Goal: Task Accomplishment & Management: Manage account settings

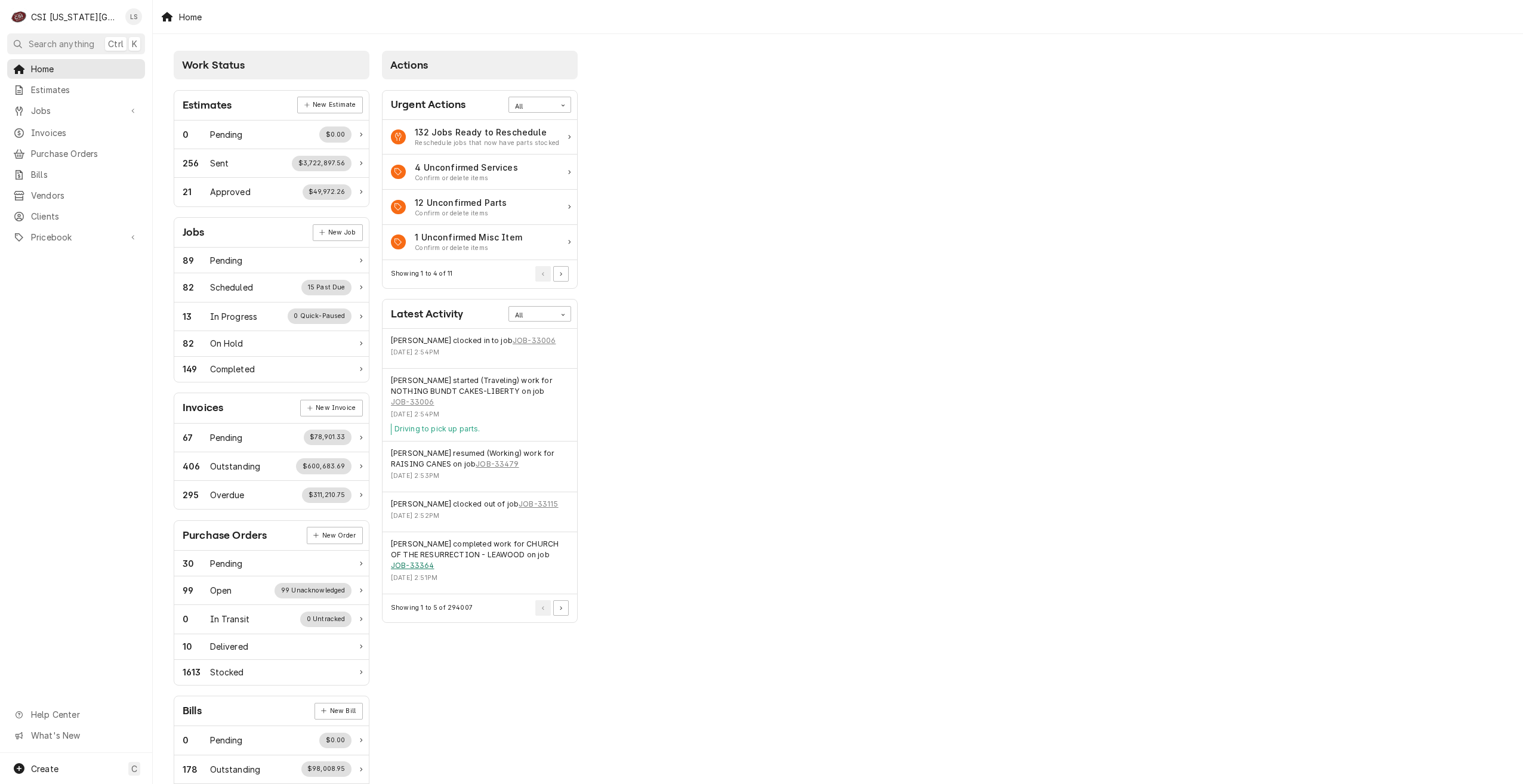
click at [421, 569] on link "JOB-33364" at bounding box center [412, 565] width 43 height 10
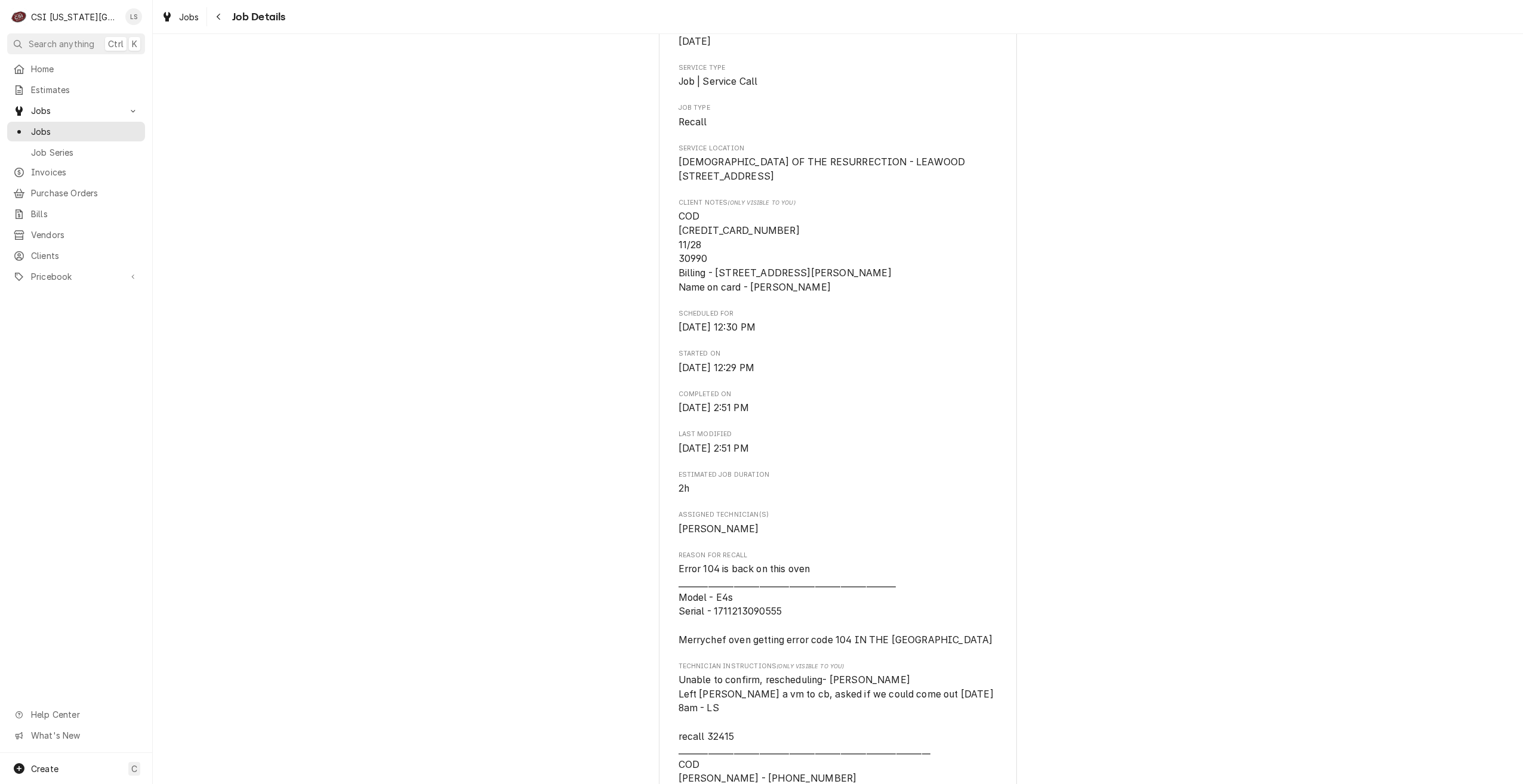
scroll to position [358, 0]
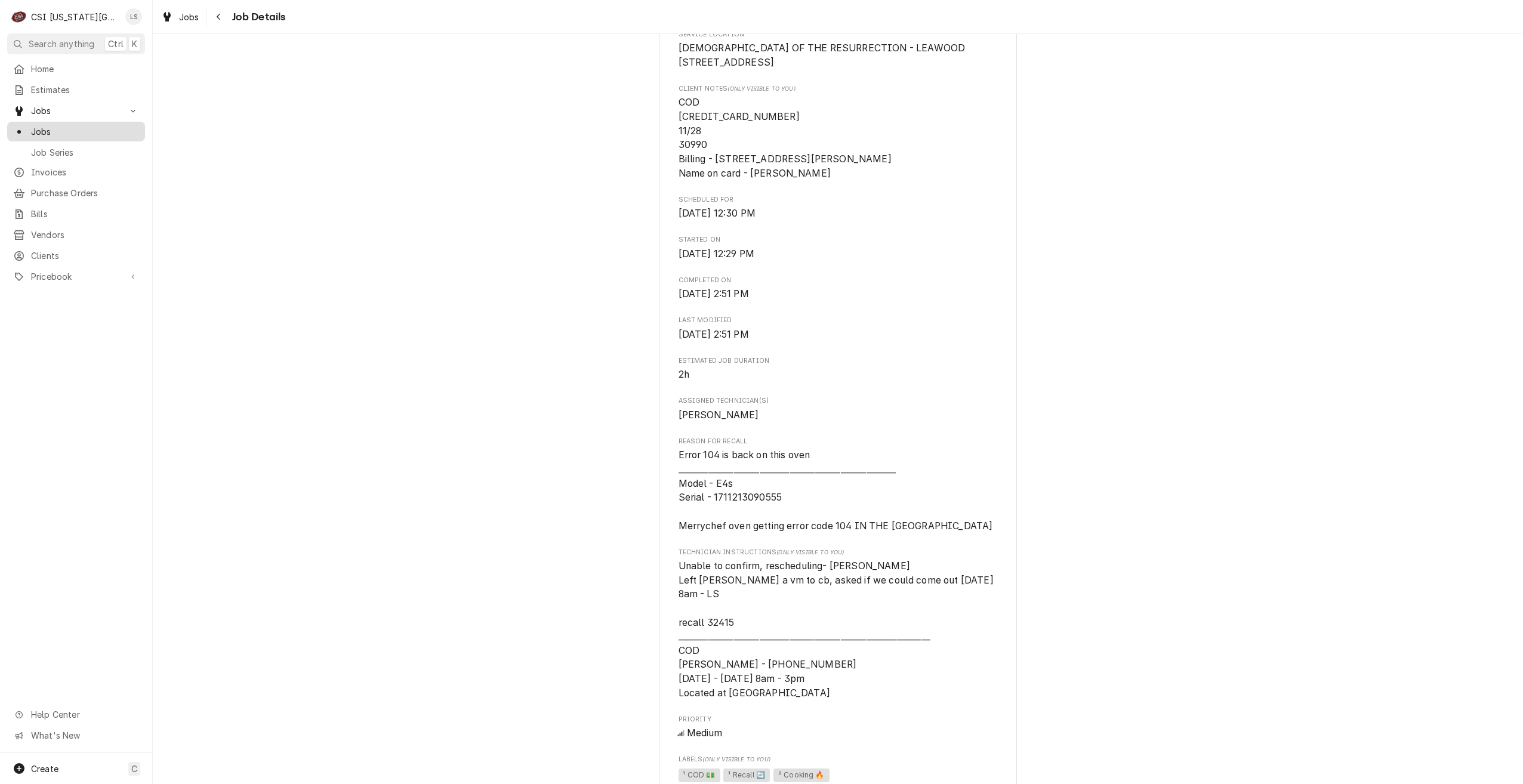
click at [95, 127] on span "Jobs" at bounding box center [85, 131] width 108 height 13
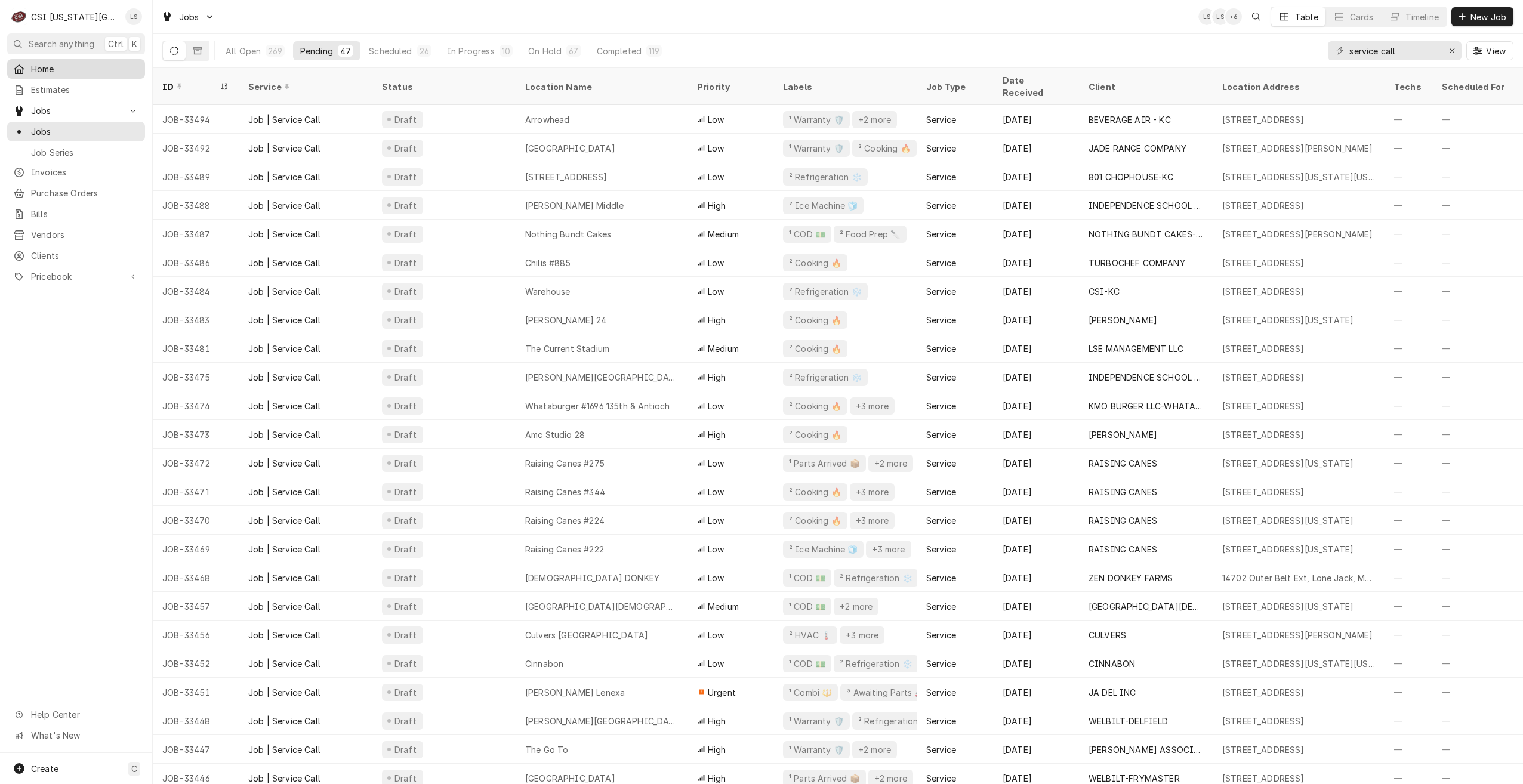
click at [66, 70] on span "Home" at bounding box center [85, 69] width 108 height 13
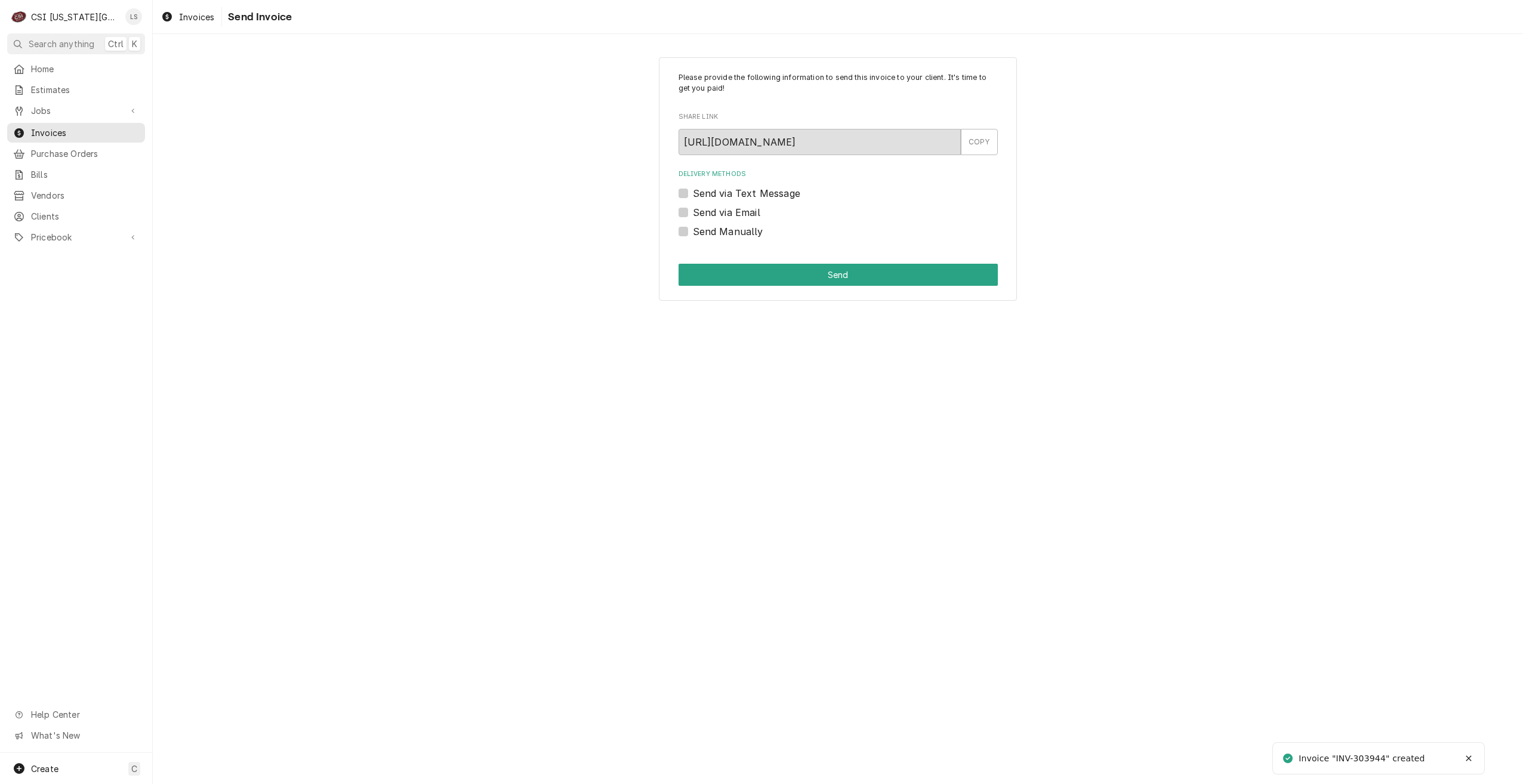
click at [754, 235] on label "Send Manually" at bounding box center [728, 231] width 70 height 14
click at [754, 235] on input "Send Manually" at bounding box center [852, 237] width 319 height 26
checkbox input "true"
click at [905, 281] on button "Send" at bounding box center [837, 275] width 319 height 22
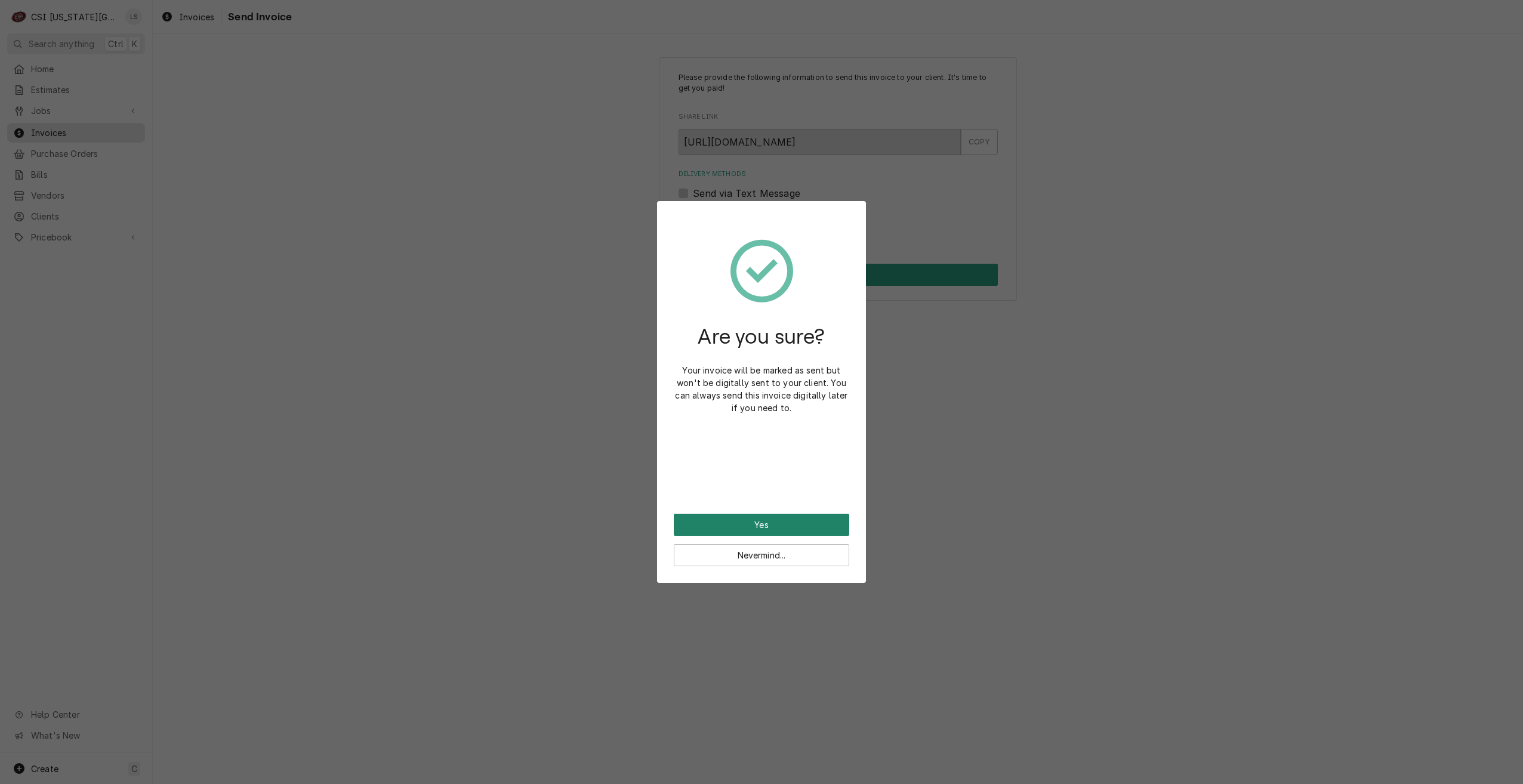
click at [794, 526] on button "Yes" at bounding box center [761, 525] width 176 height 22
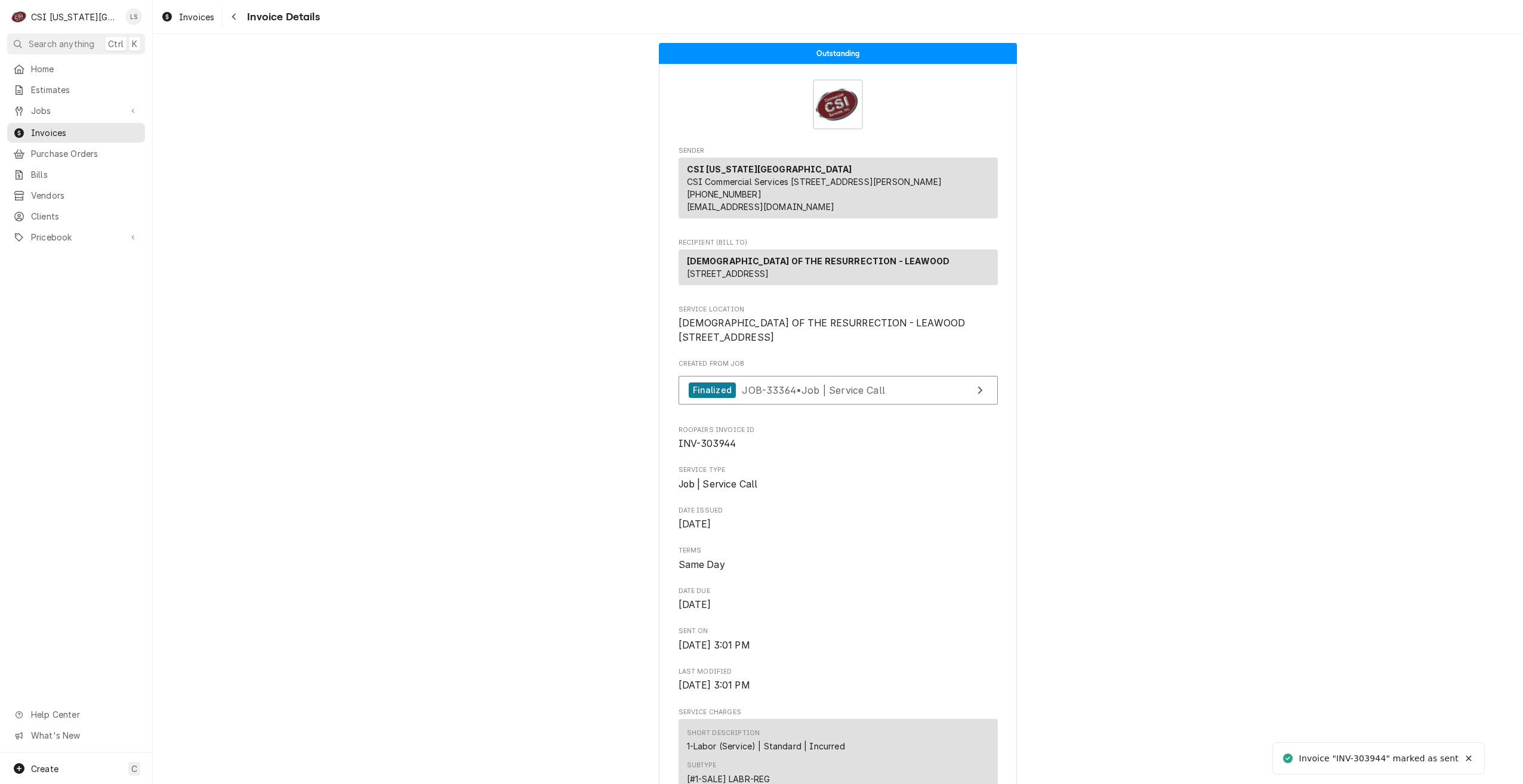
click at [727, 449] on span "INV-303944" at bounding box center [707, 443] width 58 height 11
copy span "303944"
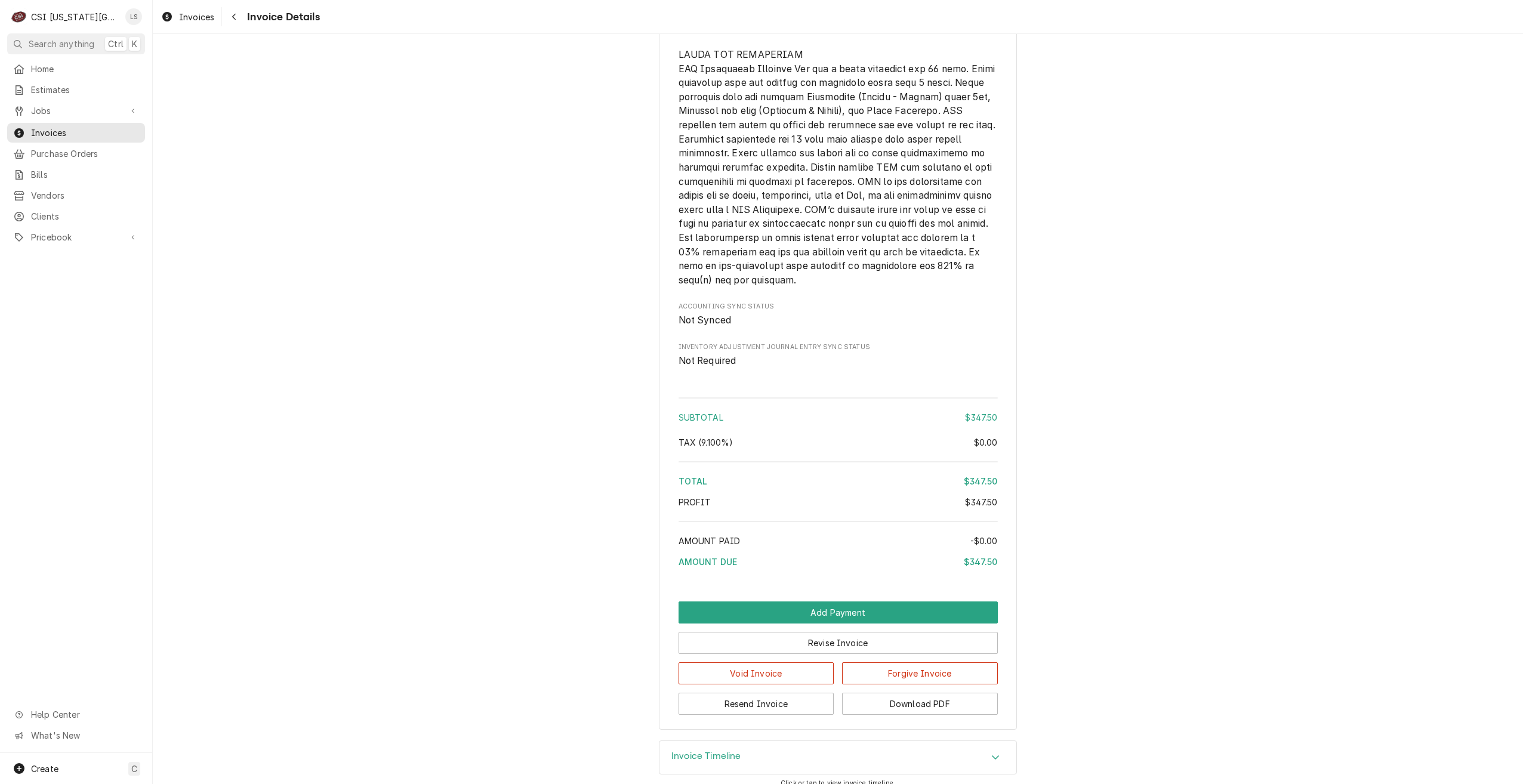
scroll to position [1630, 0]
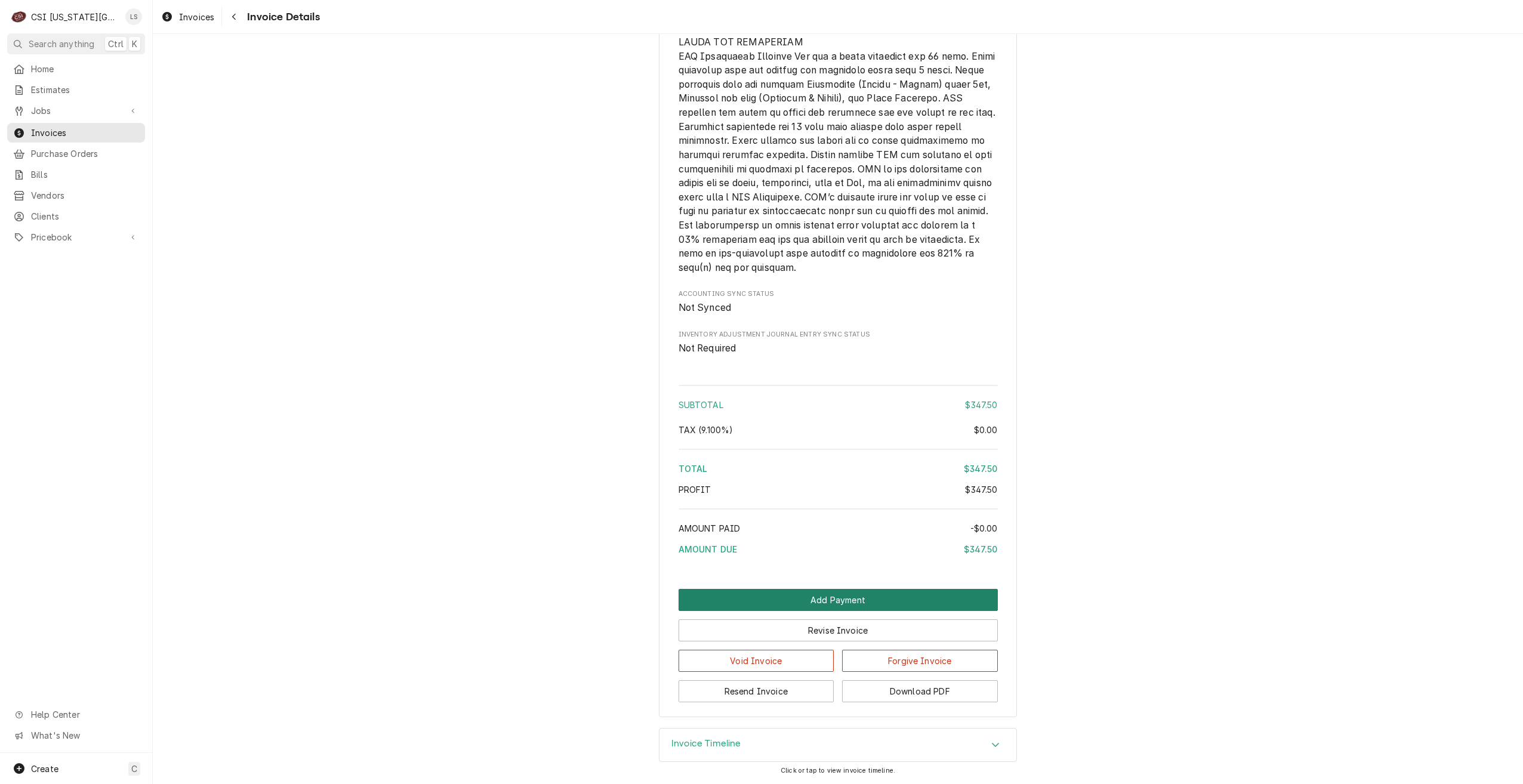
click at [794, 603] on button "Add Payment" at bounding box center [837, 600] width 319 height 22
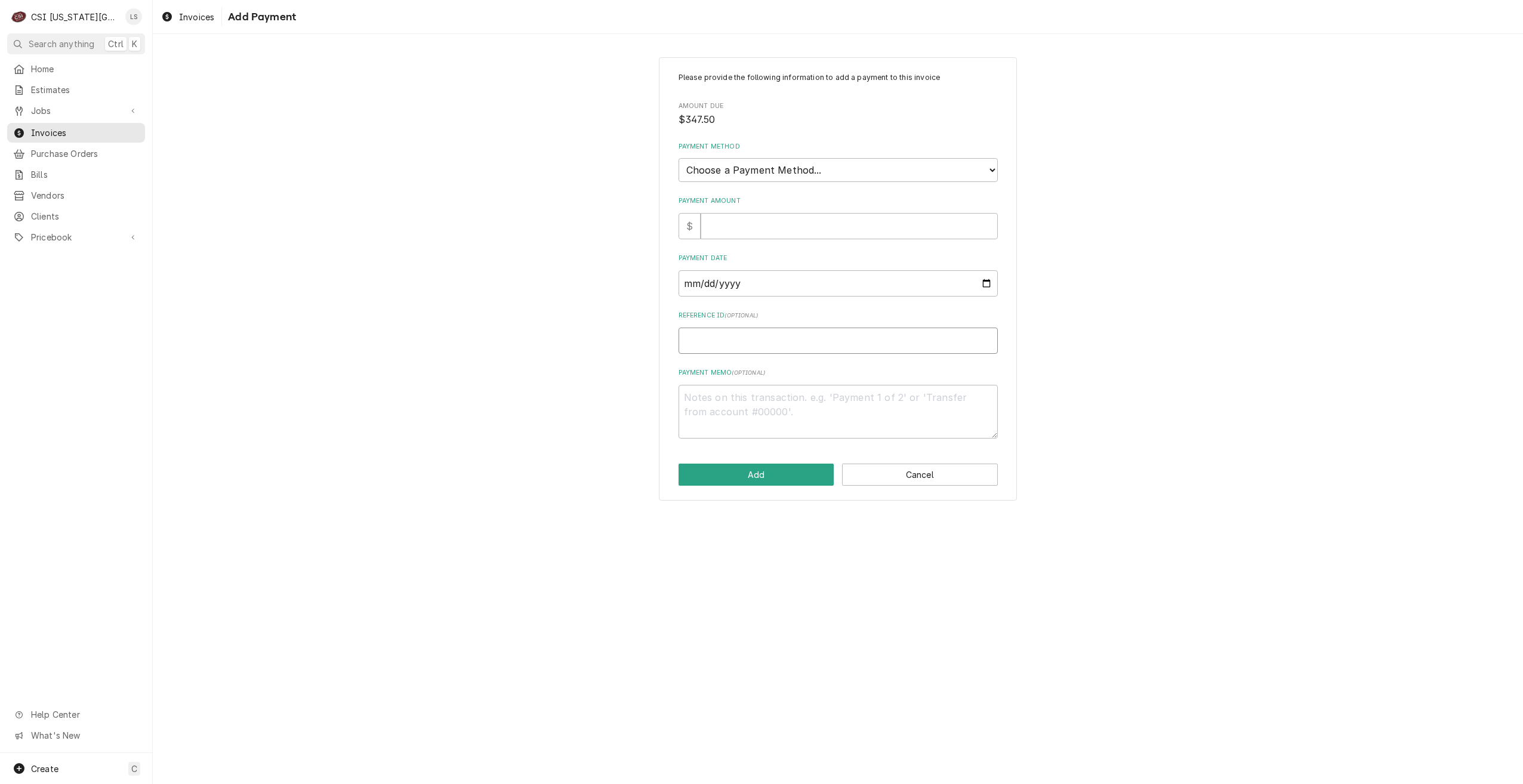
click at [825, 336] on input "Reference ID ( optional )" at bounding box center [837, 340] width 319 height 26
paste input "105017"
type textarea "x"
type input "105017"
click at [823, 178] on select "Choose a Payment Method... Cash Check Credit/Debit Card ACH/eCheck Other" at bounding box center [837, 170] width 319 height 24
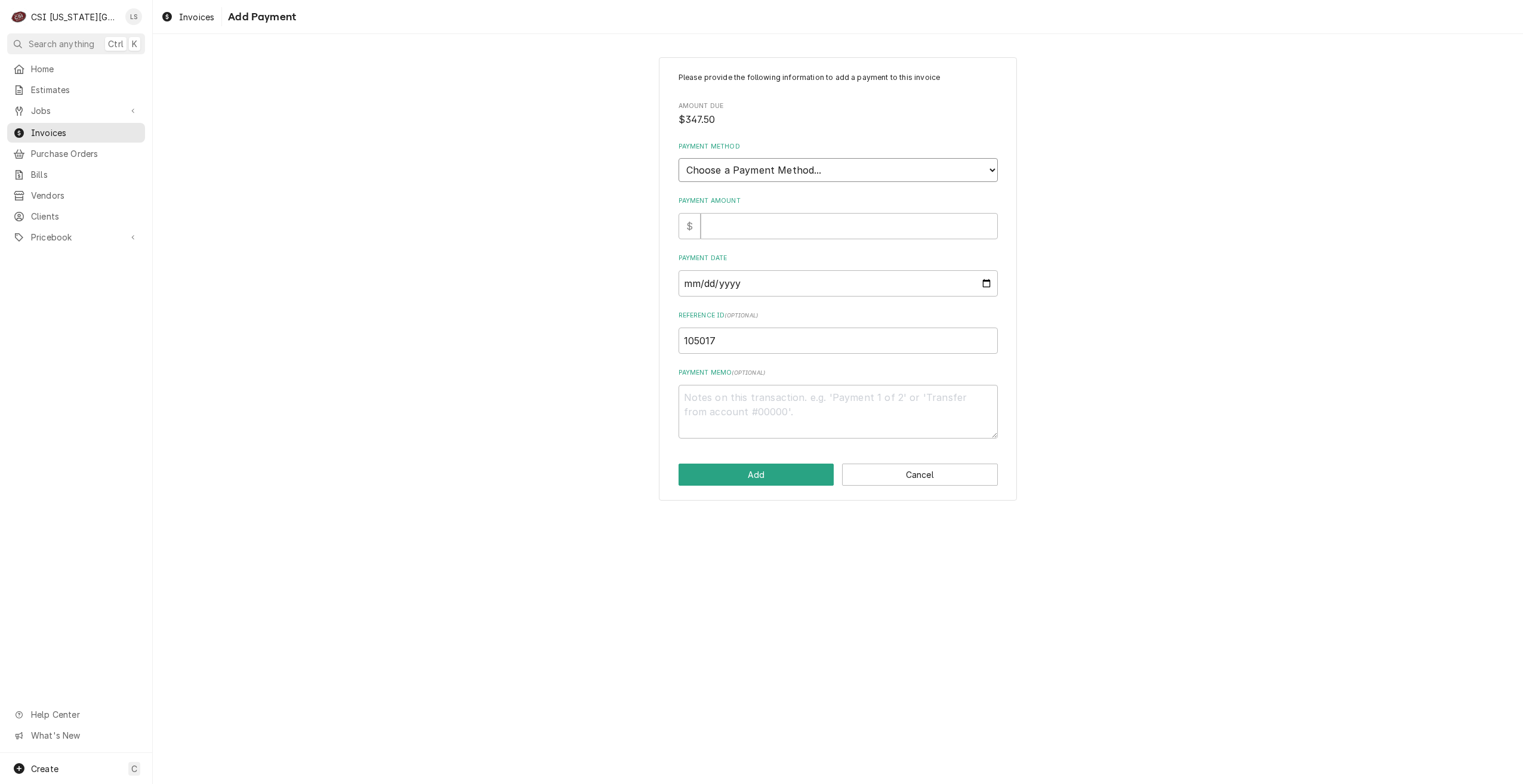
select select "3"
click at [678, 158] on select "Choose a Payment Method... Cash Check Credit/Debit Card ACH/eCheck Other" at bounding box center [837, 170] width 319 height 24
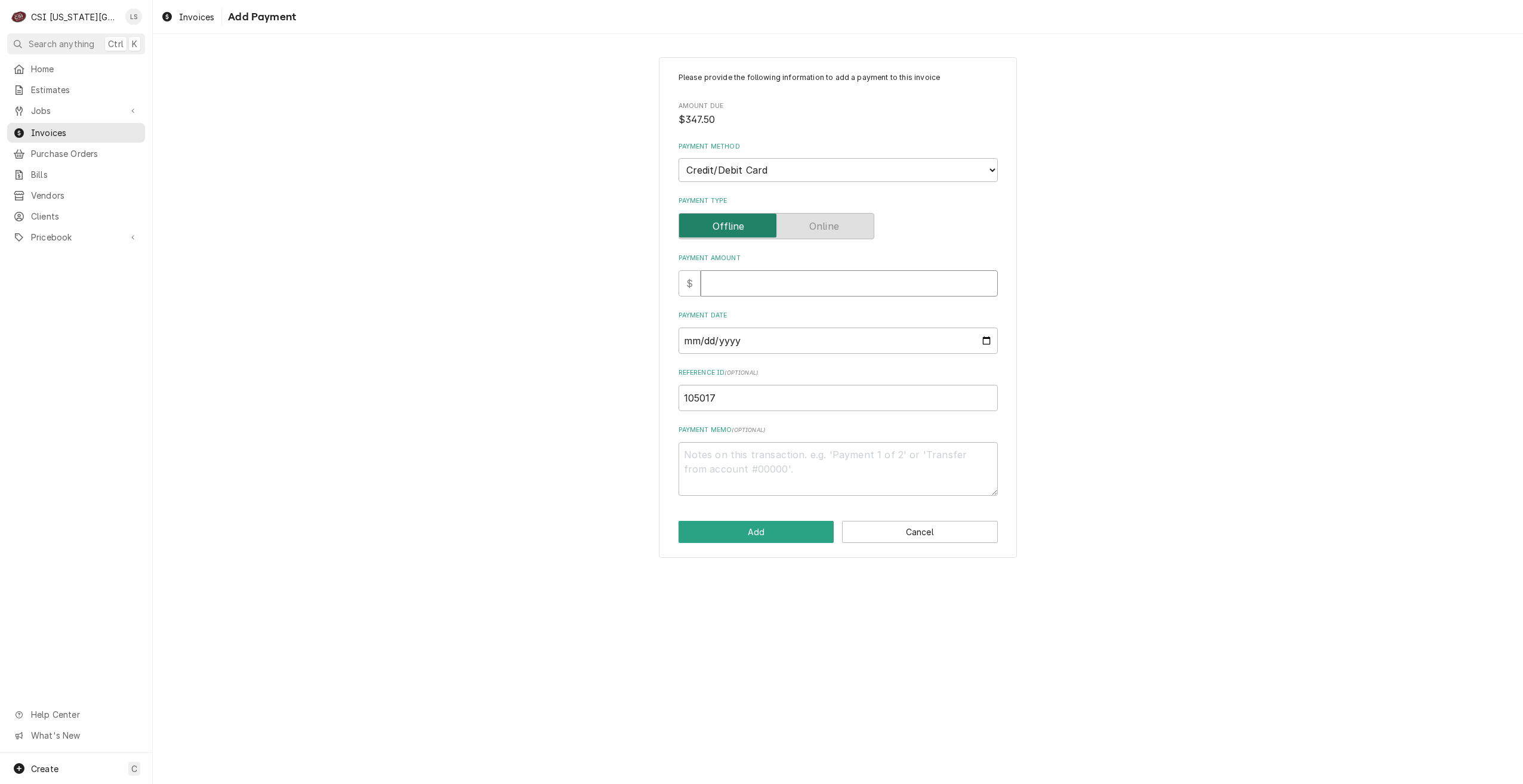
click at [872, 290] on input "Payment Amount" at bounding box center [849, 283] width 297 height 26
type textarea "x"
type input "3"
type textarea "x"
type input "34"
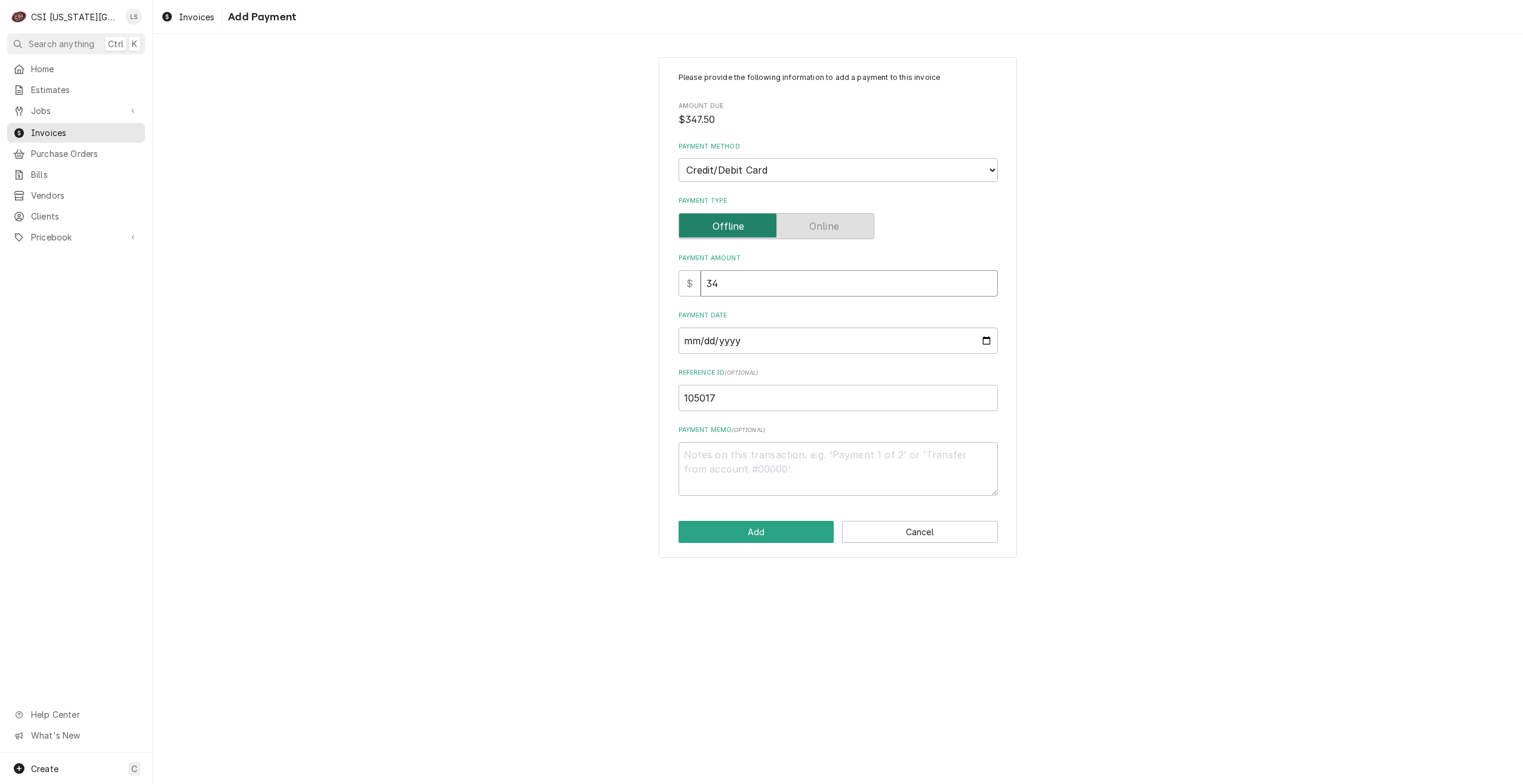
type textarea "x"
type input "347"
type textarea "x"
type input "347.5"
type textarea "x"
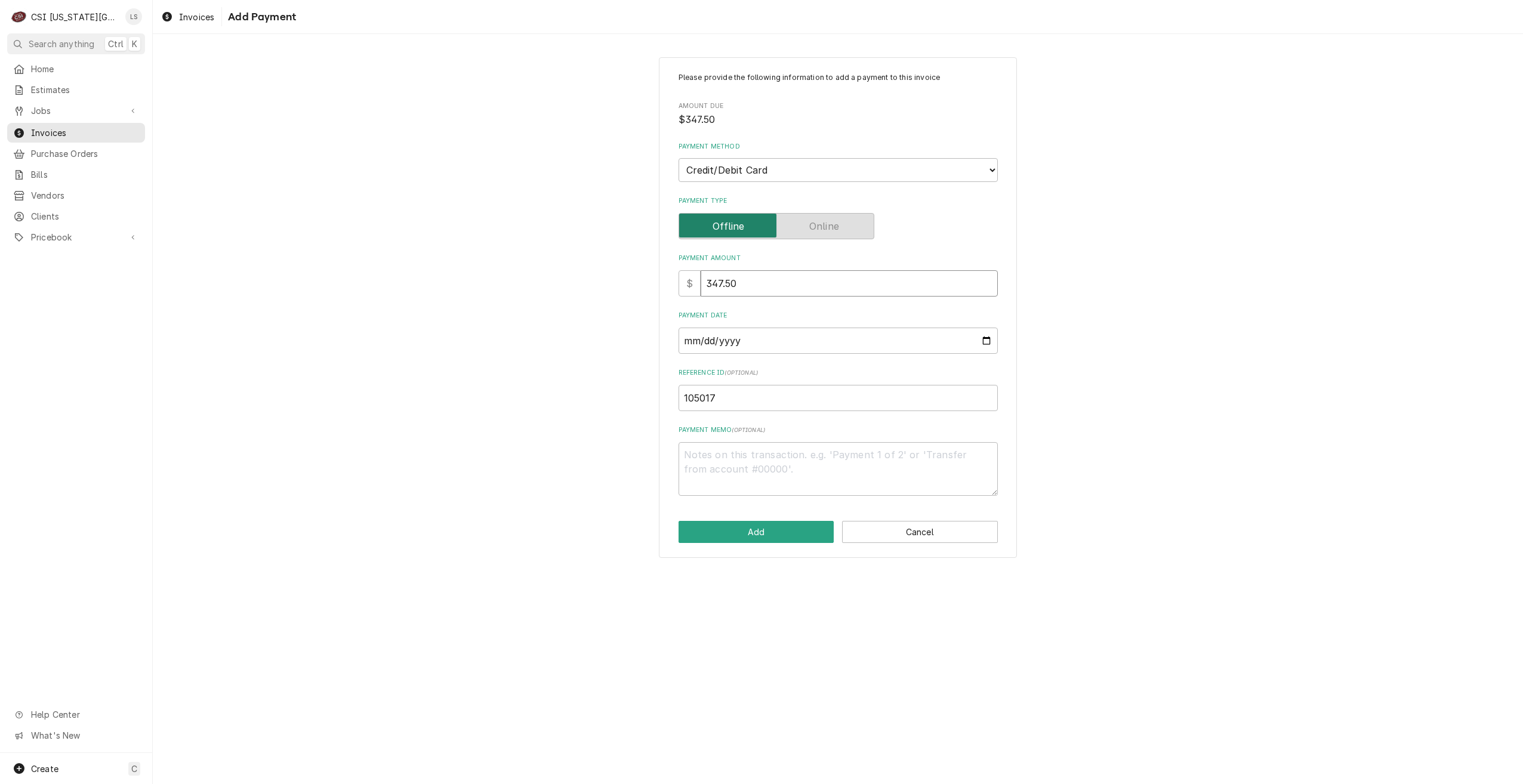
type input "347.50"
click at [1119, 249] on div "Please provide the following information to add a payment to this invoice Amoun…" at bounding box center [838, 307] width 1371 height 522
click at [987, 337] on input "Payment Date" at bounding box center [837, 340] width 319 height 26
type textarea "x"
type input "2025-10-15"
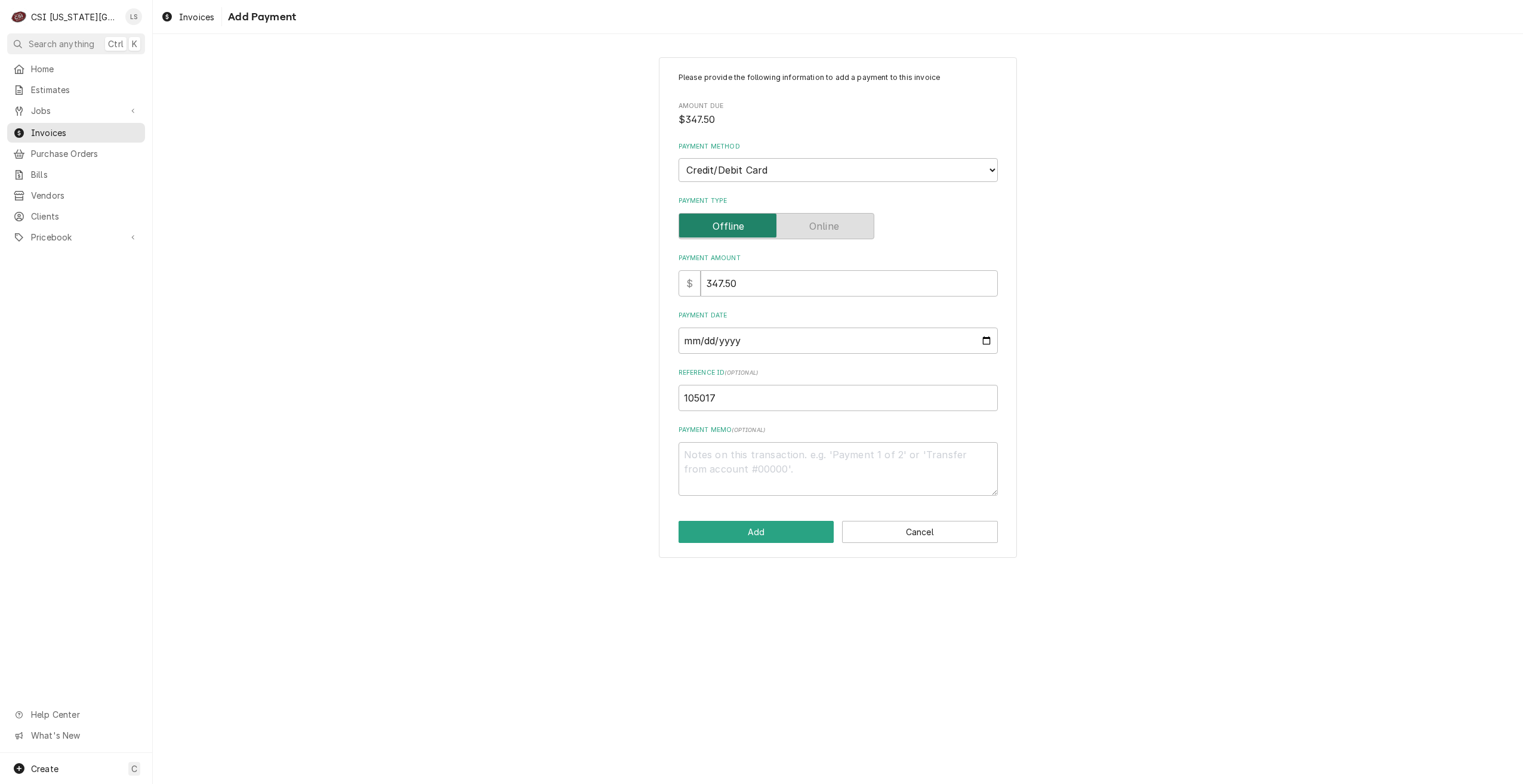
click at [1082, 348] on div "Please provide the following information to add a payment to this invoice Amoun…" at bounding box center [838, 307] width 1371 height 522
click at [775, 526] on button "Add" at bounding box center [756, 532] width 156 height 22
type textarea "x"
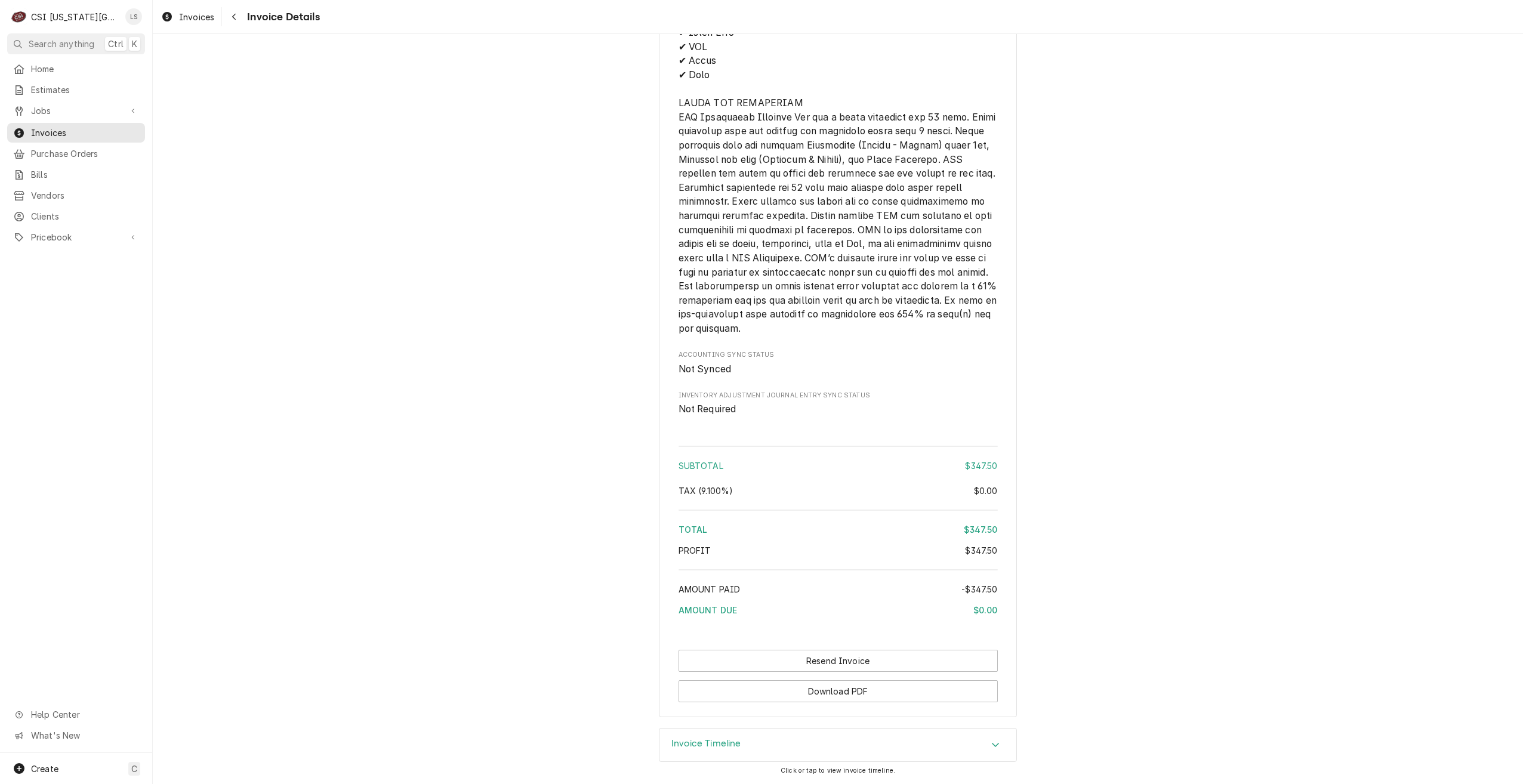
scroll to position [1732, 0]
click at [849, 662] on button "Resend Invoice" at bounding box center [837, 661] width 319 height 22
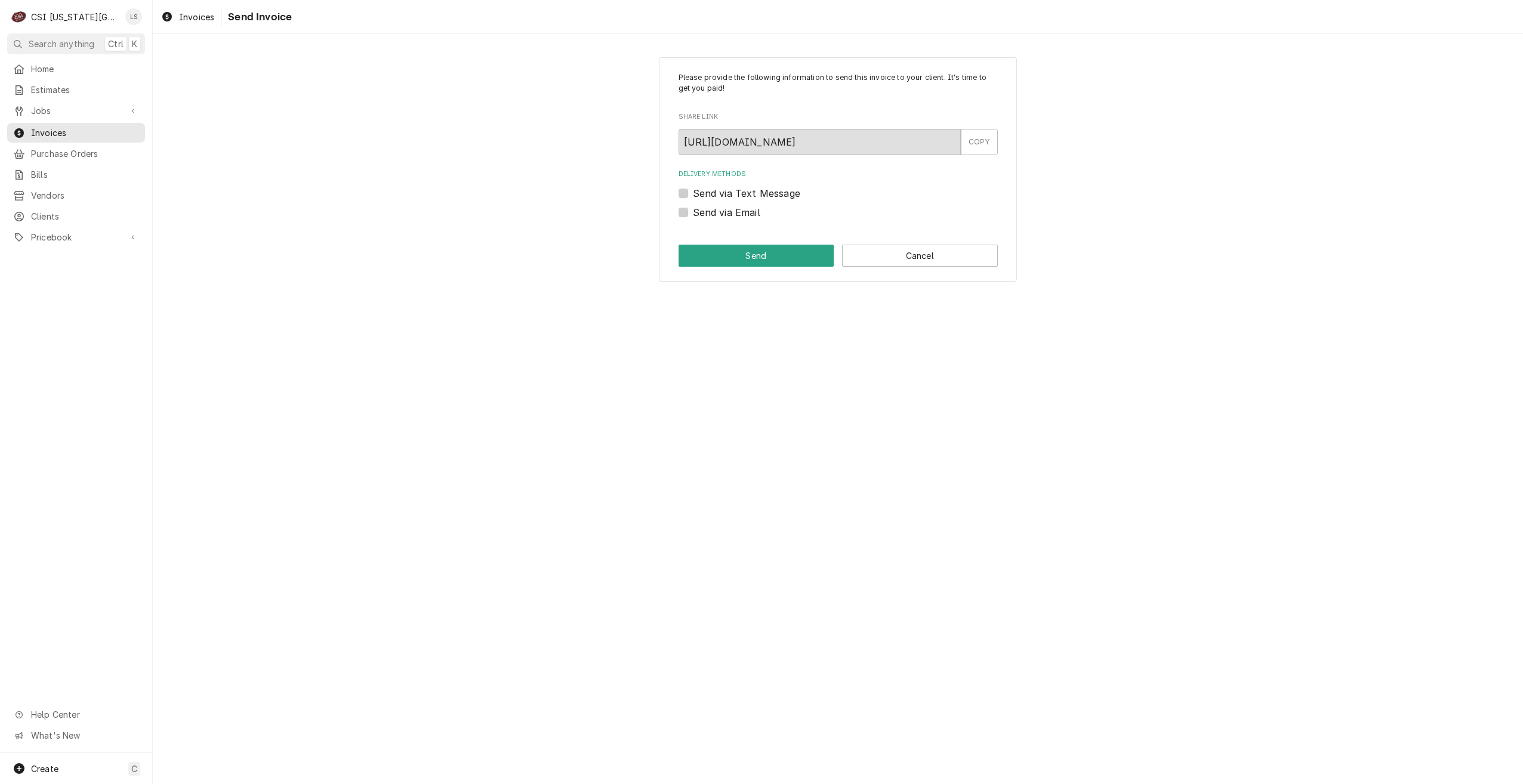
click at [747, 218] on label "Send via Email" at bounding box center [727, 212] width 67 height 14
click at [747, 218] on input "Send via Email" at bounding box center [852, 218] width 319 height 26
checkbox input "true"
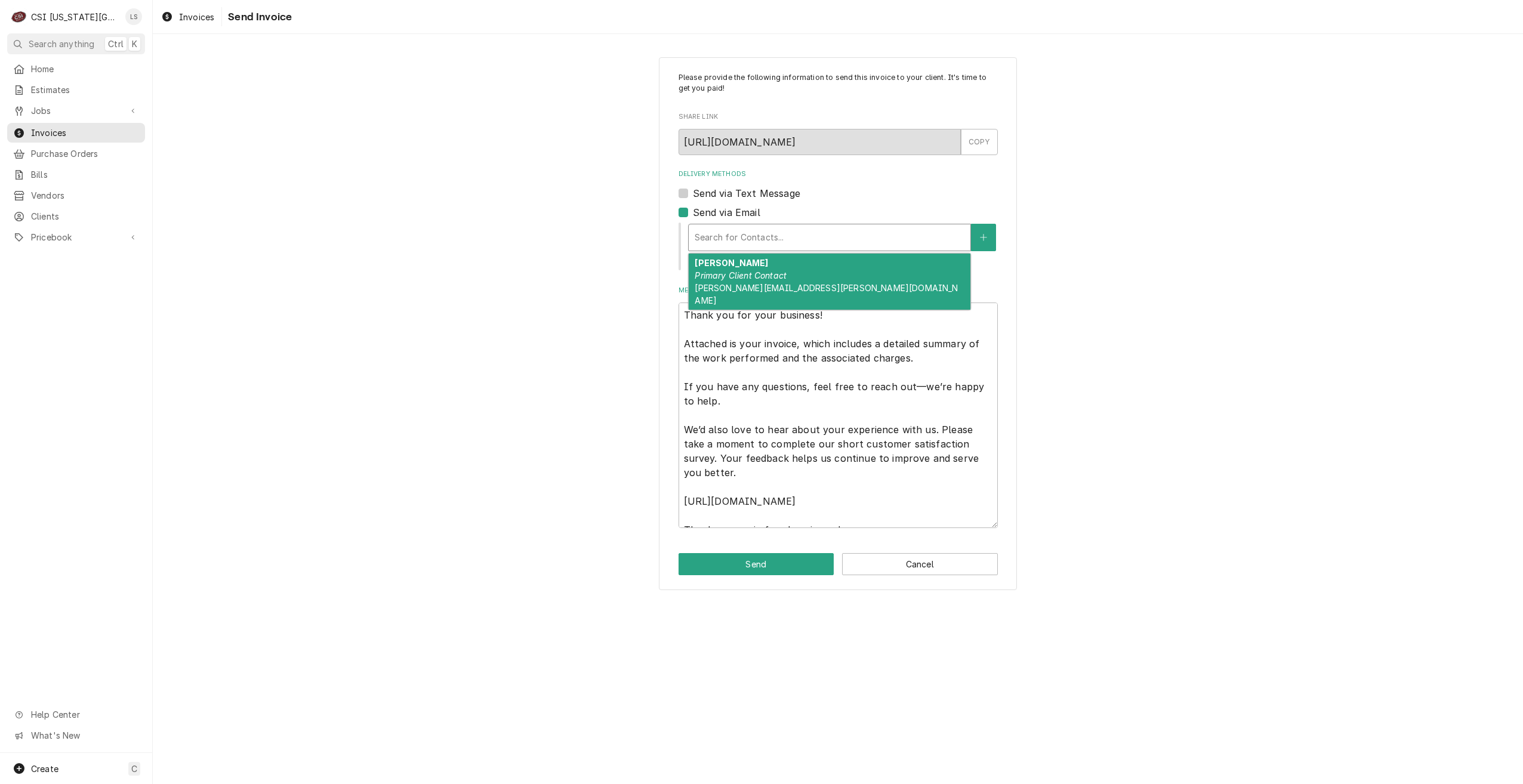
click at [771, 232] on div "Delivery Methods" at bounding box center [829, 237] width 270 height 22
click at [785, 266] on div "Logan Shaver Primary Client Contact logan.shaver@cor.org" at bounding box center [829, 281] width 282 height 56
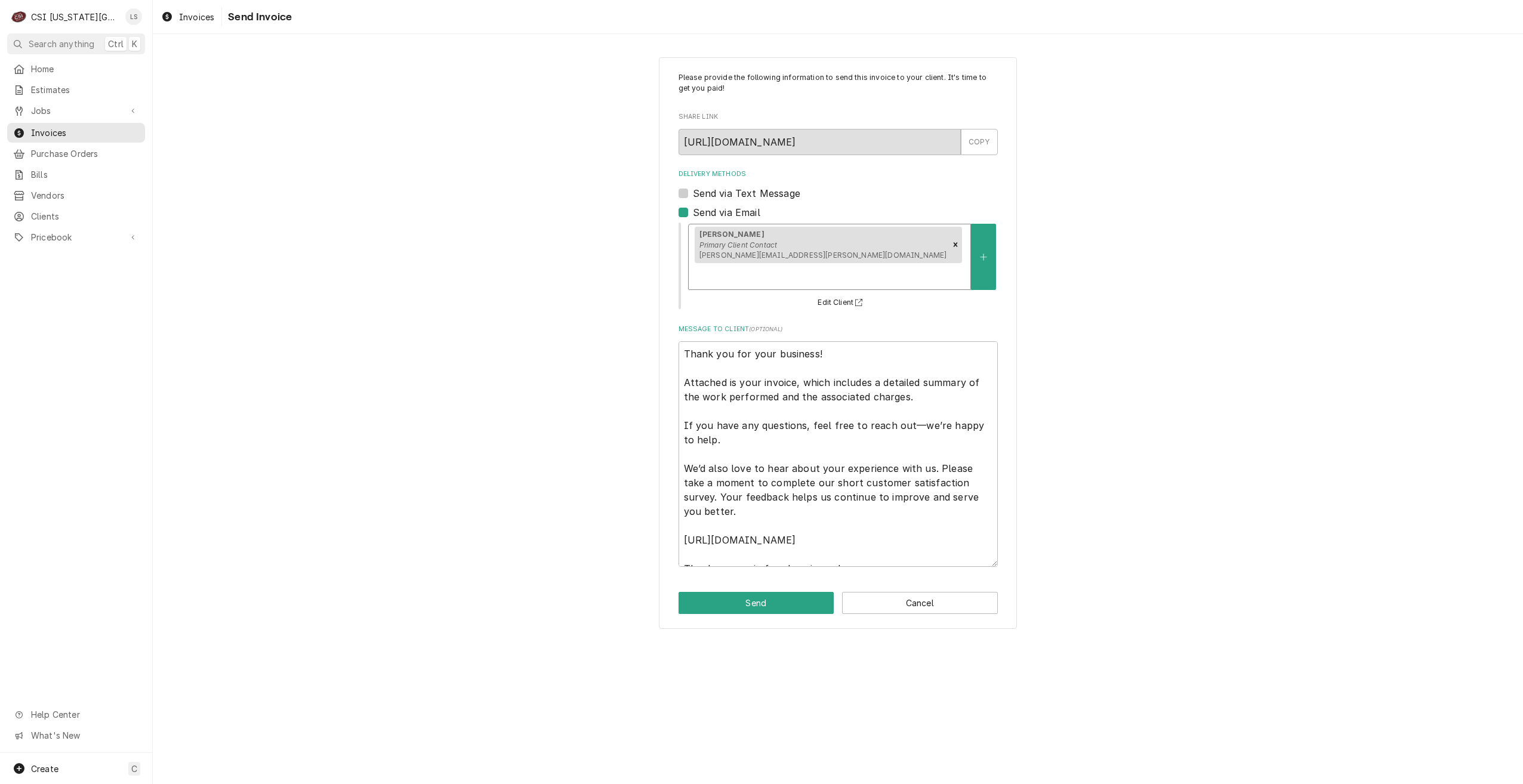
scroll to position [14, 0]
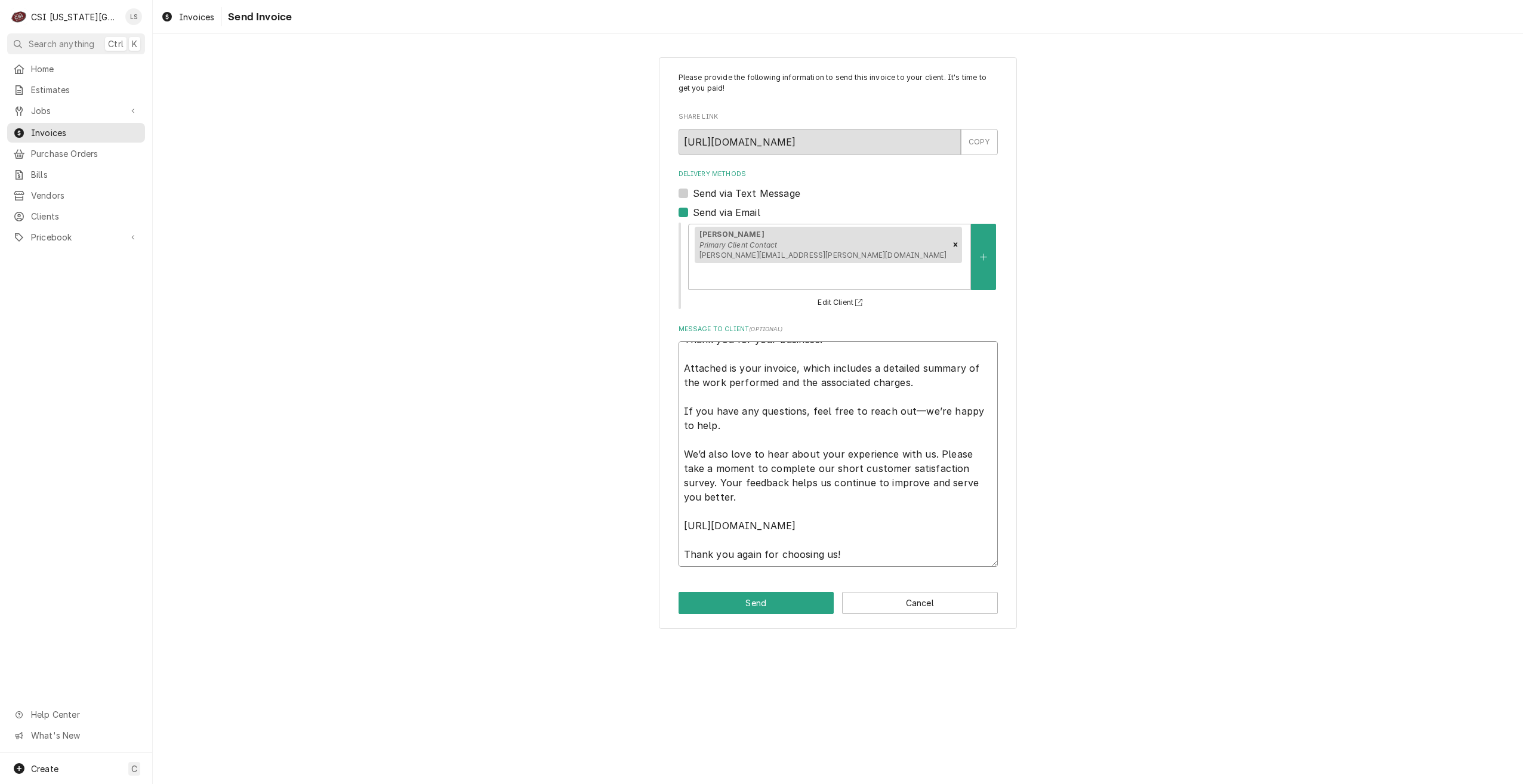
click at [955, 527] on textarea "Thank you for your business! Attached is your invoice, which includes a detaile…" at bounding box center [837, 454] width 319 height 225
type textarea "x"
type textarea "Thank you for your business! Attached is your invoice, which includes a detaile…"
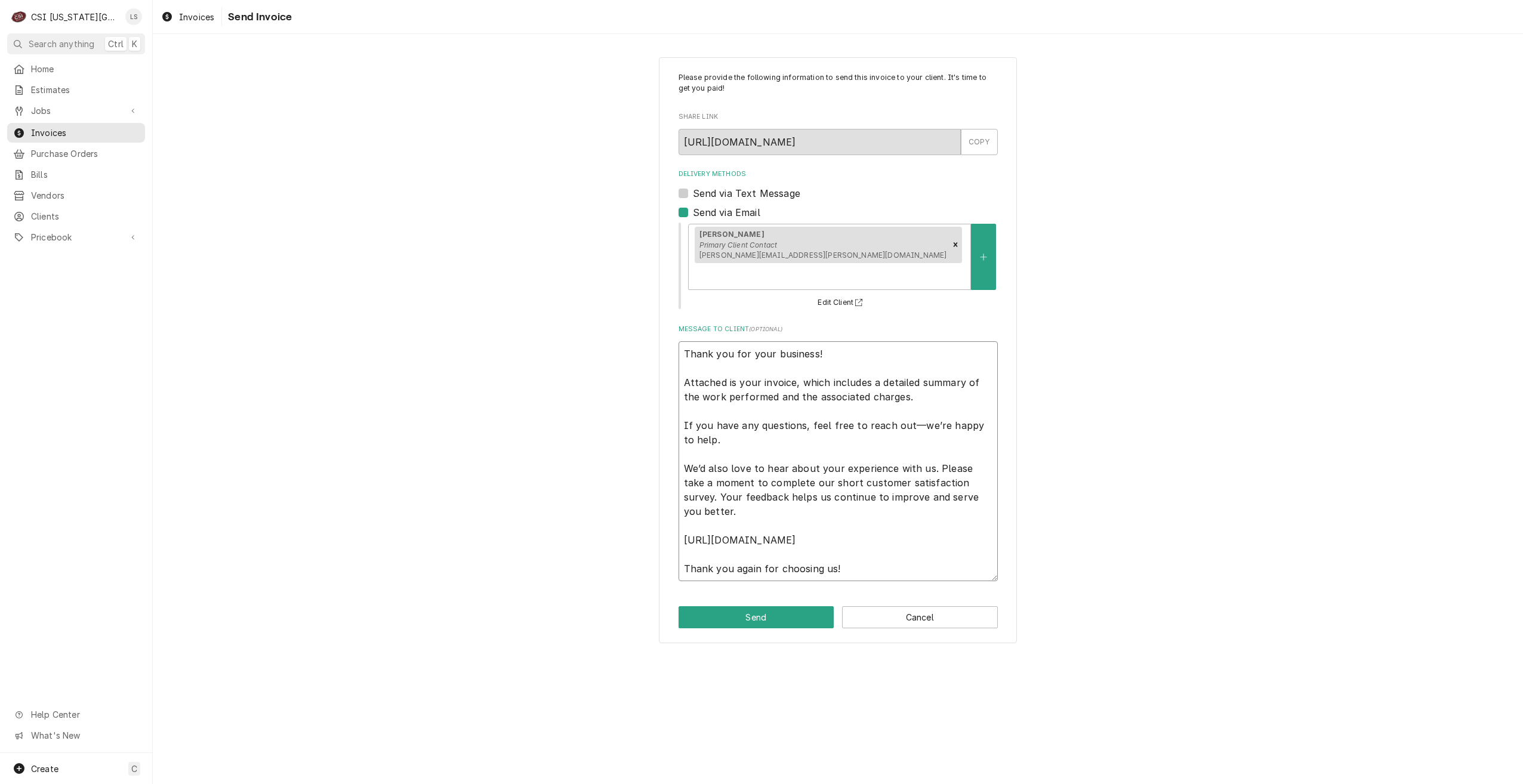
type textarea "x"
type textarea "Thank you for your business! Attached is your invoice, which includes a detaile…"
type textarea "x"
type textarea "Thank you for your business! Attached is your invoice, which includes a detaile…"
paste textarea "Commercial Services Inc Kansas City 1021 AB NE JIB COURT LEES SUMMIT, MO 63005 …"
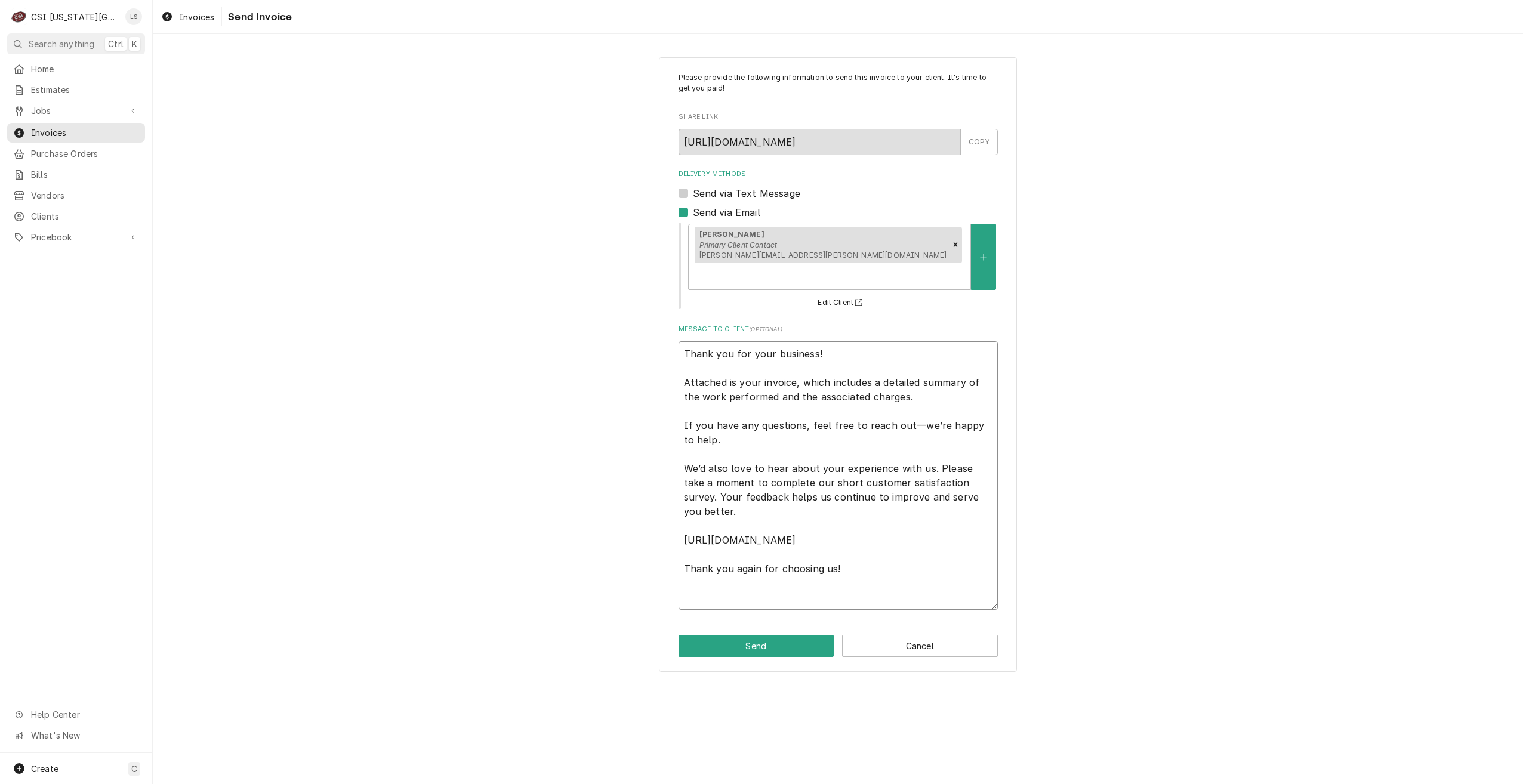
type textarea "x"
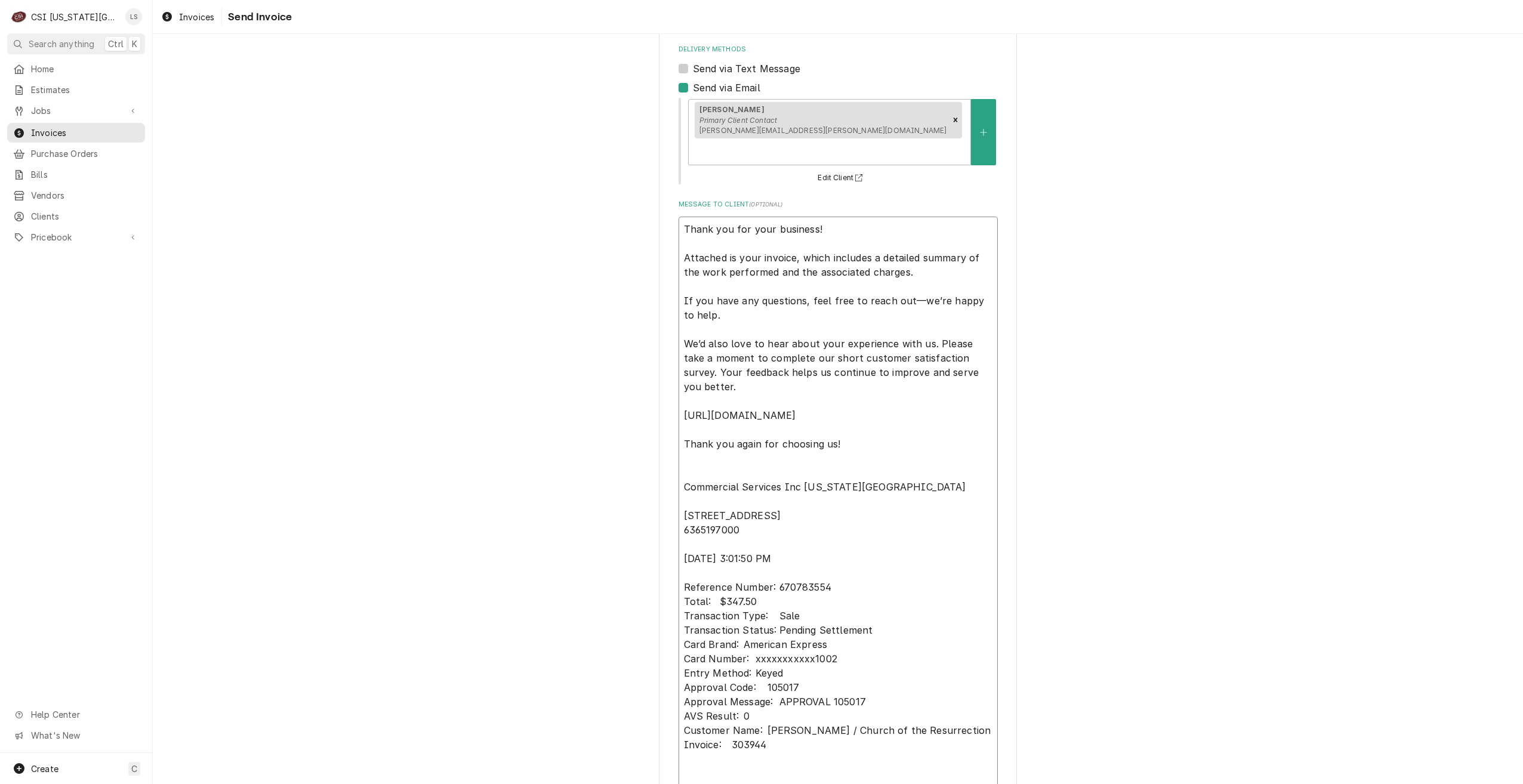
scroll to position [204, 0]
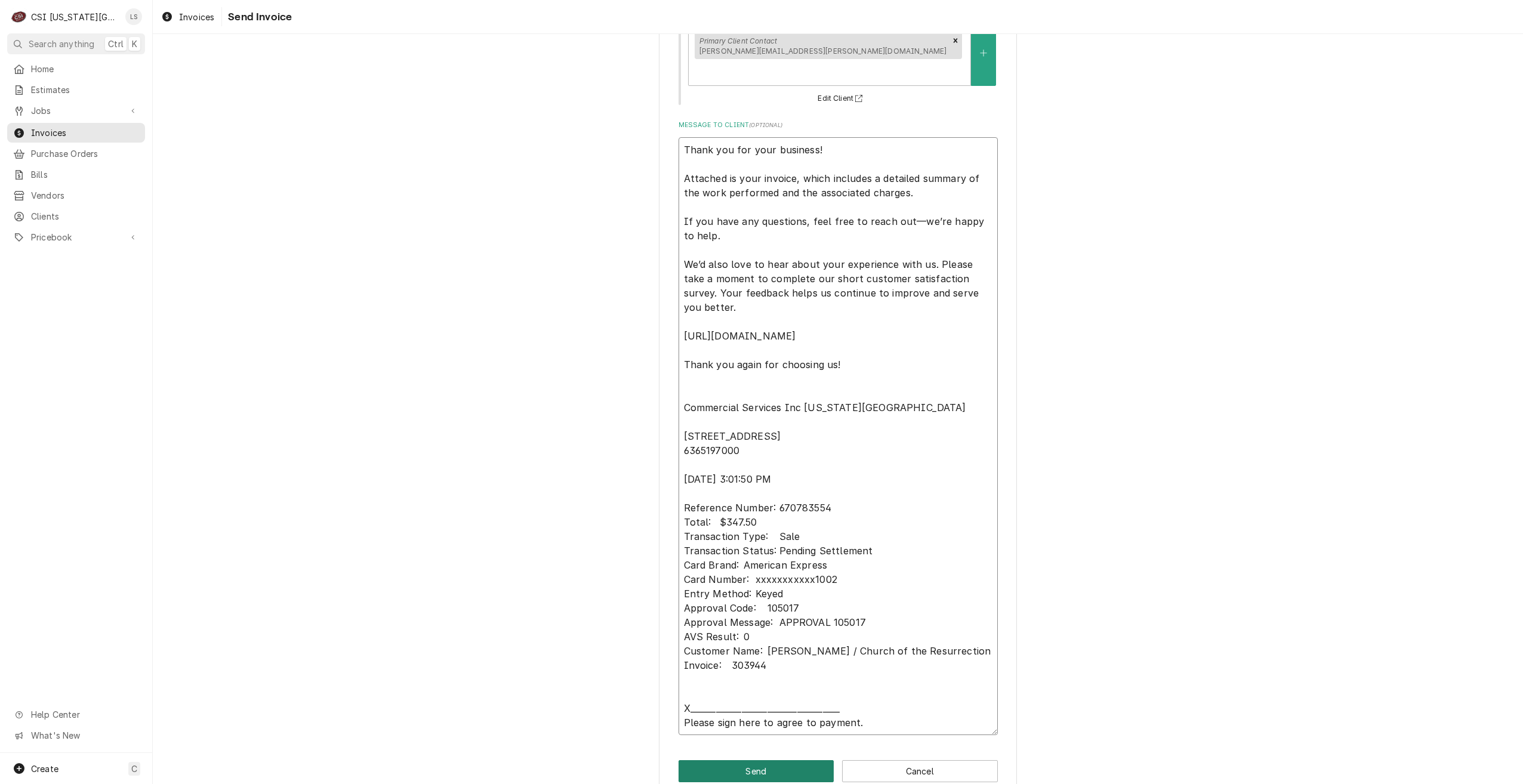
type textarea "Thank you for your business! Attached is your invoice, which includes a detaile…"
click at [787, 760] on button "Send" at bounding box center [756, 771] width 156 height 22
type textarea "x"
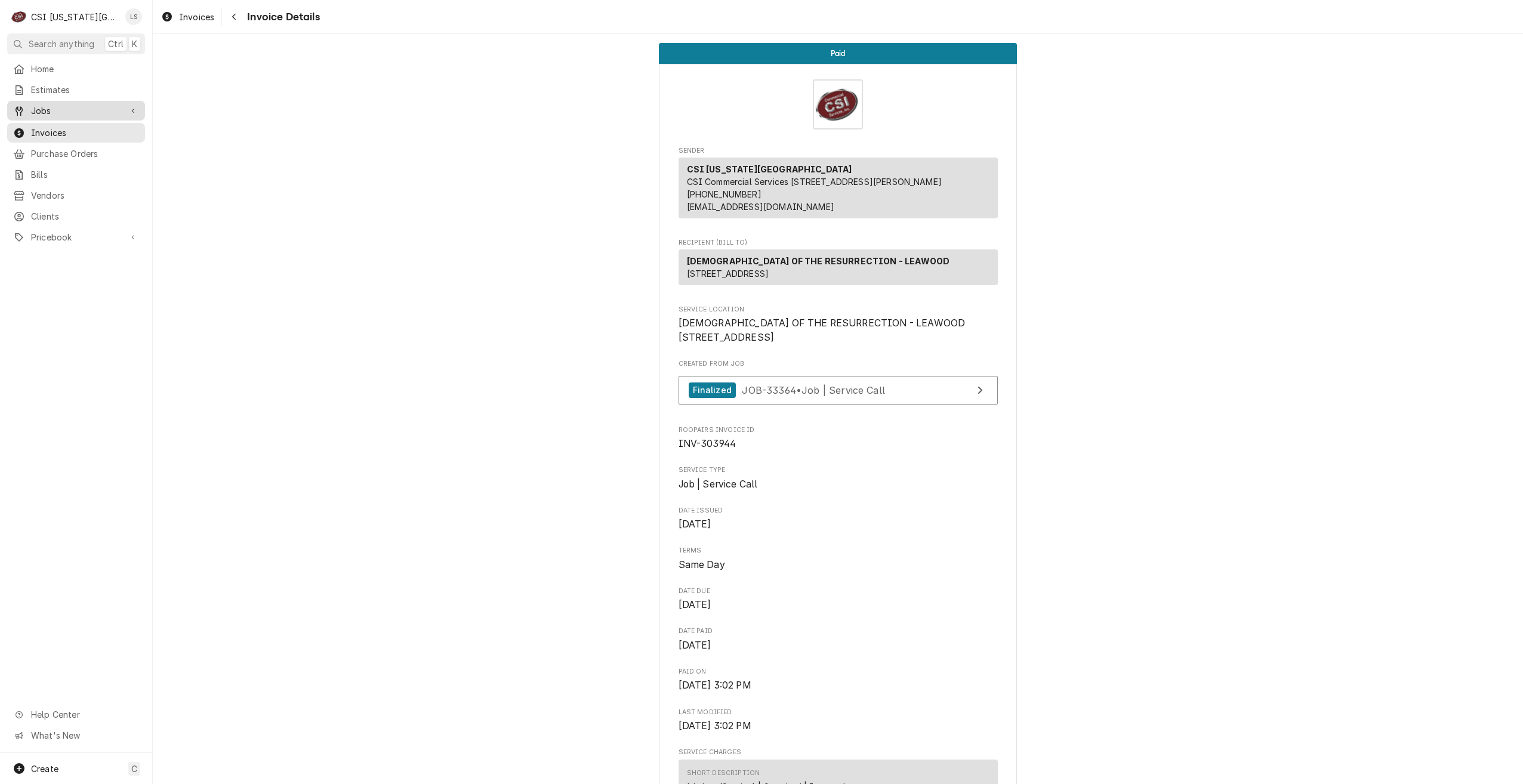
click at [66, 116] on link "Jobs" at bounding box center [76, 111] width 138 height 19
click at [66, 125] on span "Jobs" at bounding box center [85, 131] width 108 height 13
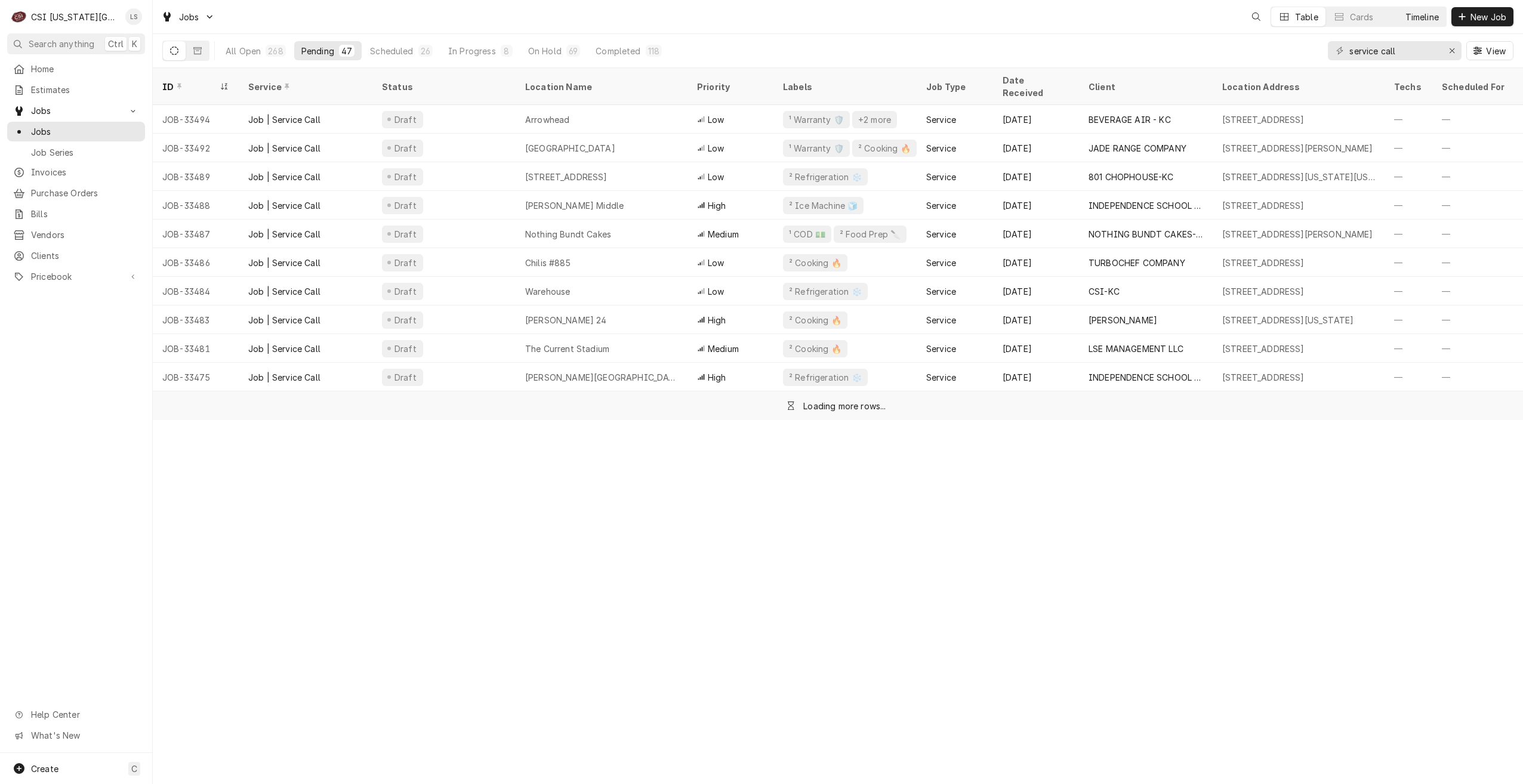
click at [1409, 16] on div "Timeline" at bounding box center [1422, 16] width 34 height 13
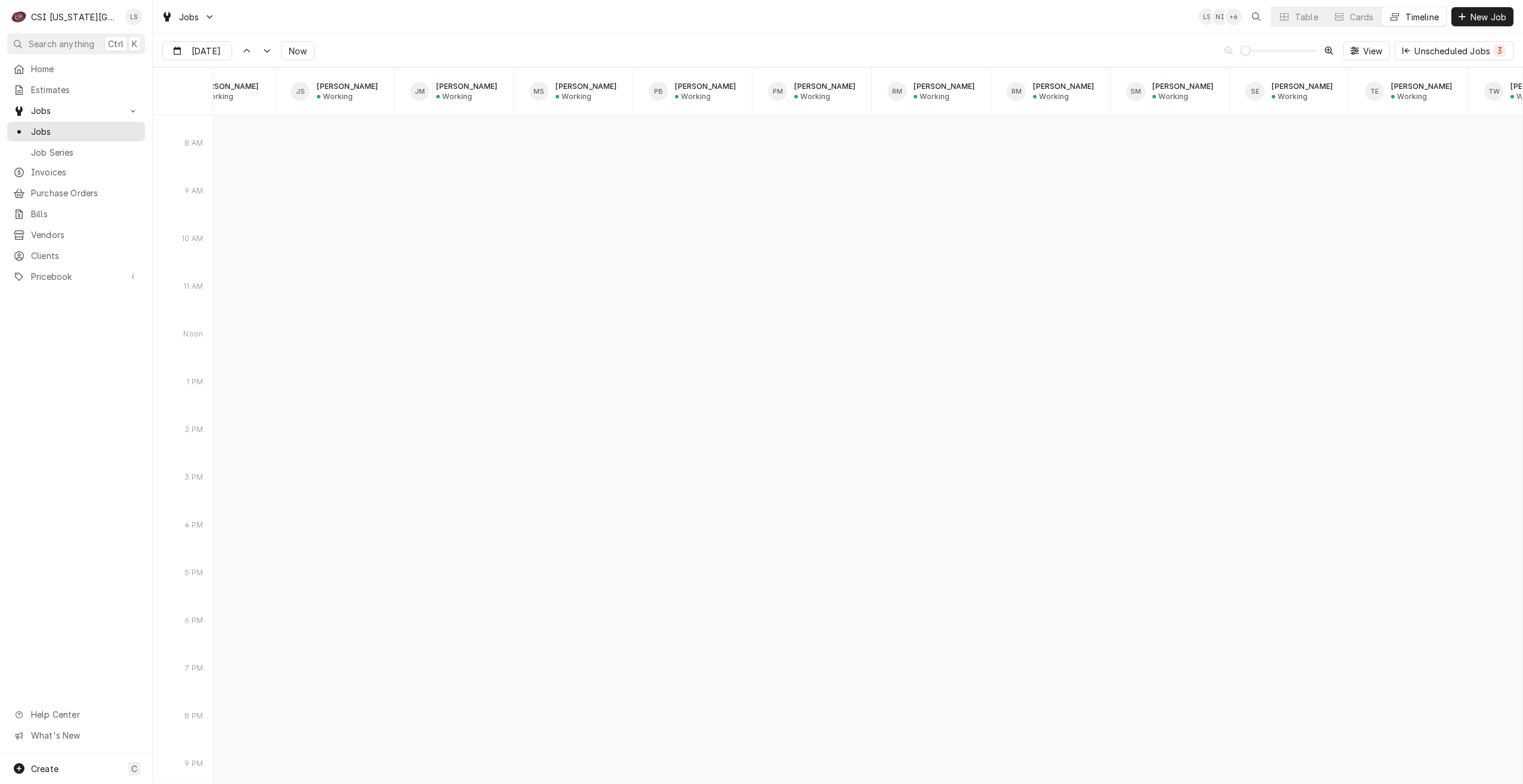
type input "Oct 16"
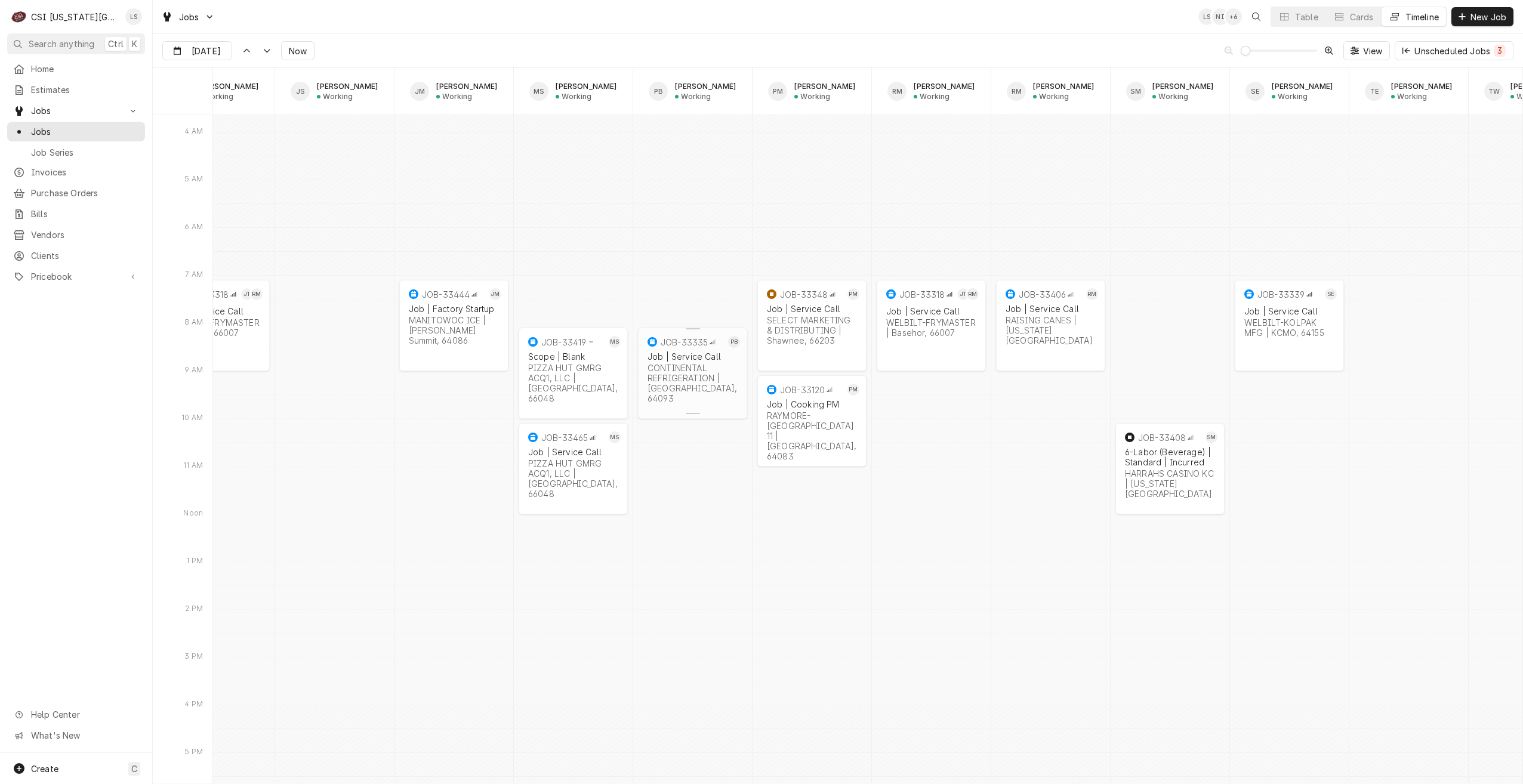
click at [688, 377] on div "CONTINENTAL REFRIGERATION | Warrensburg, 64093" at bounding box center [692, 383] width 90 height 40
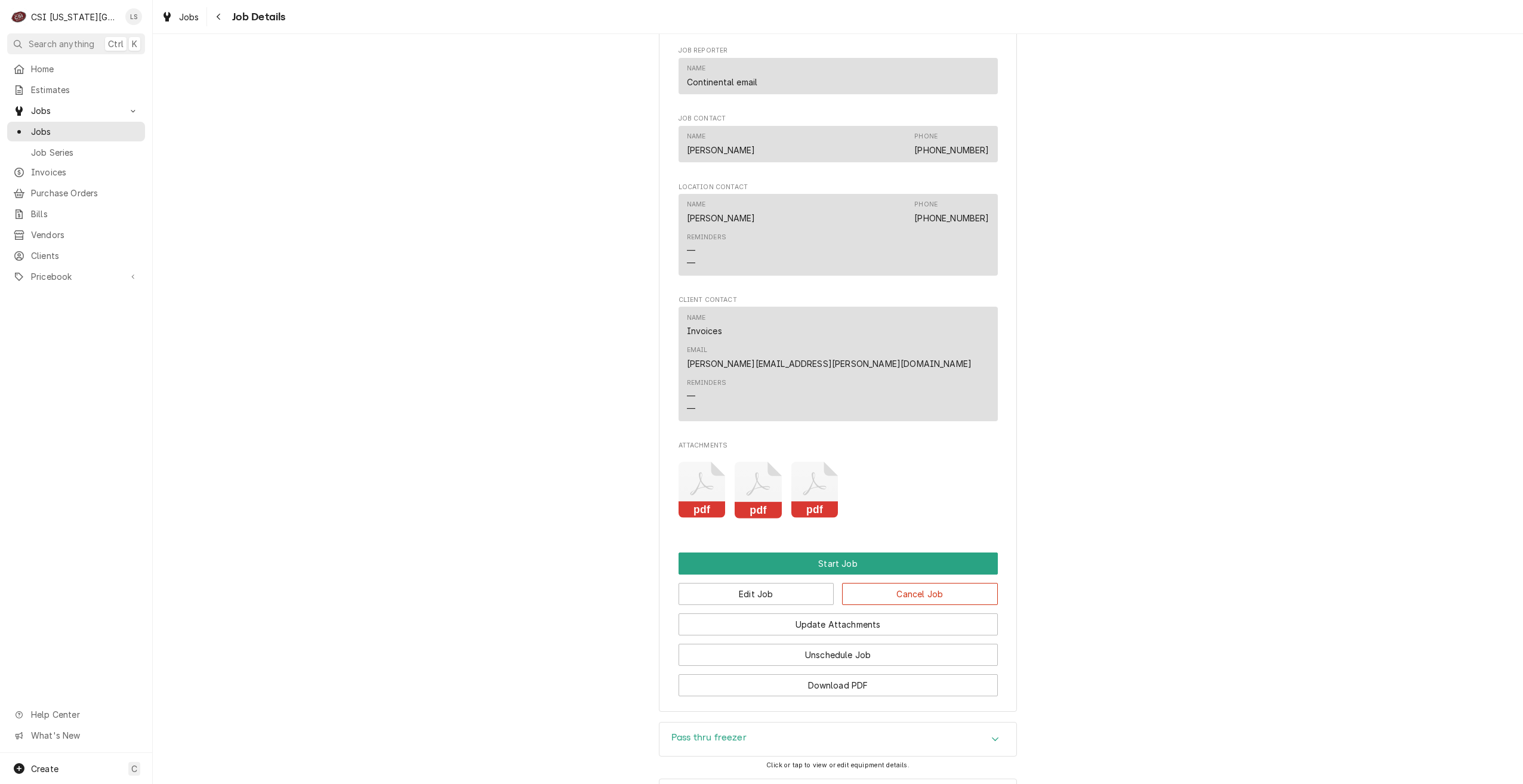
scroll to position [1542, 0]
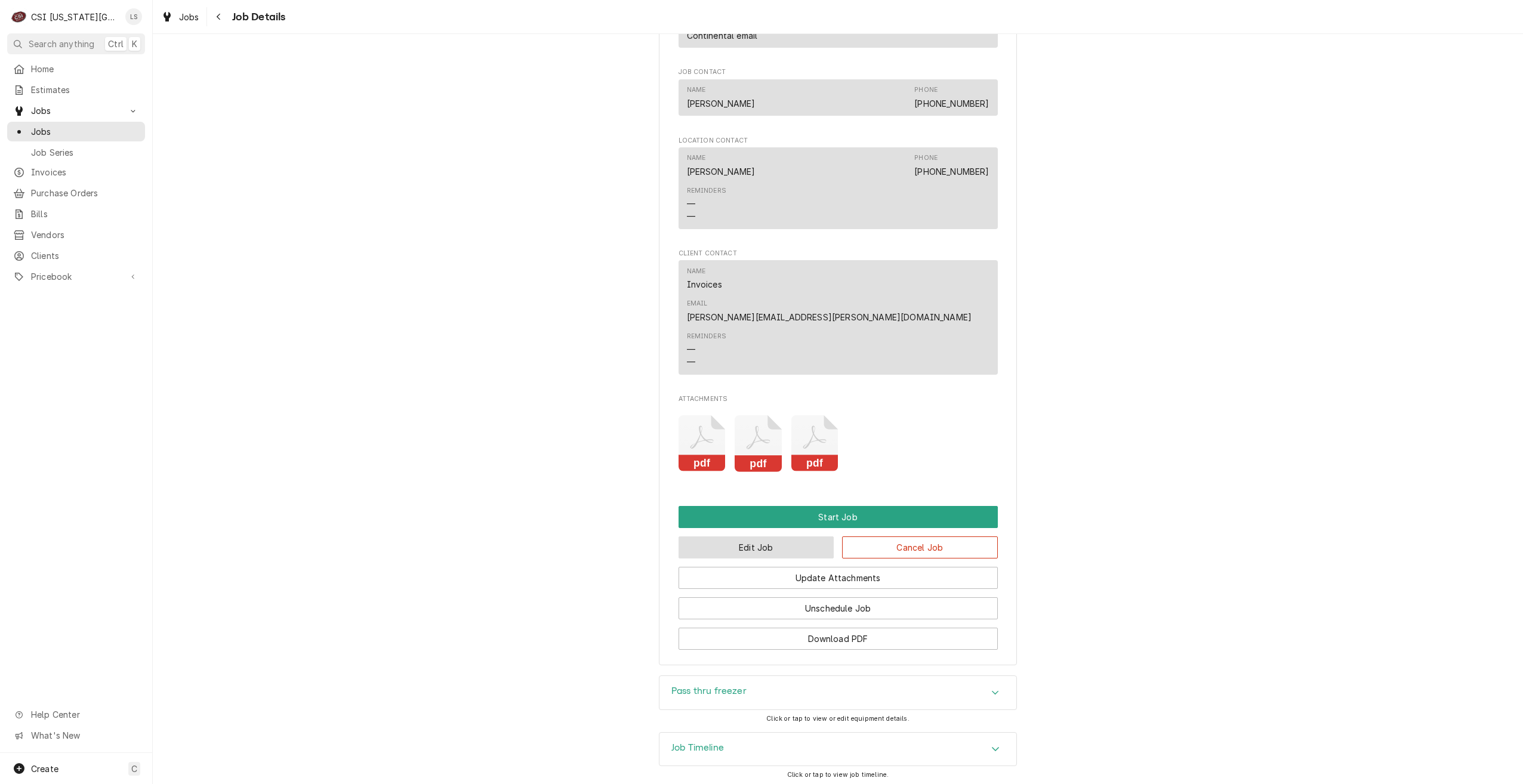
click at [765, 536] on button "Edit Job" at bounding box center [756, 547] width 156 height 22
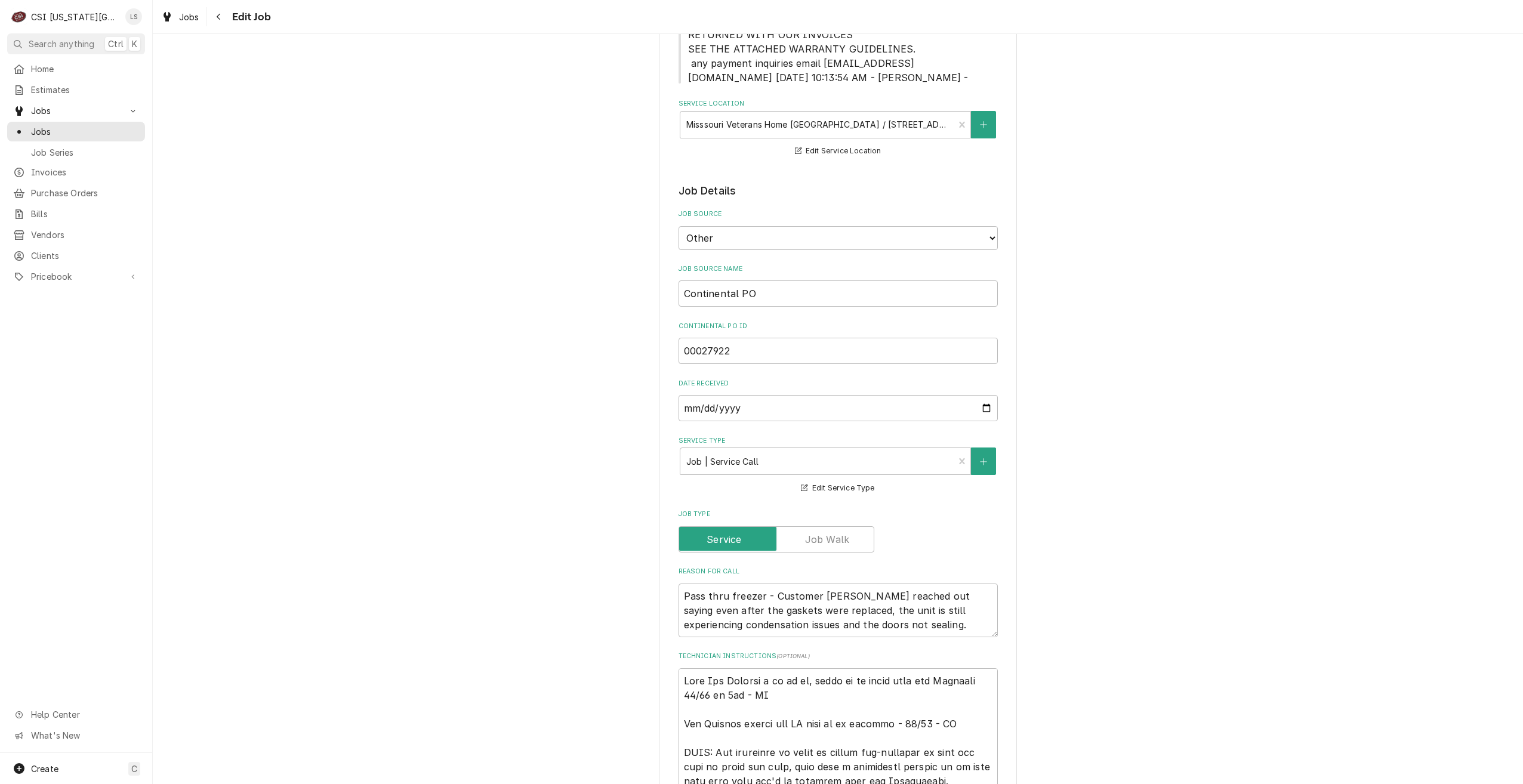
scroll to position [477, 0]
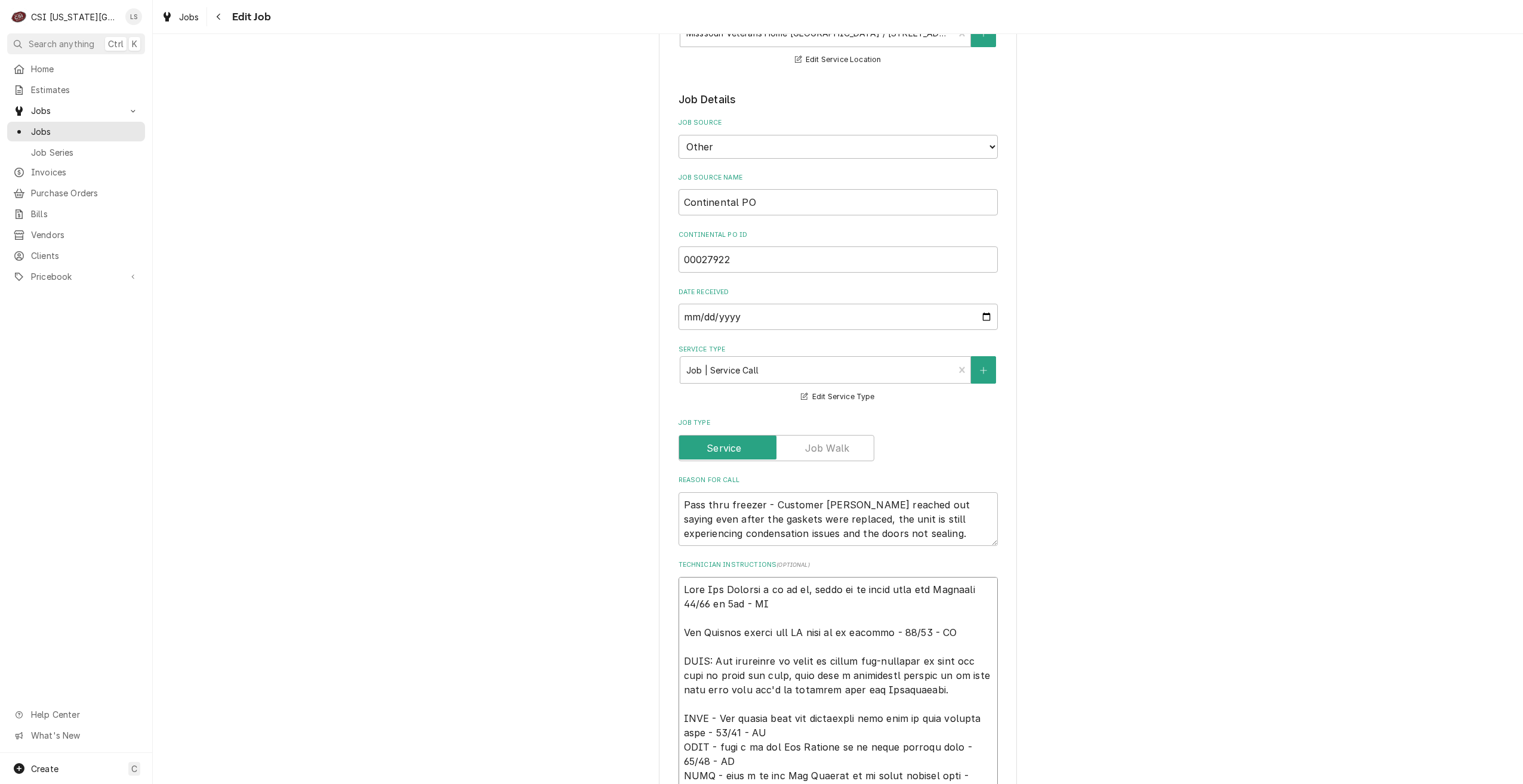
type textarea "x"
type textarea "Left Asa Bowling a vm to cb, asked if we could come out Thursday 10/16 at 8am -…"
type textarea "x"
type textarea "Left Asa Bowling a vm to cb, asked if we could come out Thursday 10/16 at 8am -…"
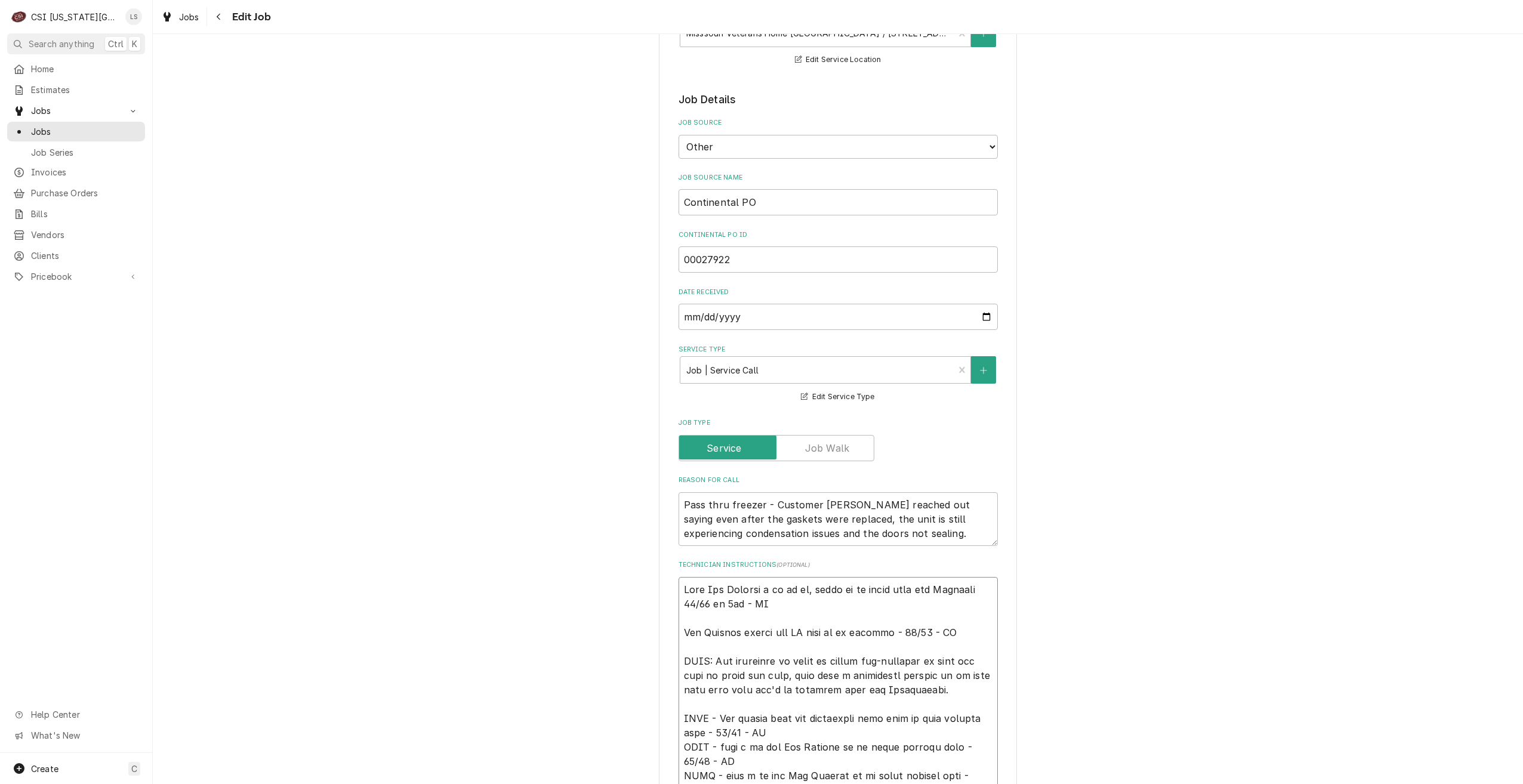
type textarea "x"
type textarea "U Left Asa Bowling a vm to cb, asked if we could come out Thursday 10/16 at 8am…"
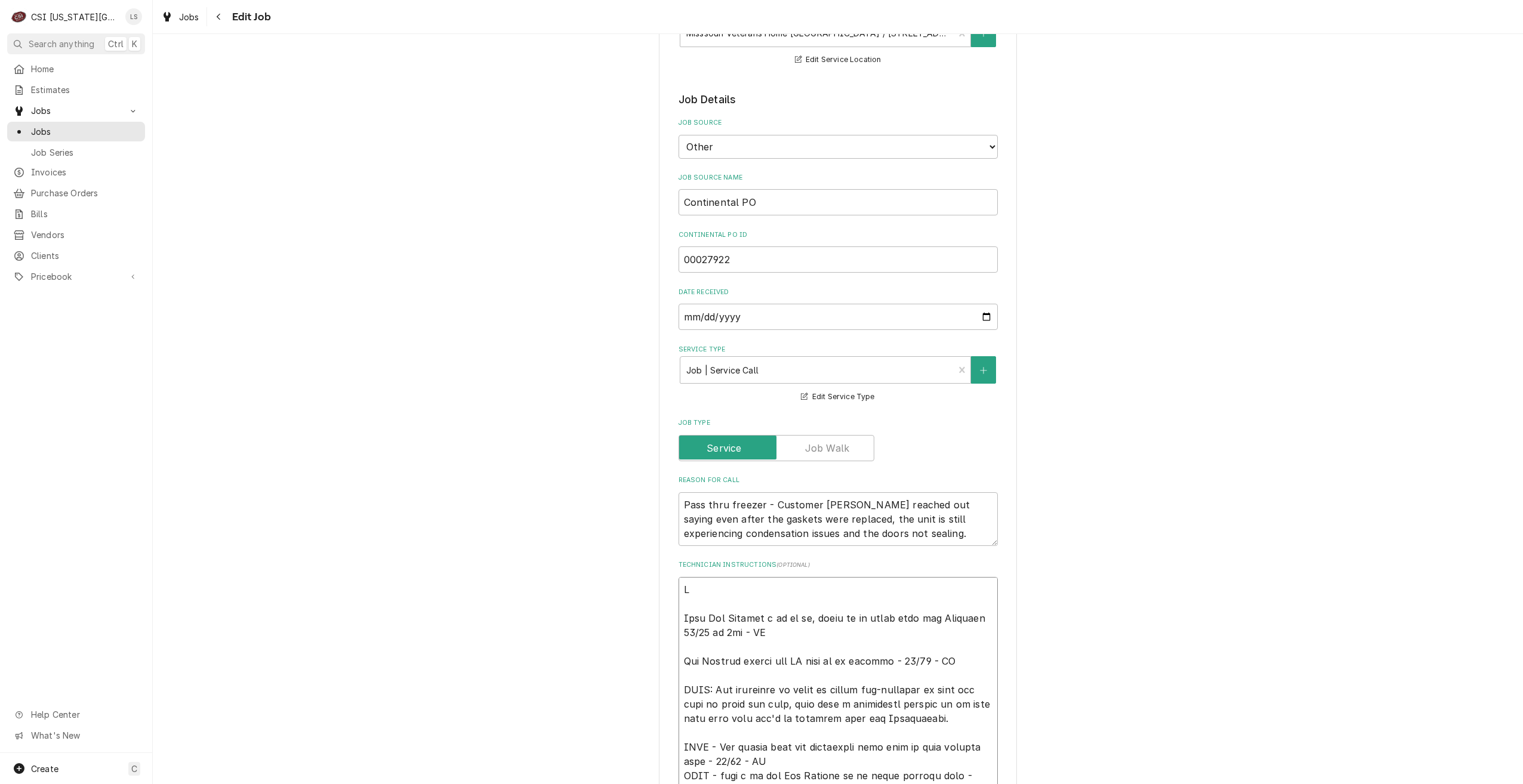
type textarea "x"
type textarea "Un Left Asa Bowling a vm to cb, asked if we could come out Thursday 10/16 at 8a…"
type textarea "x"
type textarea "Una Left Asa Bowling a vm to cb, asked if we could come out Thursday 10/16 at 8…"
type textarea "x"
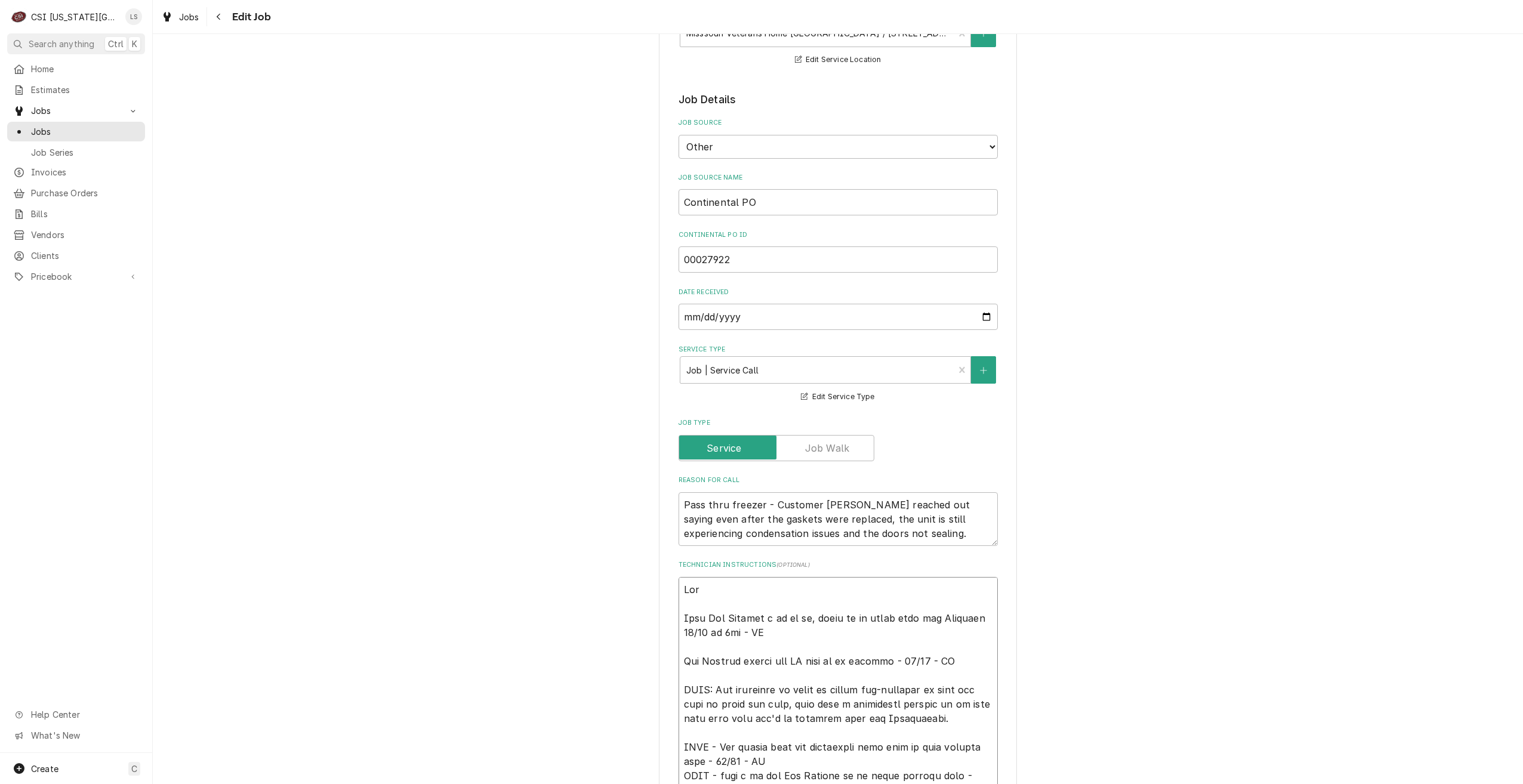
type textarea "Unab Left Asa Bowling a vm to cb, asked if we could come out Thursday 10/16 at …"
type textarea "x"
type textarea "Unabl Left Asa Bowling a vm to cb, asked if we could come out Thursday 10/16 at…"
type textarea "x"
type textarea "Unable Left Asa Bowling a vm to cb, asked if we could come out Thursday 10/16 a…"
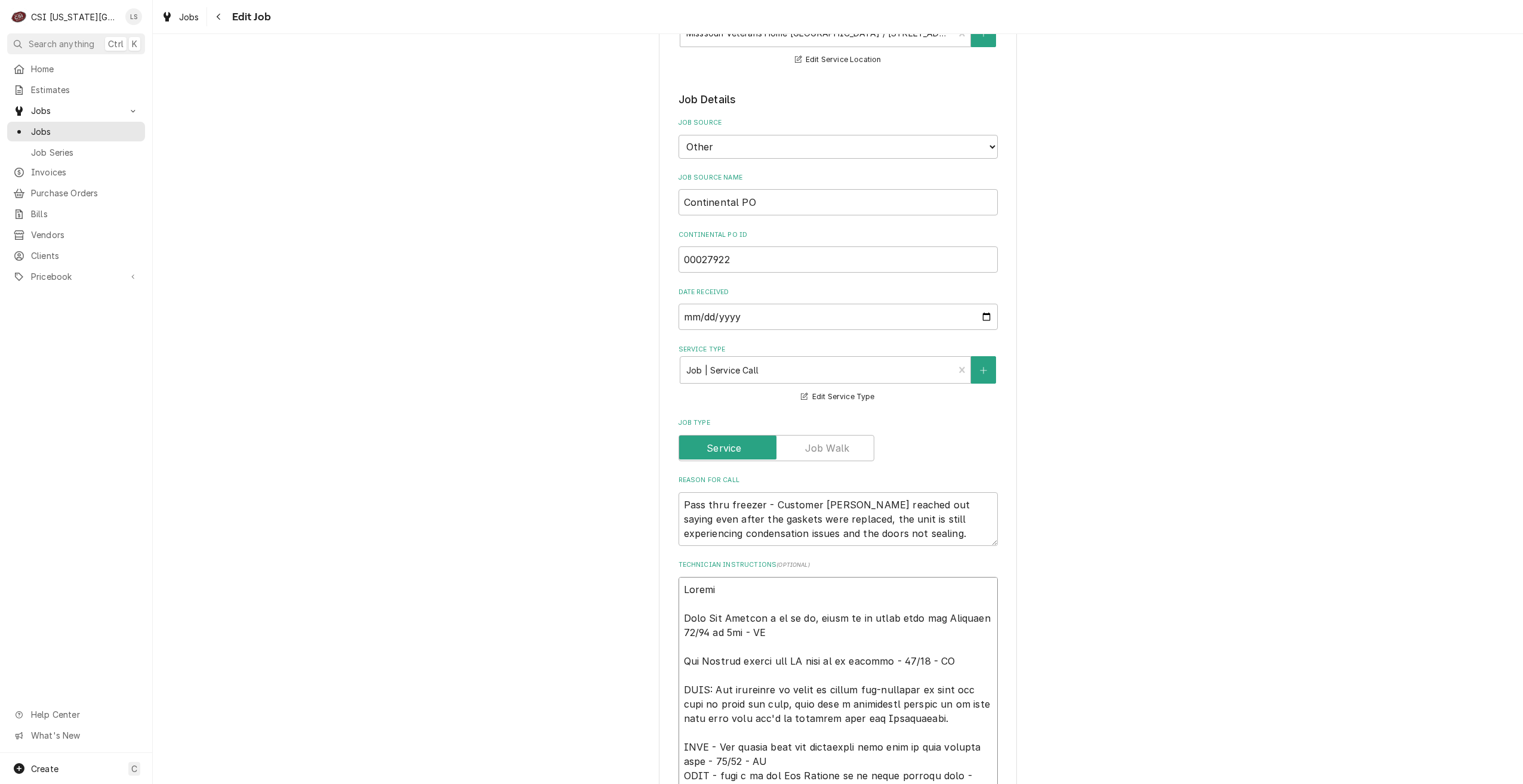
type textarea "x"
type textarea "Unable Left Asa Bowling a vm to cb, asked if we could come out Thursday 10/16 a…"
type textarea "x"
type textarea "Unable t Left Asa Bowling a vm to cb, asked if we could come out Thursday 10/16…"
type textarea "x"
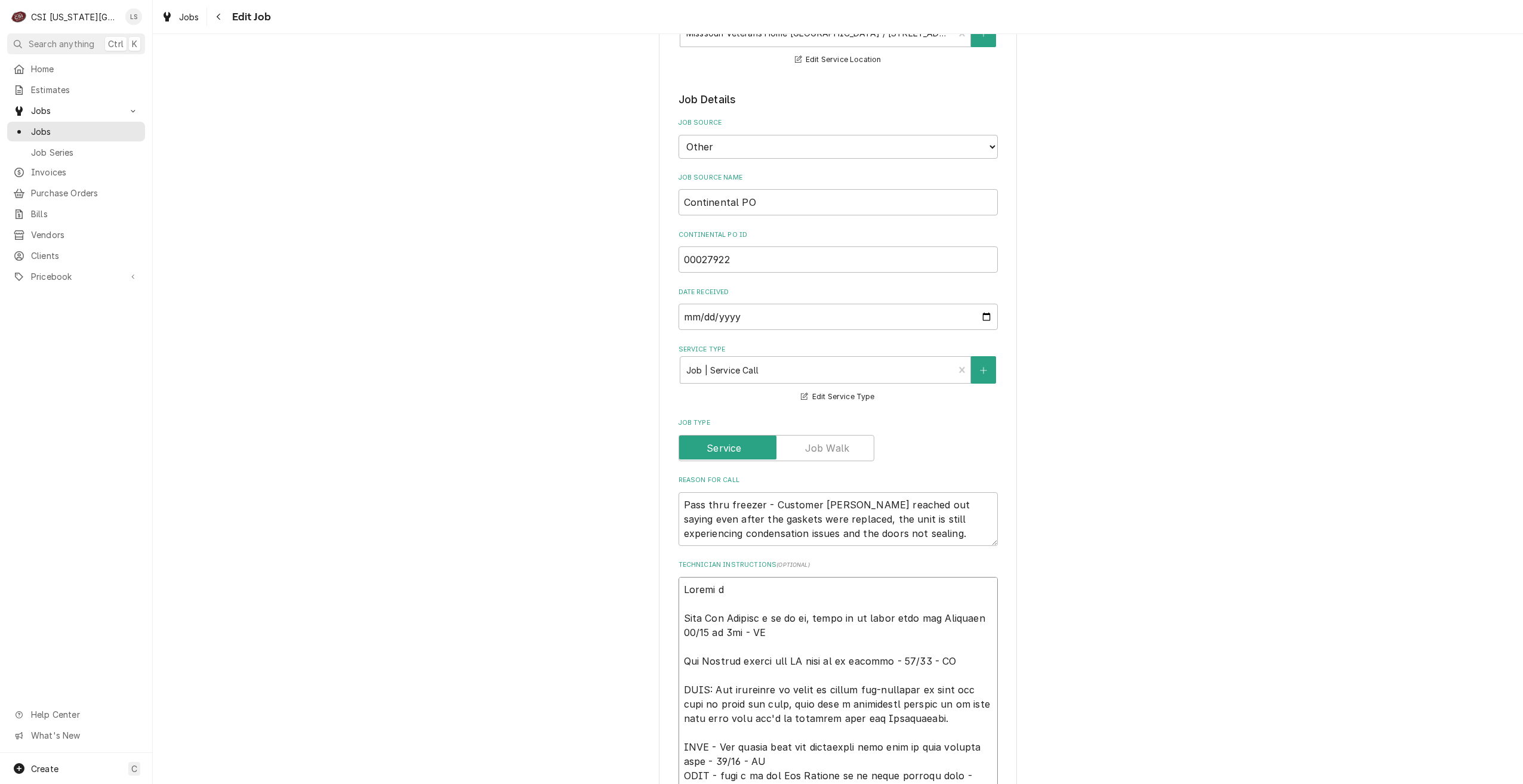
type textarea "Unable to Left Asa Bowling a vm to cb, asked if we could come out Thursday 10/1…"
type textarea "x"
type textarea "Unable to Left Asa Bowling a vm to cb, asked if we could come out Thursday 10/1…"
type textarea "x"
type textarea "Unable to c Left Asa Bowling a vm to cb, asked if we could come out Thursday 10…"
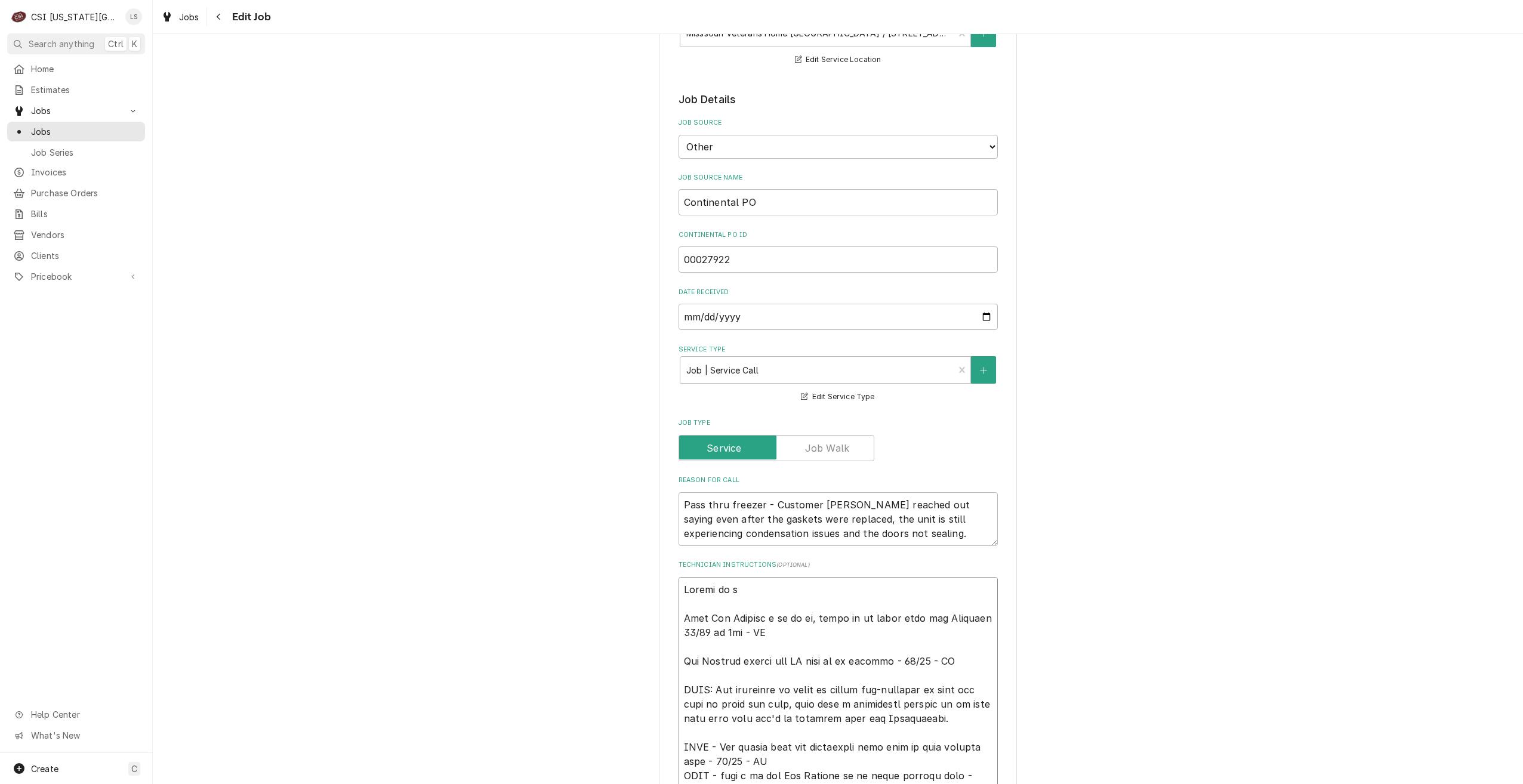
type textarea "x"
type textarea "Unable to co Left Asa Bowling a vm to cb, asked if we could come out Thursday 1…"
type textarea "x"
type textarea "Unable to conf Left Asa Bowling a vm to cb, asked if we could come out Thursday…"
type textarea "x"
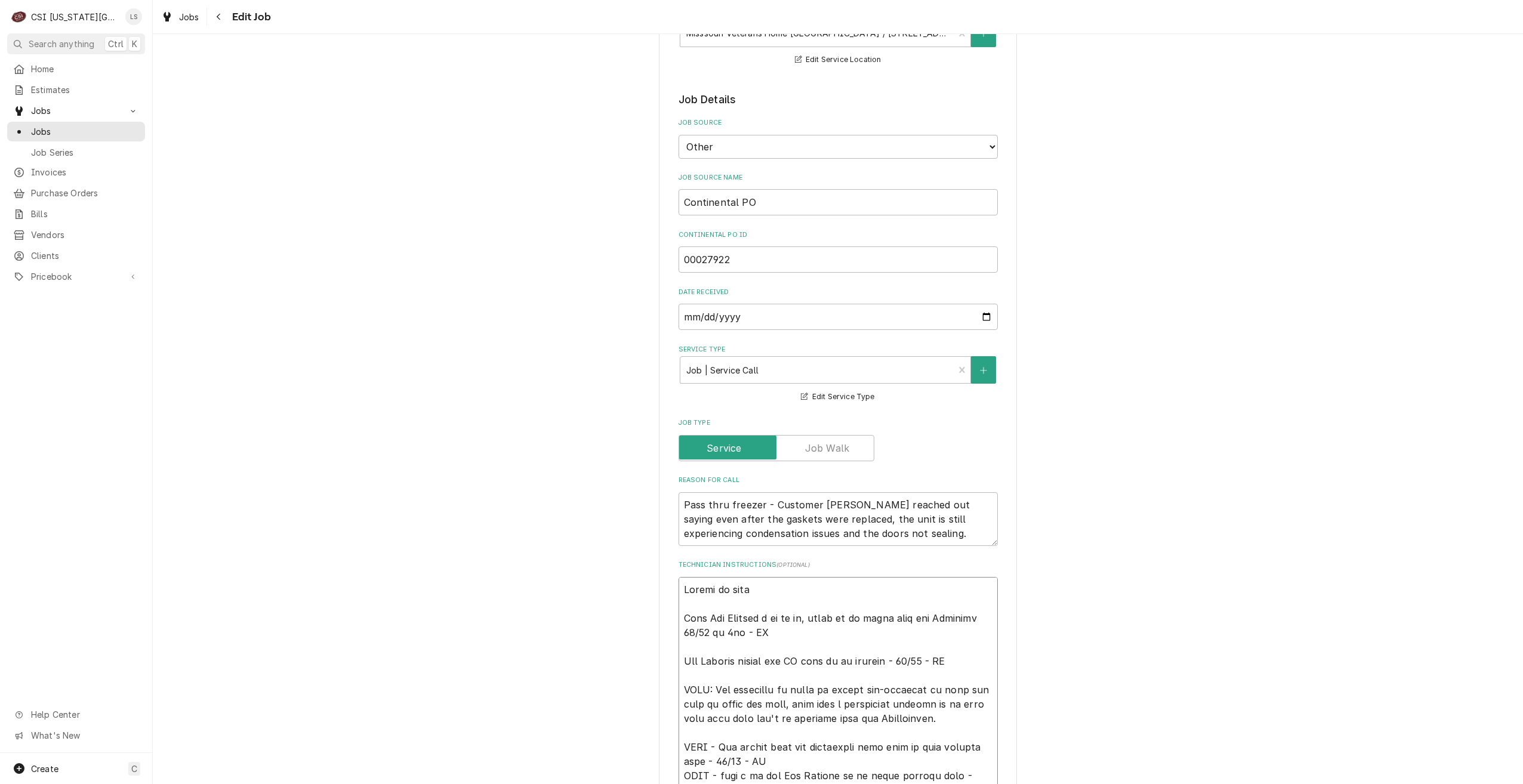
type textarea "Unable to confi Left Asa Bowling a vm to cb, asked if we could come out Thursda…"
type textarea "x"
type textarea "Unable to confir Left Asa Bowling a vm to cb, asked if we could come out Thursd…"
type textarea "x"
type textarea "Unable to confirm Left Asa Bowling a vm to cb, asked if we could come out Thurs…"
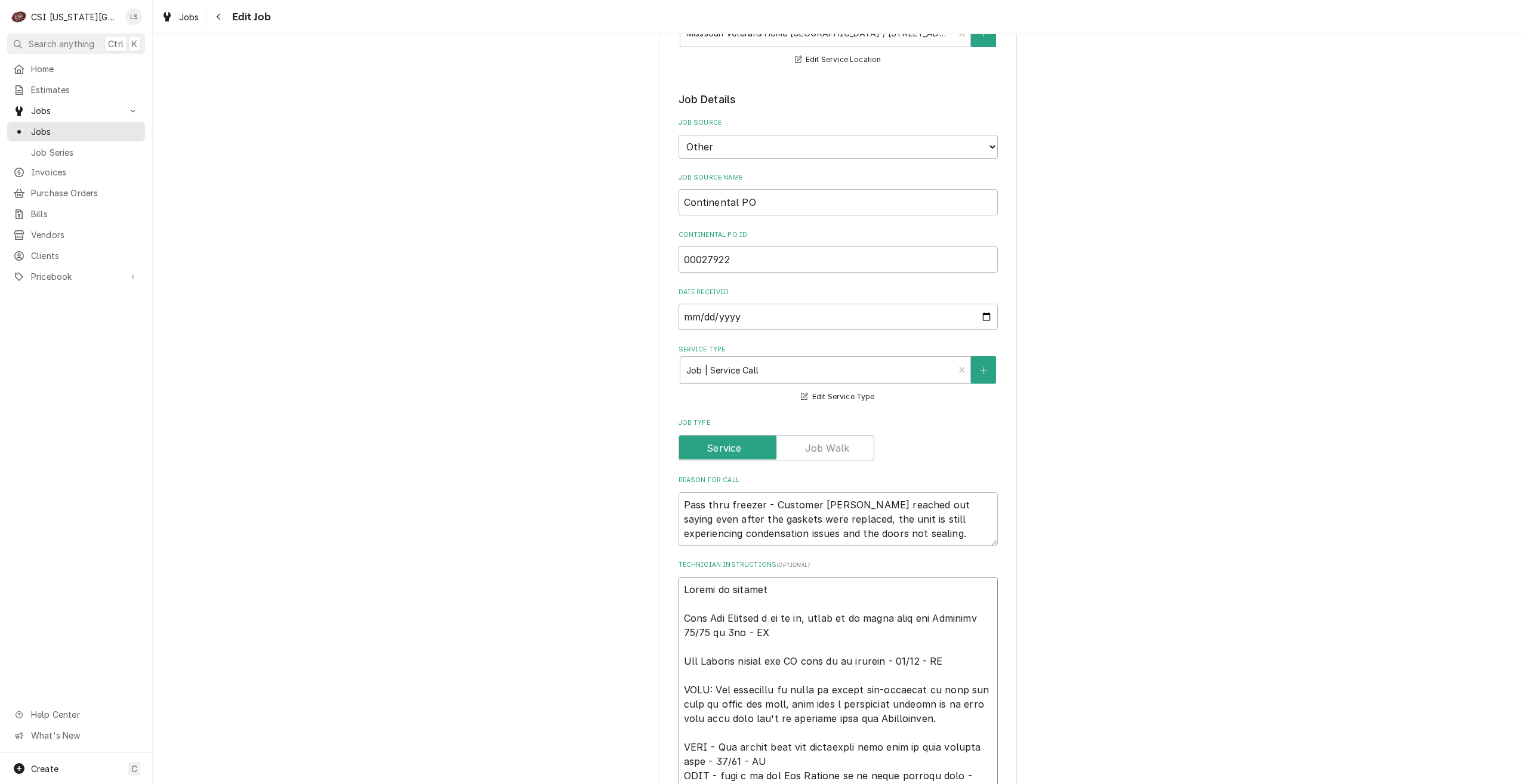
type textarea "x"
type textarea "Unable to confirm Left Asa Bowling a vm to cb, asked if we could come out Thurs…"
type textarea "x"
type textarea "Unable to confirm T Left Asa Bowling a vm to cb, asked if we could come out Thu…"
type textarea "x"
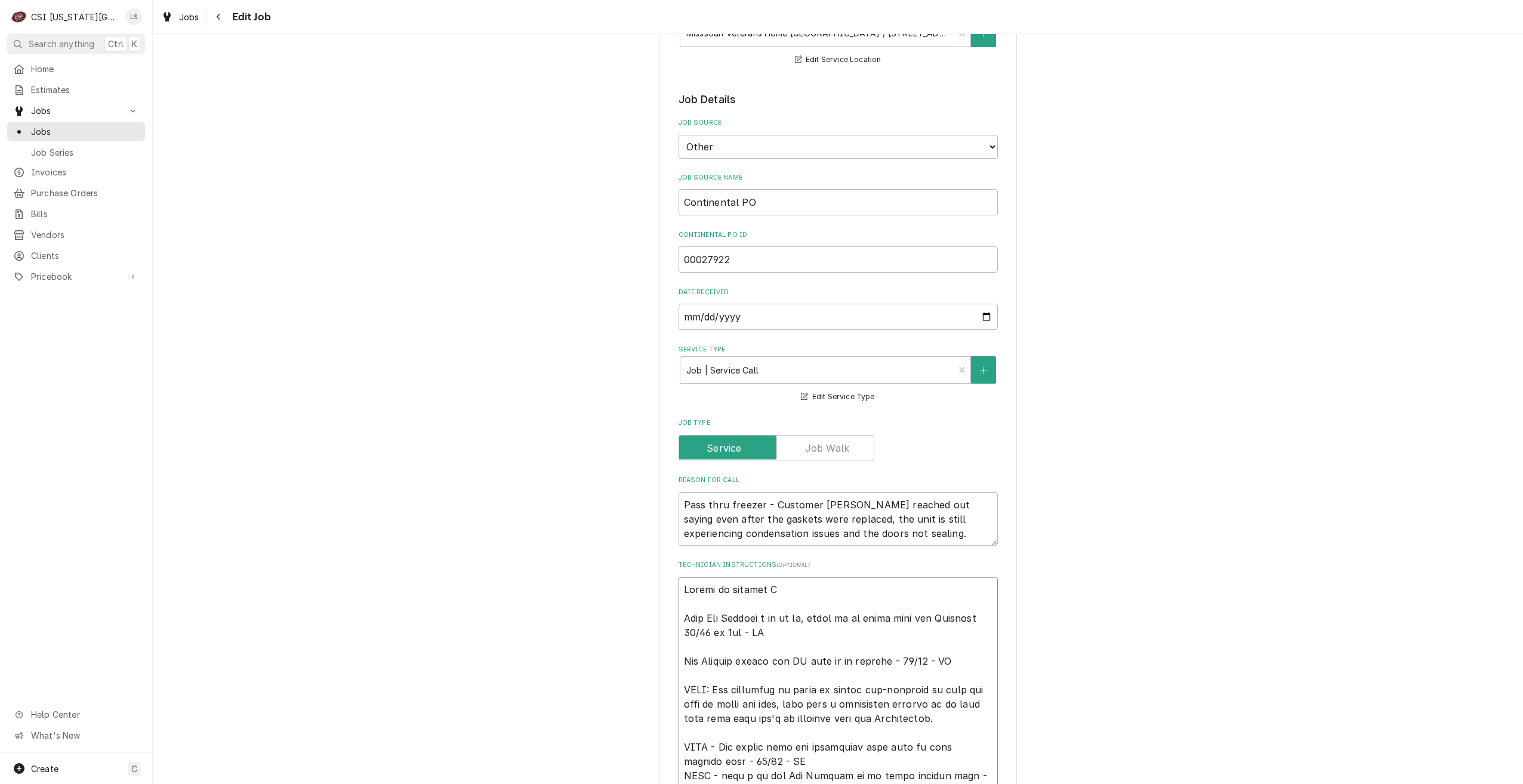
type textarea "Unable to confirm Th Left Asa Bowling a vm to cb, asked if we could come out Th…"
type textarea "x"
type textarea "Unable to confirm Thur Left Asa Bowling a vm to cb, asked if we could come out …"
type textarea "x"
type textarea "Unable to confirm Thurs Left Asa Bowling a vm to cb, asked if we could come out…"
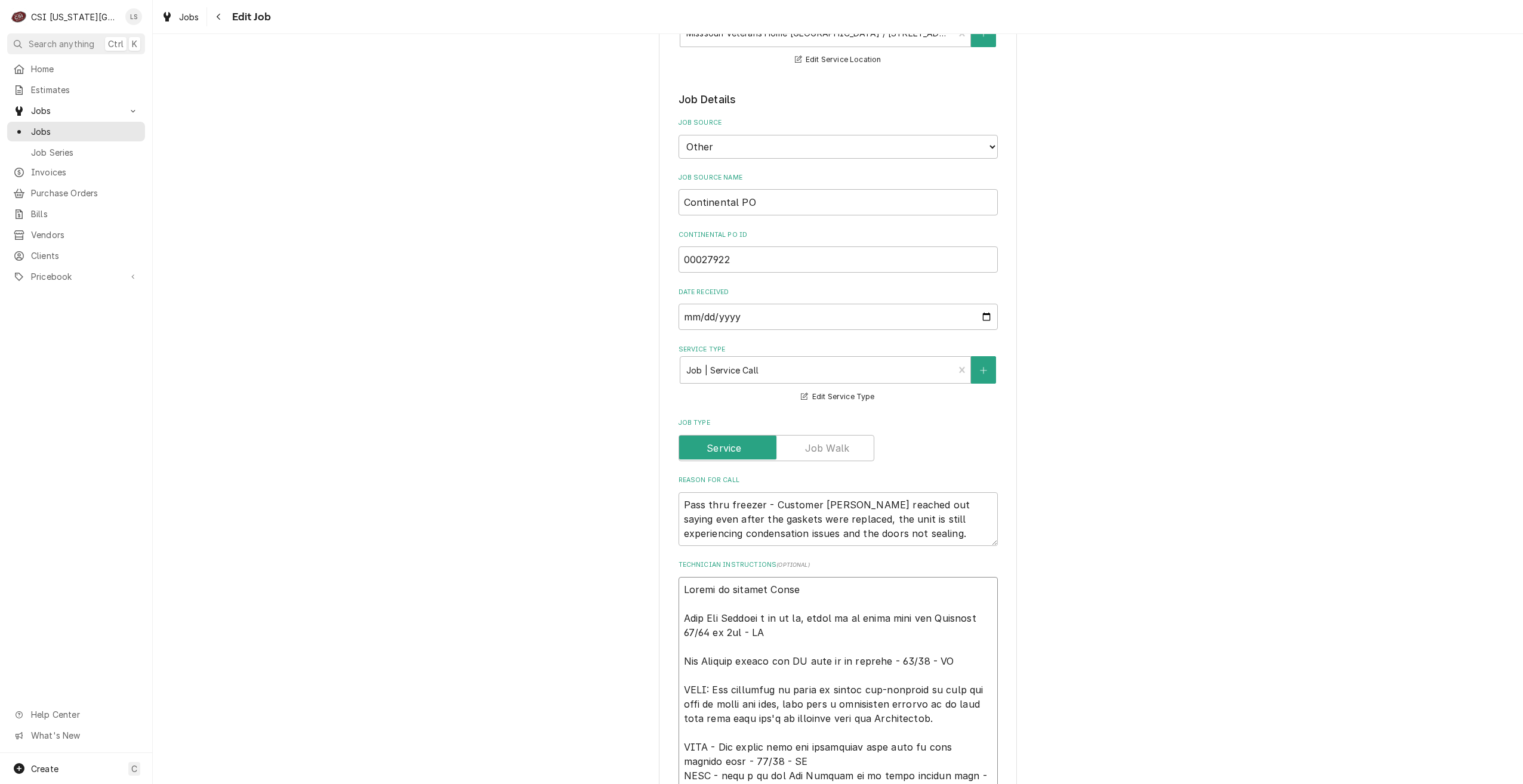
type textarea "x"
type textarea "Unable to confirm Thurs Left Asa Bowling a vm to cb, asked if we could come out…"
type textarea "x"
type textarea "Unable to confirm Thurs A Left Asa Bowling a vm to cb, asked if we could come o…"
type textarea "x"
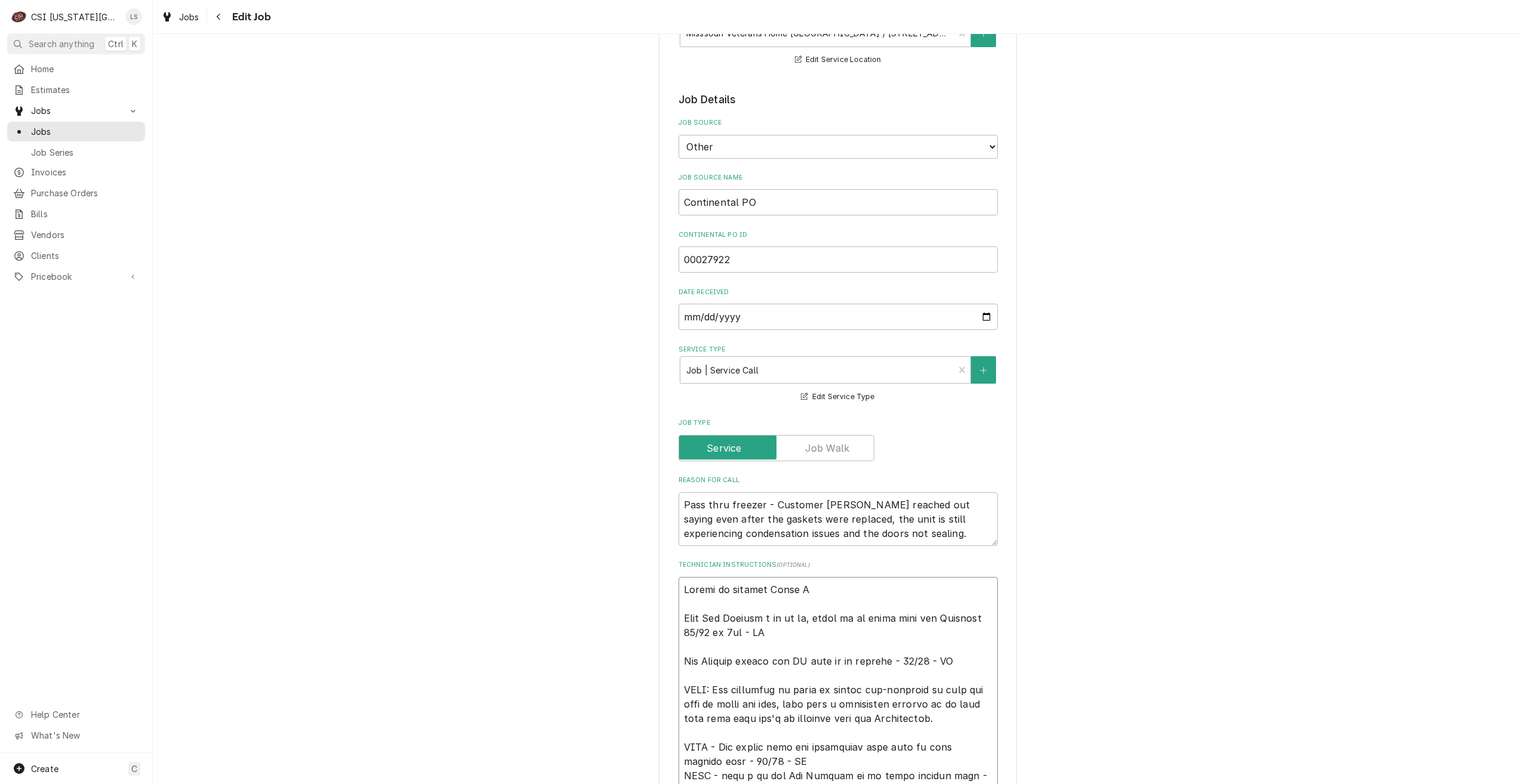
type textarea "Unable to confirm Thurs AM Left Asa Bowling a vm to cb, asked if we could come …"
type textarea "x"
type textarea "Unable to confirm Thurs AM. Left Asa Bowling a vm to cb, asked if we could come…"
type textarea "x"
type textarea "Unable to confirm Thurs AM. Left Asa Bowling a vm to cb, asked if we could come…"
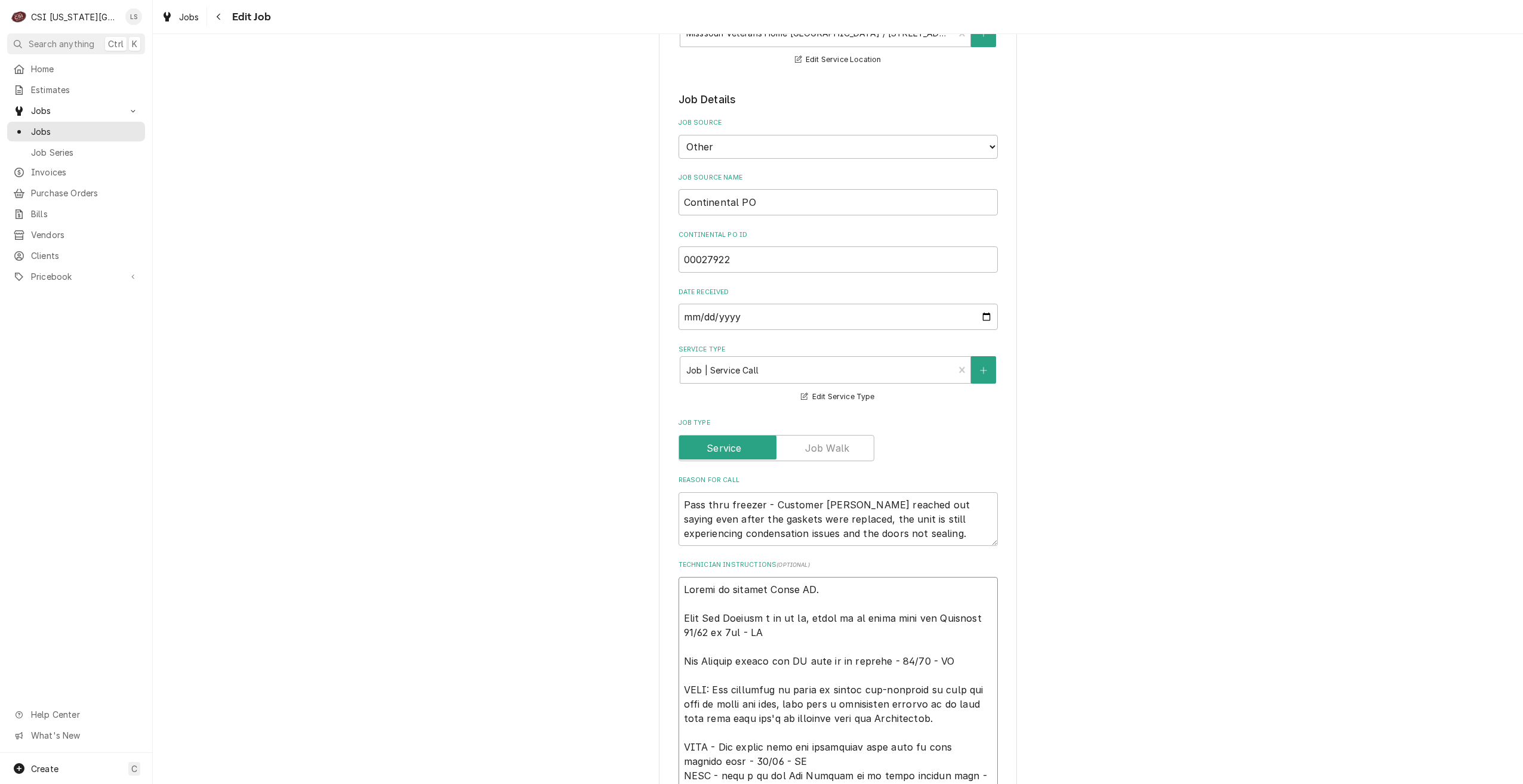
type textarea "x"
type textarea "Unable to confirm Thurs AM. R Left Asa Bowling a vm to cb, asked if we could co…"
type textarea "x"
type textarea "Unable to confirm Thurs AM. Re Left Asa Bowling a vm to cb, asked if we could c…"
type textarea "x"
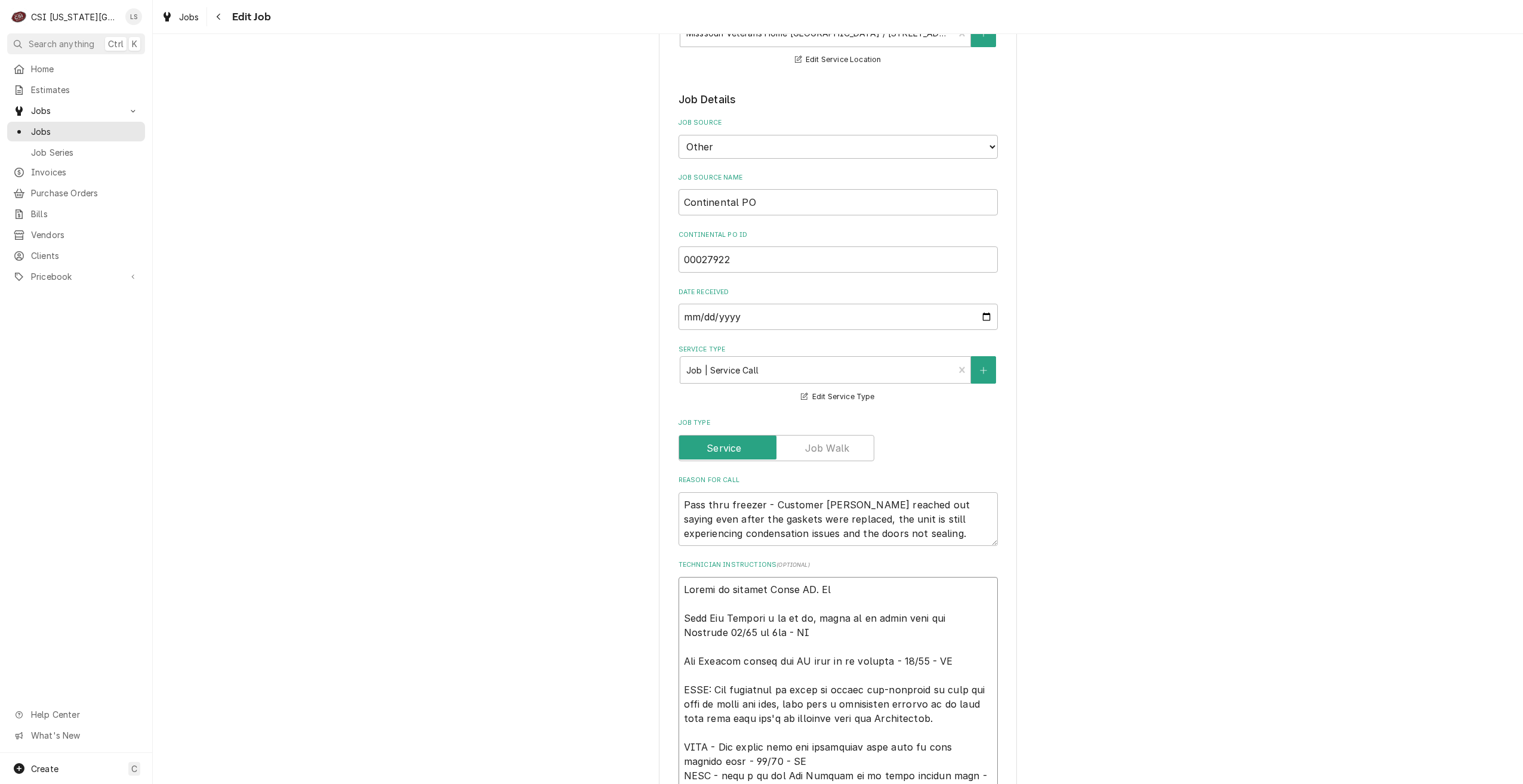
type textarea "Unable to confirm Thurs AM. Res Left Asa Bowling a vm to cb, asked if we could …"
type textarea "x"
type textarea "Unable to confirm Thurs AM. Resc Left Asa Bowling a vm to cb, asked if we could…"
type textarea "x"
type textarea "Unable to confirm Thurs AM. Resch Left Asa Bowling a vm to cb, asked if we coul…"
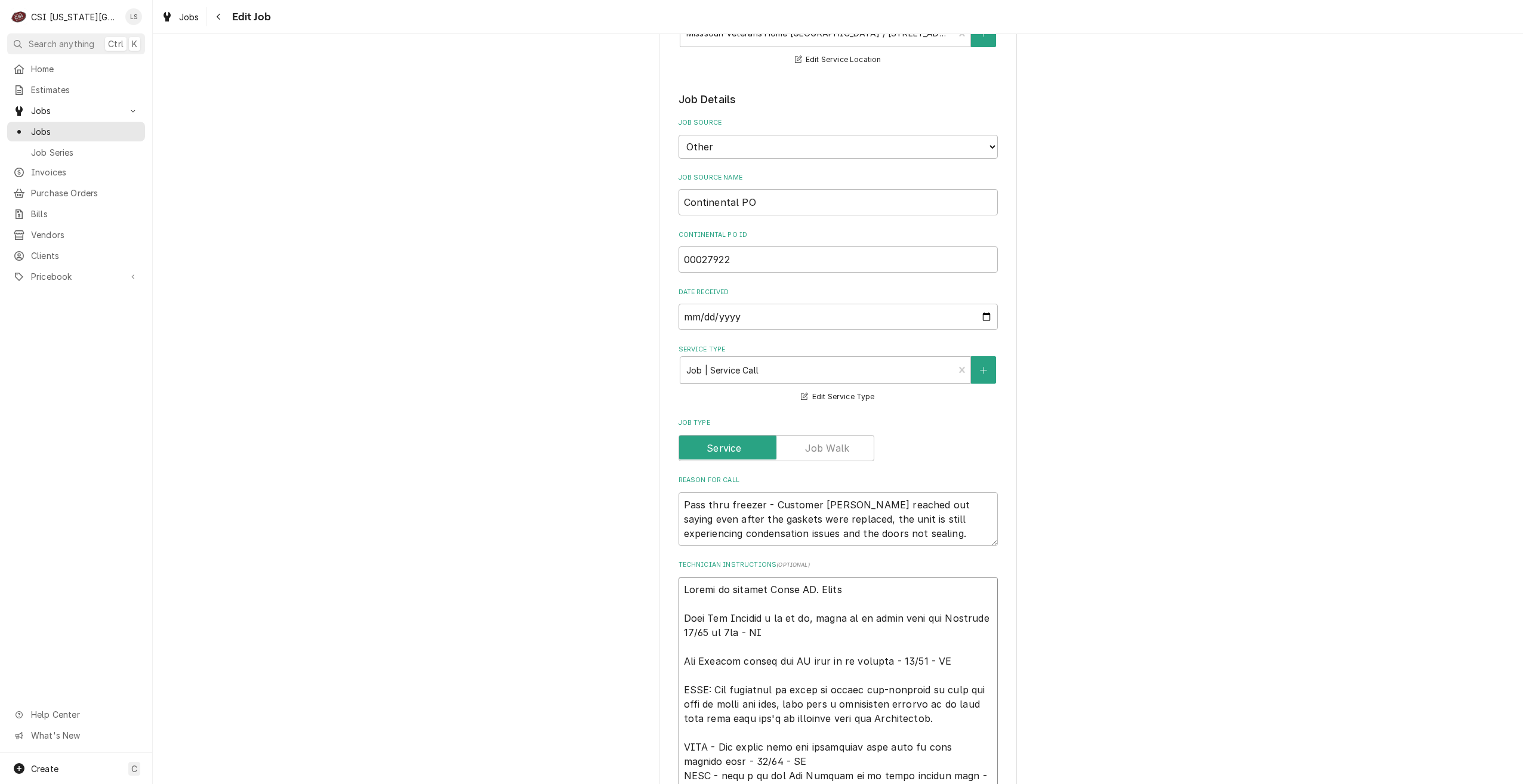
type textarea "x"
type textarea "Unable to confirm Thurs AM. Resche Left Asa Bowling a vm to cb, asked if we cou…"
type textarea "x"
type textarea "Unable to confirm Thurs AM. Resched Left Asa Bowling a vm to cb, asked if we co…"
type textarea "x"
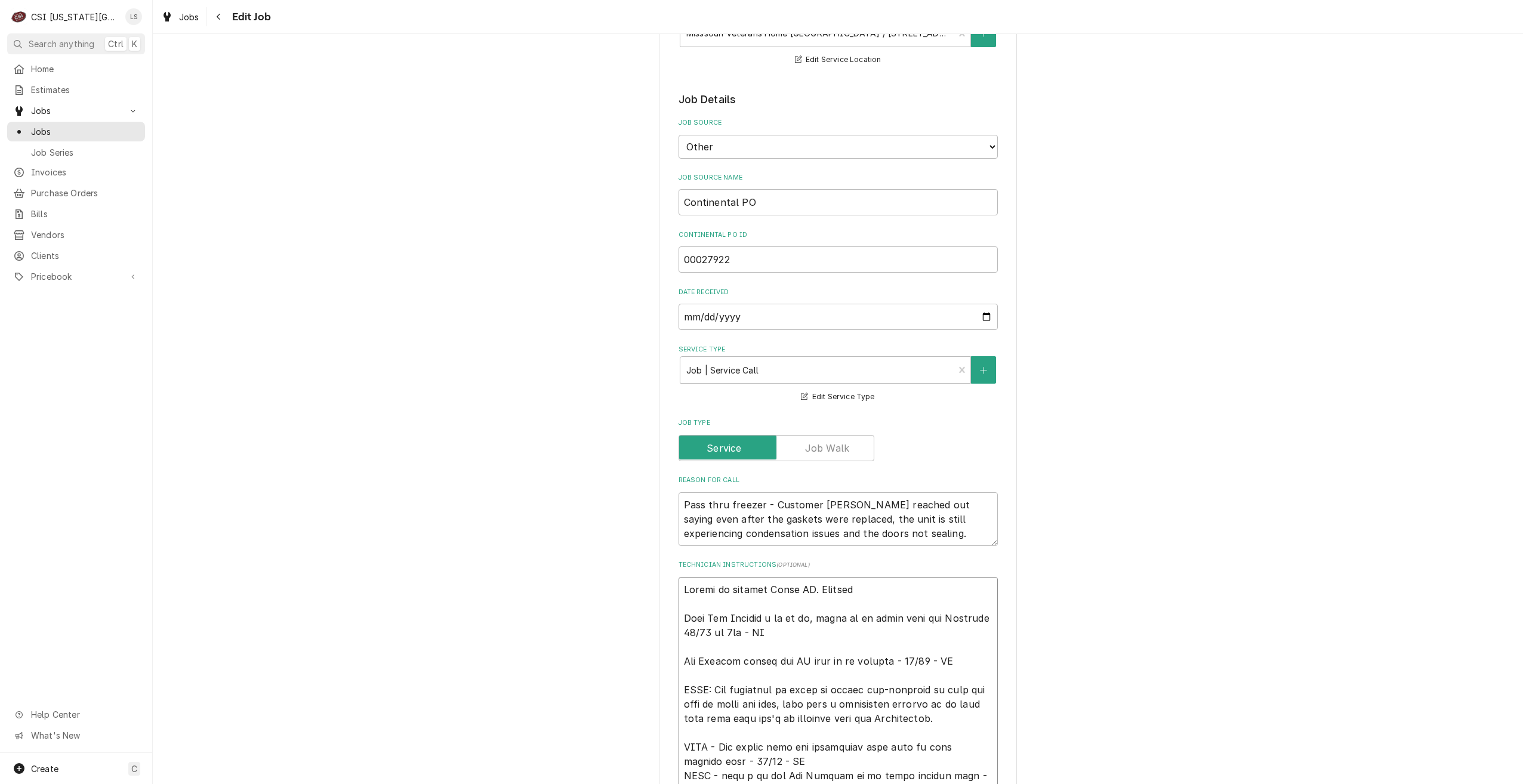
type textarea "Unable to confirm Thurs AM. Reschedu Left Asa Bowling a vm to cb, asked if we c…"
type textarea "x"
type textarea "Unable to confirm Thurs AM. Reschedul Left Asa Bowling a vm to cb, asked if we …"
type textarea "x"
type textarea "Unable to confirm Thurs AM. Rescheduli Left Asa Bowling a vm to cb, asked if we…"
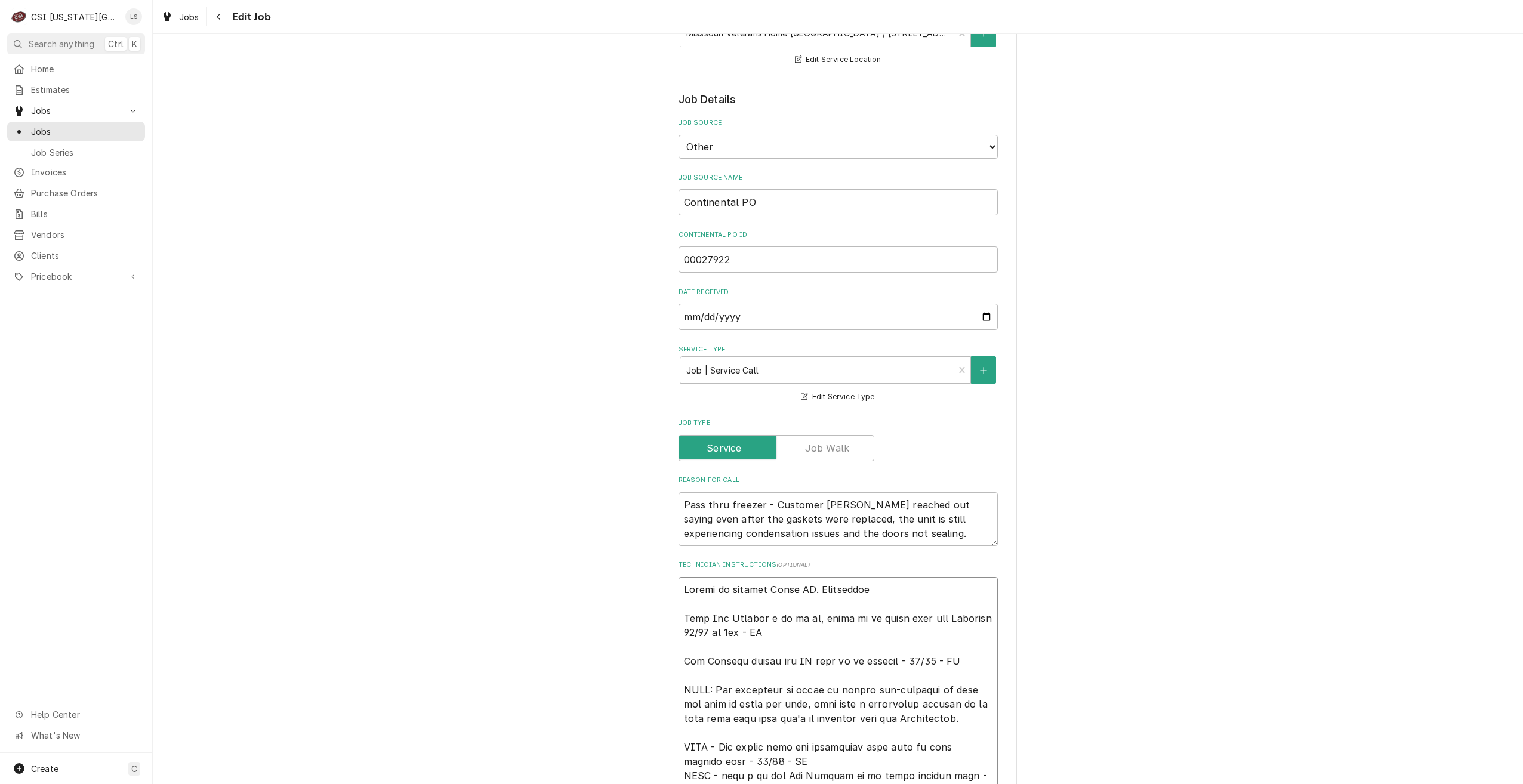
type textarea "x"
type textarea "Unable to confirm Thurs AM. Reschedulin Left Asa Bowling a vm to cb, asked if w…"
type textarea "x"
type textarea "Unable to confirm Thurs AM. Rescheduling Left Asa Bowling a vm to cb, asked if …"
type textarea "x"
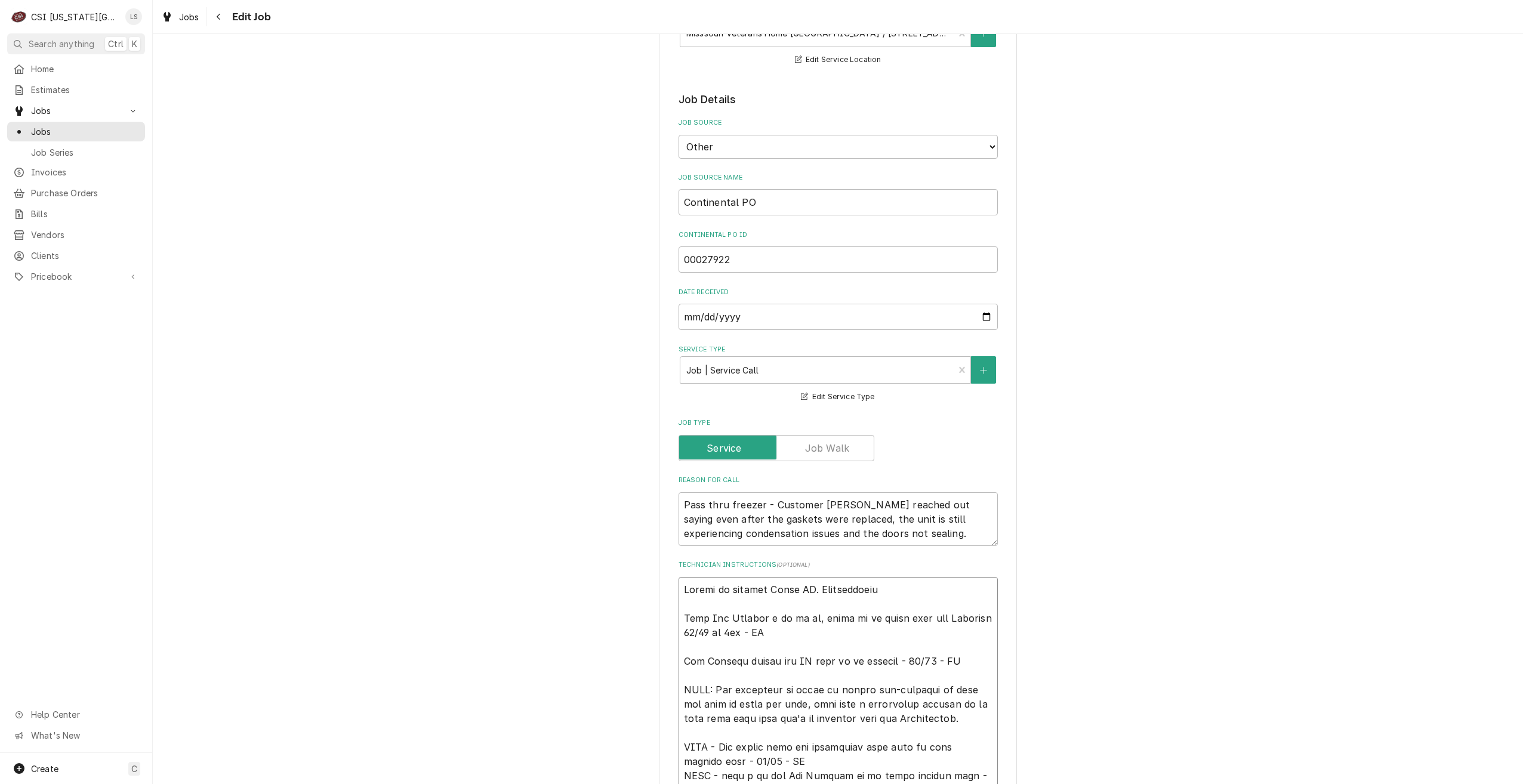
type textarea "Unable to confirm Thurs AM. Rescheduling. Left Asa Bowling a vm to cb, asked if…"
type textarea "x"
type textarea "Unable to confirm Thurs AM. Rescheduling Left Asa Bowling a vm to cb, asked if …"
type textarea "x"
type textarea "Unable to confirm Thurs AM. Rescheduling- Left Asa Bowling a vm to cb, asked if…"
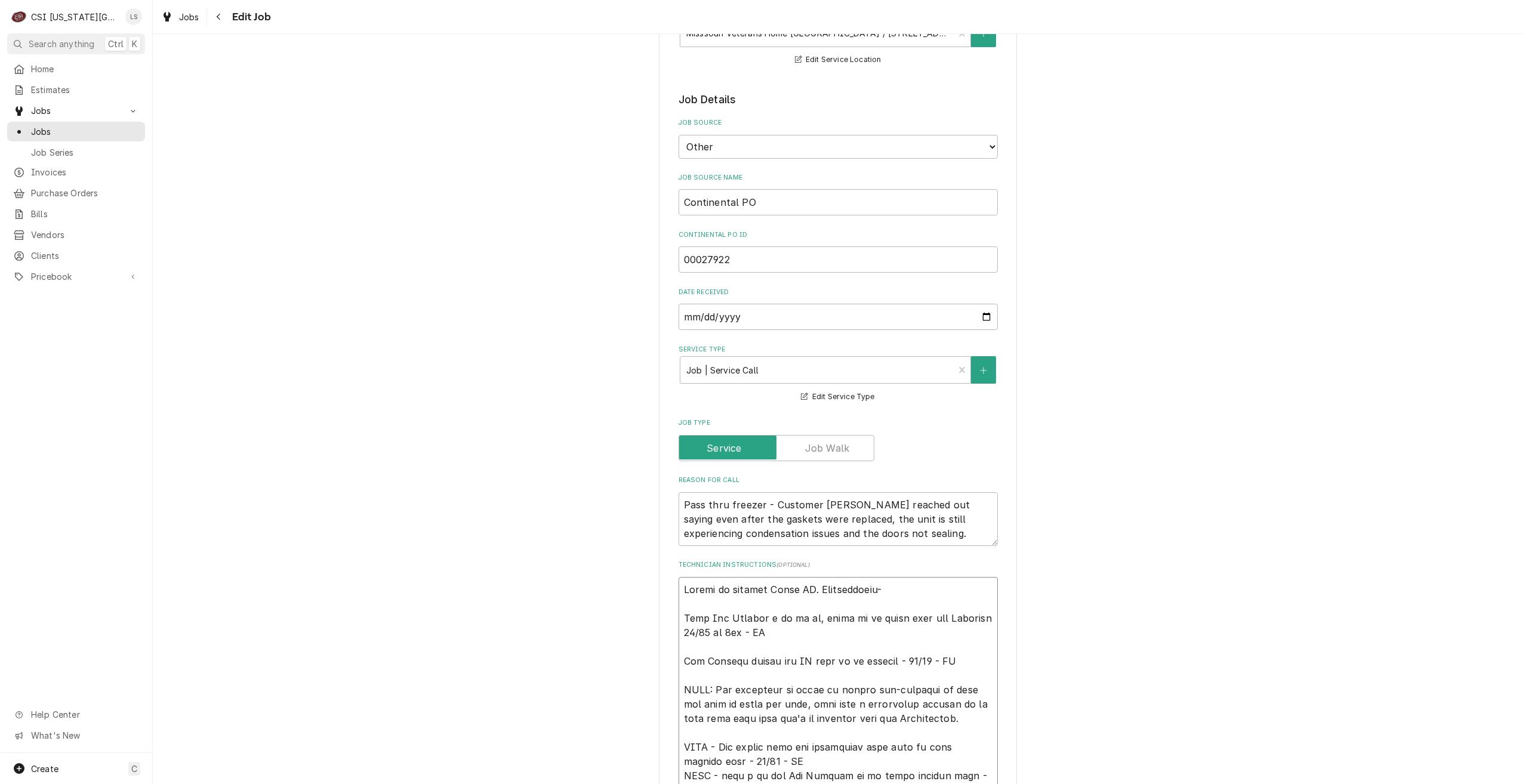
type textarea "x"
type textarea "Unable to confirm Thurs AM. Rescheduling- Left Asa Bowling a vm to cb, asked if…"
type textarea "x"
type textarea "Unable to confirm Thurs AM. Rescheduling- L Left Asa Bowling a vm to cb, asked …"
type textarea "x"
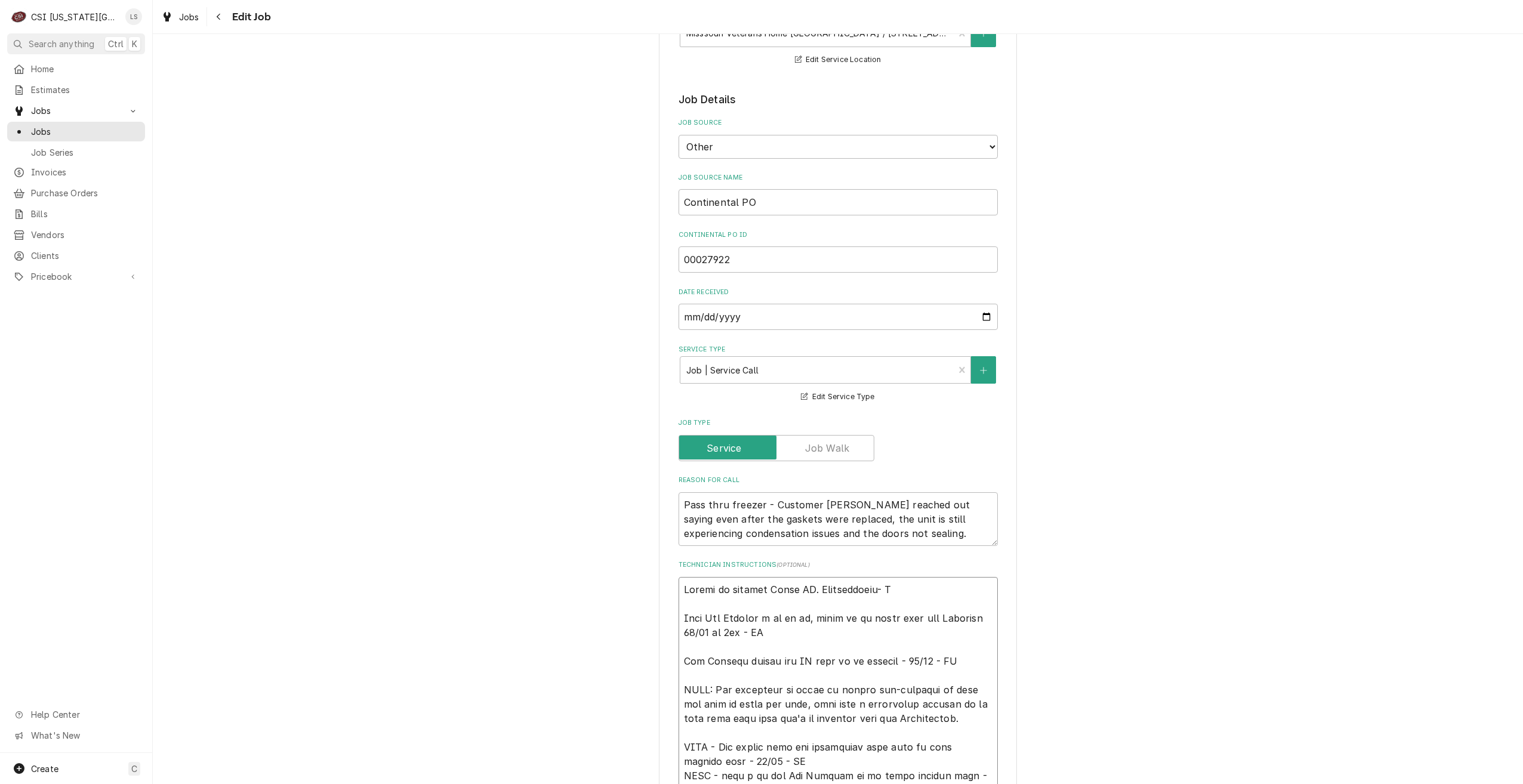
type textarea "Unable to confirm Thurs AM. Rescheduling- Li Left Asa Bowling a vm to cb, asked…"
type textarea "x"
type textarea "Unable to confirm Thurs AM. Rescheduling- Lin Left Asa Bowling a vm to cb, aske…"
type textarea "x"
type textarea "Unable to confirm Thurs AM. Rescheduling- Lind Left Asa Bowling a vm to cb, ask…"
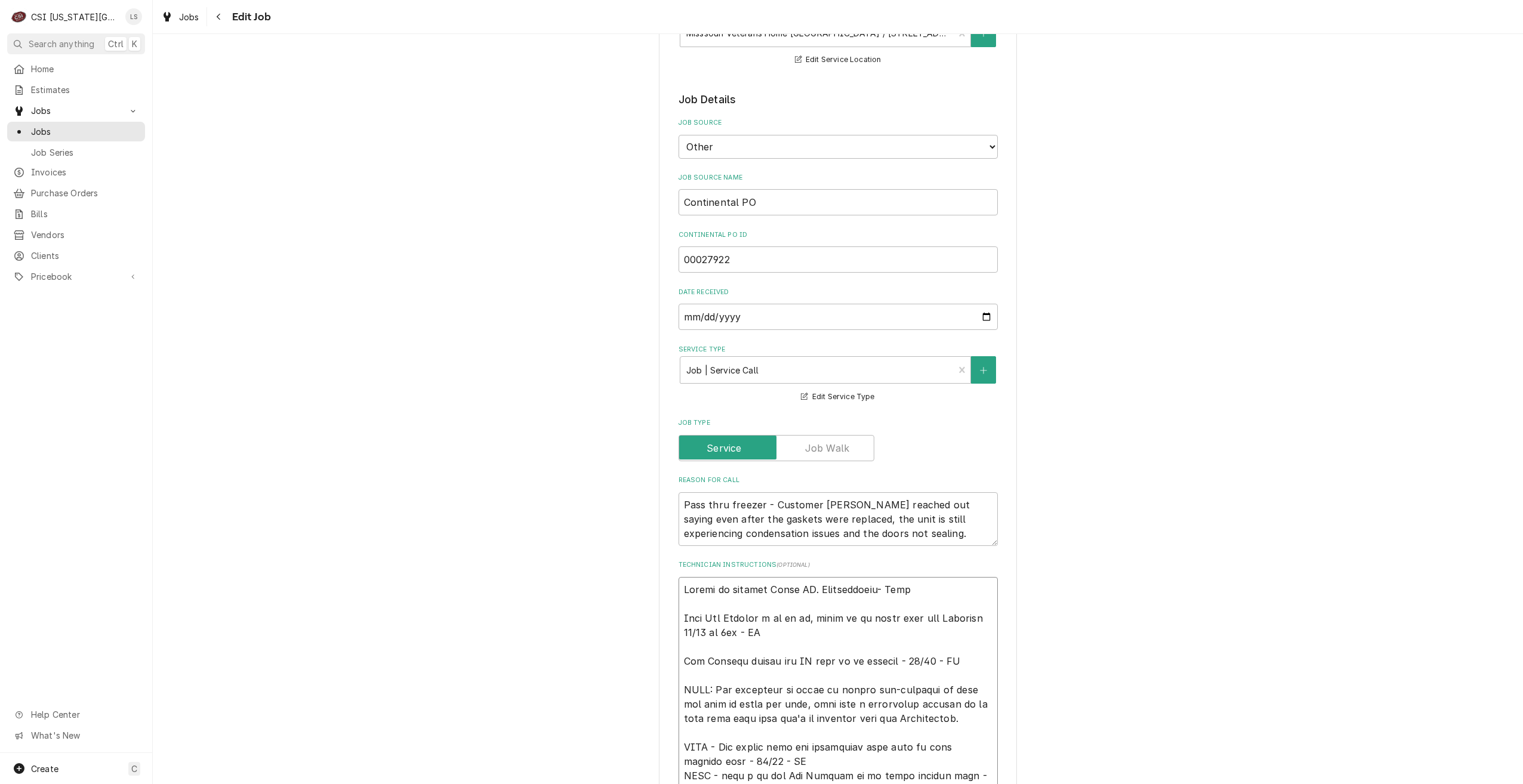
type textarea "x"
type textarea "Unable to confirm Thurs AM. Rescheduling- Lindy Left Asa Bowling a vm to cb, as…"
type textarea "x"
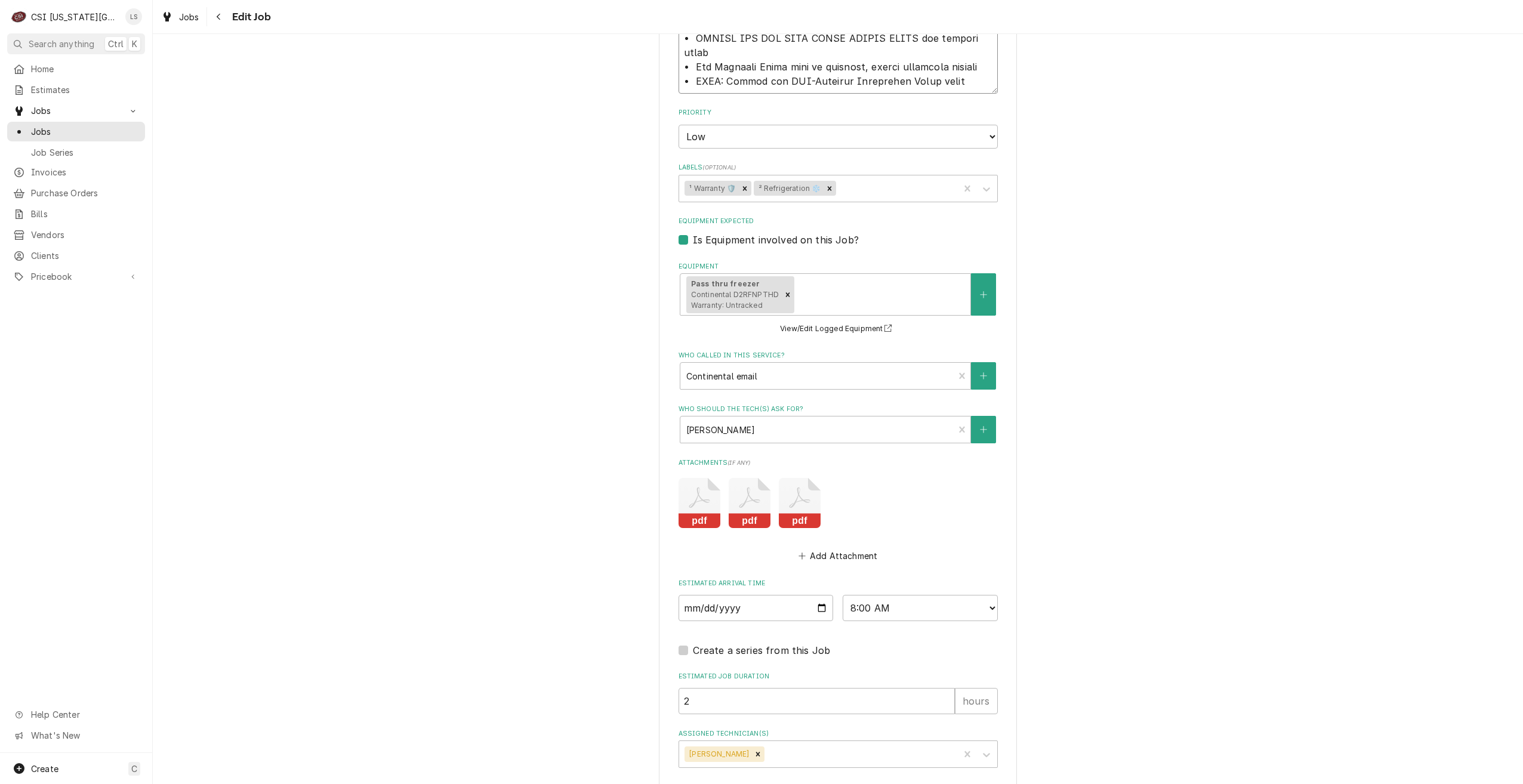
scroll to position [1558, 0]
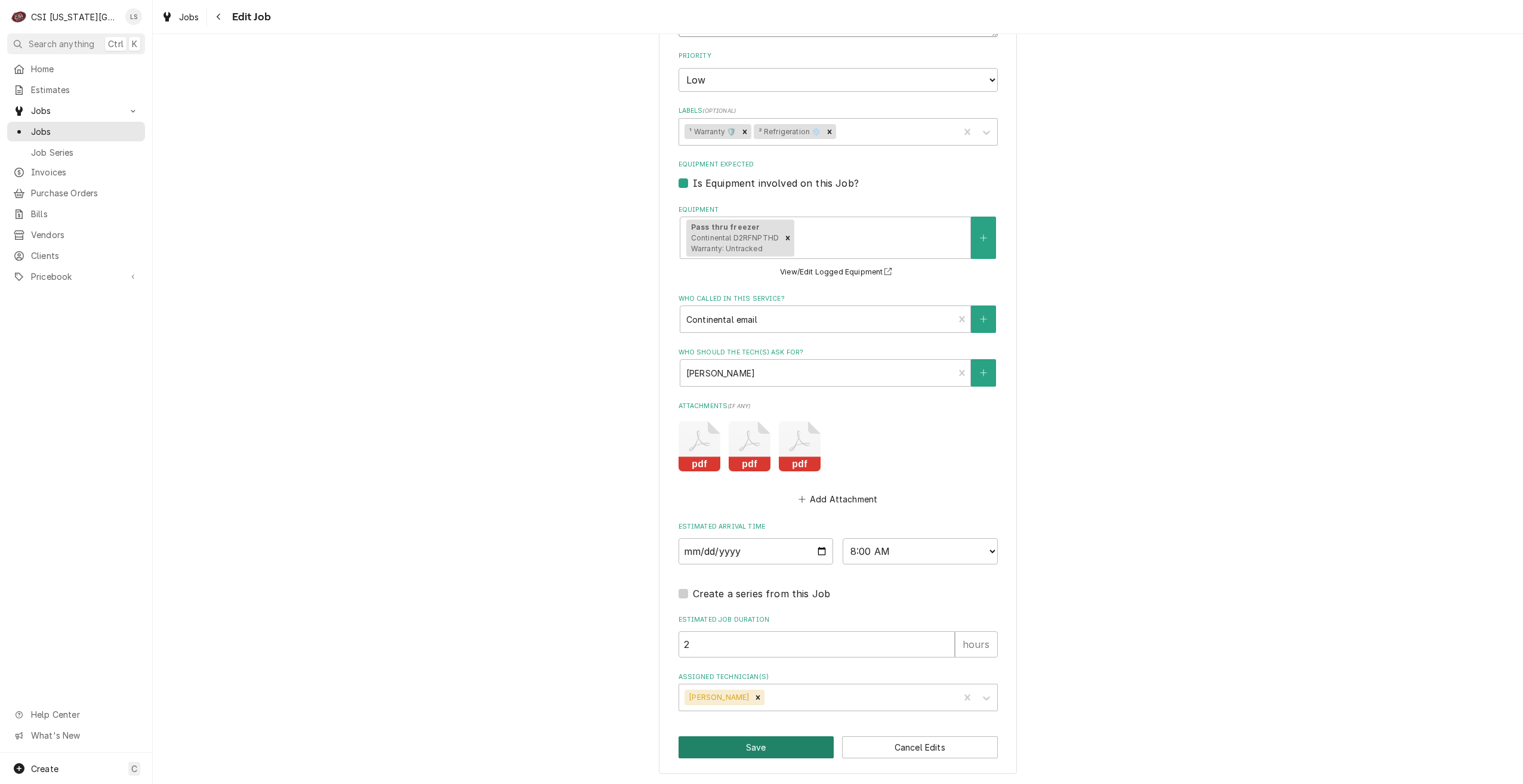
type textarea "Unable to confirm Thurs AM. Rescheduling- Lindy Left Asa Bowling a vm to cb, as…"
click at [738, 741] on button "Save" at bounding box center [756, 747] width 156 height 22
type textarea "x"
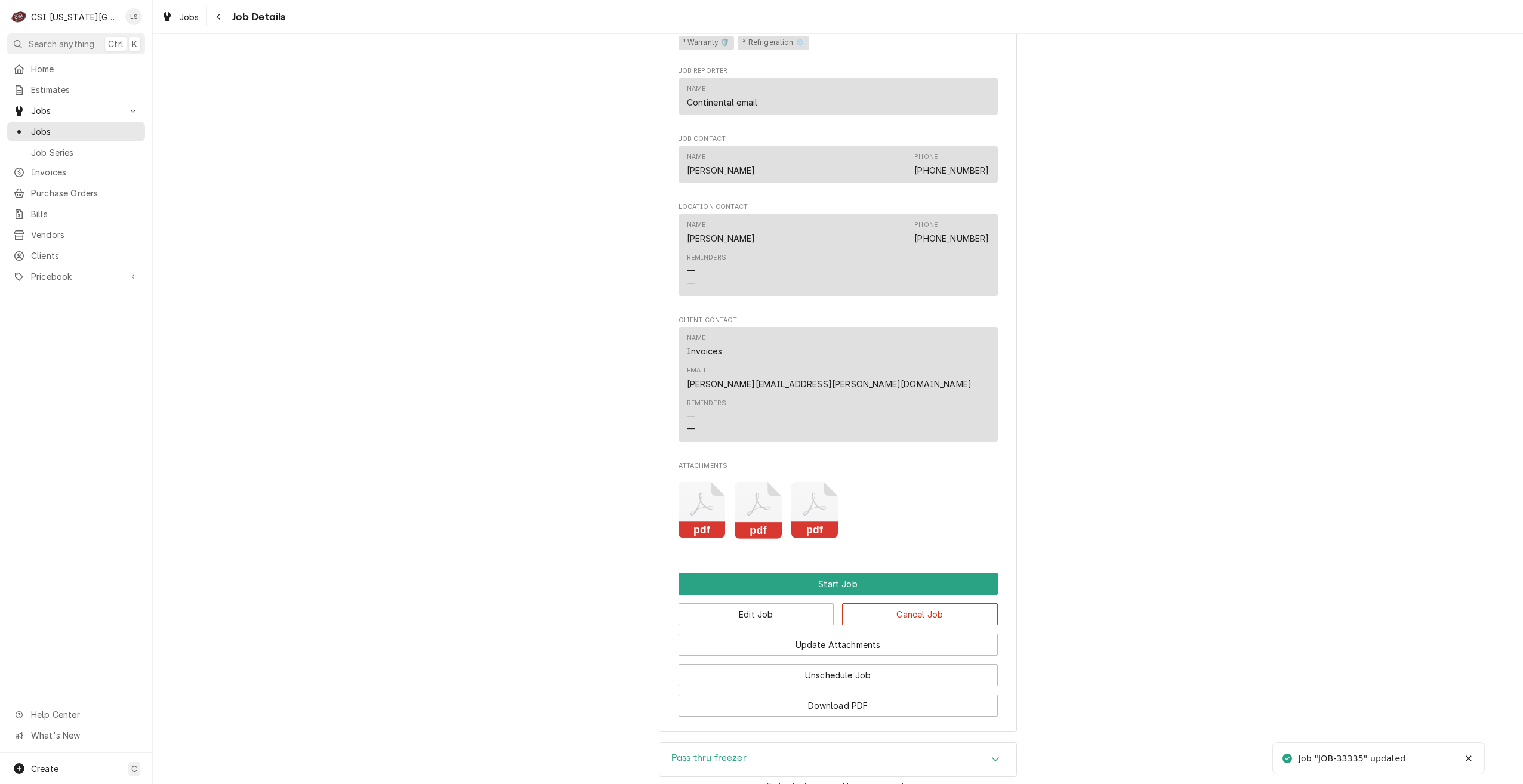
scroll to position [1570, 0]
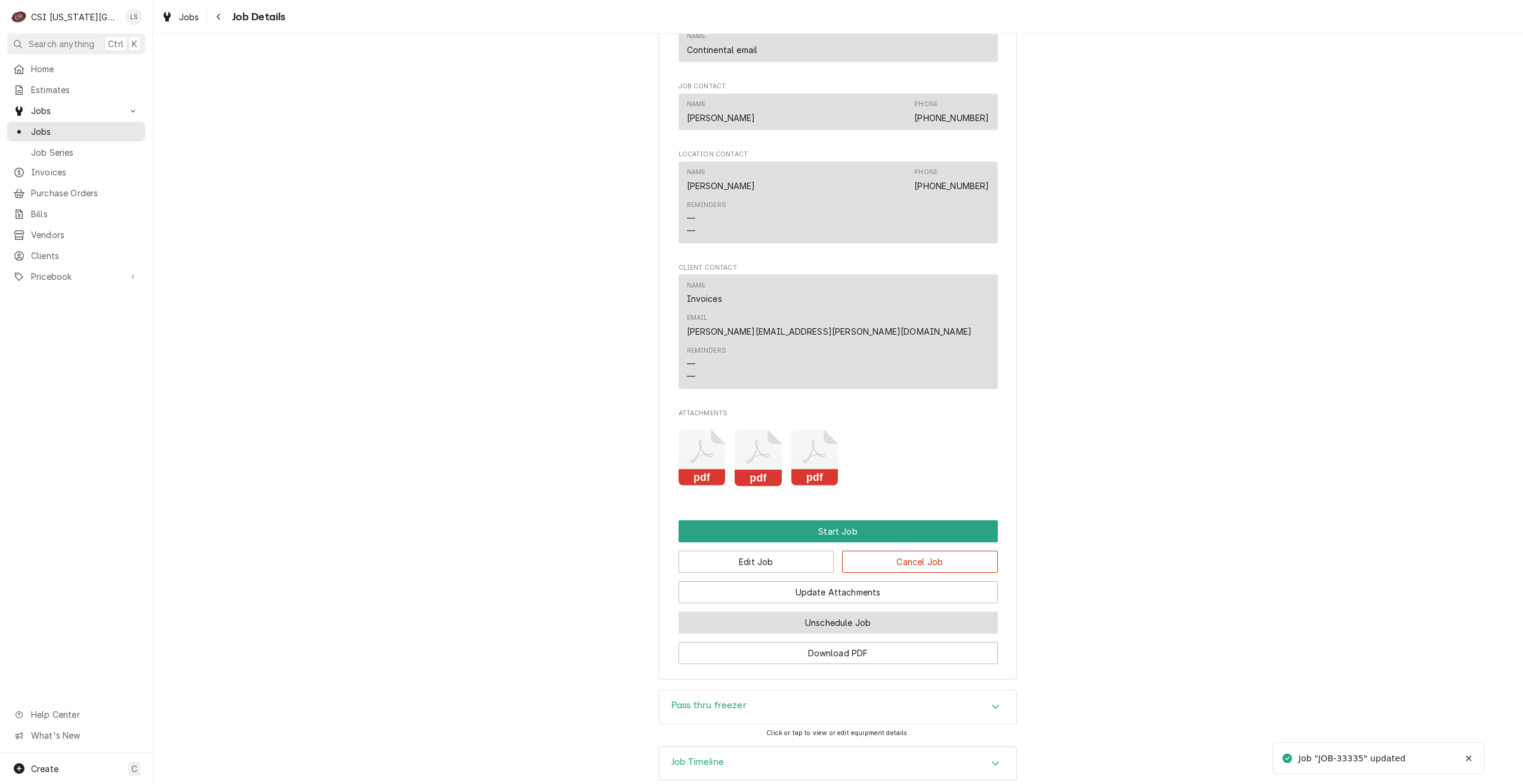
click at [875, 612] on button "Unschedule Job" at bounding box center [837, 623] width 319 height 22
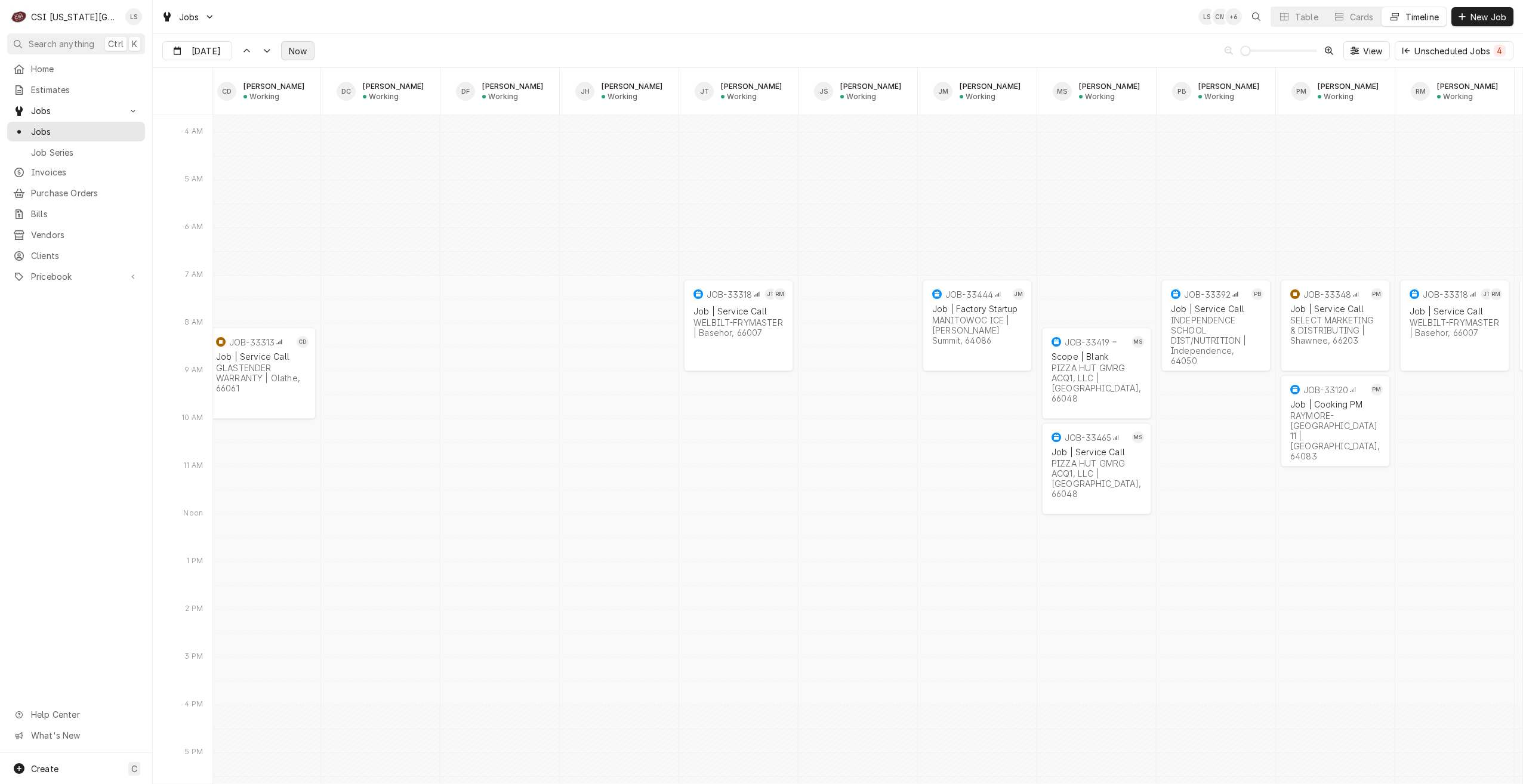
click at [290, 55] on span "Now" at bounding box center [298, 51] width 22 height 13
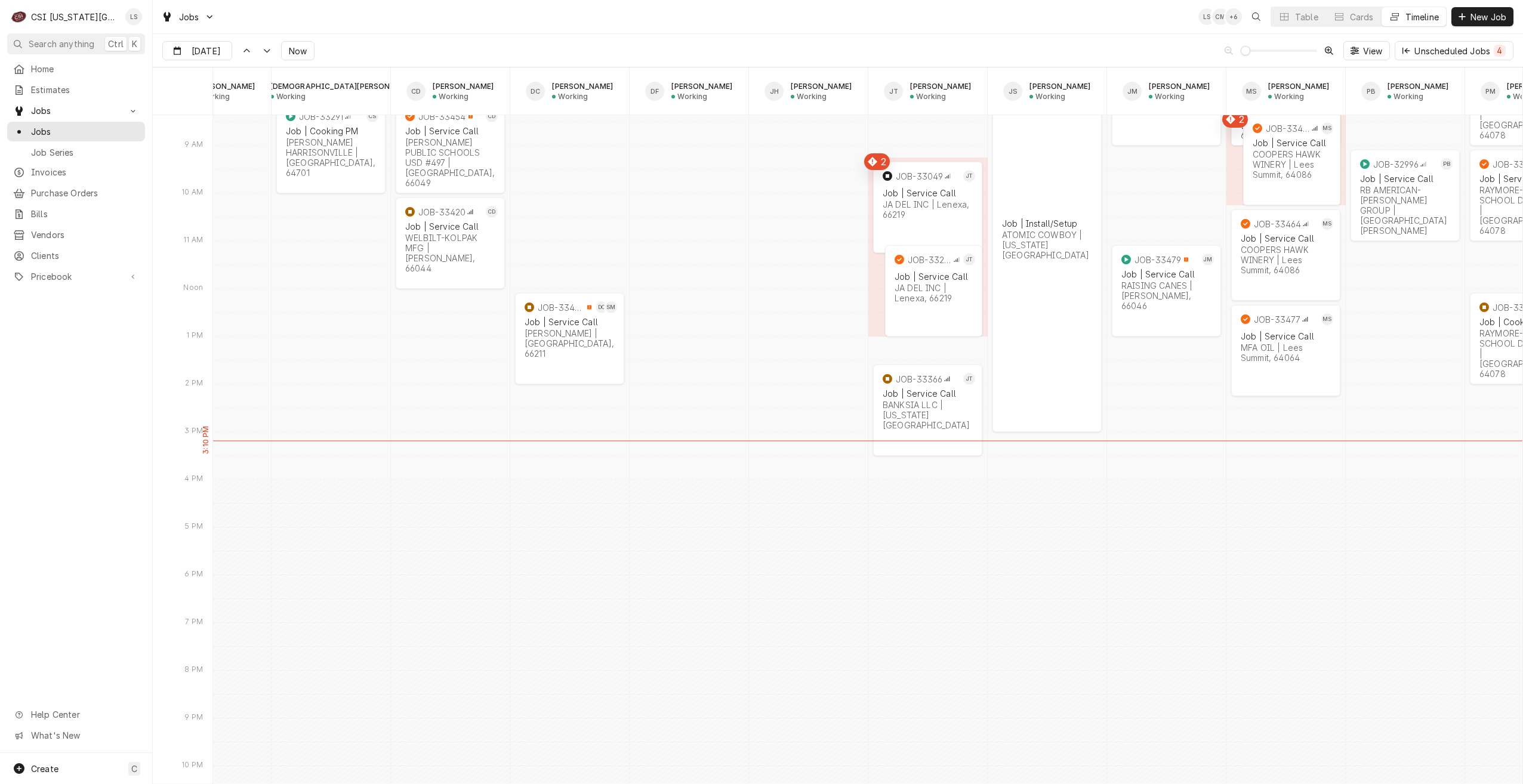
scroll to position [0, 658]
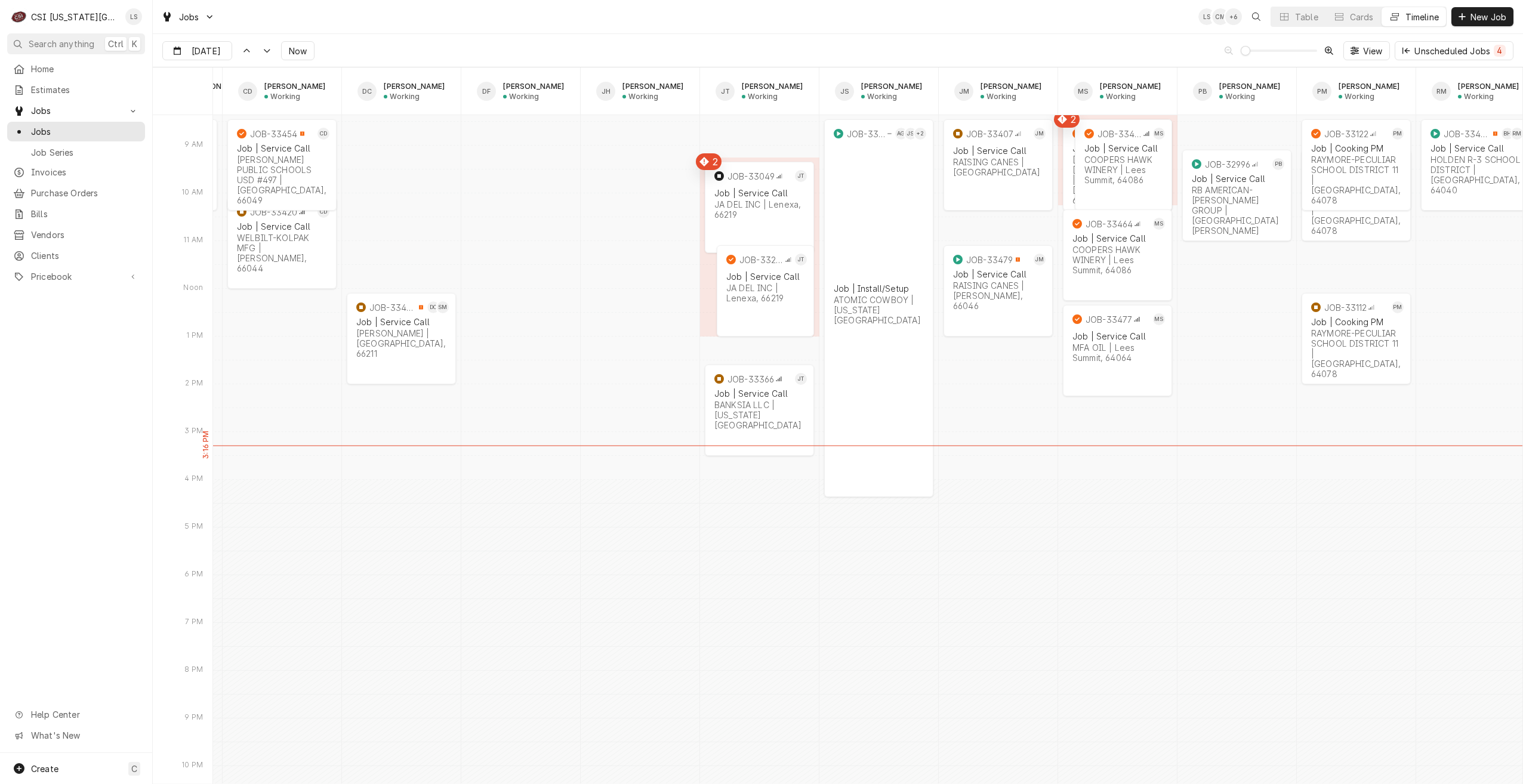
click at [1070, 26] on div "Jobs LS CM + 6 Table Cards Timeline New Job" at bounding box center [838, 16] width 1371 height 34
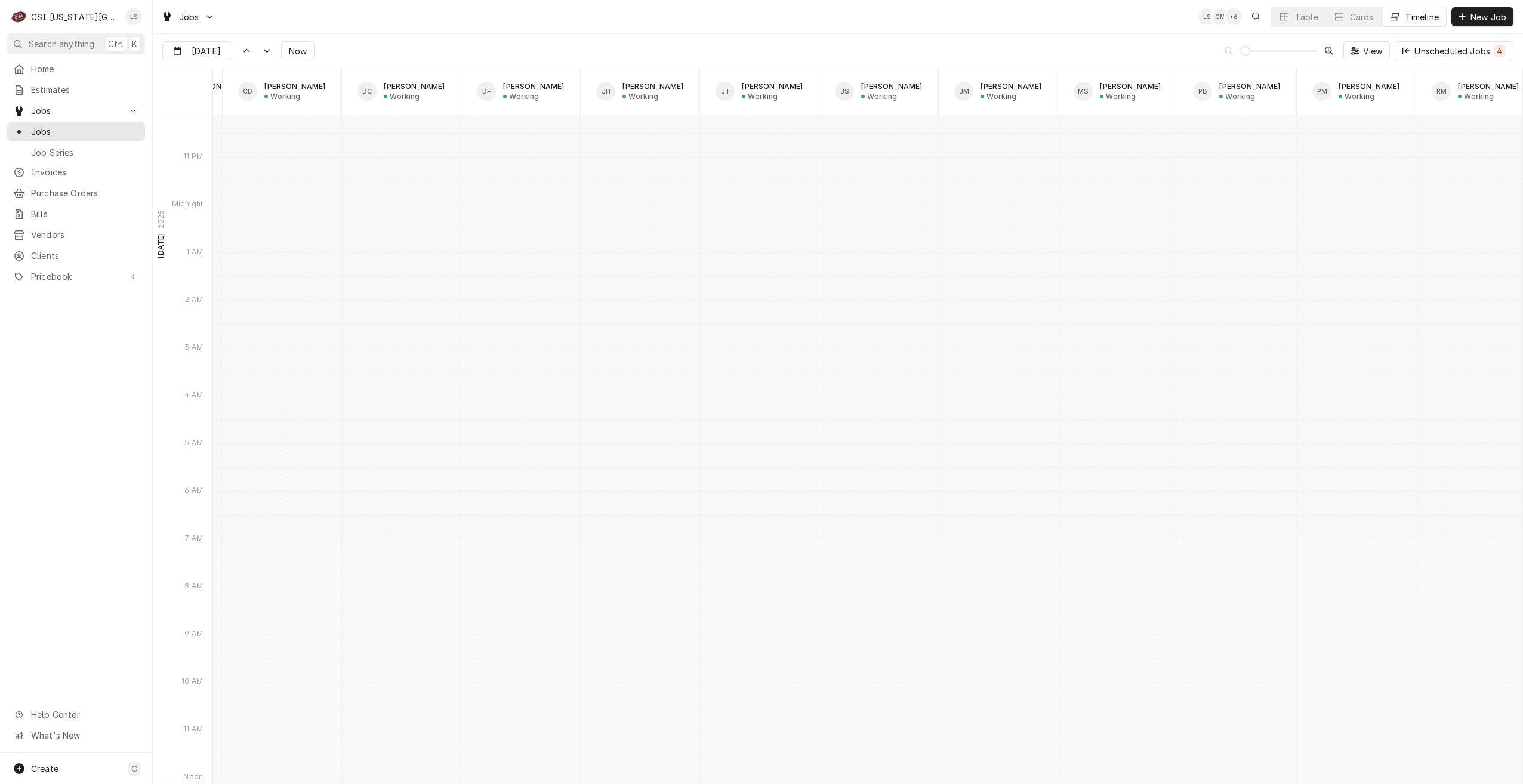
scroll to position [13560, 0]
type input "[DATE]"
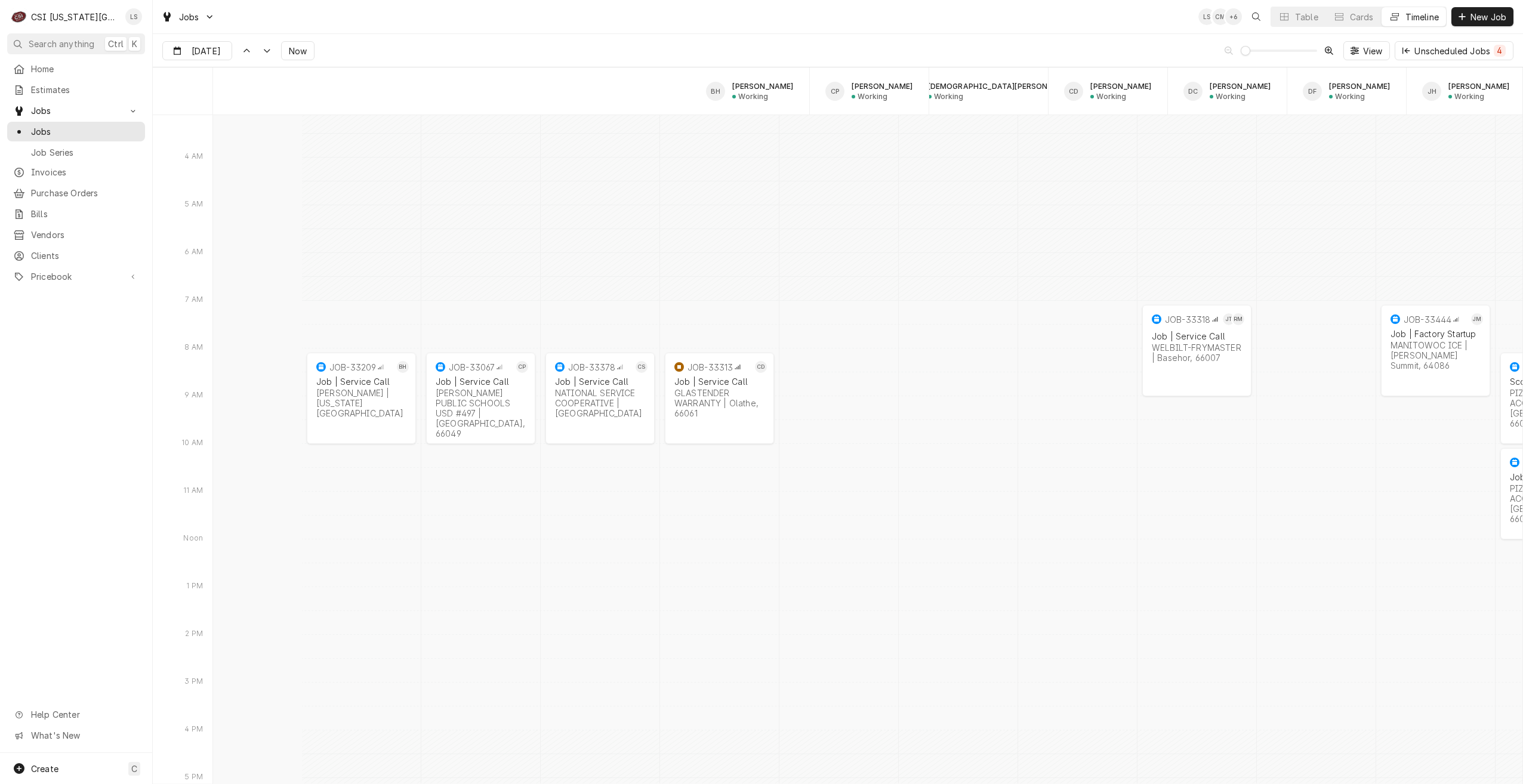
scroll to position [0, 0]
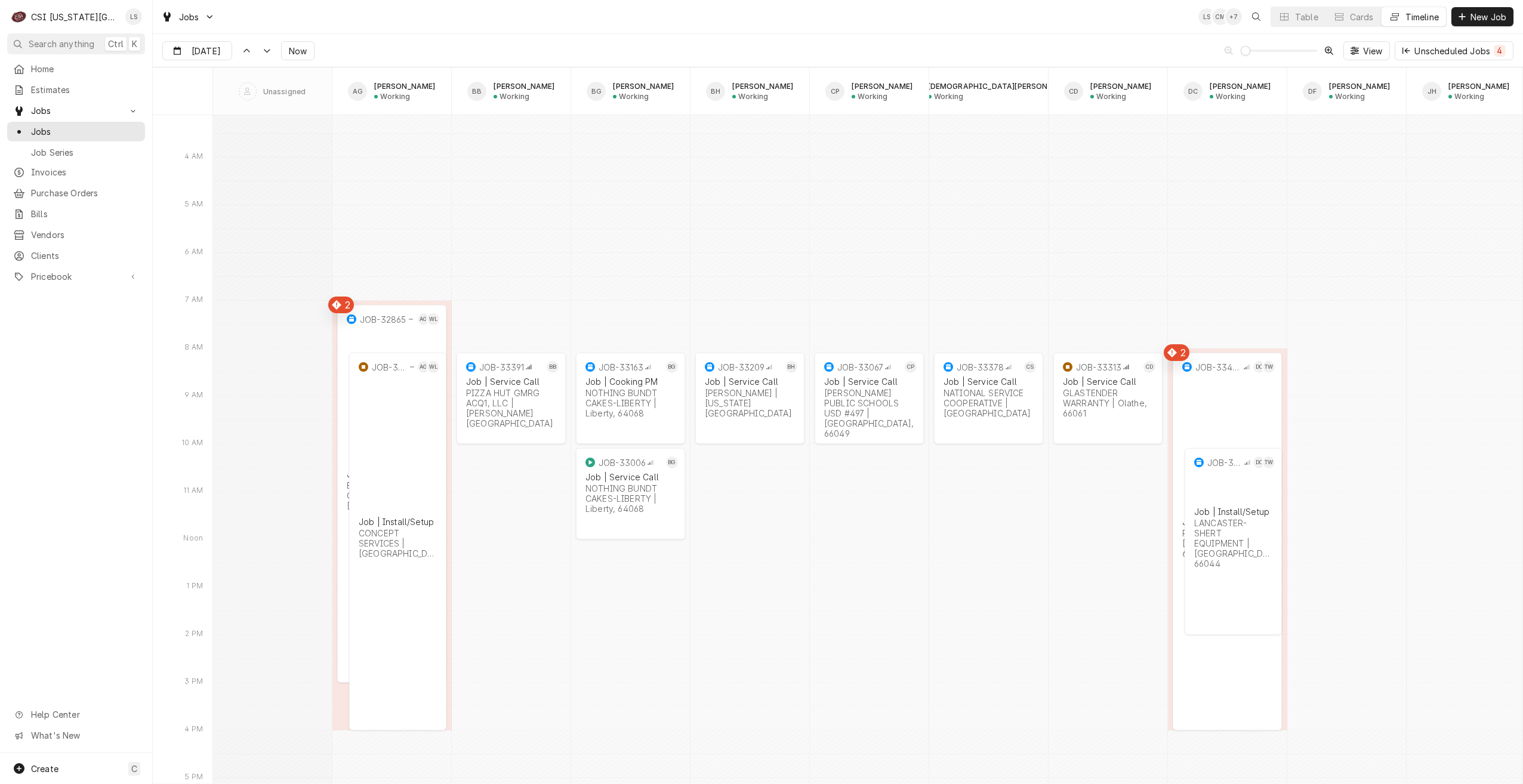
click at [382, 17] on div "Jobs LS CM + 7 Table Cards Timeline New Job" at bounding box center [838, 16] width 1371 height 34
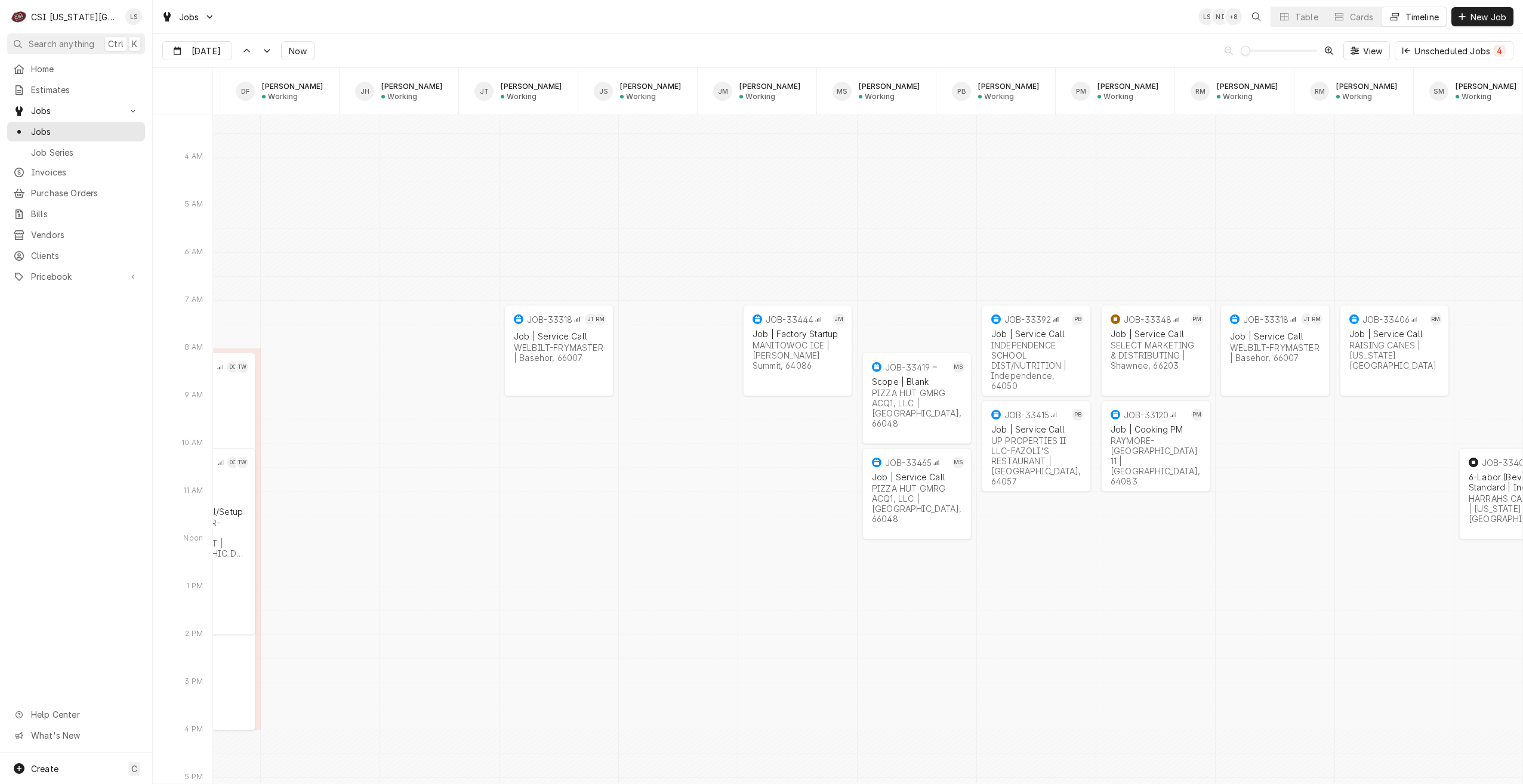
scroll to position [0, 1067]
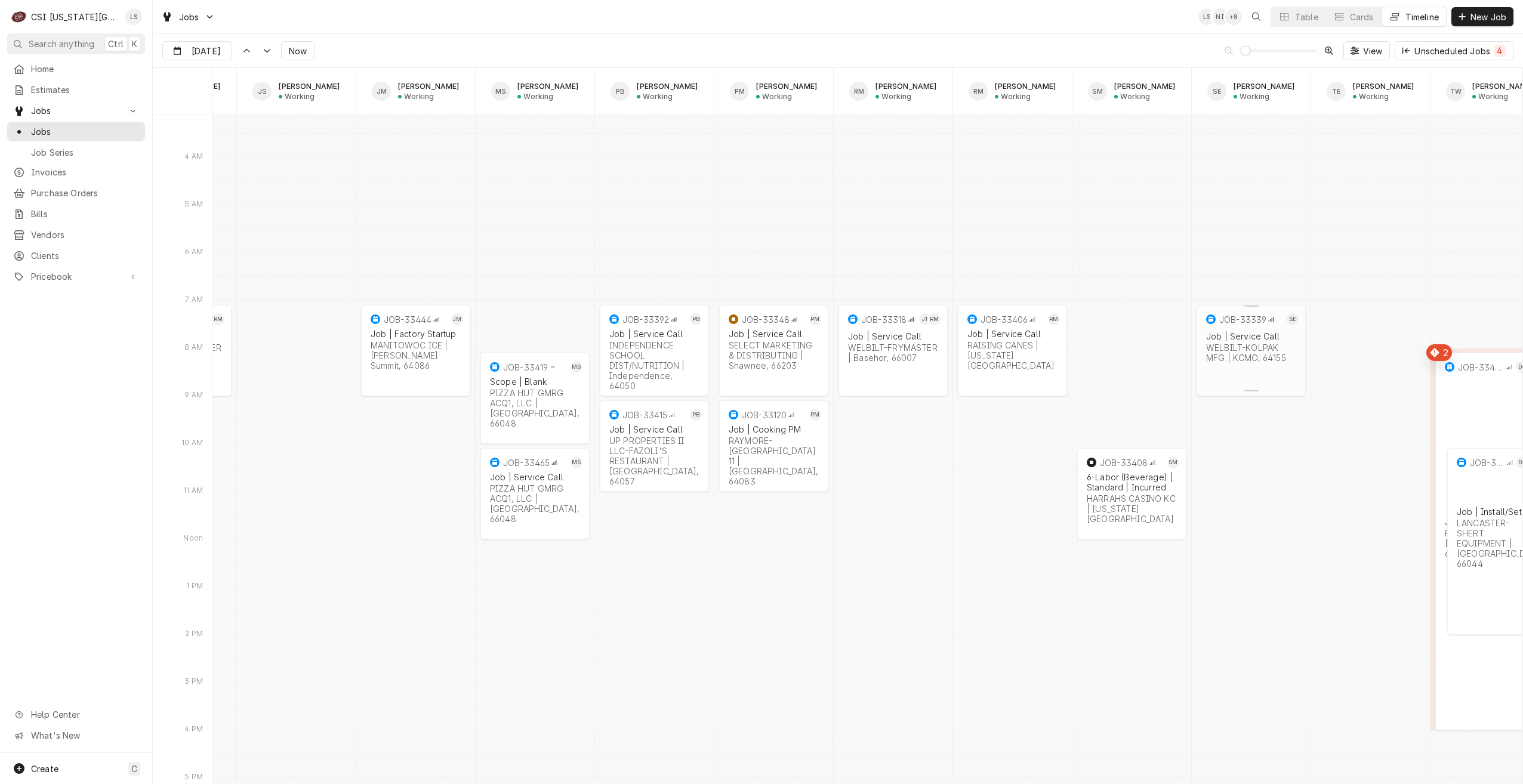
click at [1268, 355] on div "WELBILT-KOLPAK MFG | KCMO, 64155" at bounding box center [1251, 352] width 90 height 20
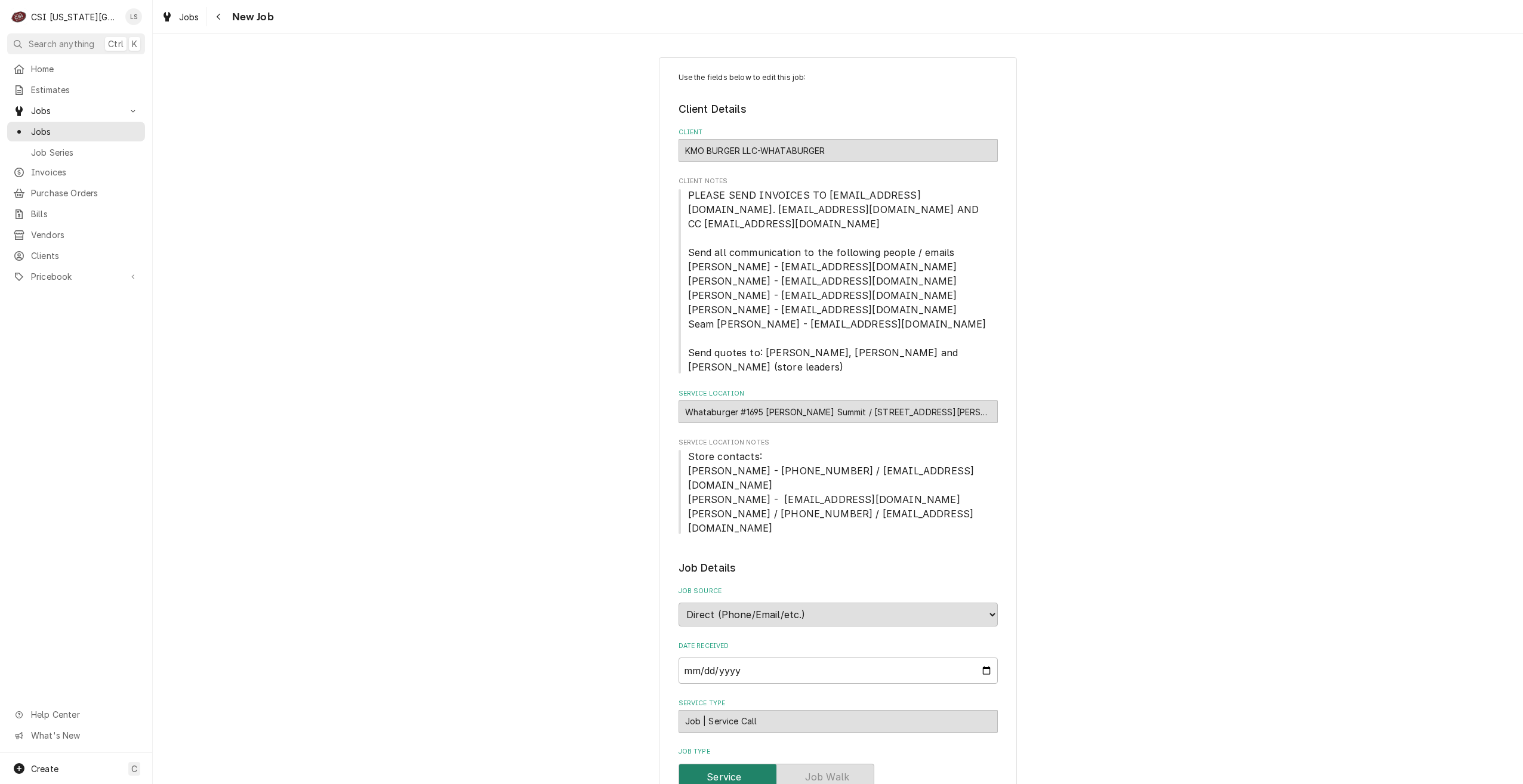
type textarea "x"
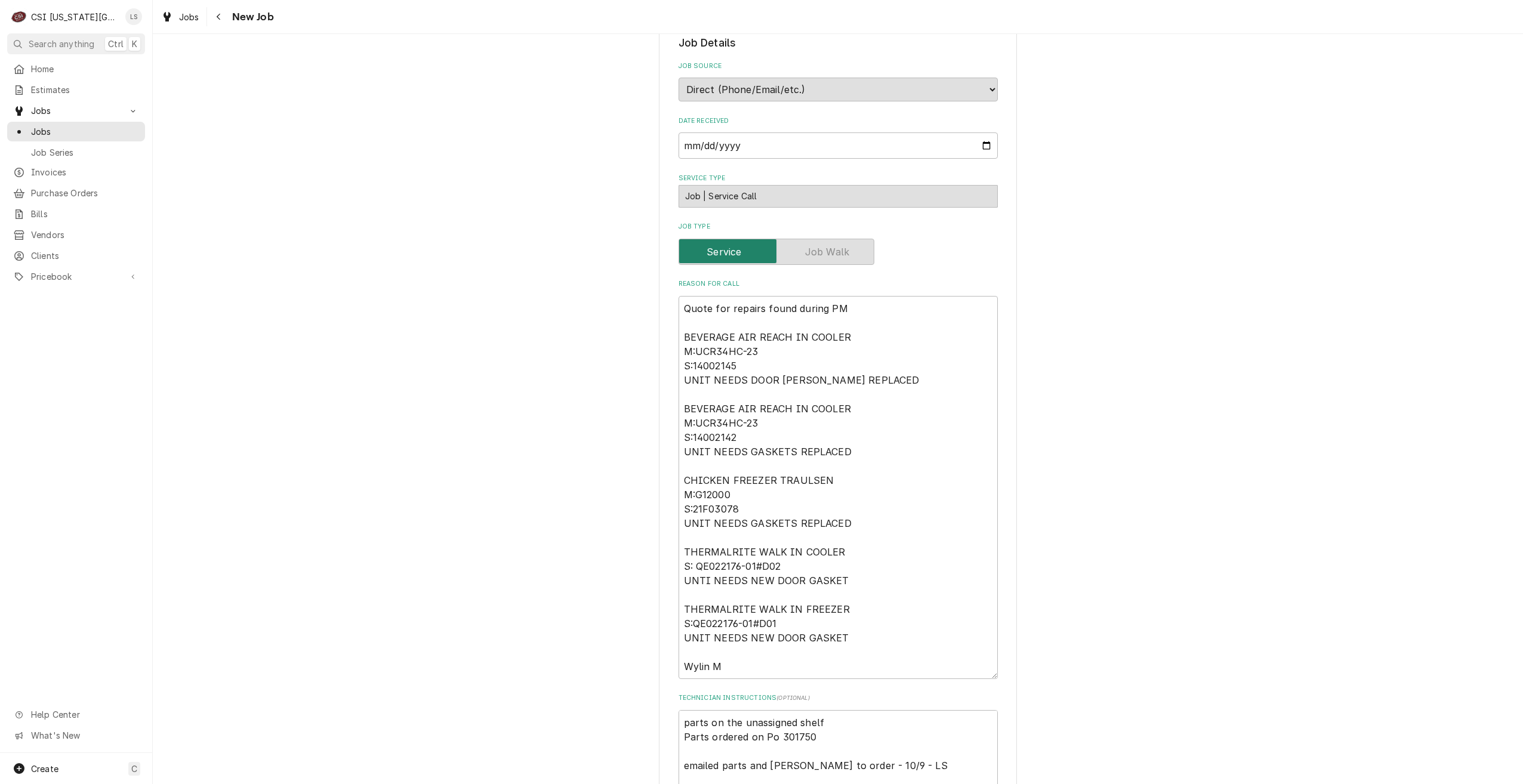
scroll to position [537, 0]
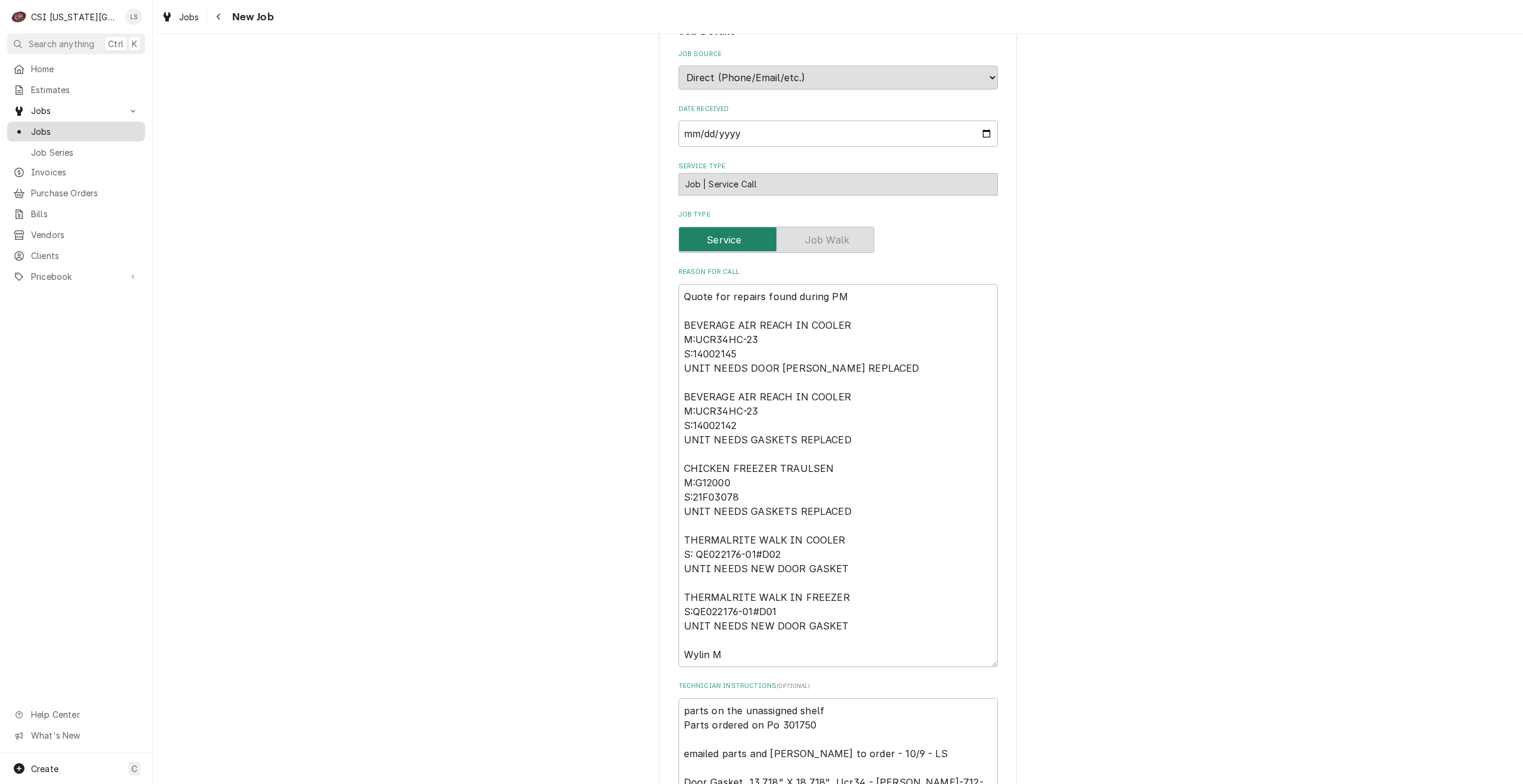
click at [114, 132] on span "Jobs" at bounding box center [85, 131] width 108 height 13
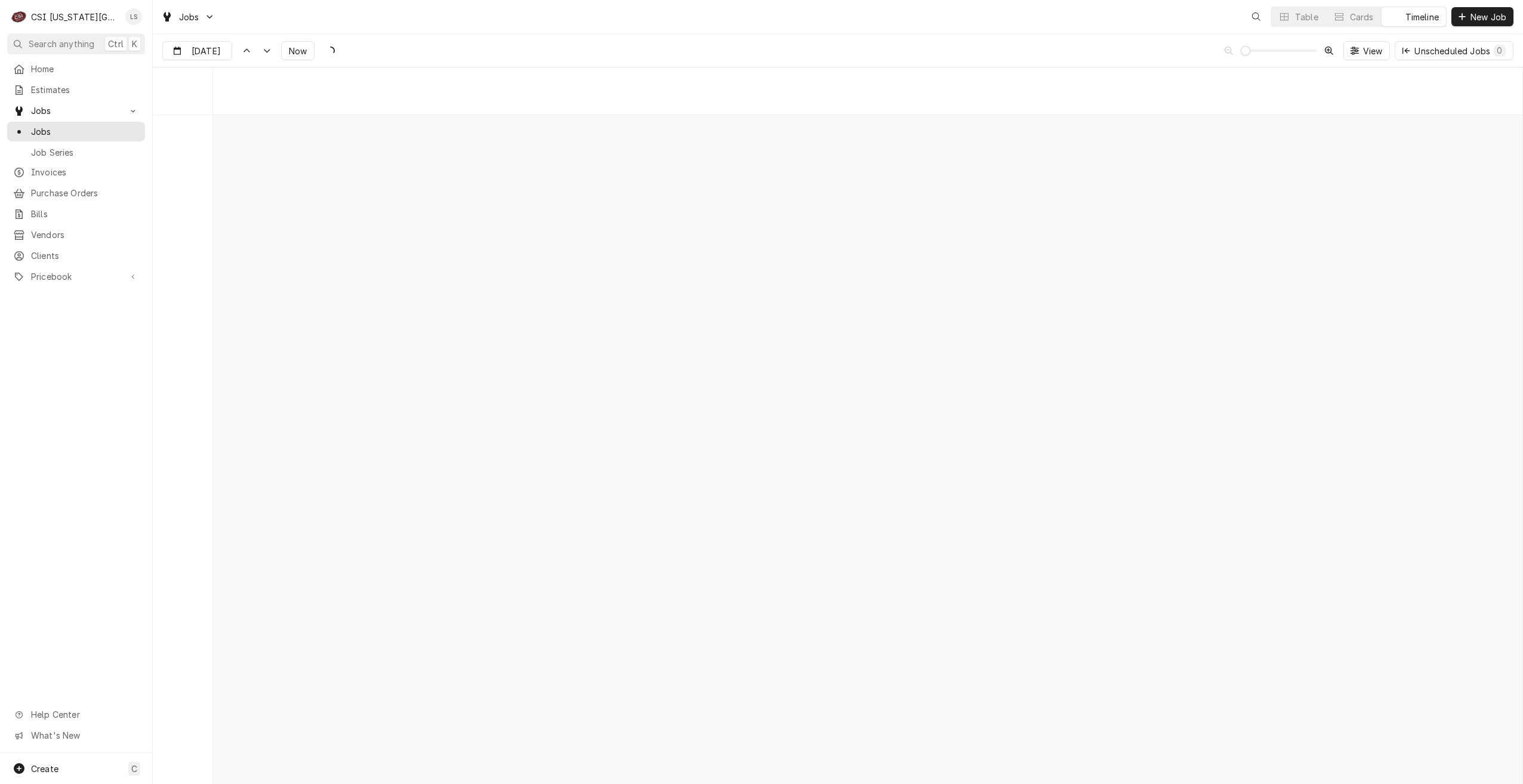
scroll to position [13704, 0]
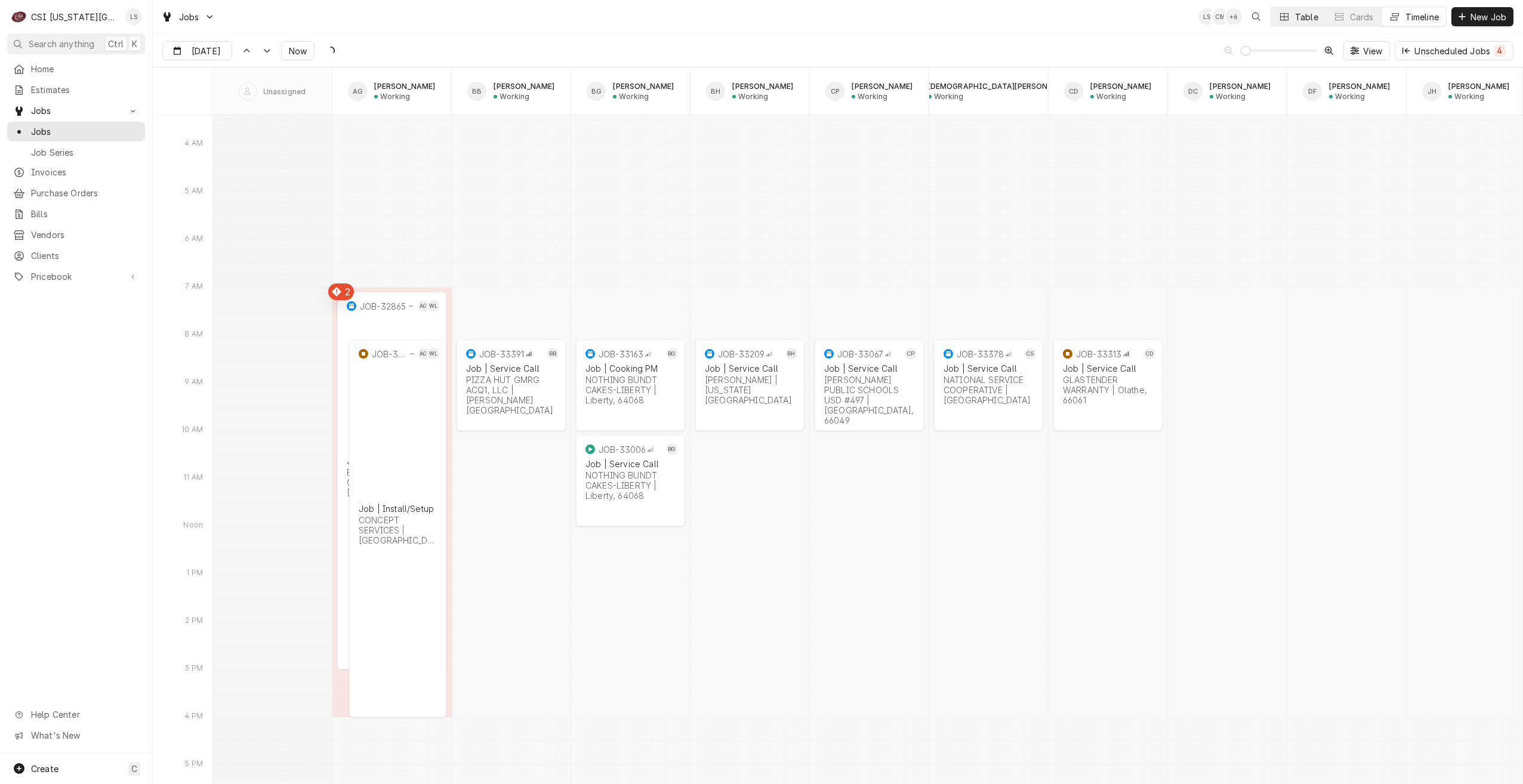
click at [1284, 24] on button "Table" at bounding box center [1298, 17] width 55 height 19
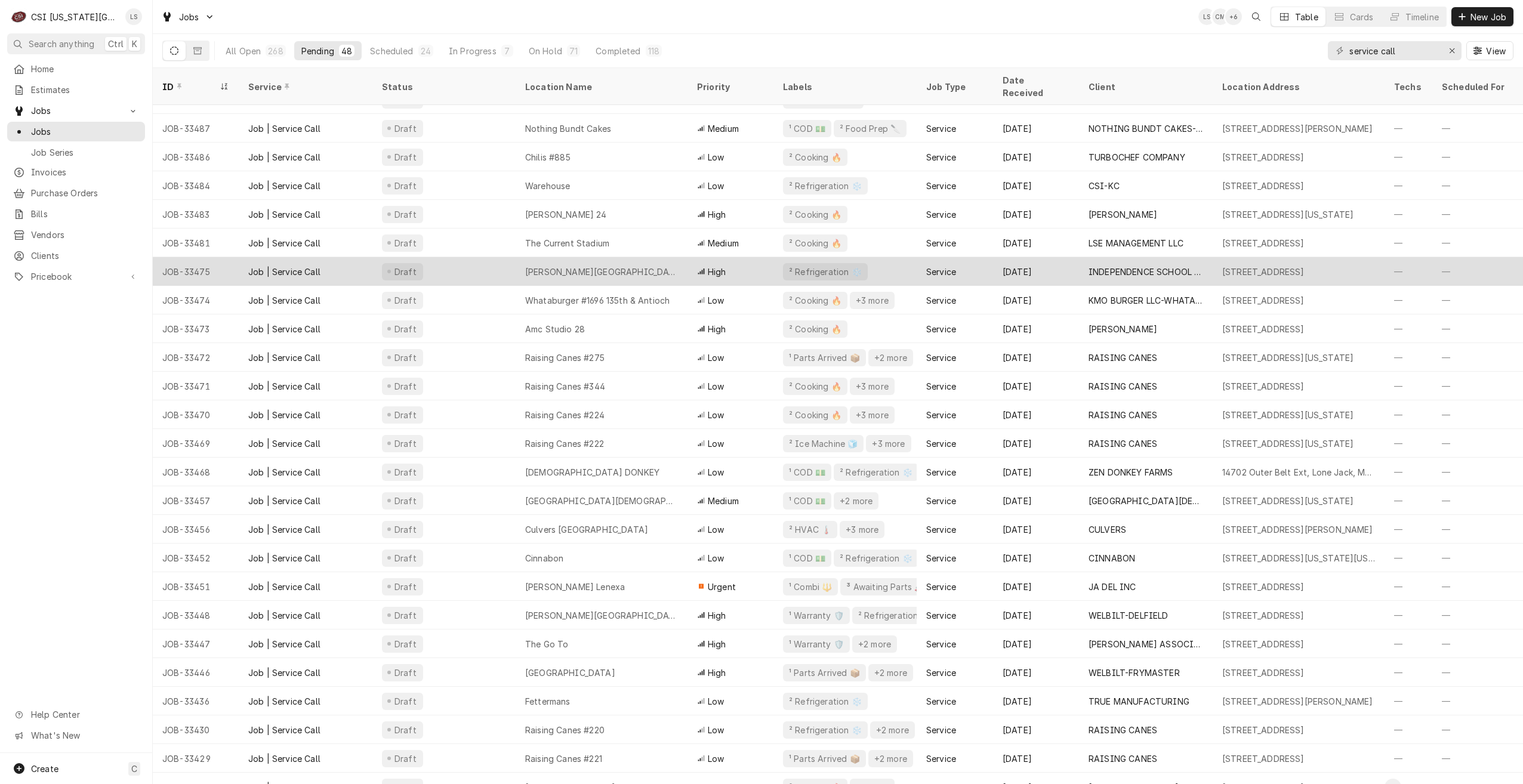
scroll to position [119, 0]
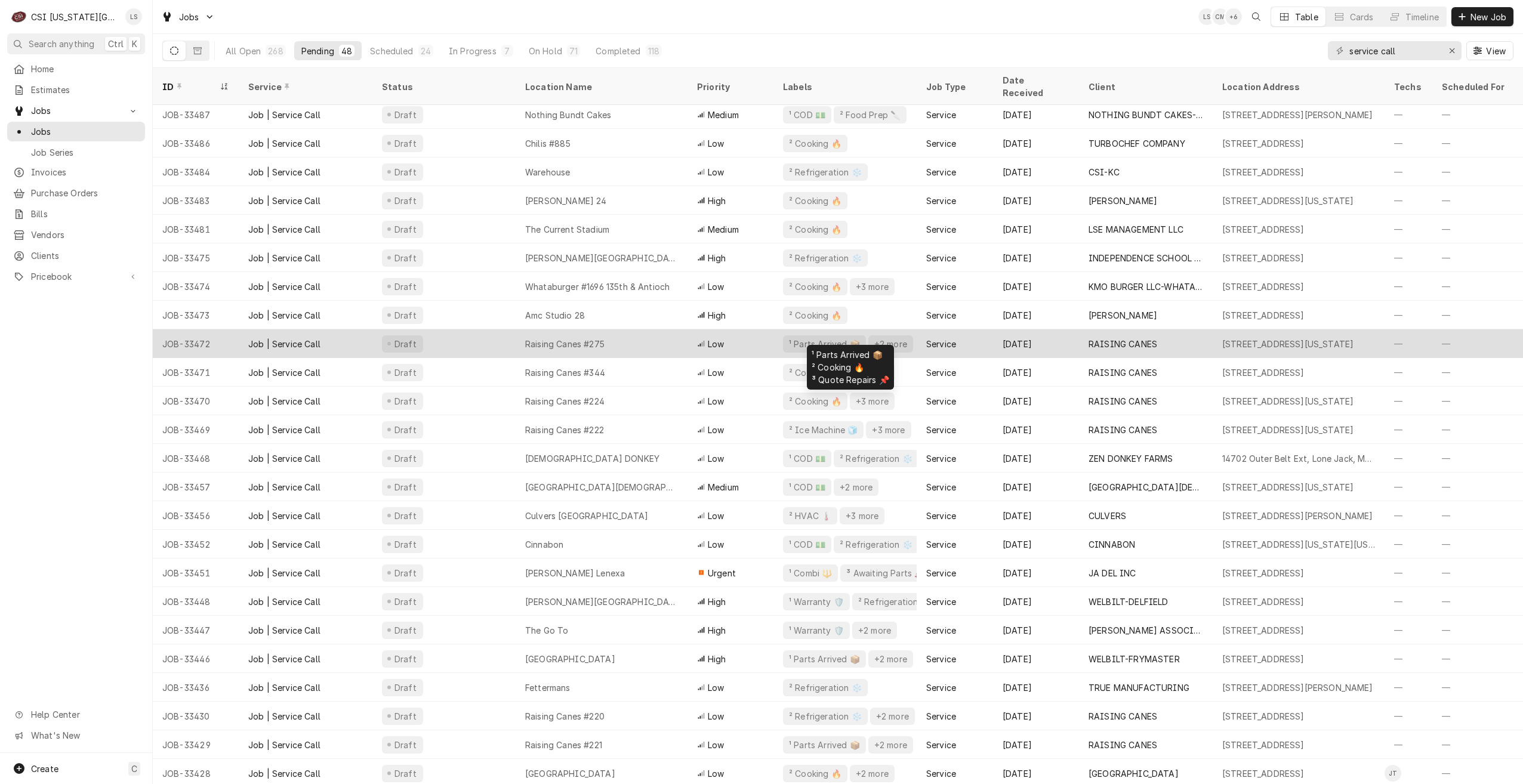
click at [907, 329] on div "¹ Parts Arrived 📦 +2 more" at bounding box center [846, 343] width 143 height 28
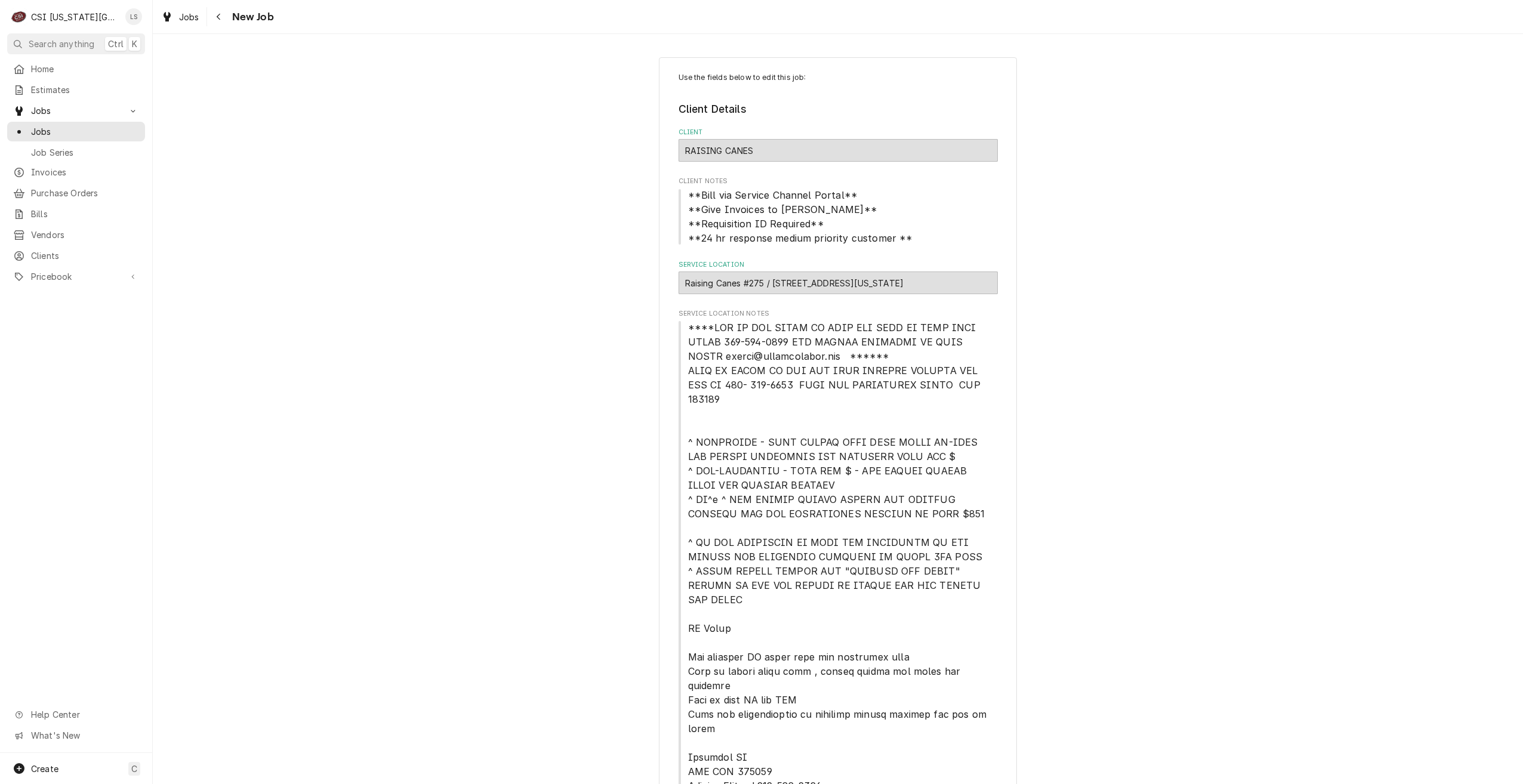
type textarea "x"
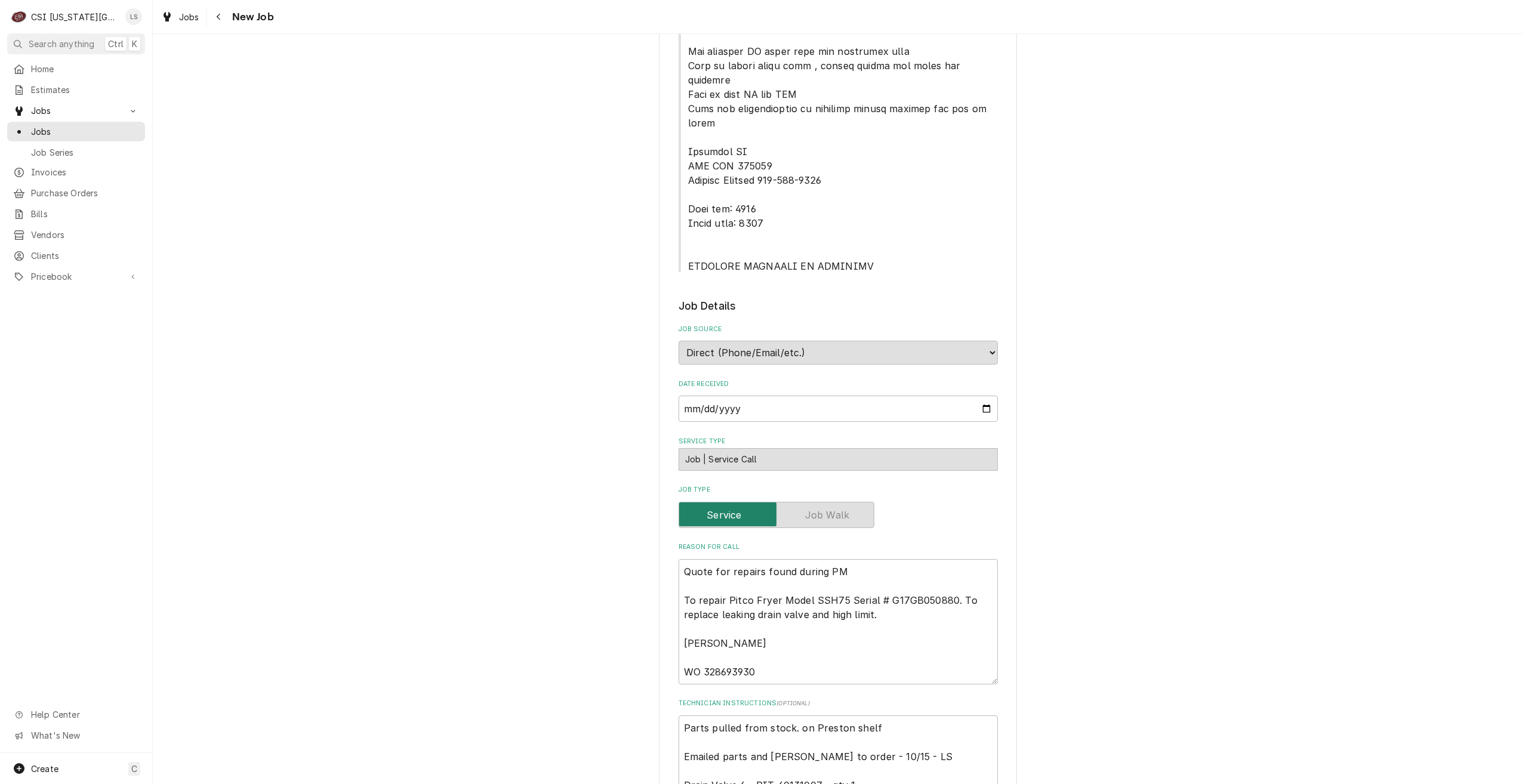
scroll to position [716, 0]
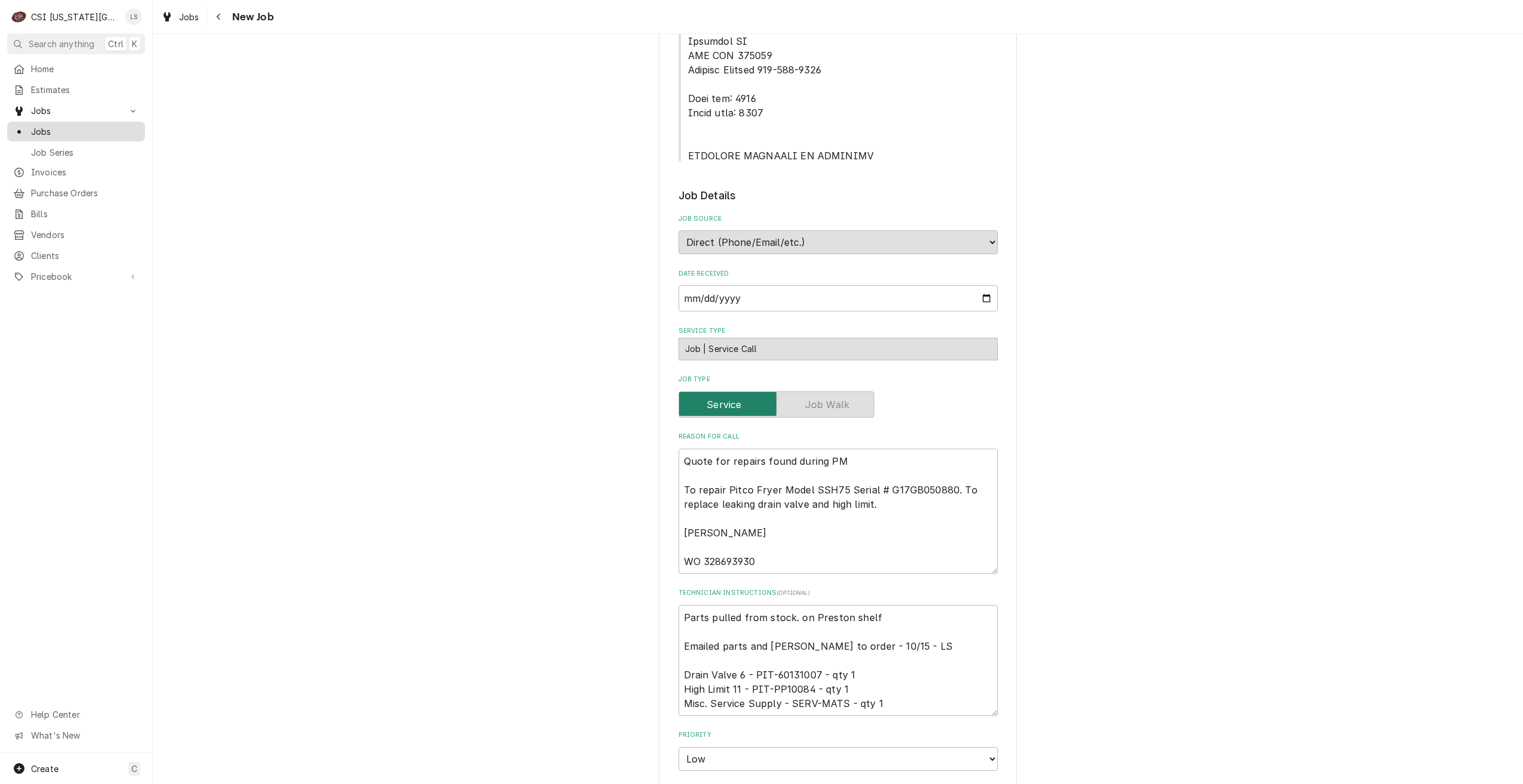
click at [125, 131] on span "Jobs" at bounding box center [85, 131] width 108 height 13
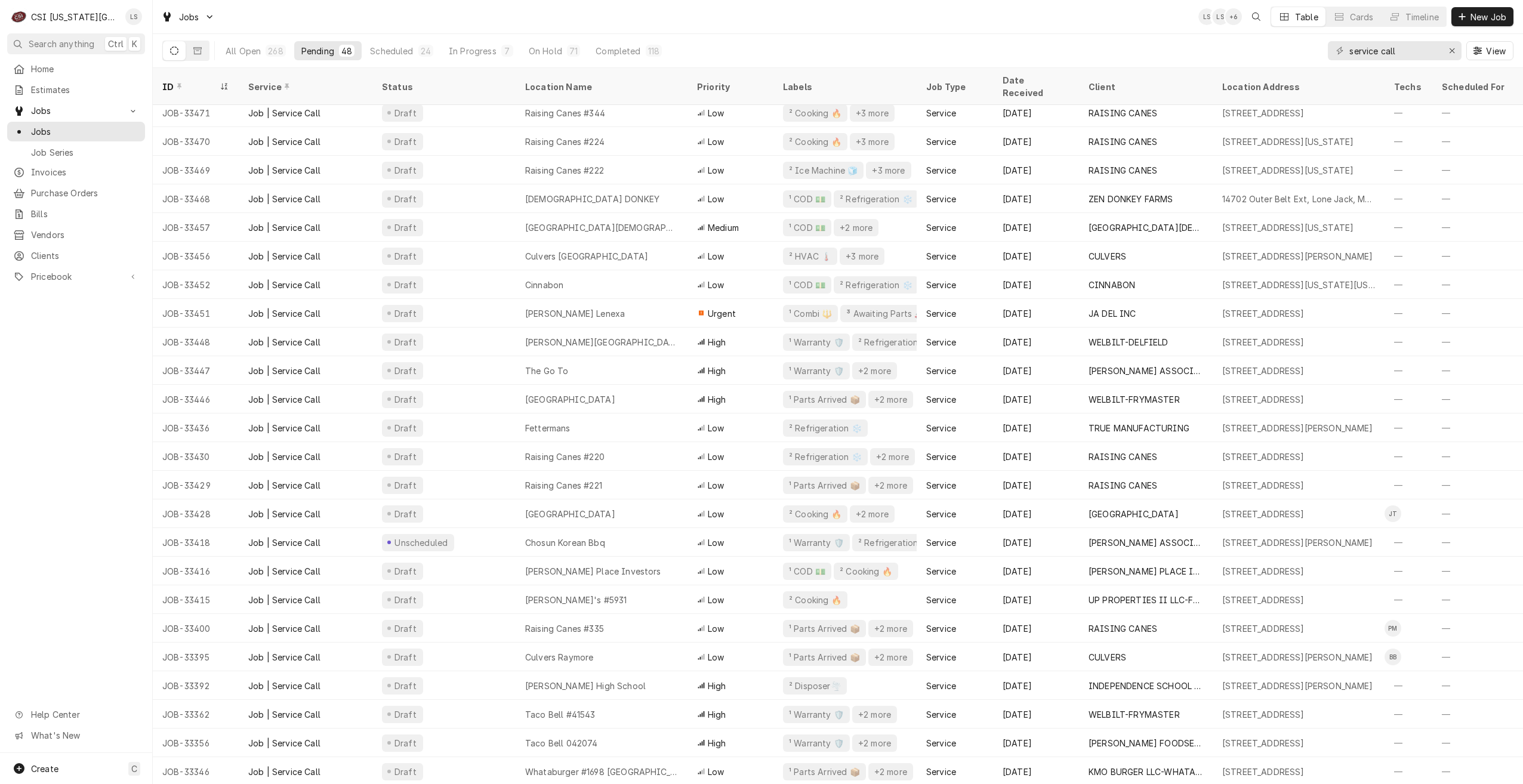
scroll to position [432, 0]
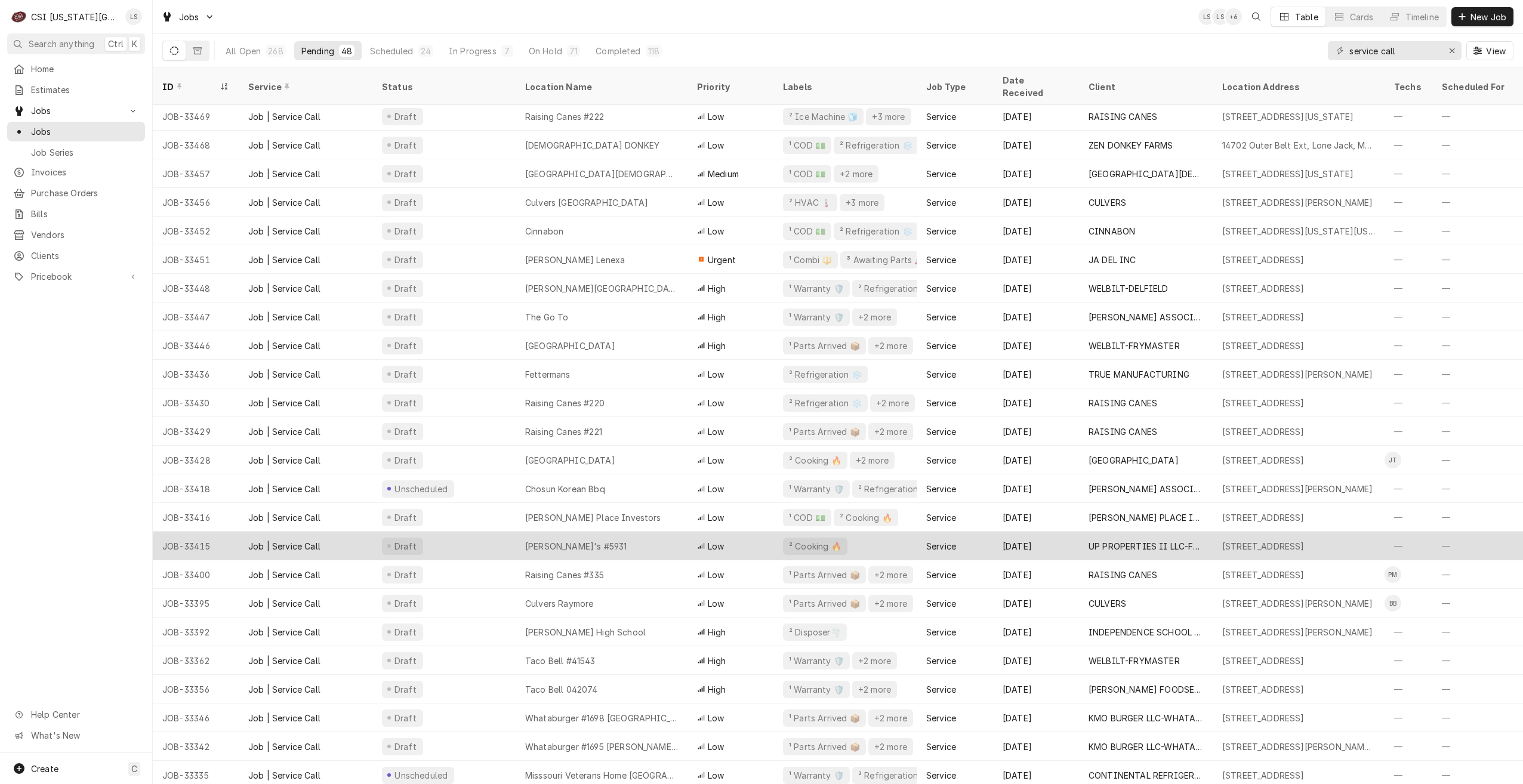
click at [630, 532] on div "Fazoli's #5931" at bounding box center [601, 546] width 172 height 28
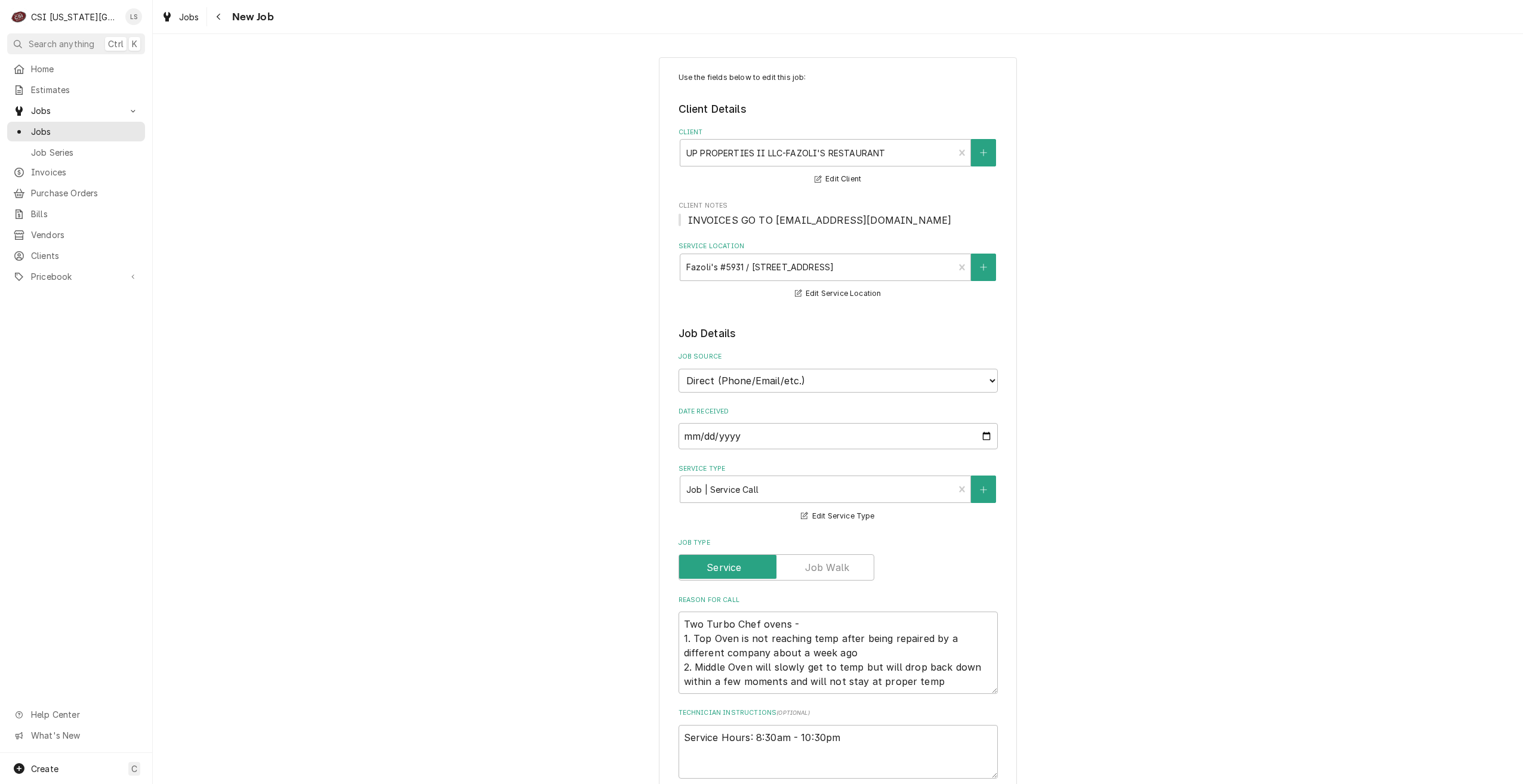
type textarea "x"
click at [88, 125] on span "Jobs" at bounding box center [85, 131] width 108 height 13
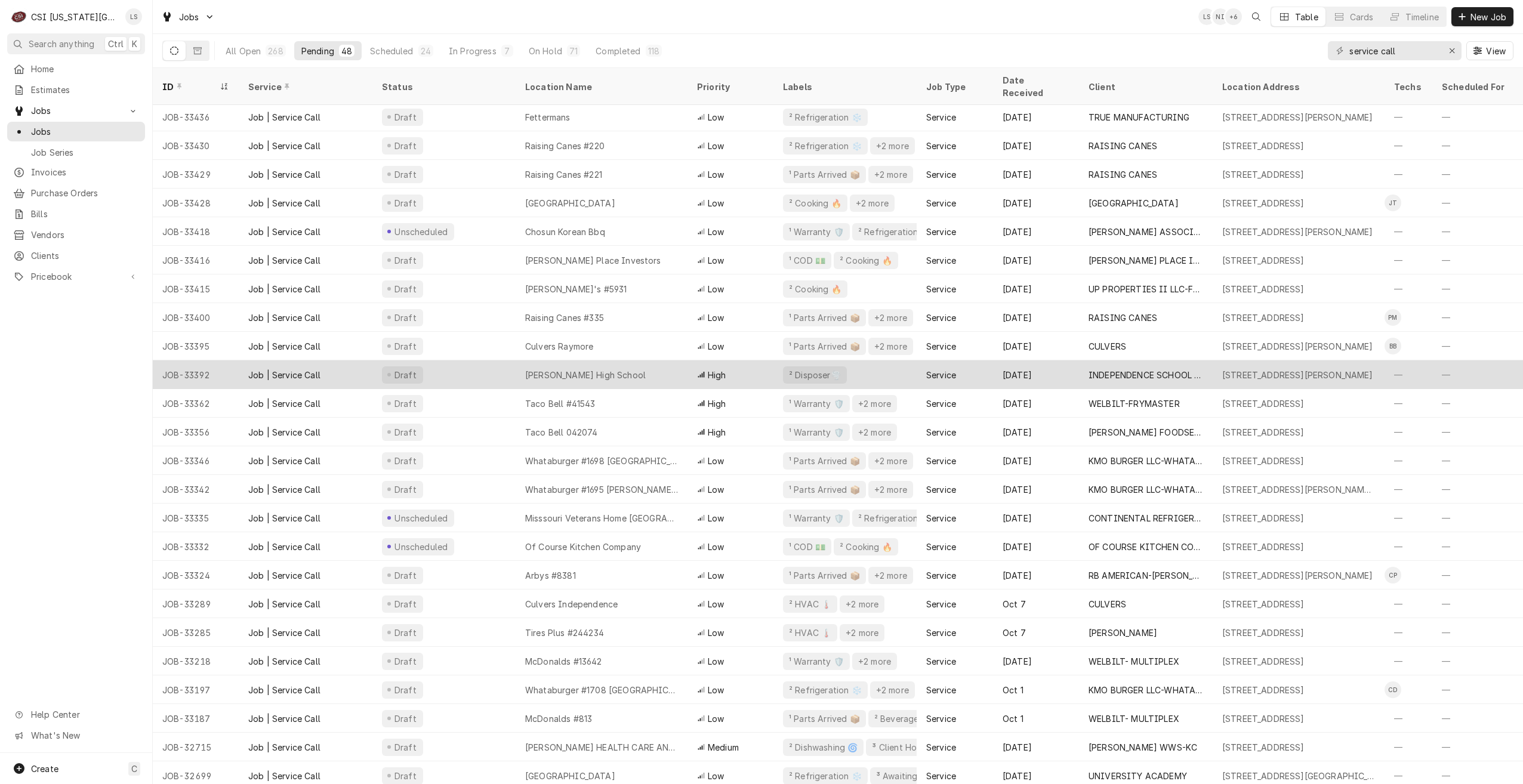
scroll to position [690, 0]
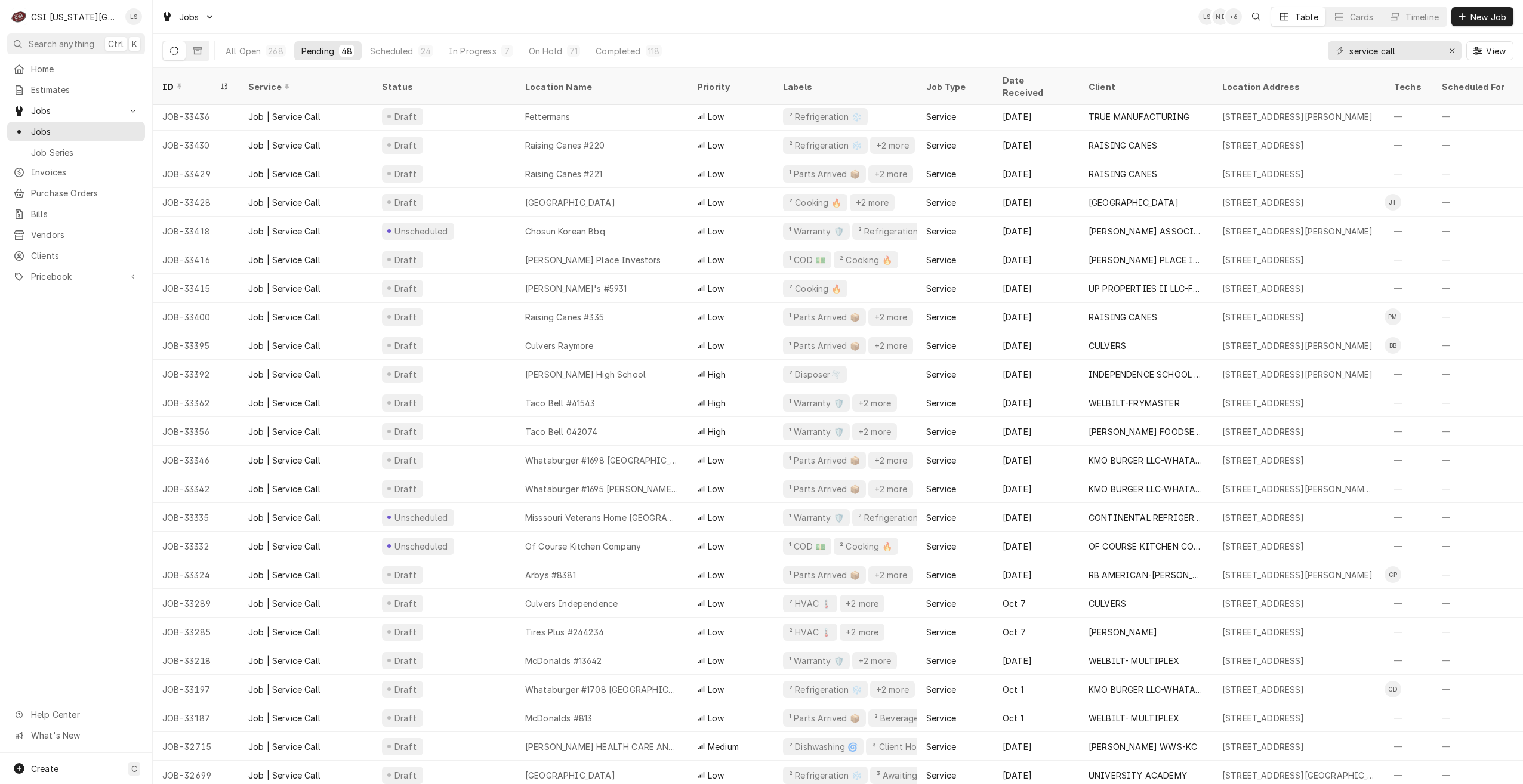
click at [682, 16] on div "Jobs LS NI + 6 Table Cards Timeline New Job" at bounding box center [838, 16] width 1371 height 34
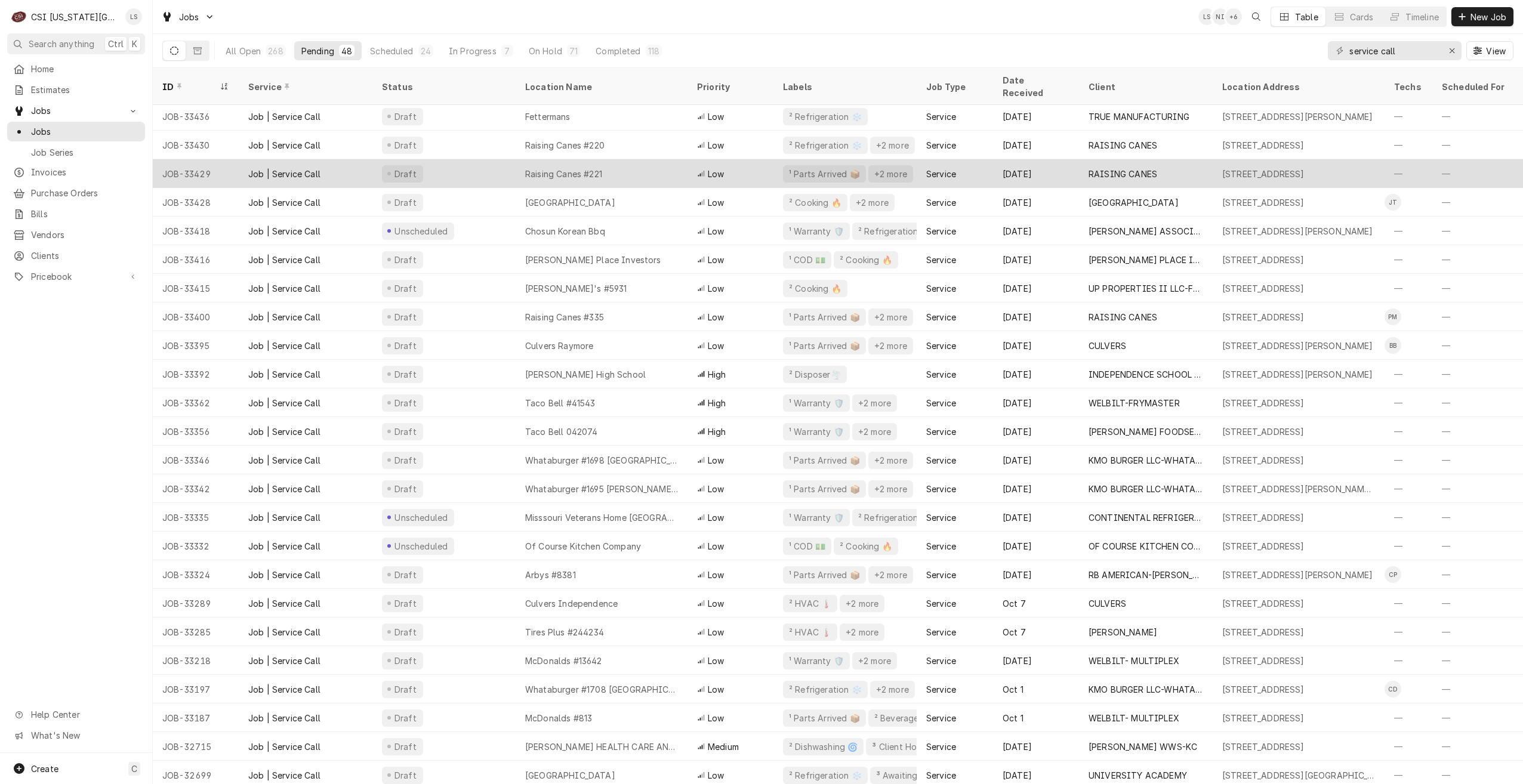
click at [696, 172] on div "Low" at bounding box center [730, 173] width 86 height 28
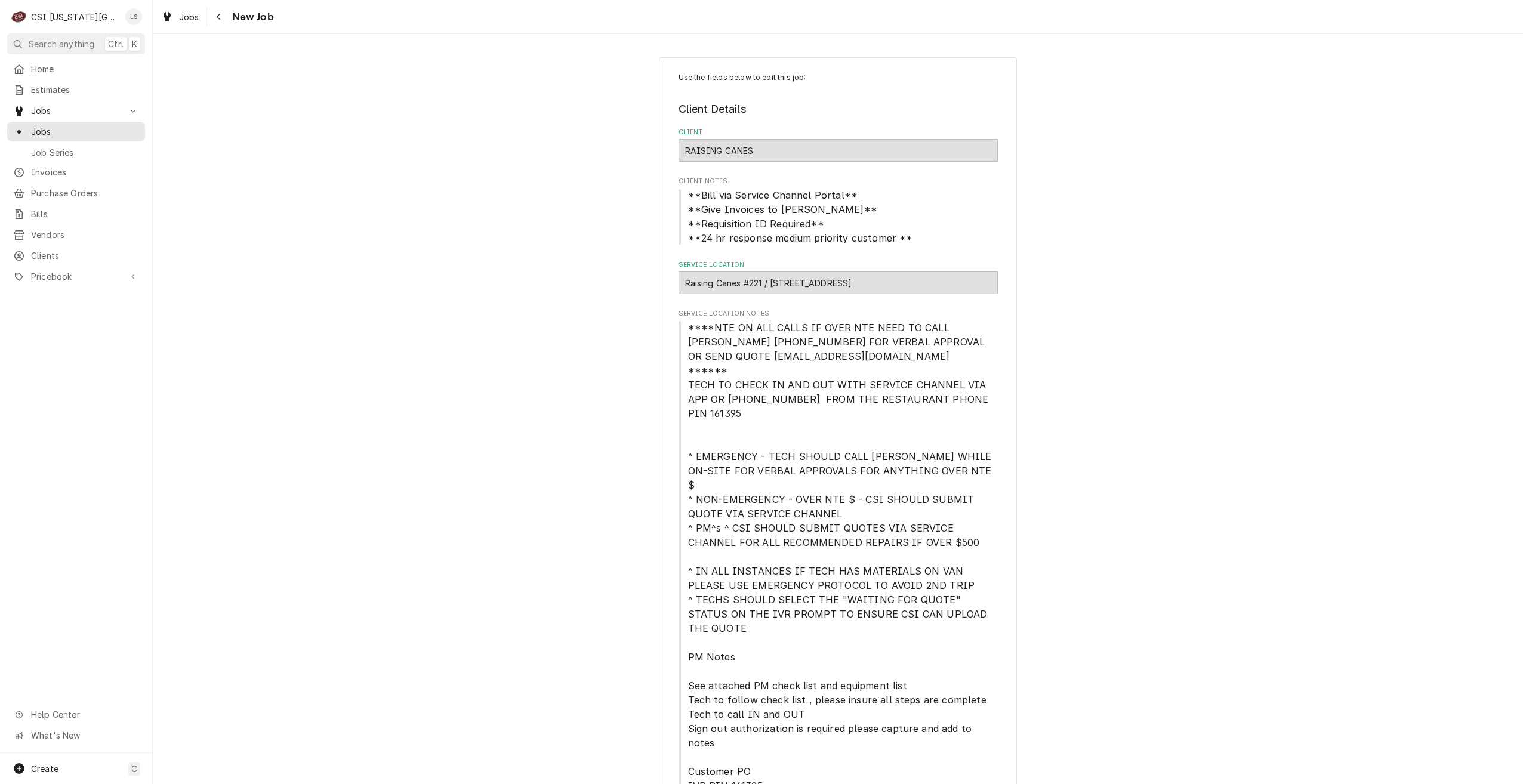
type textarea "x"
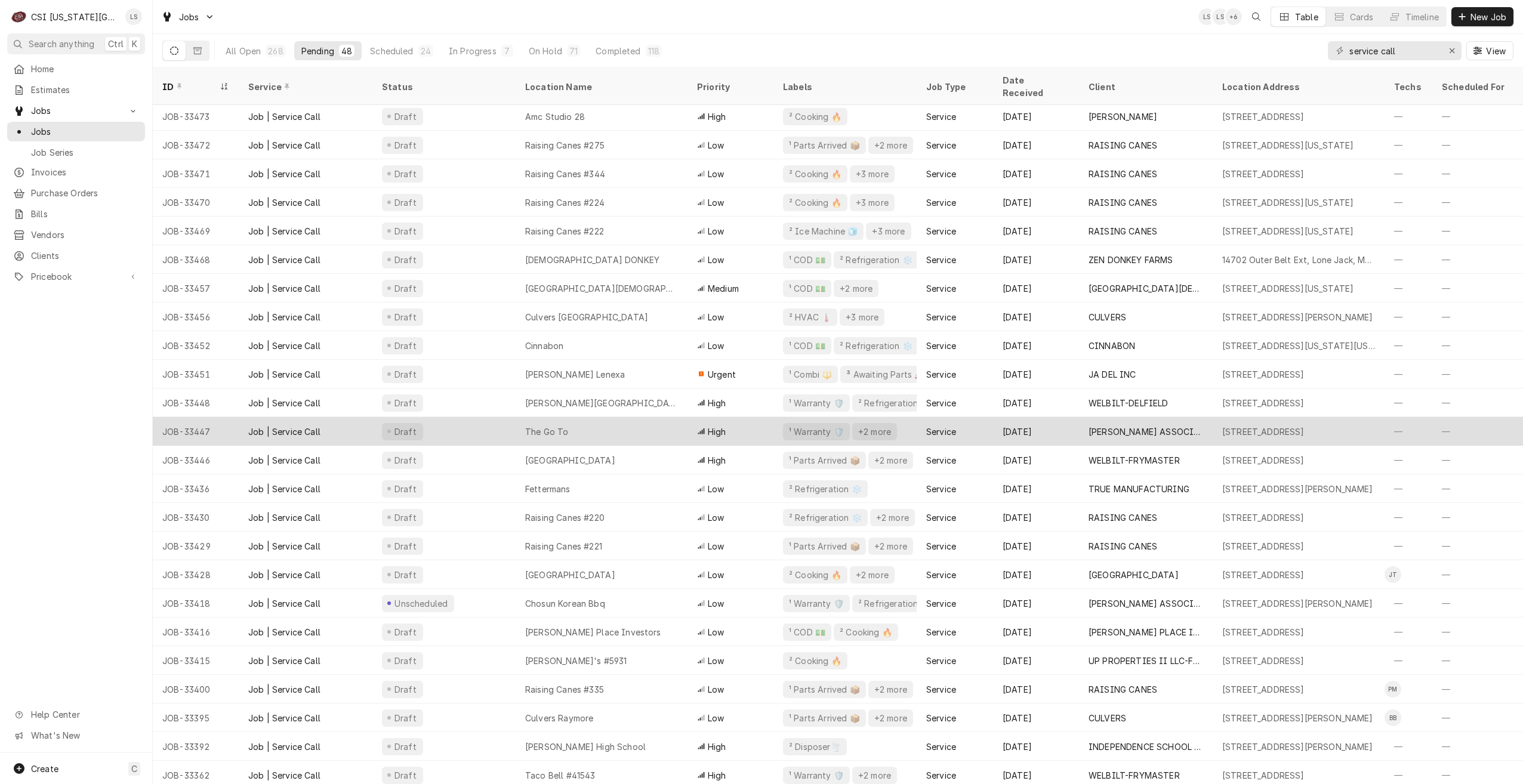
scroll to position [404, 0]
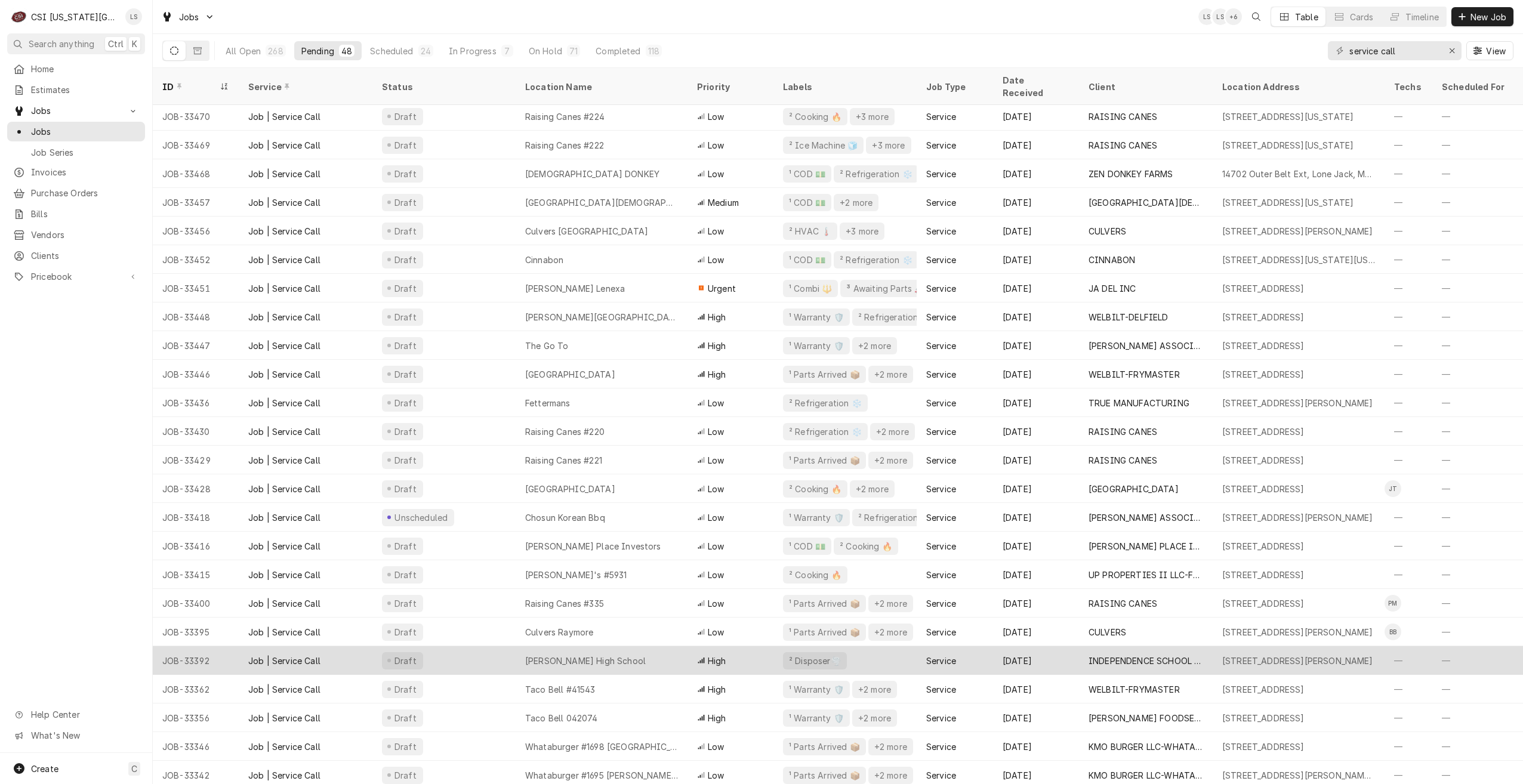
click at [621, 655] on div "William Chrisman High School" at bounding box center [585, 661] width 120 height 13
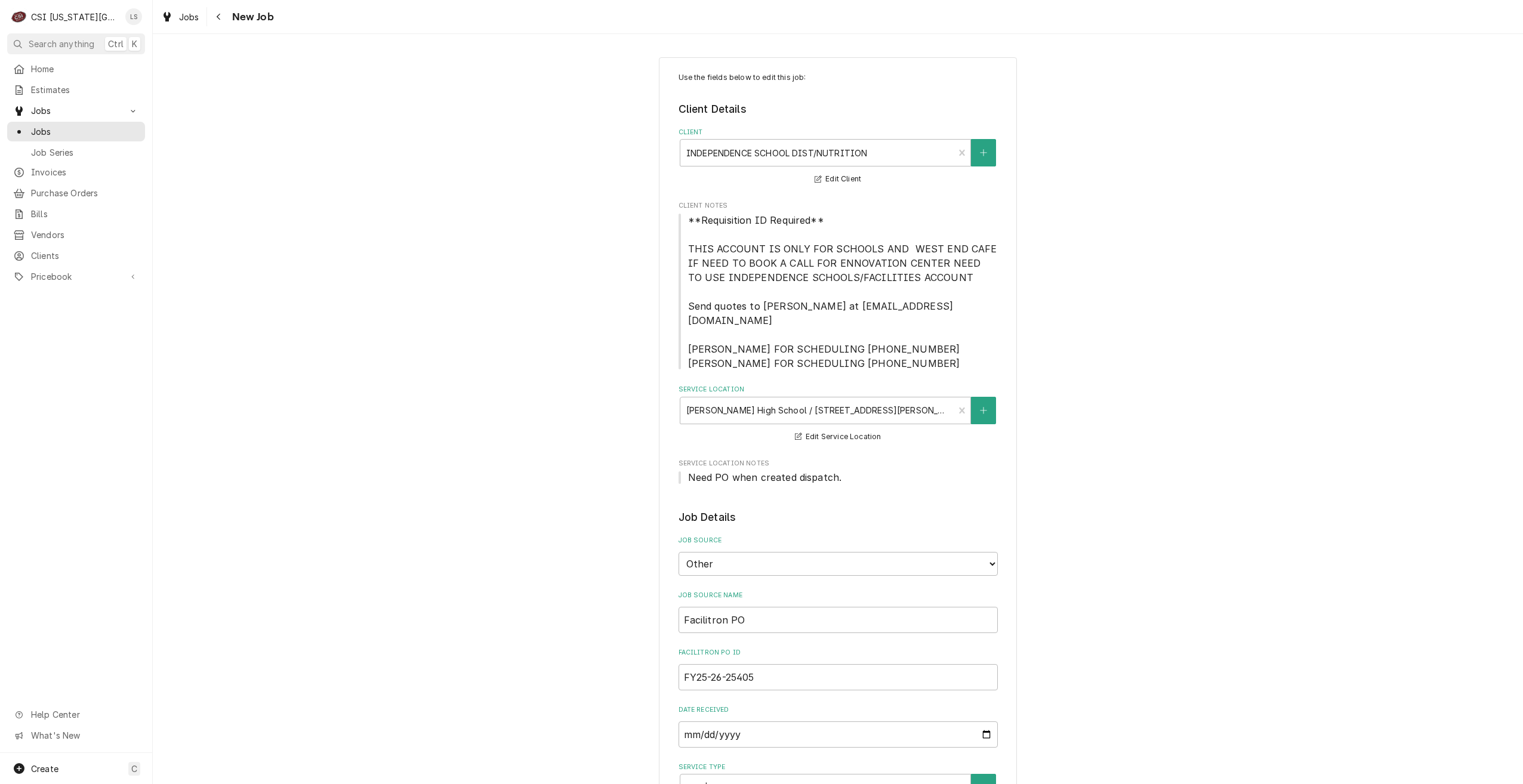
type textarea "x"
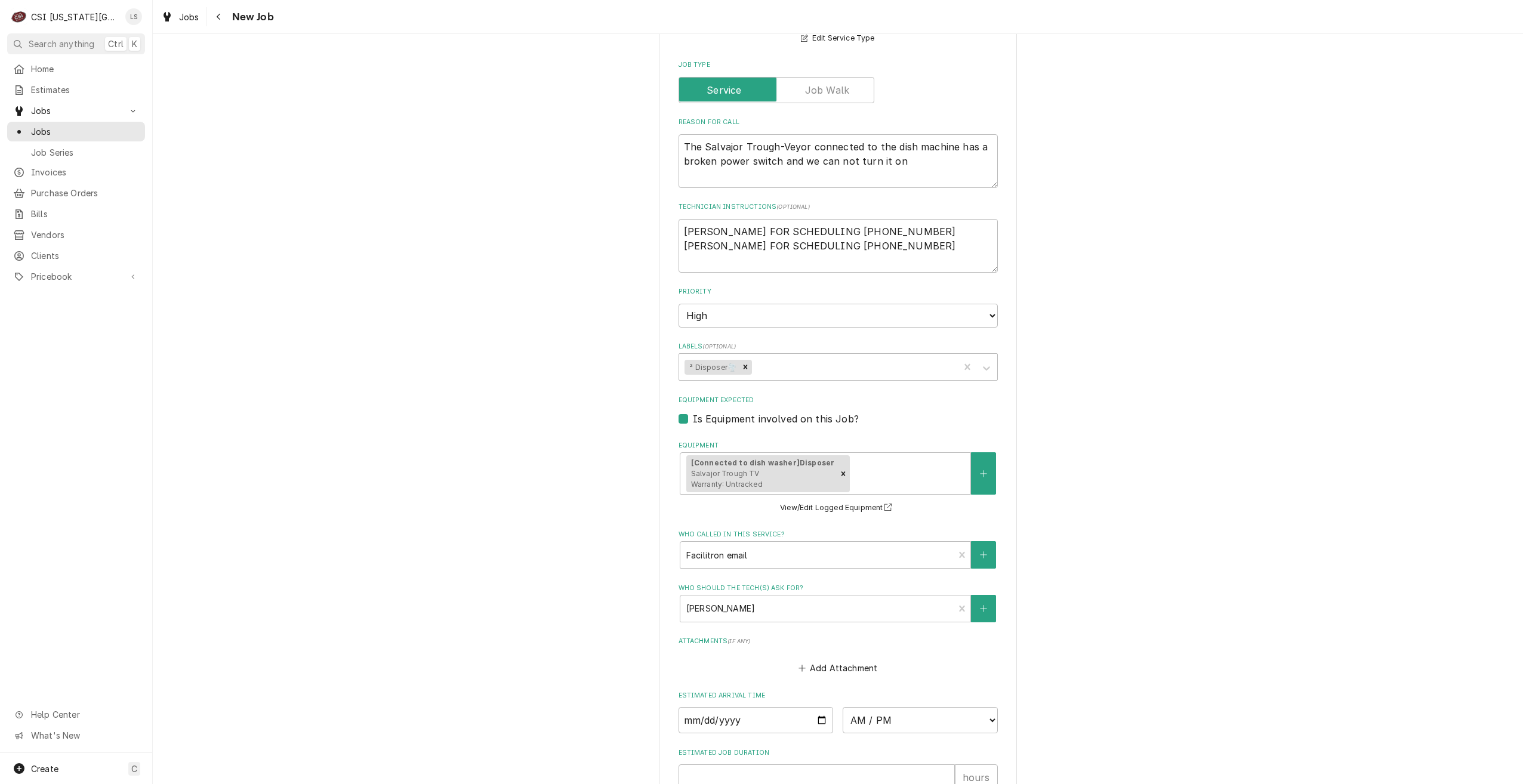
scroll to position [955, 0]
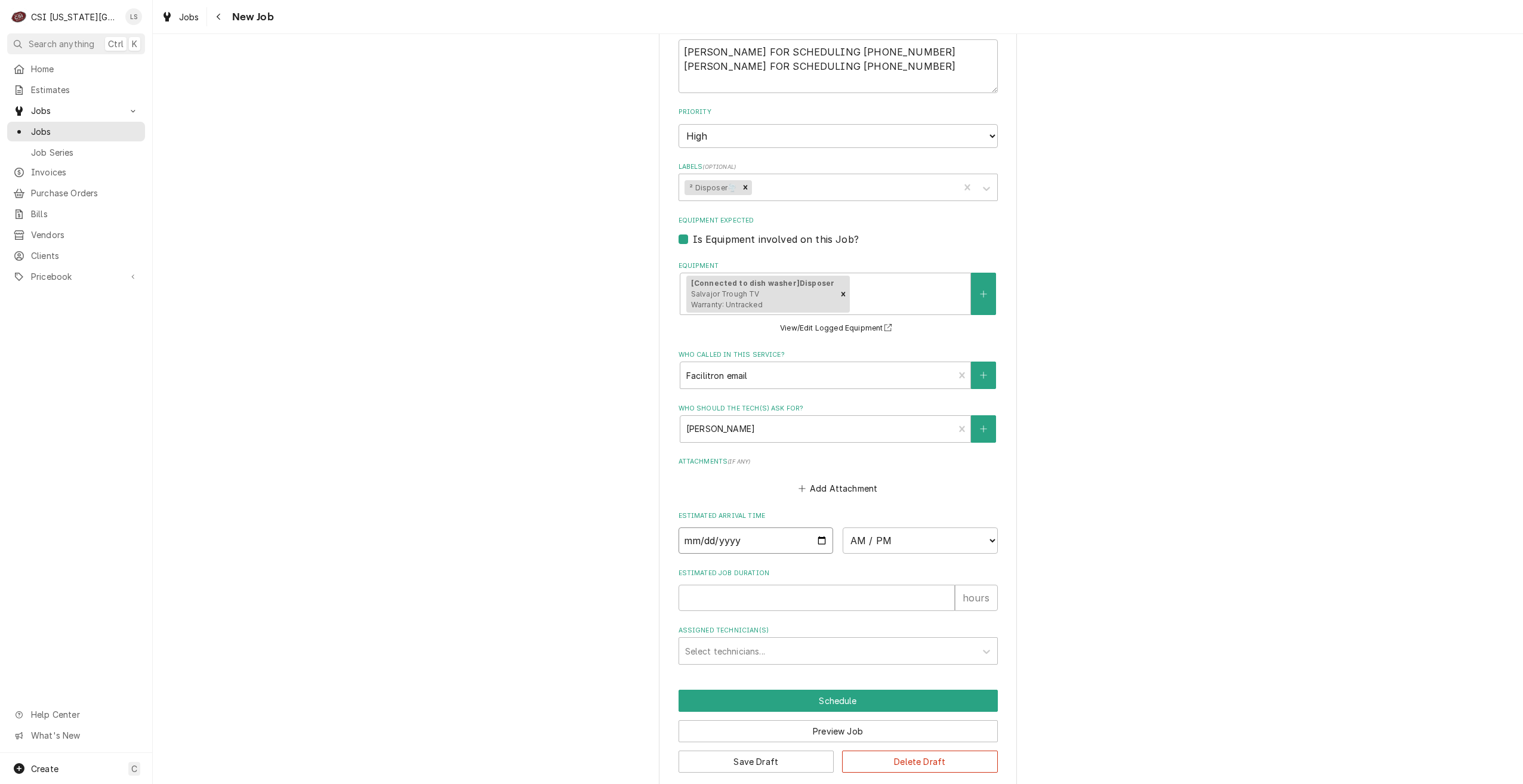
click at [817, 527] on input "Date" at bounding box center [756, 540] width 155 height 26
type input "2025-10-16"
click at [861, 527] on select "AM / PM 6:00 AM 6:15 AM 6:30 AM 6:45 AM 7:00 AM 7:15 AM 7:30 AM 7:45 AM 8:00 AM…" at bounding box center [920, 540] width 155 height 26
type textarea "x"
select select "07:00:00"
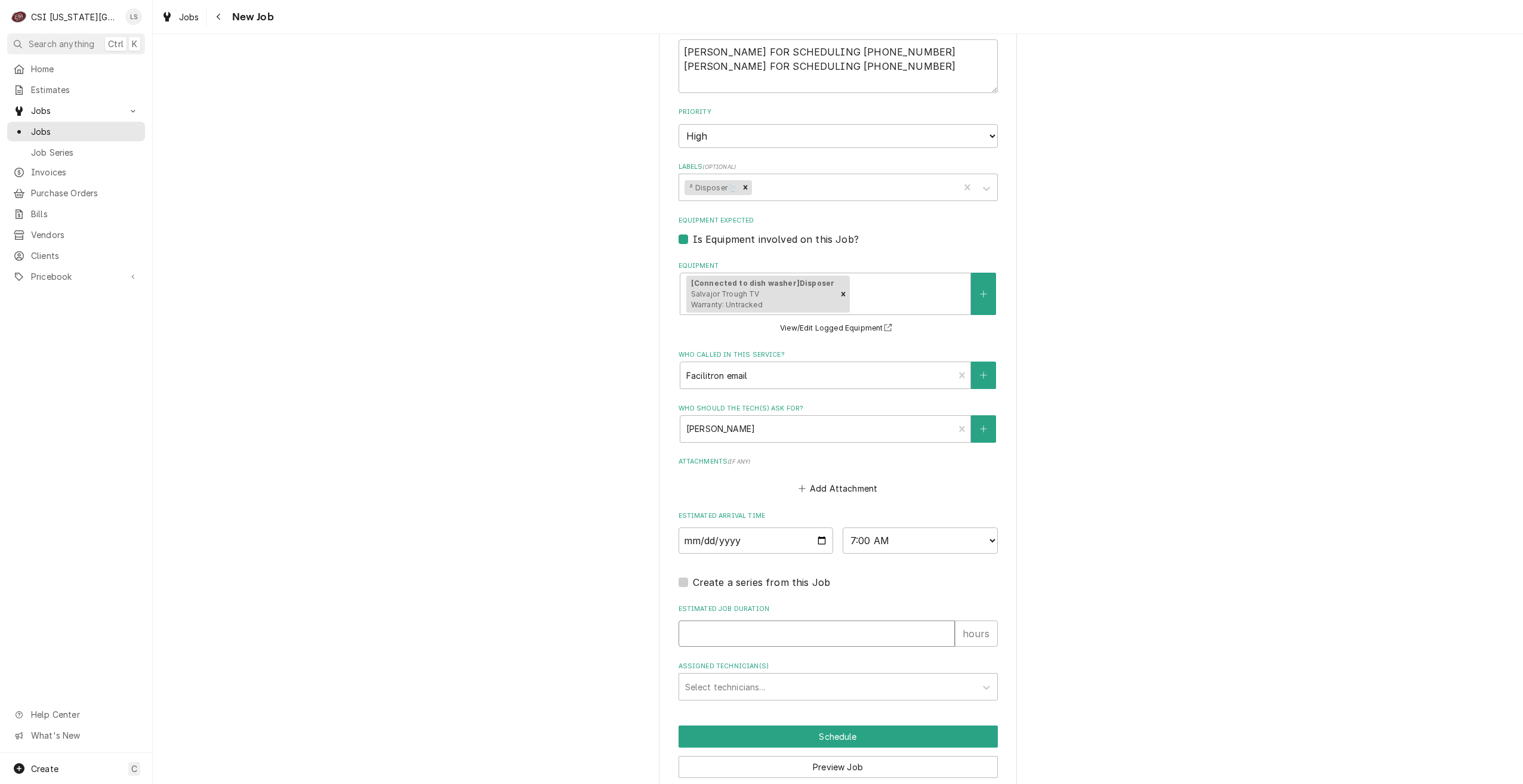
click at [851, 620] on input "Estimated Job Duration" at bounding box center [816, 633] width 276 height 26
type textarea "x"
type input "2"
type textarea "x"
type input "2"
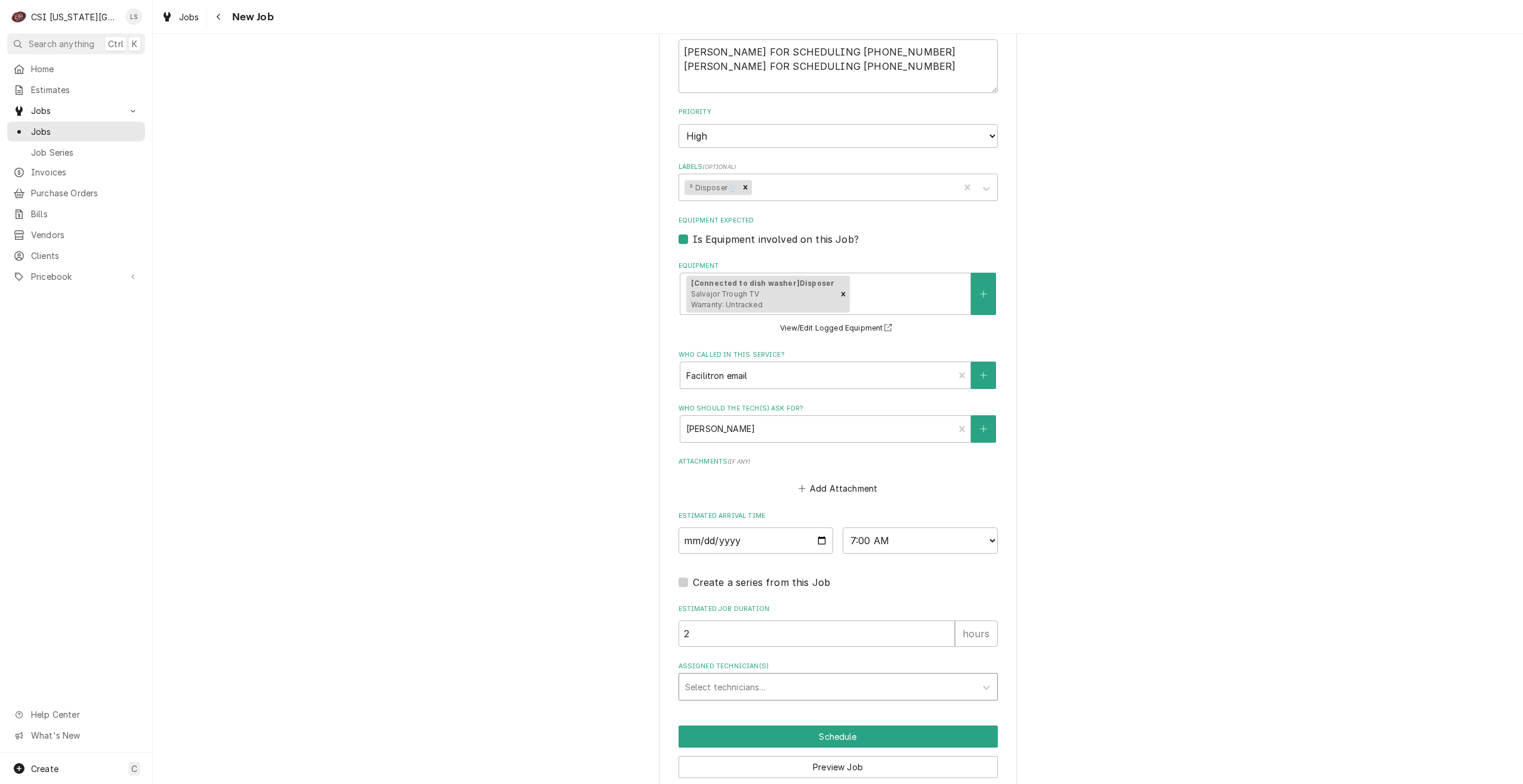
click at [881, 679] on div "Assigned Technician(s)" at bounding box center [827, 686] width 285 height 22
type input "phil"
click at [875, 703] on div "Phil Bustamante" at bounding box center [838, 712] width 318 height 19
type textarea "x"
click at [875, 726] on button "Schedule" at bounding box center [837, 737] width 319 height 22
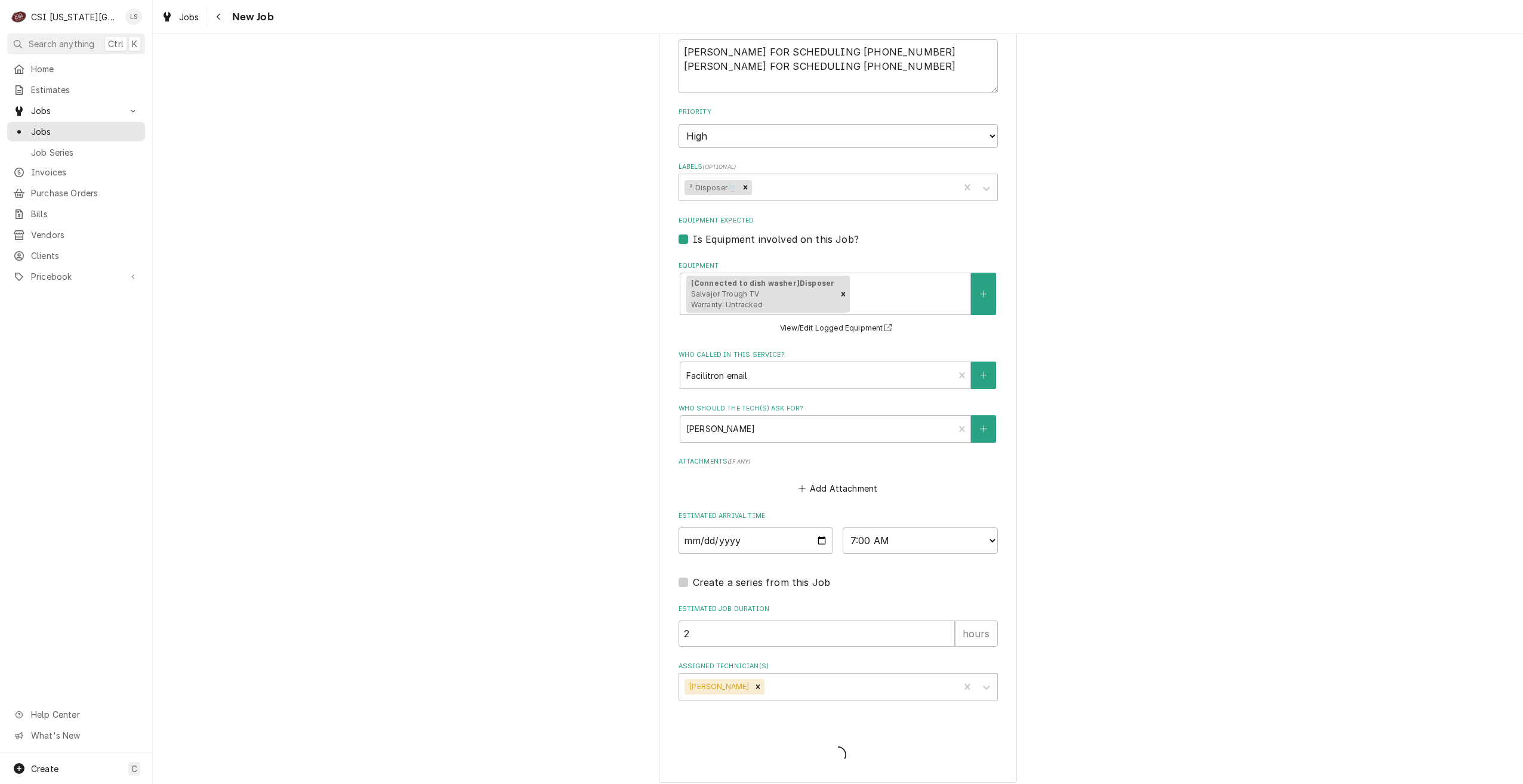
scroll to position [950, 0]
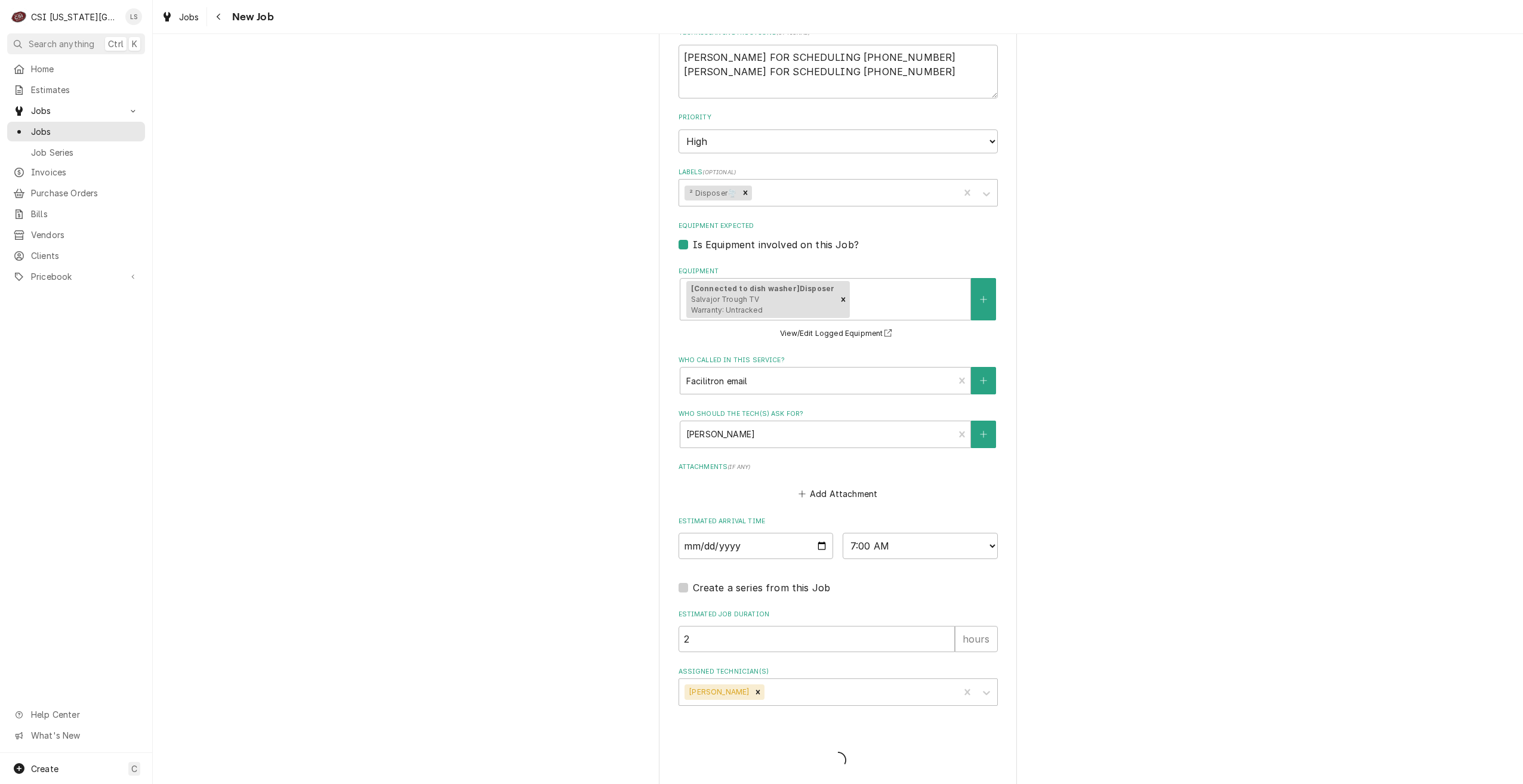
type textarea "x"
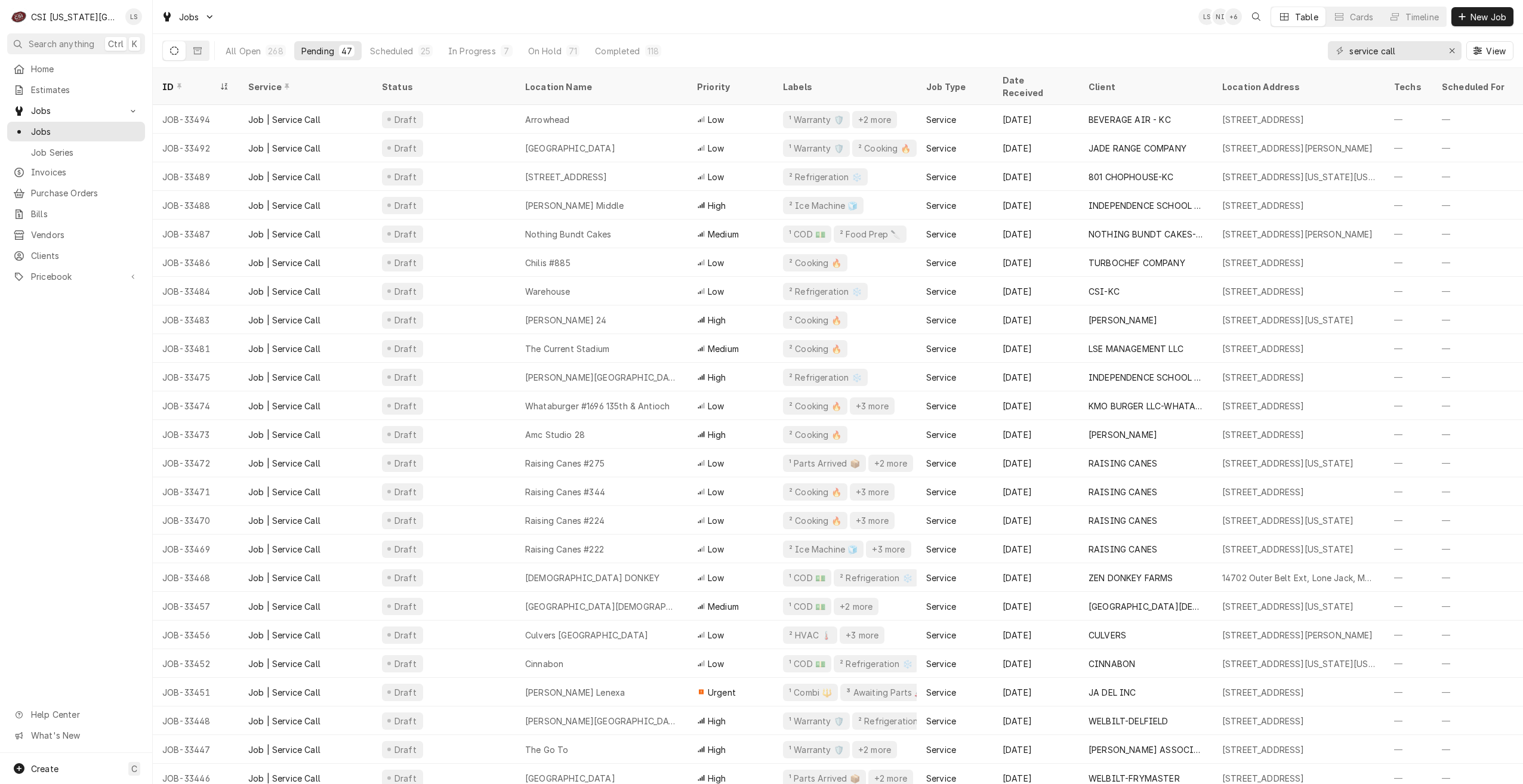
click at [658, 16] on div "Jobs LS NI + 6 Table Cards Timeline New Job" at bounding box center [838, 16] width 1371 height 34
click at [544, 16] on div "Jobs LS NI + 6 Table Cards Timeline New Job" at bounding box center [838, 16] width 1371 height 34
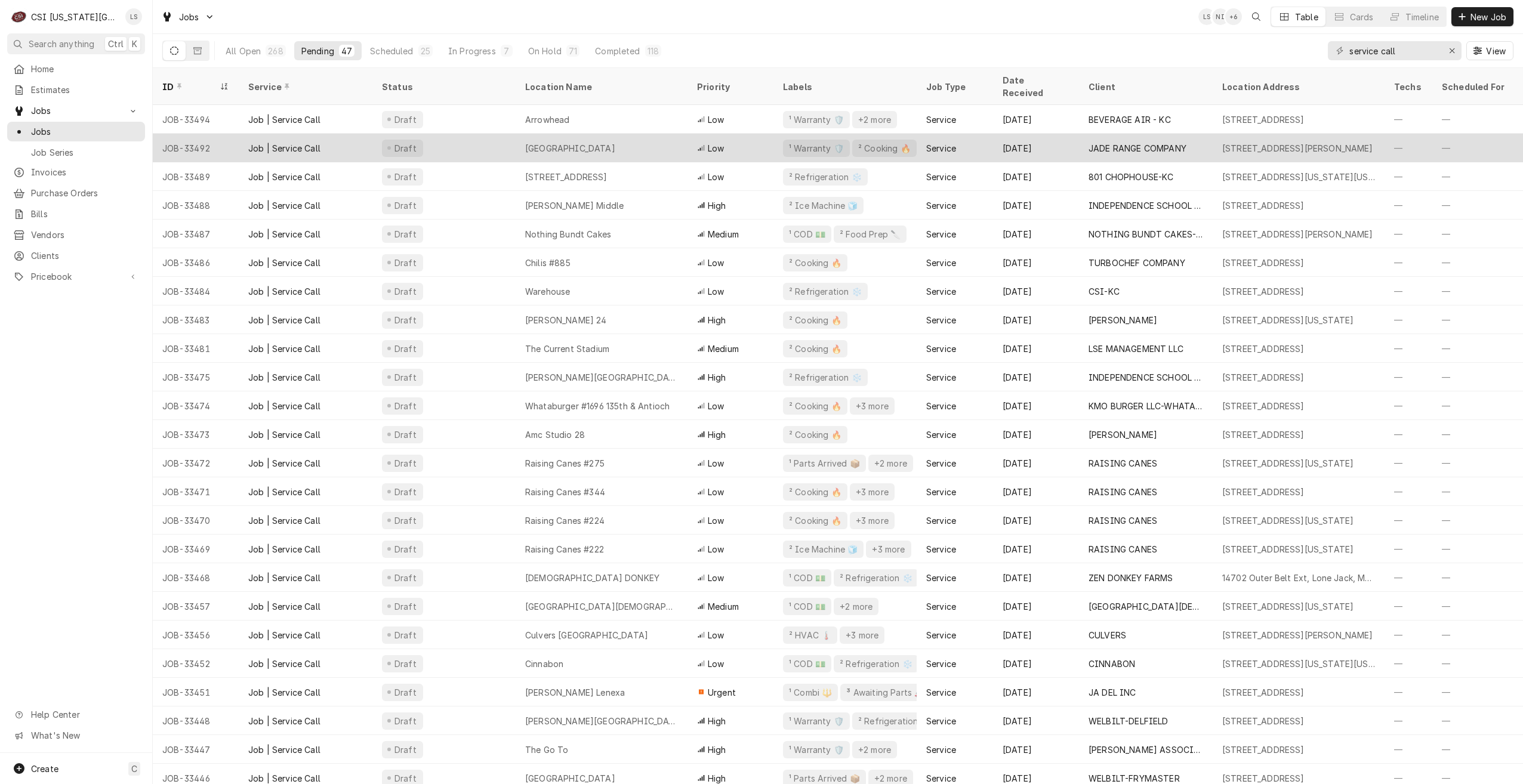
click at [575, 142] on div "[GEOGRAPHIC_DATA]" at bounding box center [570, 148] width 90 height 13
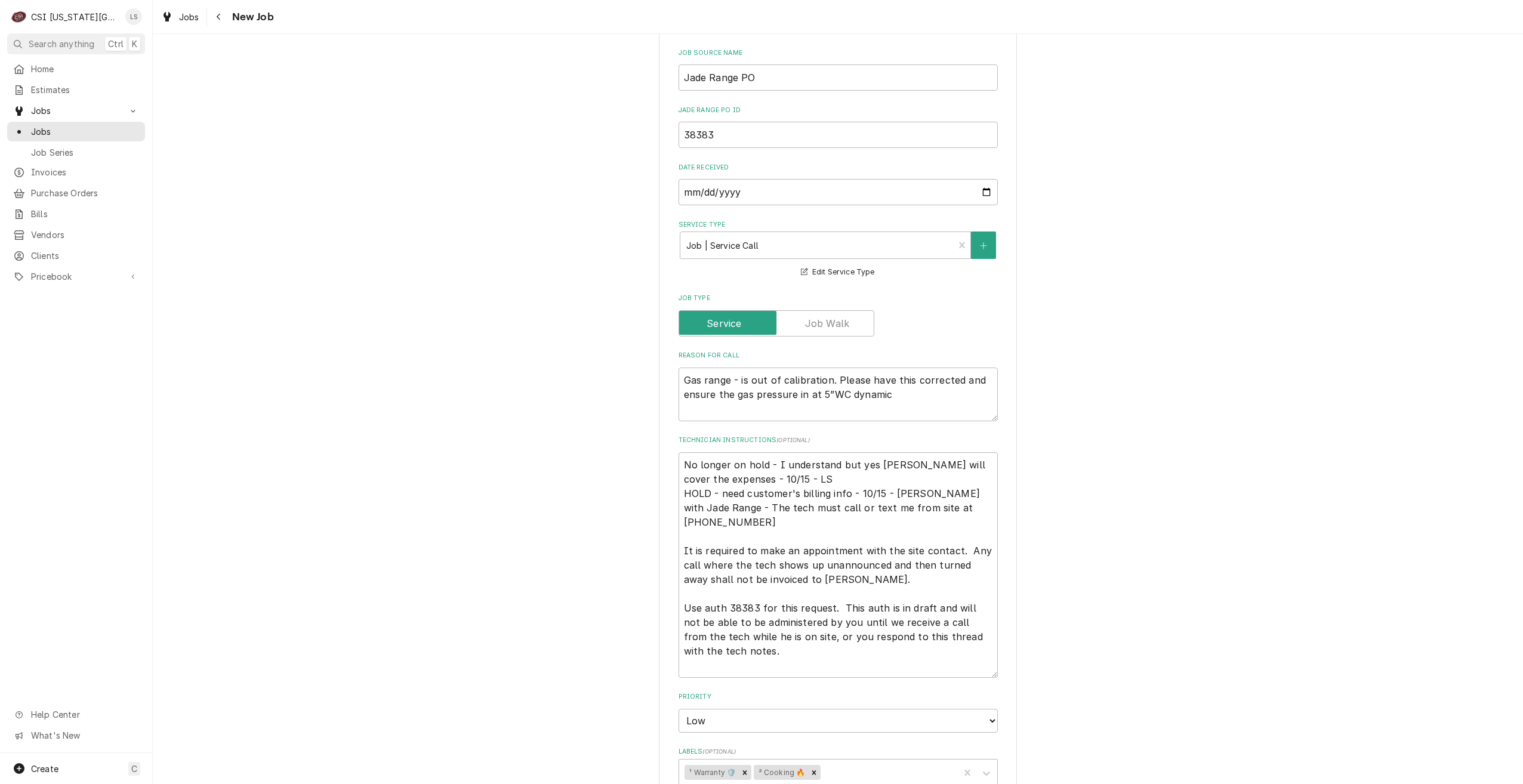
scroll to position [895, 0]
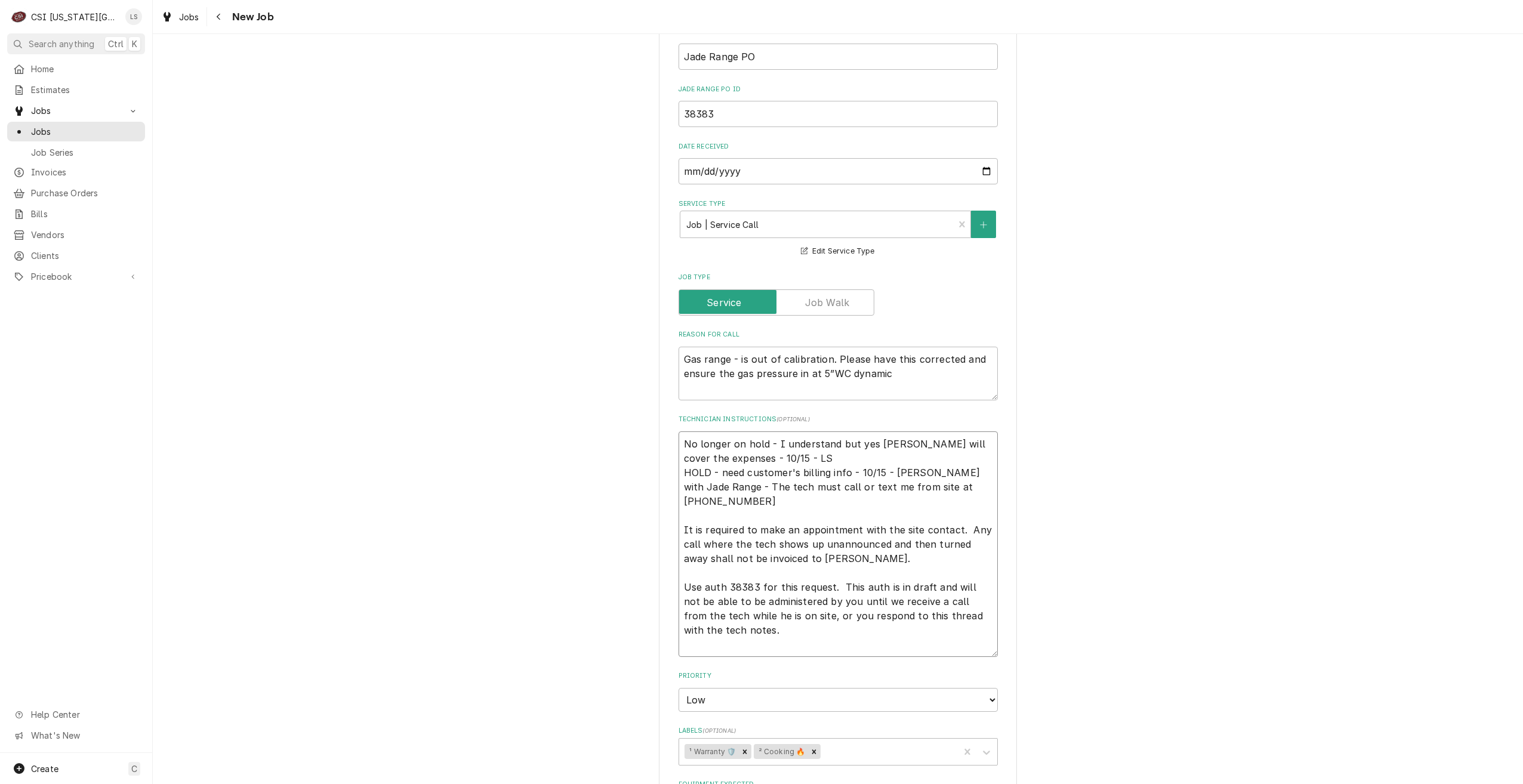
drag, startPoint x: 867, startPoint y: 430, endPoint x: 774, endPoint y: 423, distance: 93.3
click at [774, 432] on textarea "No longer on hold - I understand but yes [PERSON_NAME] will cover the expenses …" at bounding box center [837, 544] width 319 height 225
type textarea "x"
type textarea "No longer on hold - [PERSON_NAME] will cover the expenses - 10/15 - LS HOLD - n…"
type textarea "x"
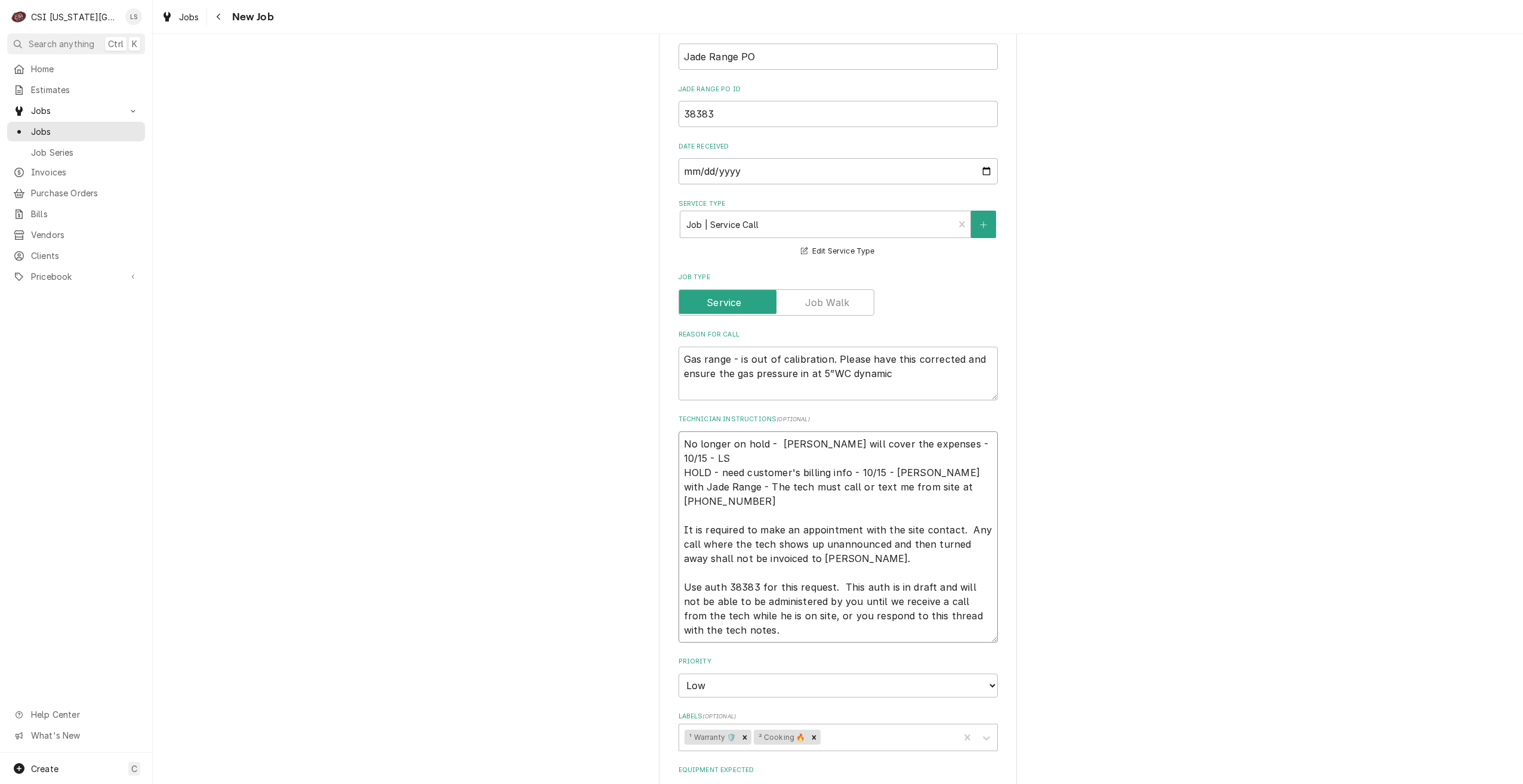
type textarea "No longer on hold - [PERSON_NAME] will cover the expenses - 10/15 - LS HOLD - n…"
type textarea "x"
type textarea "No longer on hold - [PERSON_NAME] will cover the expenses - 10/15 - LS HOLD - n…"
click at [1117, 373] on div "Use the fields below to edit this job: Client Details Client JADE RANGE COMPANY…" at bounding box center [838, 249] width 1371 height 2196
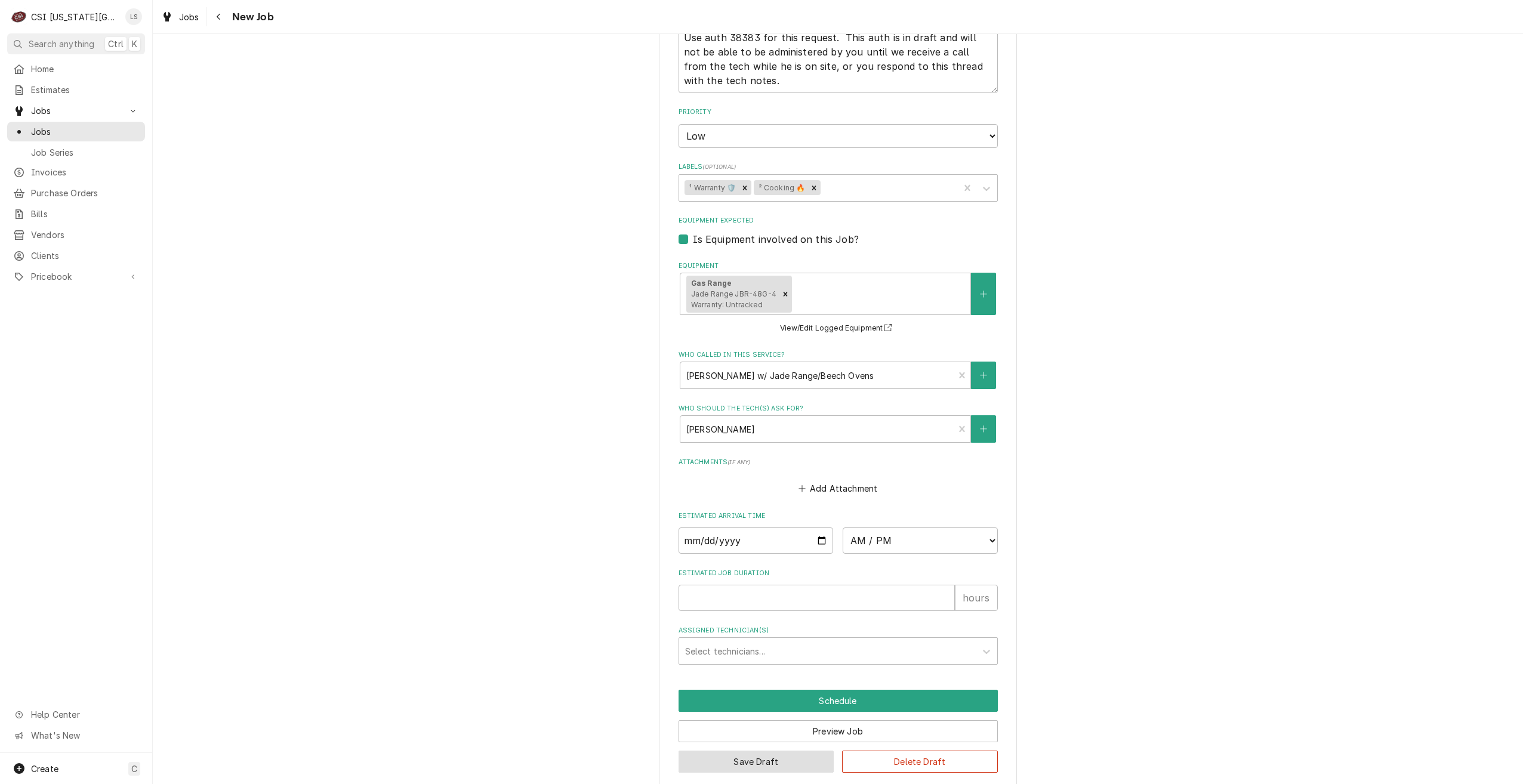
click at [729, 750] on button "Save Draft" at bounding box center [756, 762] width 156 height 22
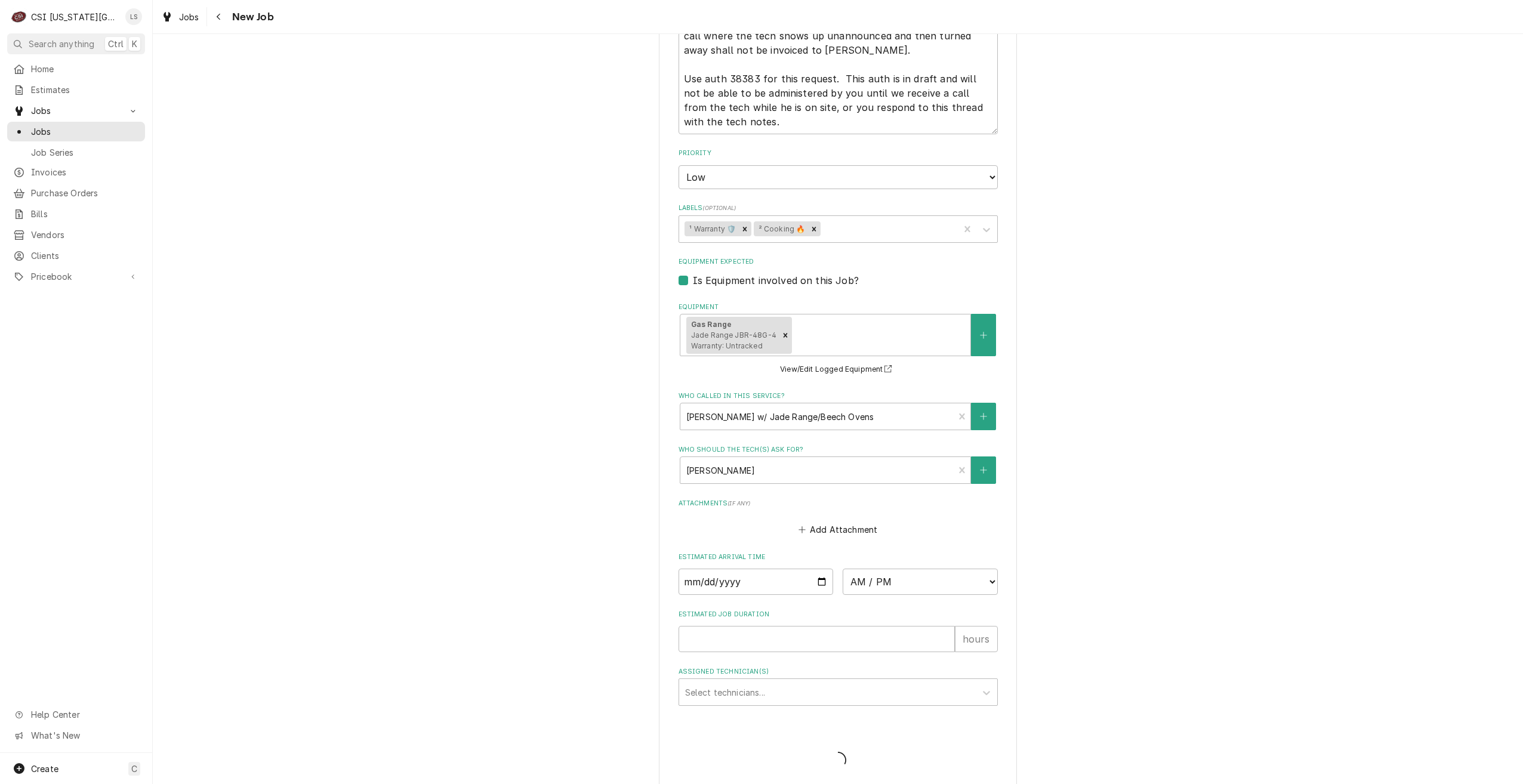
type textarea "x"
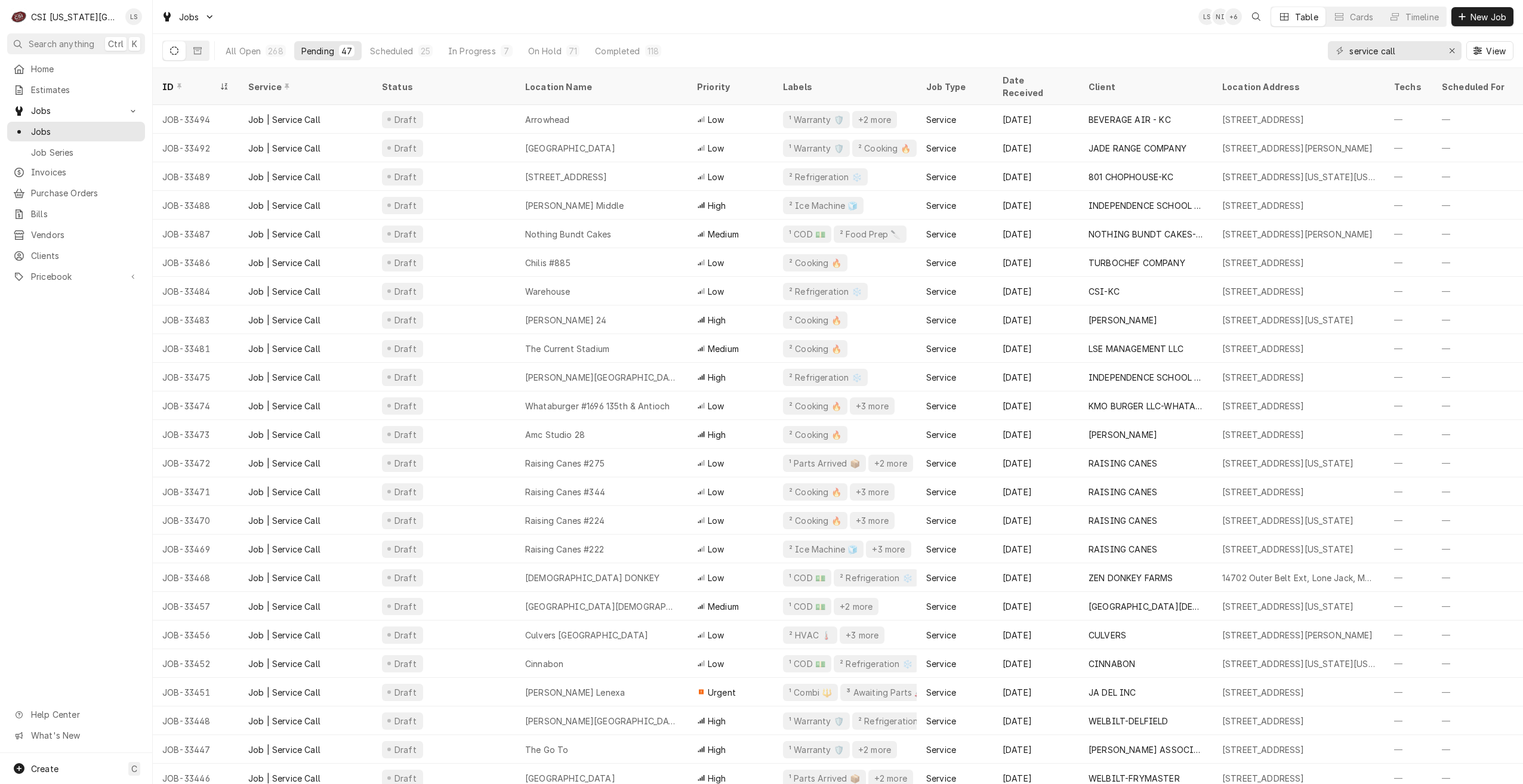
click at [589, 16] on div "Jobs LS NI + 6 Table Cards Timeline New Job" at bounding box center [838, 16] width 1371 height 34
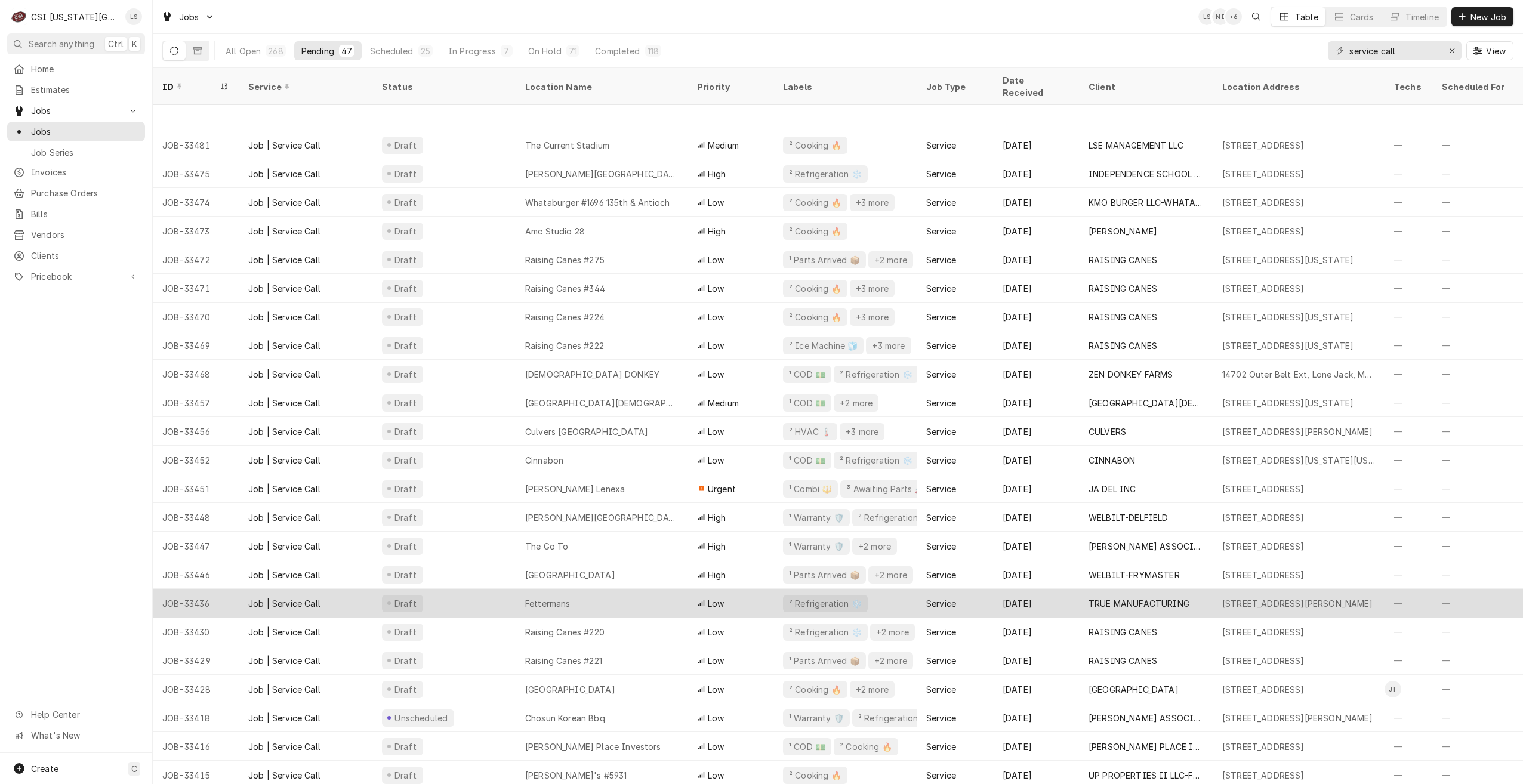
scroll to position [290, 0]
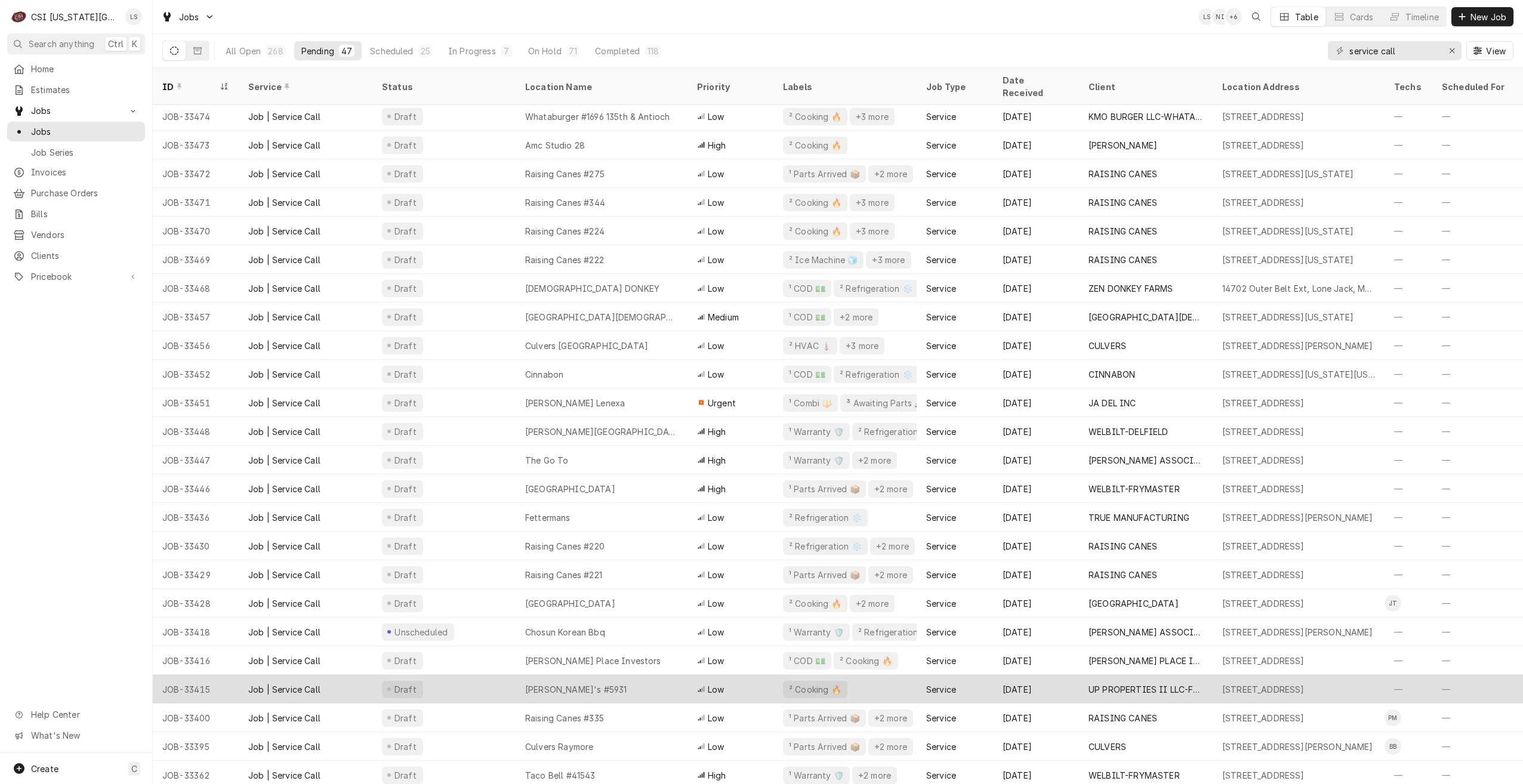
click at [579, 683] on div "[PERSON_NAME]'s #5931" at bounding box center [576, 689] width 102 height 13
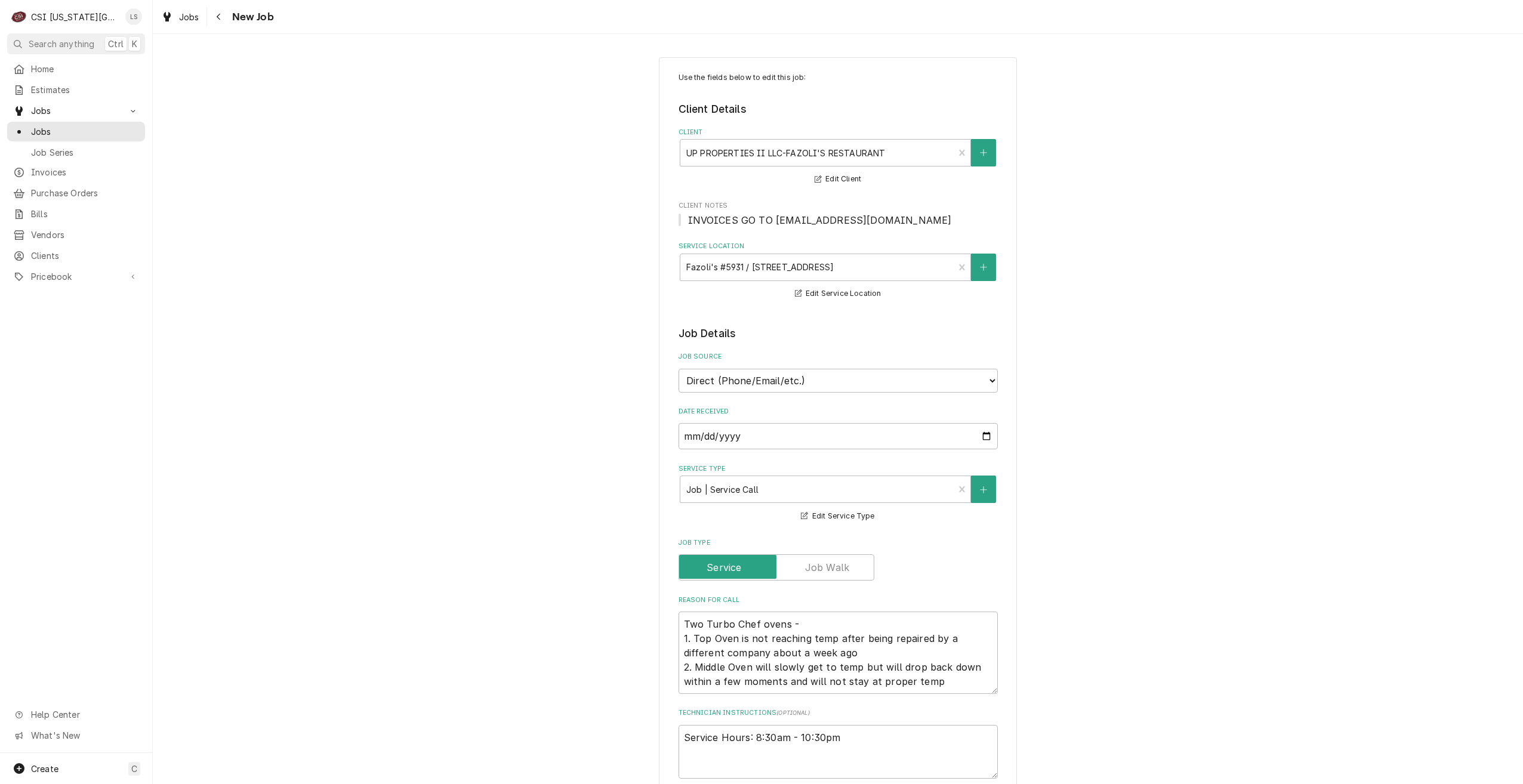
type textarea "x"
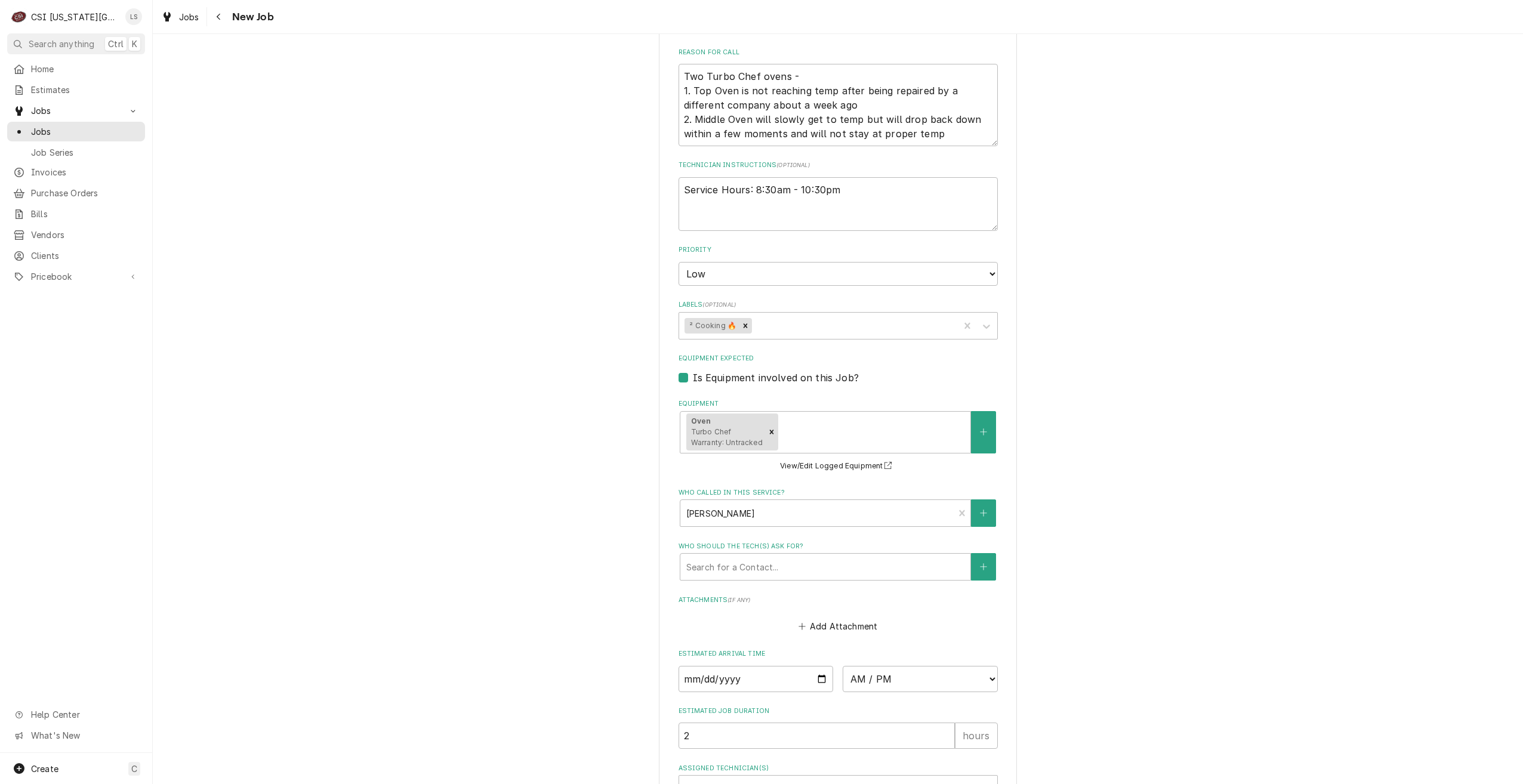
scroll to position [700, 0]
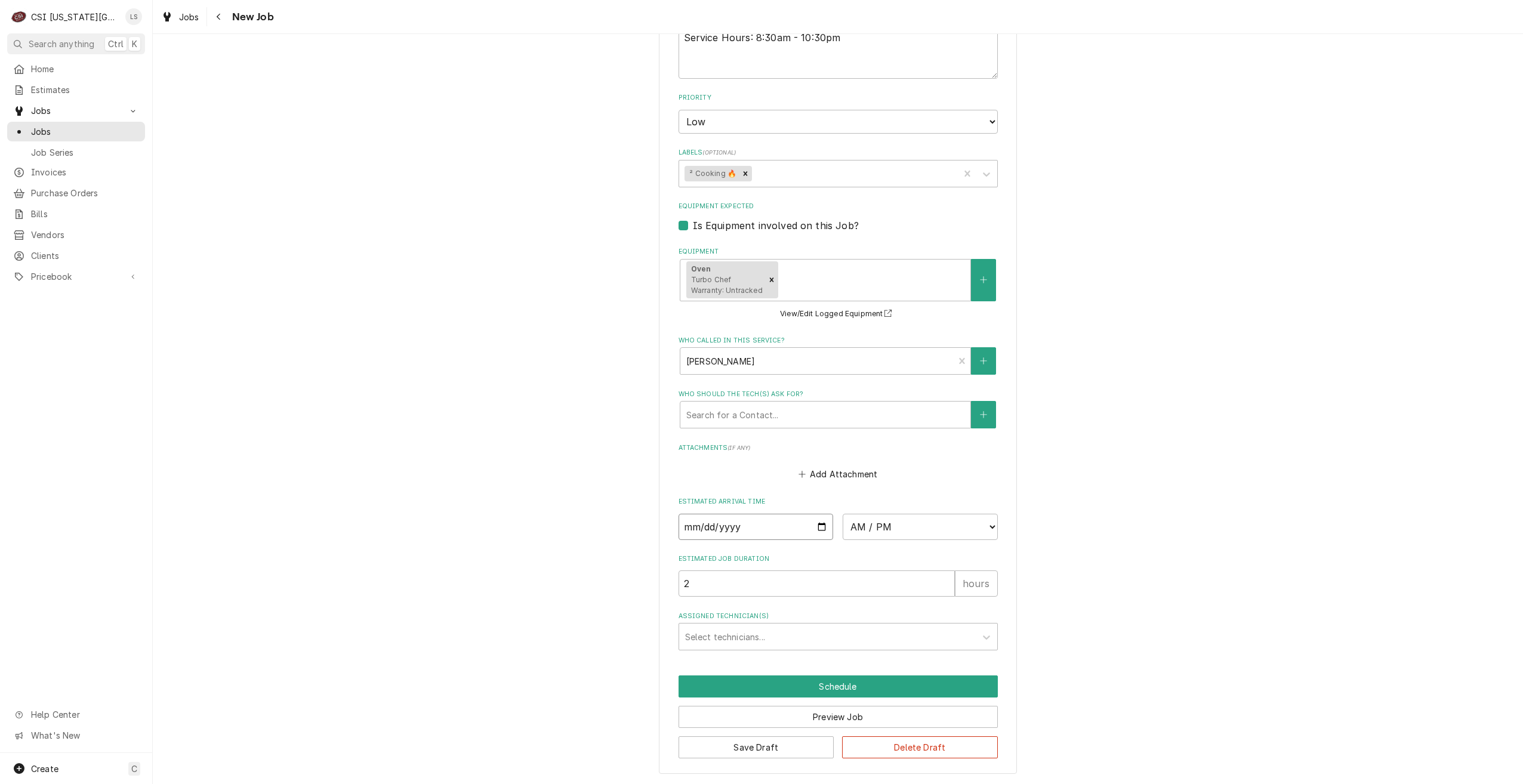
click at [820, 531] on input "Date" at bounding box center [756, 526] width 155 height 26
type input "[DATE]"
click at [862, 535] on select "AM / PM 6:00 AM 6:15 AM 6:30 AM 6:45 AM 7:00 AM 7:15 AM 7:30 AM 7:45 AM 8:00 AM…" at bounding box center [920, 526] width 155 height 26
type textarea "x"
select select "09:00:00"
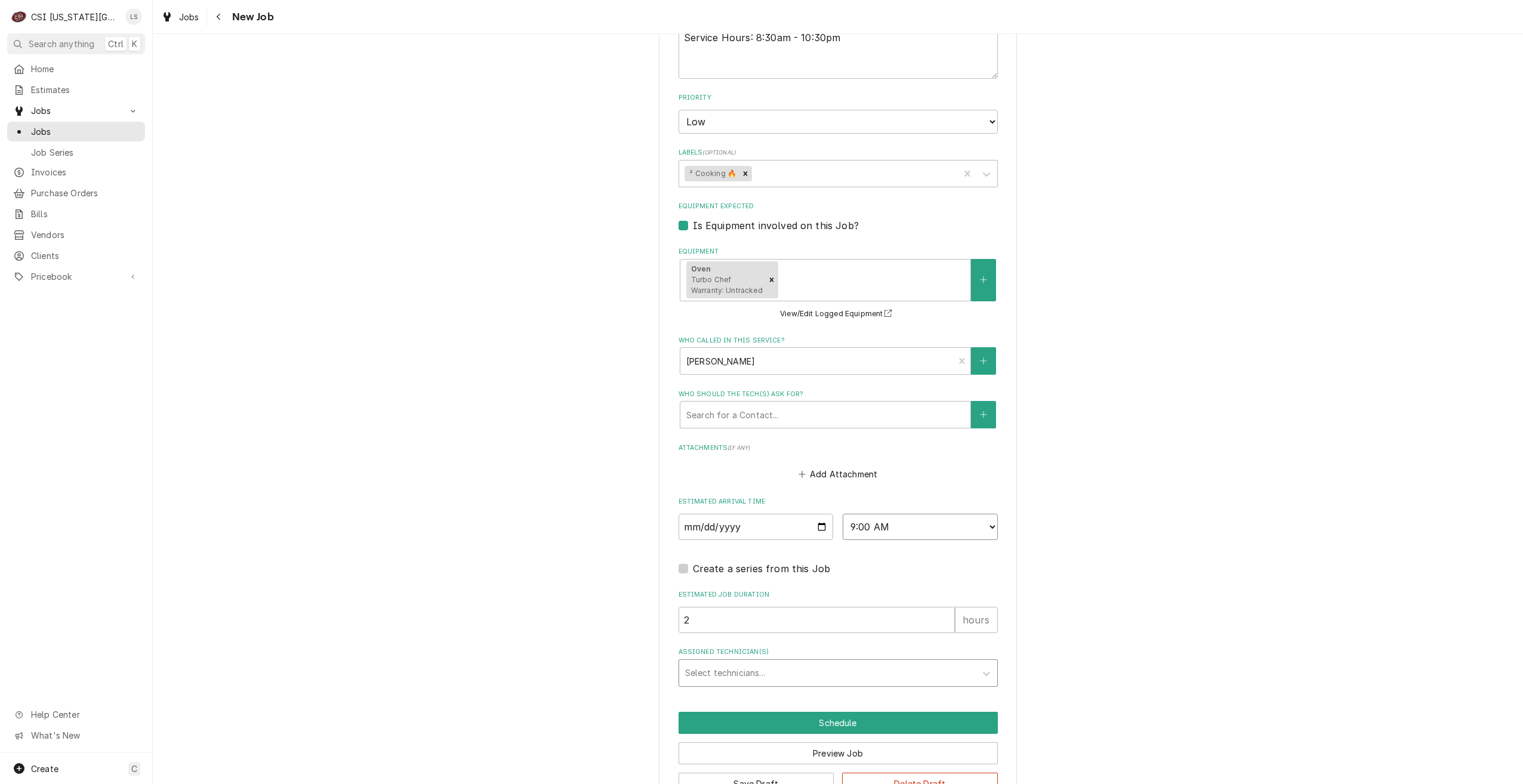
type textarea "x"
click at [842, 675] on div "Assigned Technician(s)" at bounding box center [827, 673] width 285 height 22
type input "phil"
click at [840, 692] on div "[PERSON_NAME]" at bounding box center [838, 698] width 318 height 19
type textarea "x"
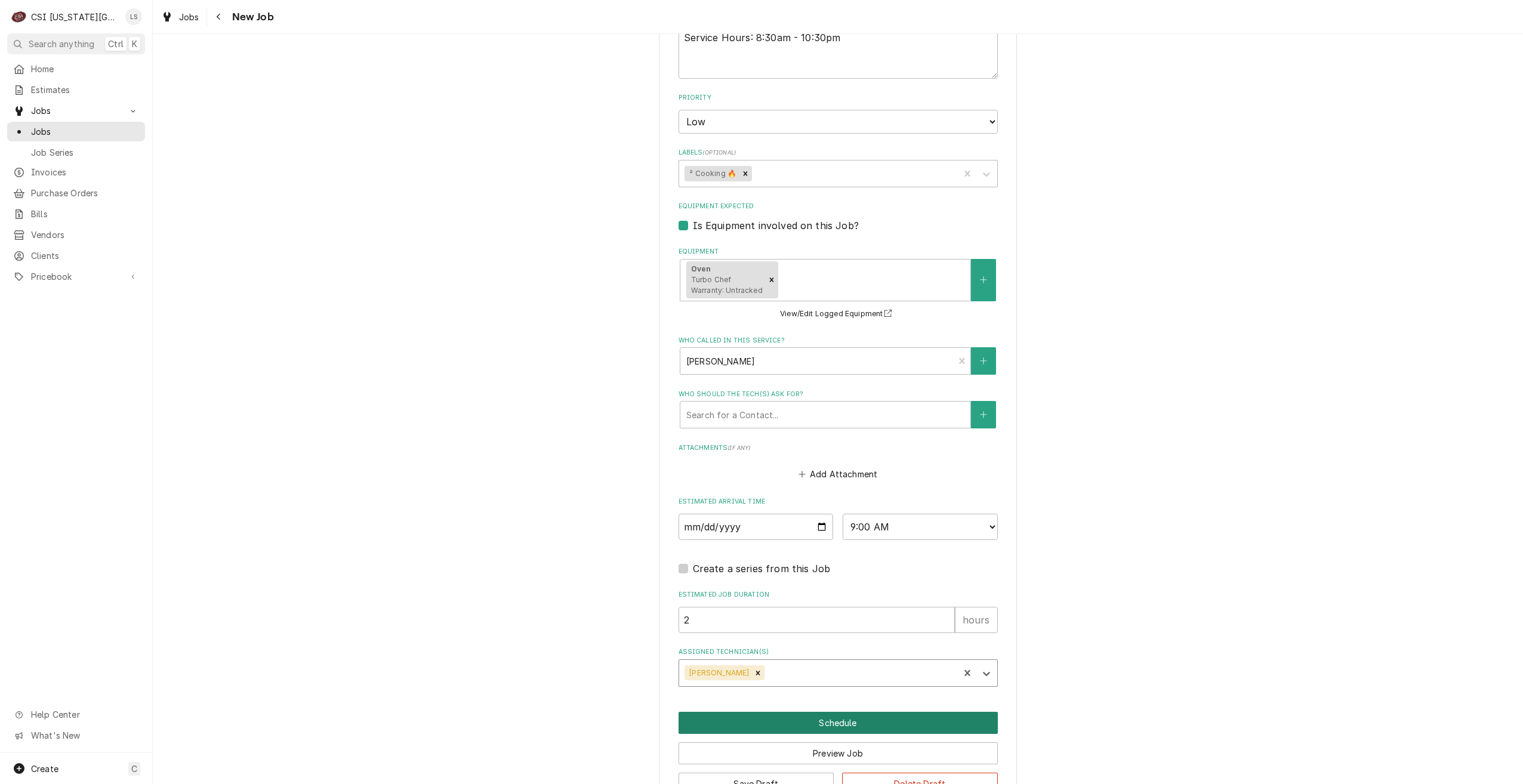
click at [845, 720] on button "Schedule" at bounding box center [837, 723] width 319 height 22
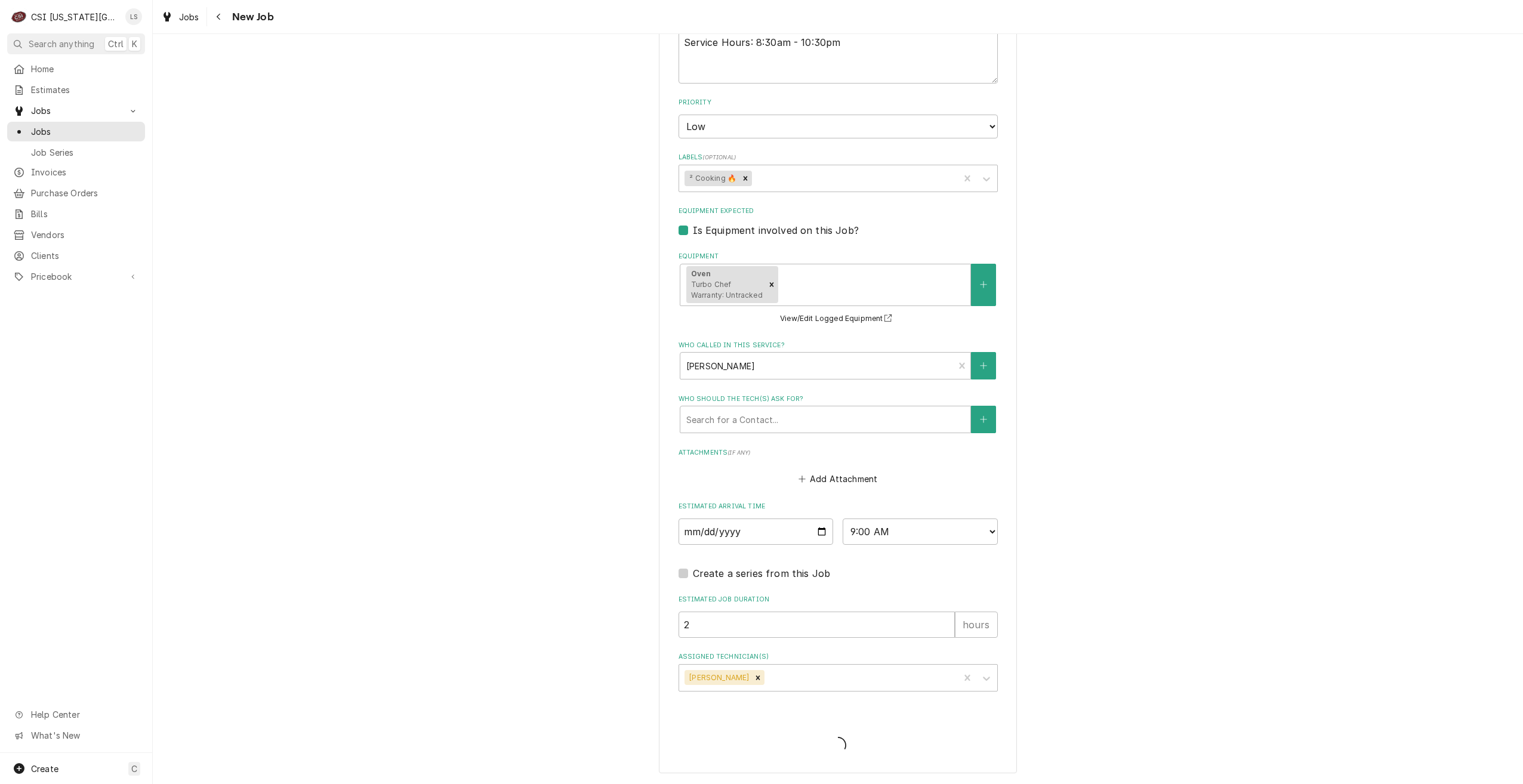
scroll to position [695, 0]
type textarea "x"
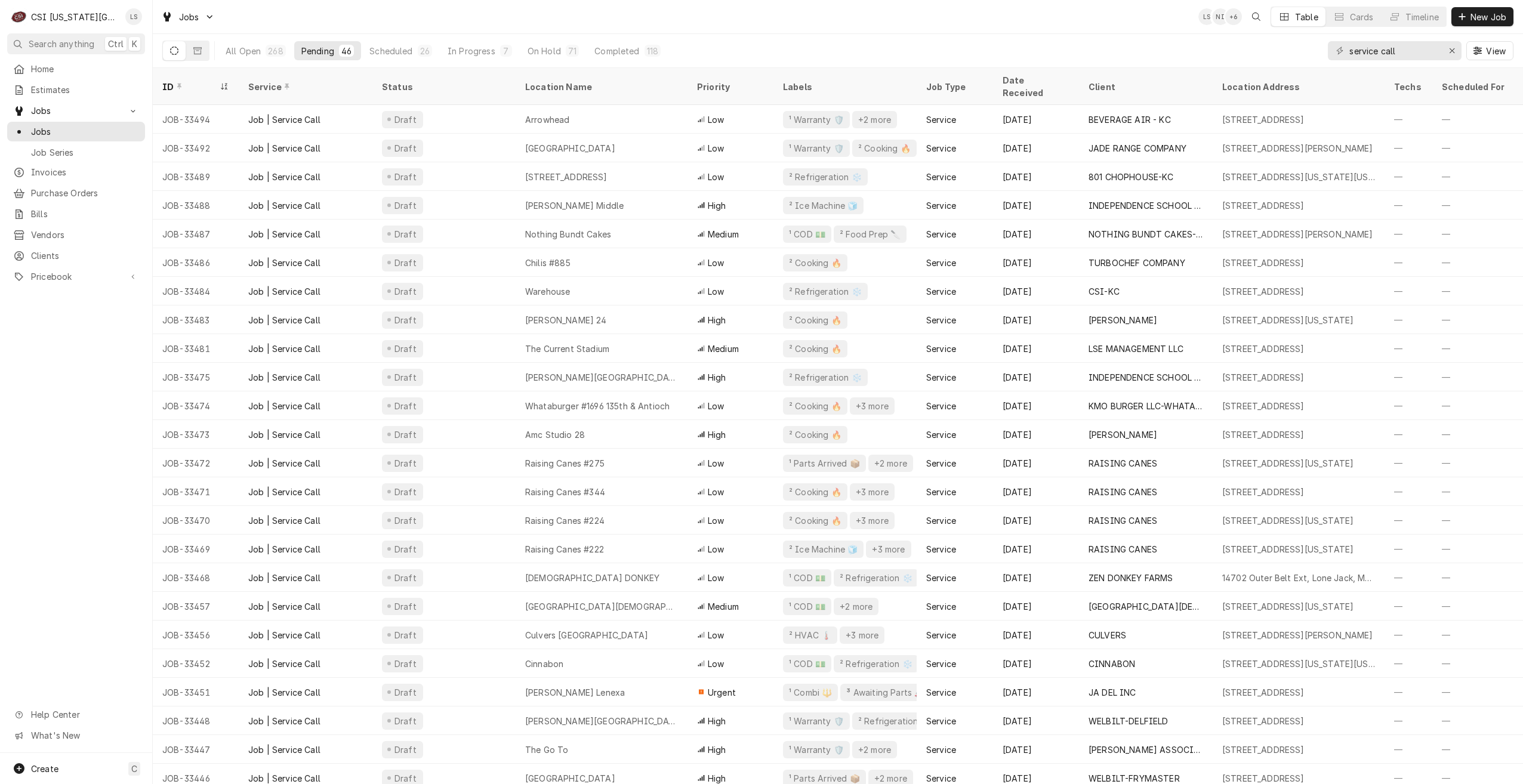
click at [429, 16] on div "Jobs LS NI + 6 Table Cards Timeline New Job" at bounding box center [838, 16] width 1371 height 34
click at [1019, 16] on div "Jobs LS NI + 7 Table Cards Timeline New Job" at bounding box center [838, 16] width 1371 height 34
drag, startPoint x: 1006, startPoint y: 17, endPoint x: 987, endPoint y: 25, distance: 20.6
click at [1005, 17] on div "Jobs LS NI + 7 Table Cards Timeline New Job" at bounding box center [838, 16] width 1371 height 34
click at [373, 18] on div "Jobs LS NI + 7 Table Cards Timeline New Job" at bounding box center [838, 16] width 1371 height 34
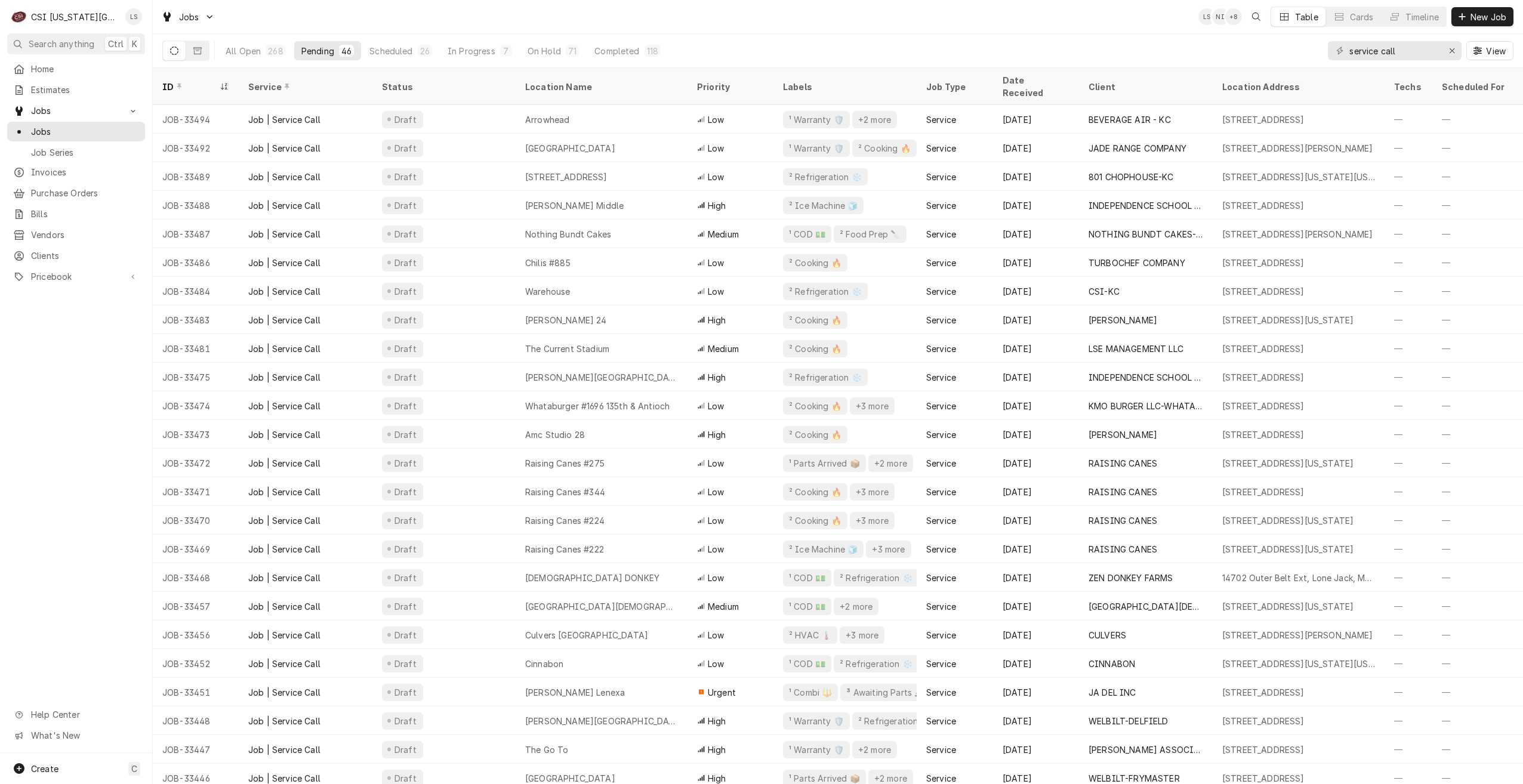
click at [1119, 32] on div "Jobs LS NI + 8 Table Cards Timeline New Job" at bounding box center [838, 16] width 1371 height 34
click at [905, 33] on div "Jobs LS NI + 8 Table Cards Timeline New Job" at bounding box center [838, 16] width 1371 height 34
click at [740, 25] on div "Jobs LS NI + 8 Table Cards Timeline New Job" at bounding box center [838, 16] width 1371 height 34
click at [728, 28] on div "Jobs LS NI + 9 Table Cards Timeline New Job" at bounding box center [838, 16] width 1371 height 34
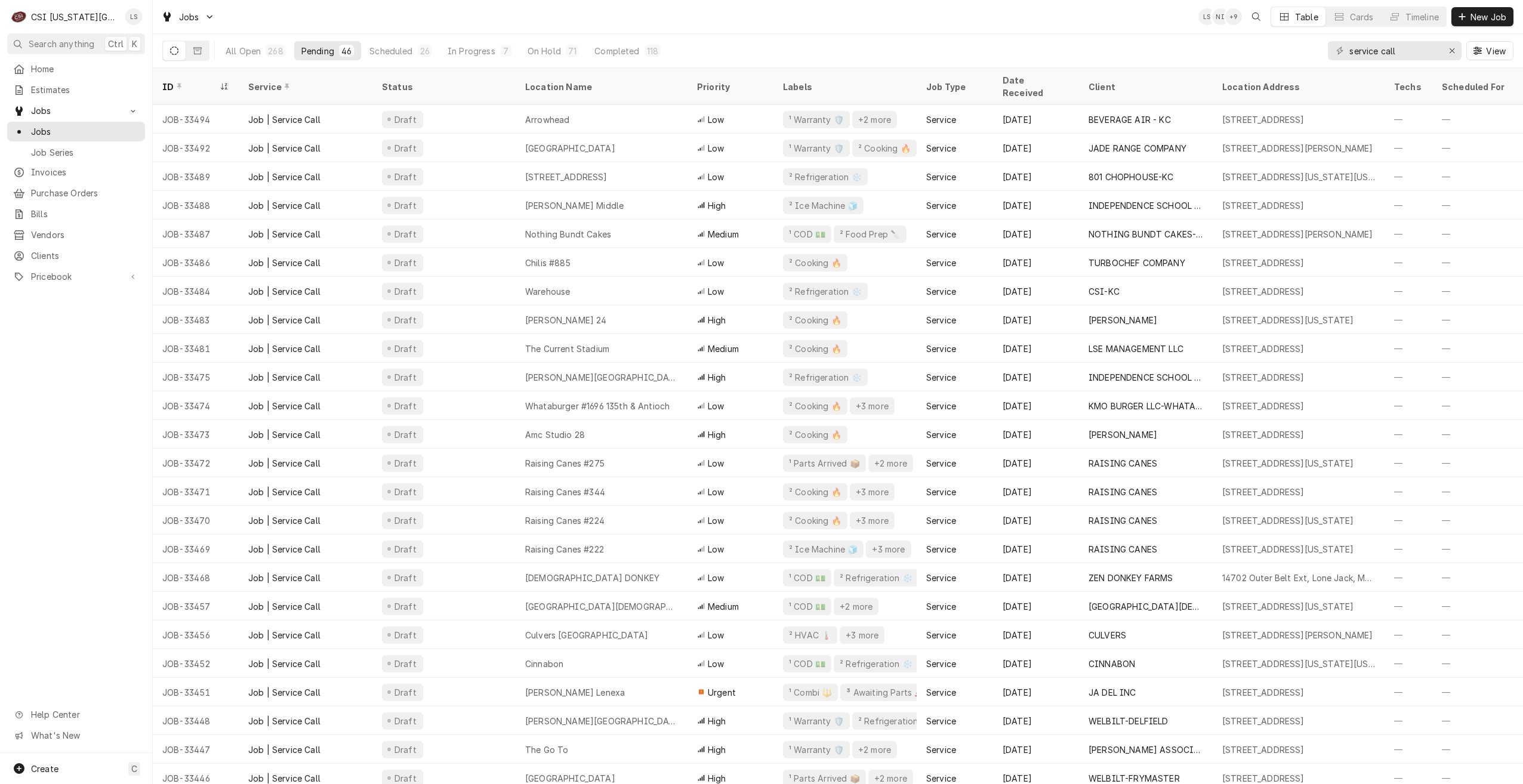
click at [728, 28] on div "Jobs LS NI + 9 Table Cards Timeline New Job" at bounding box center [838, 16] width 1371 height 34
click at [1108, 12] on div "Jobs LS NI + 8 Table Cards Timeline New Job" at bounding box center [838, 16] width 1371 height 34
click at [961, 22] on div "Jobs LS NI + 8 Table Cards Timeline New Job" at bounding box center [838, 16] width 1371 height 34
click at [913, 25] on div "Jobs LS NI + 8 Table Cards Timeline New Job" at bounding box center [838, 16] width 1371 height 34
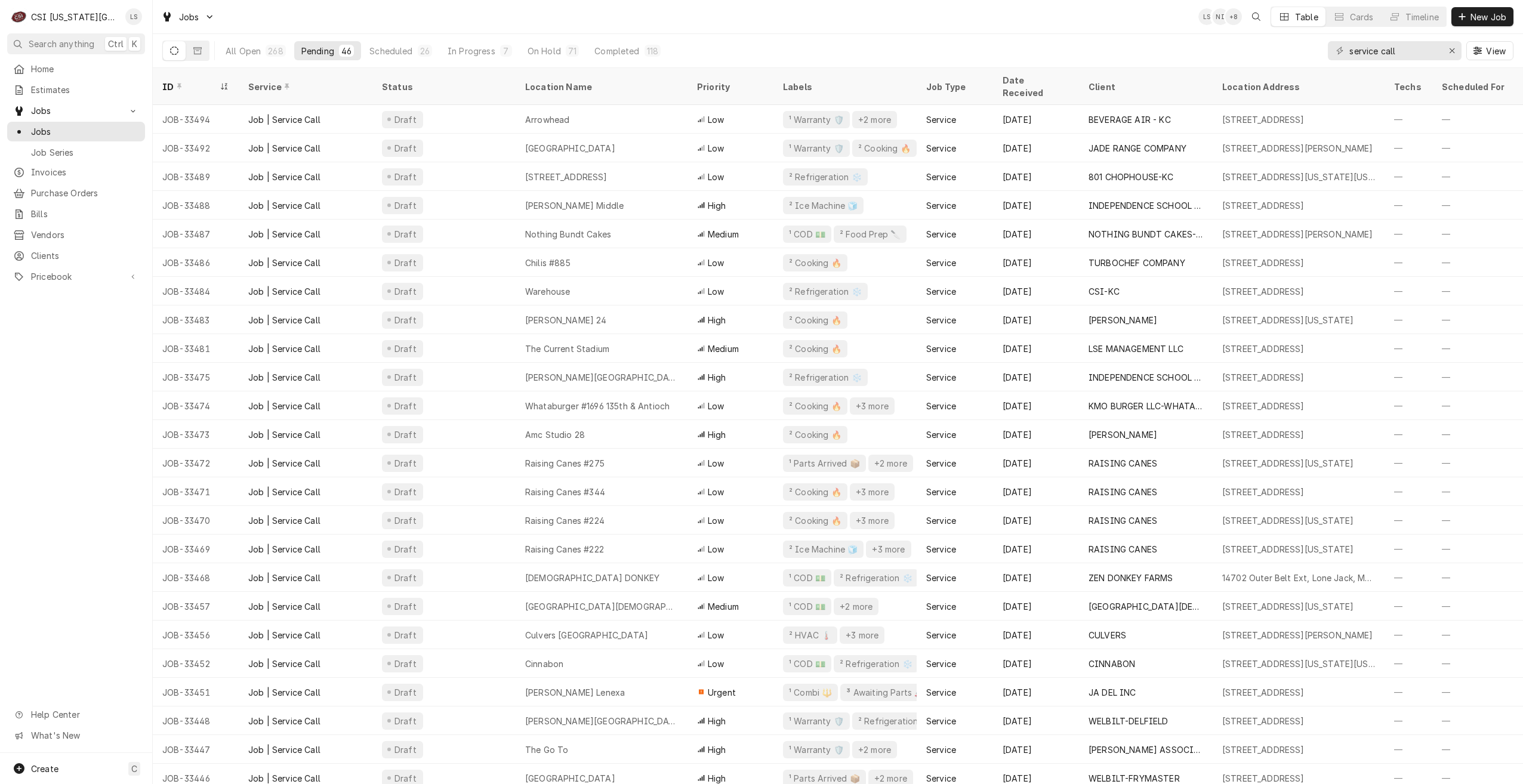
click at [913, 25] on div "Jobs LS NI + 8 Table Cards Timeline New Job" at bounding box center [838, 16] width 1371 height 34
click at [539, 22] on div "Jobs LS PP + 5 Table Cards Timeline New Job" at bounding box center [838, 16] width 1371 height 34
click at [993, 25] on div "Jobs LS LS + 5 Table Cards Timeline New Job" at bounding box center [838, 16] width 1371 height 34
click at [1007, 13] on div "Jobs LS LS + 5 Table Cards Timeline New Job" at bounding box center [838, 16] width 1371 height 34
click at [1091, 18] on div "Jobs LS CM + 5 Table Cards Timeline New Job" at bounding box center [838, 16] width 1371 height 34
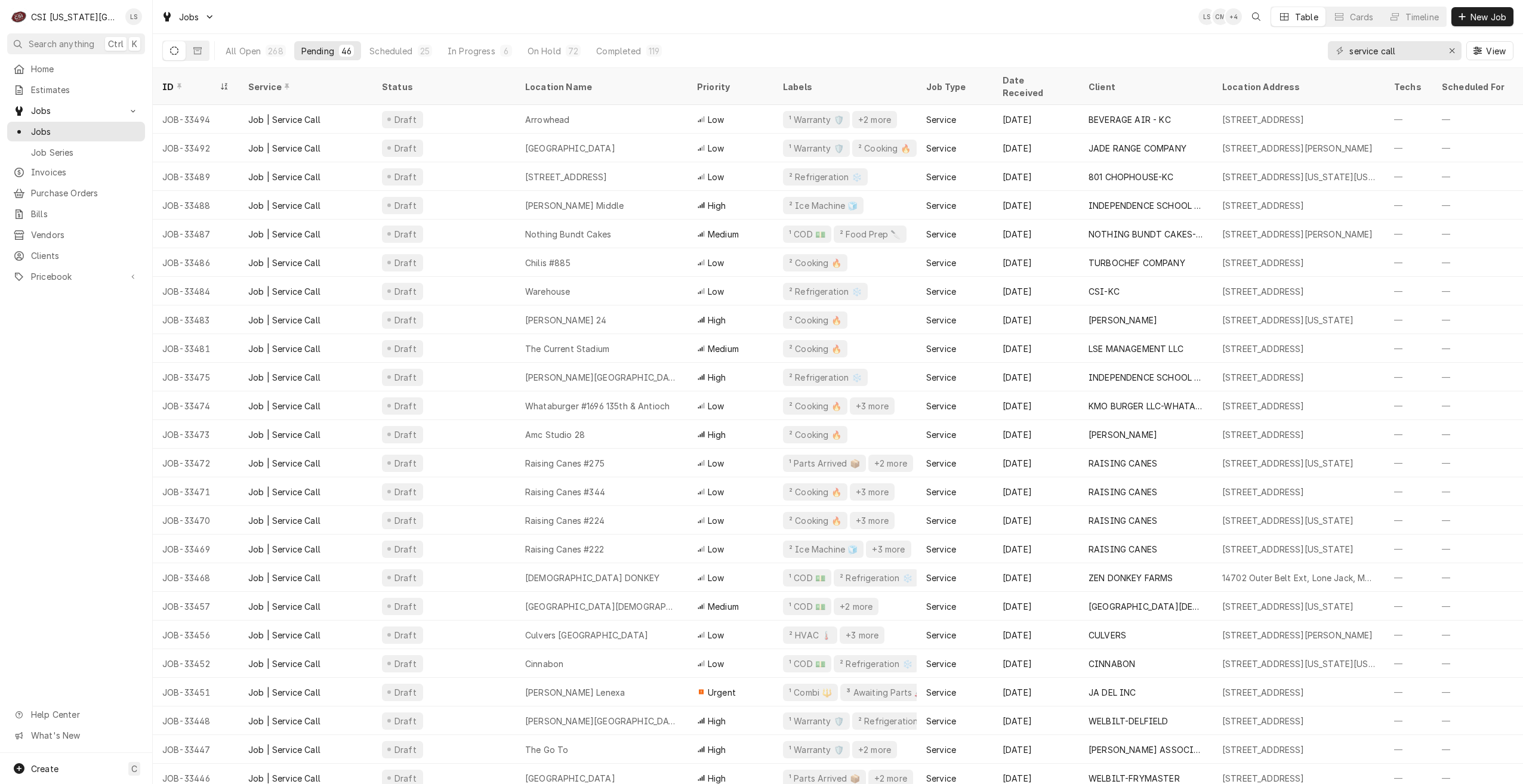
click at [1064, 33] on div "Jobs LS CM + 4 Table Cards Timeline New Job" at bounding box center [838, 16] width 1371 height 34
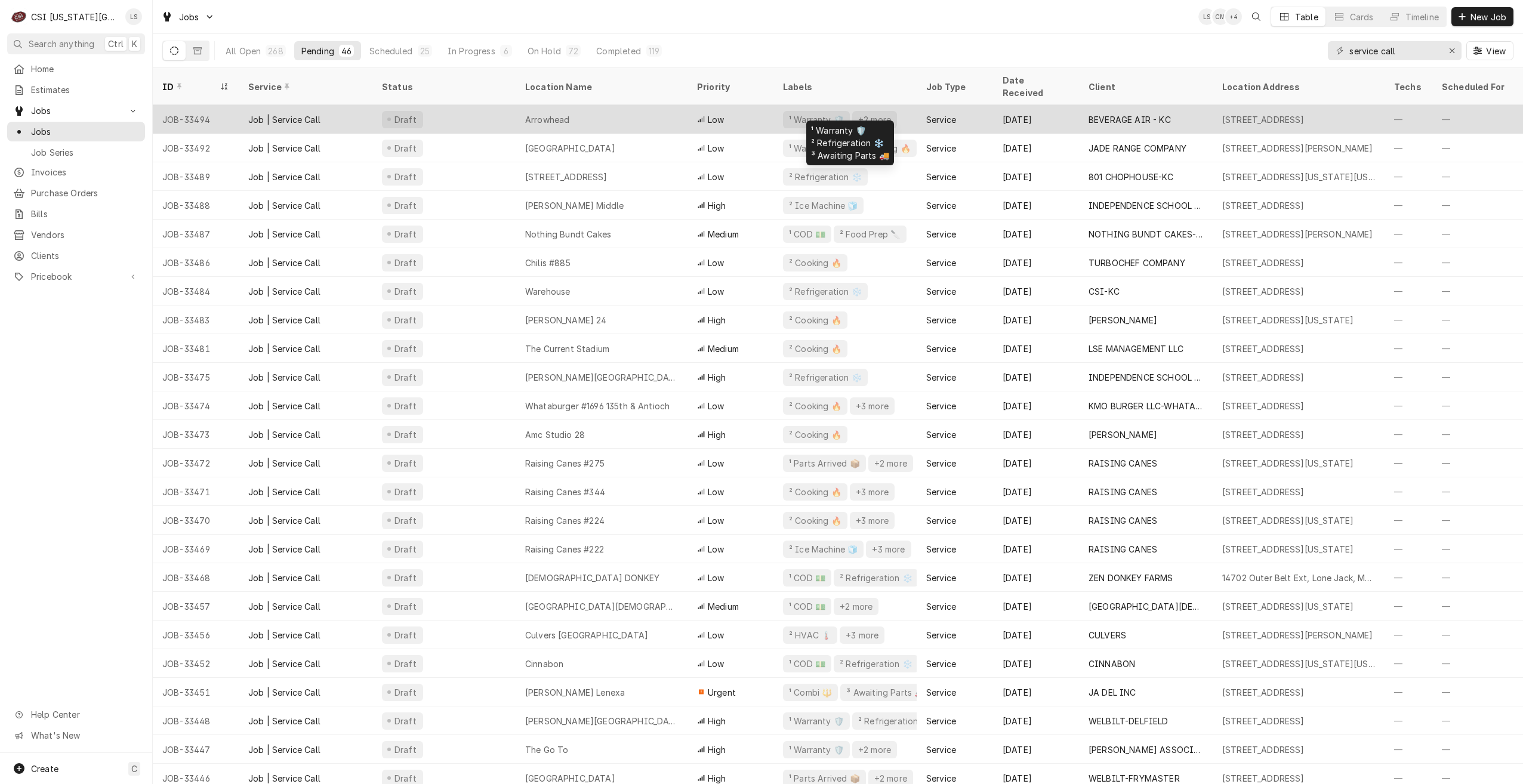
click at [902, 105] on div "¹ Warranty 🛡️ +2 more" at bounding box center [846, 119] width 143 height 28
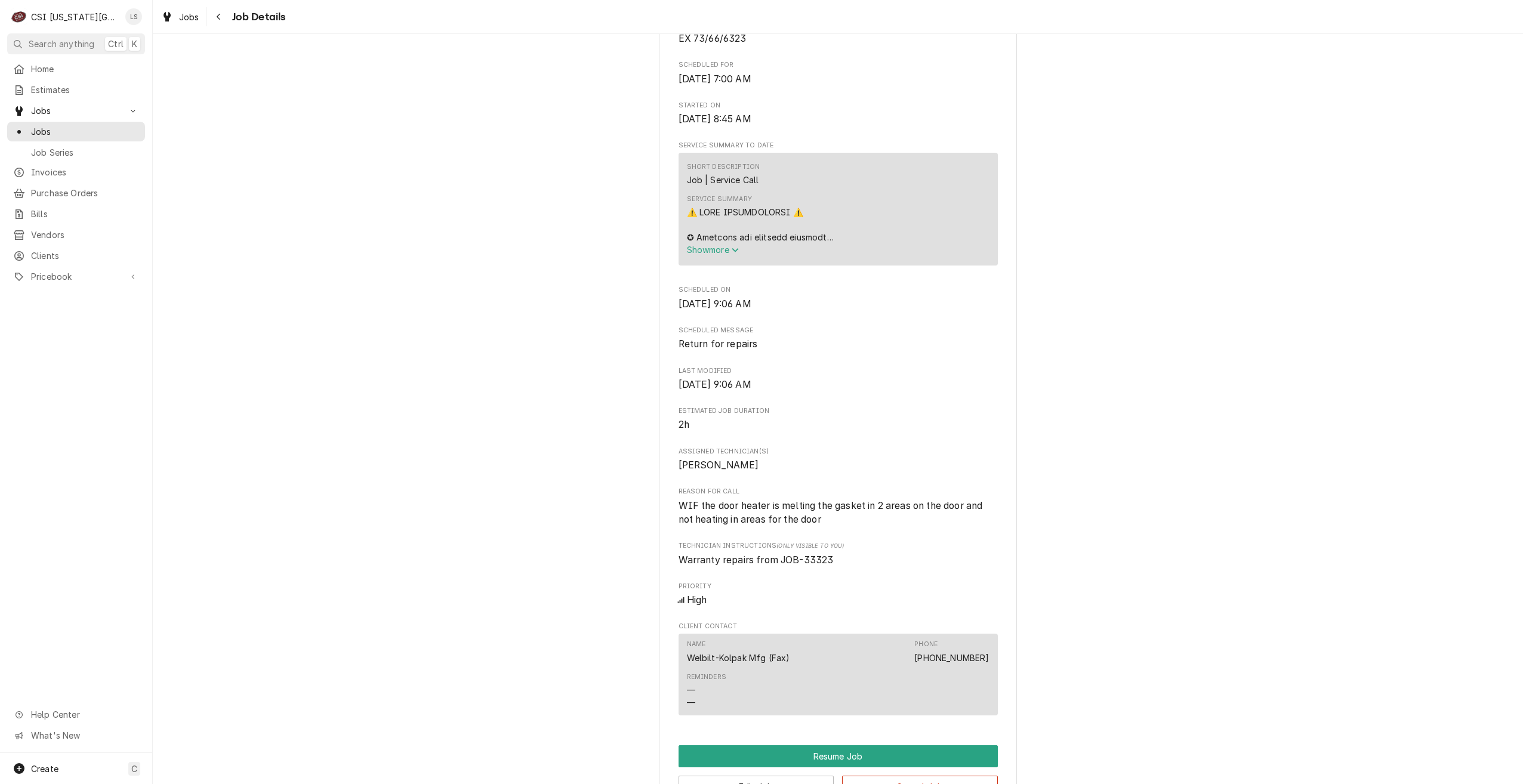
scroll to position [1180, 0]
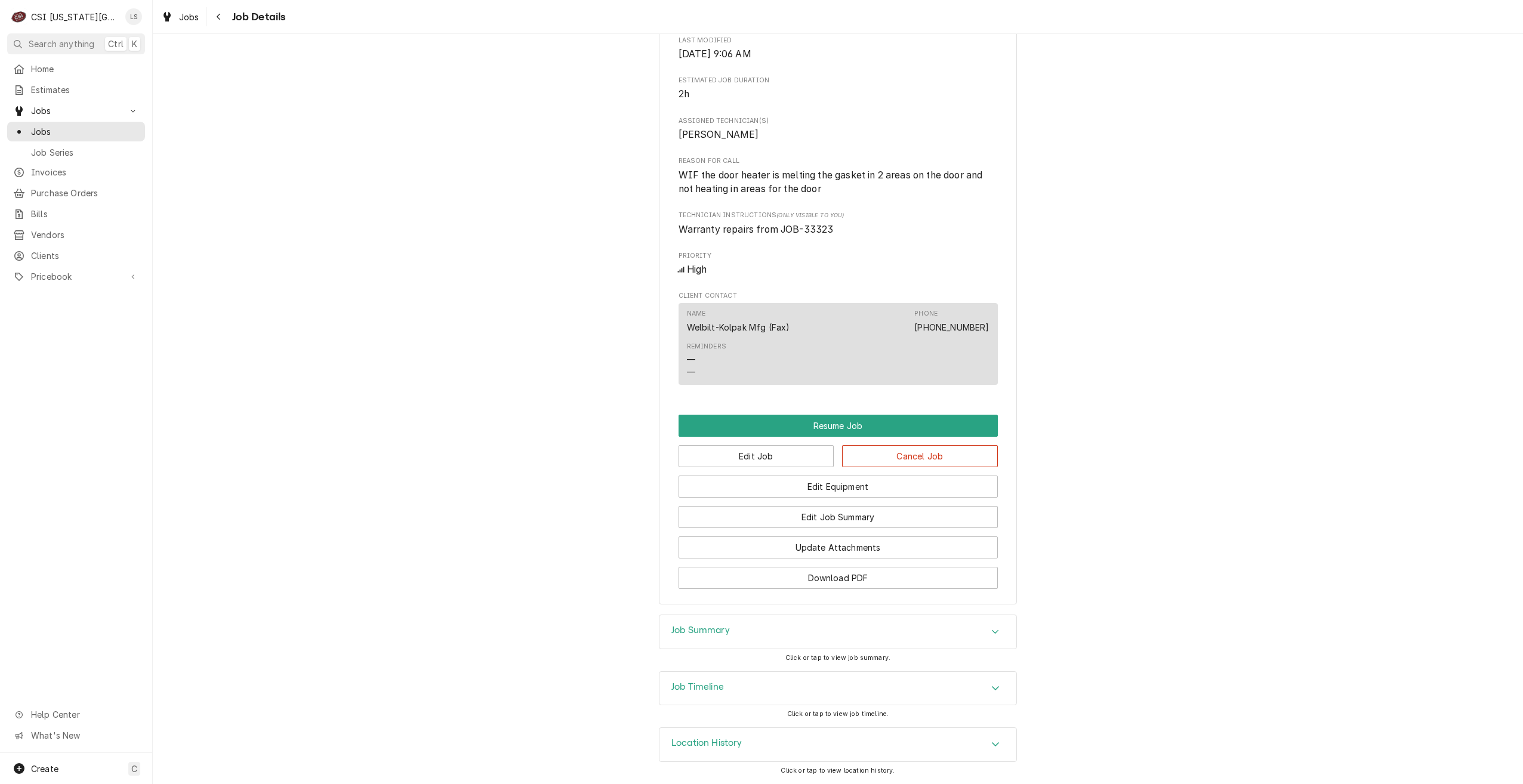
click at [935, 684] on div "Job Timeline" at bounding box center [838, 688] width 357 height 34
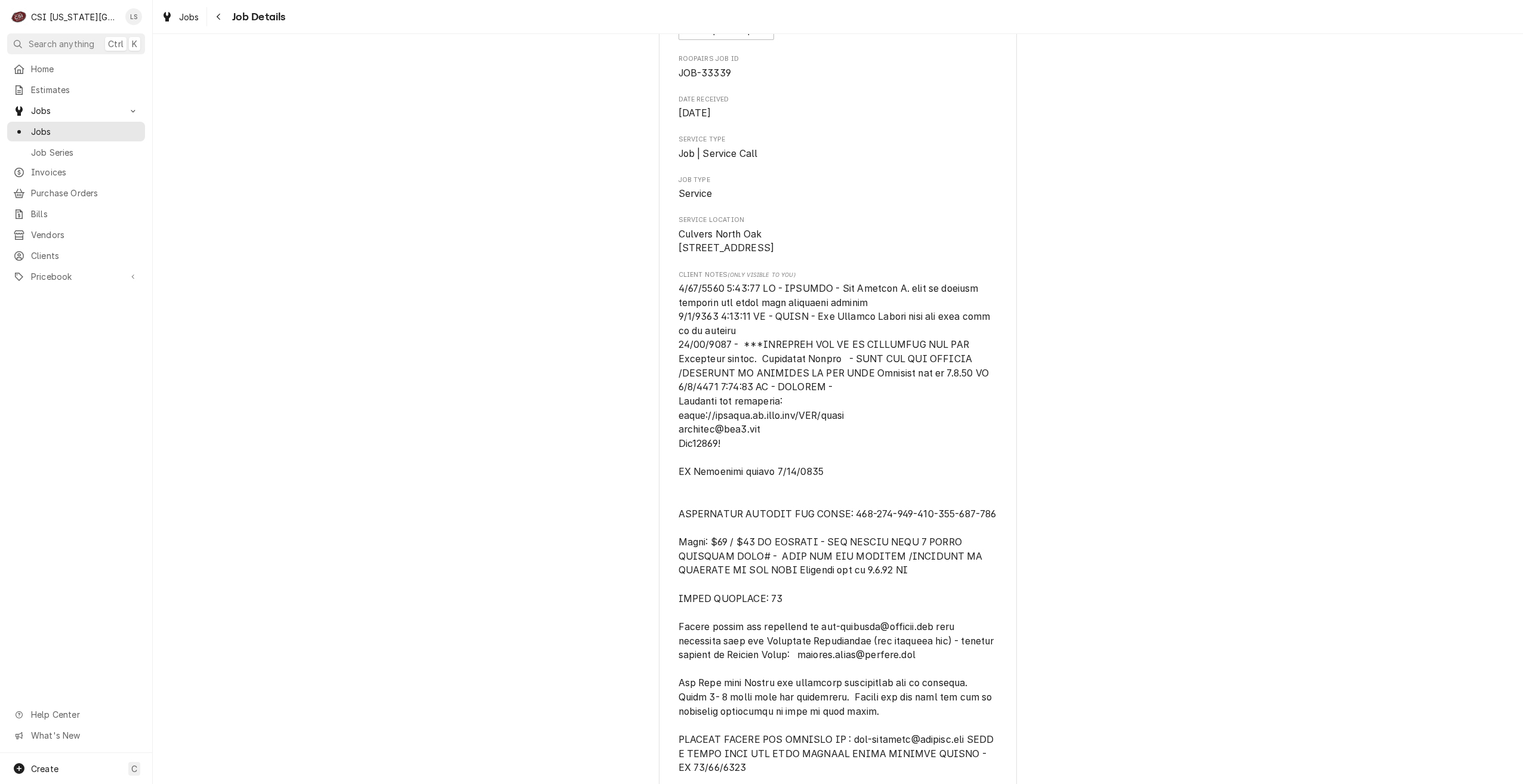
scroll to position [0, 0]
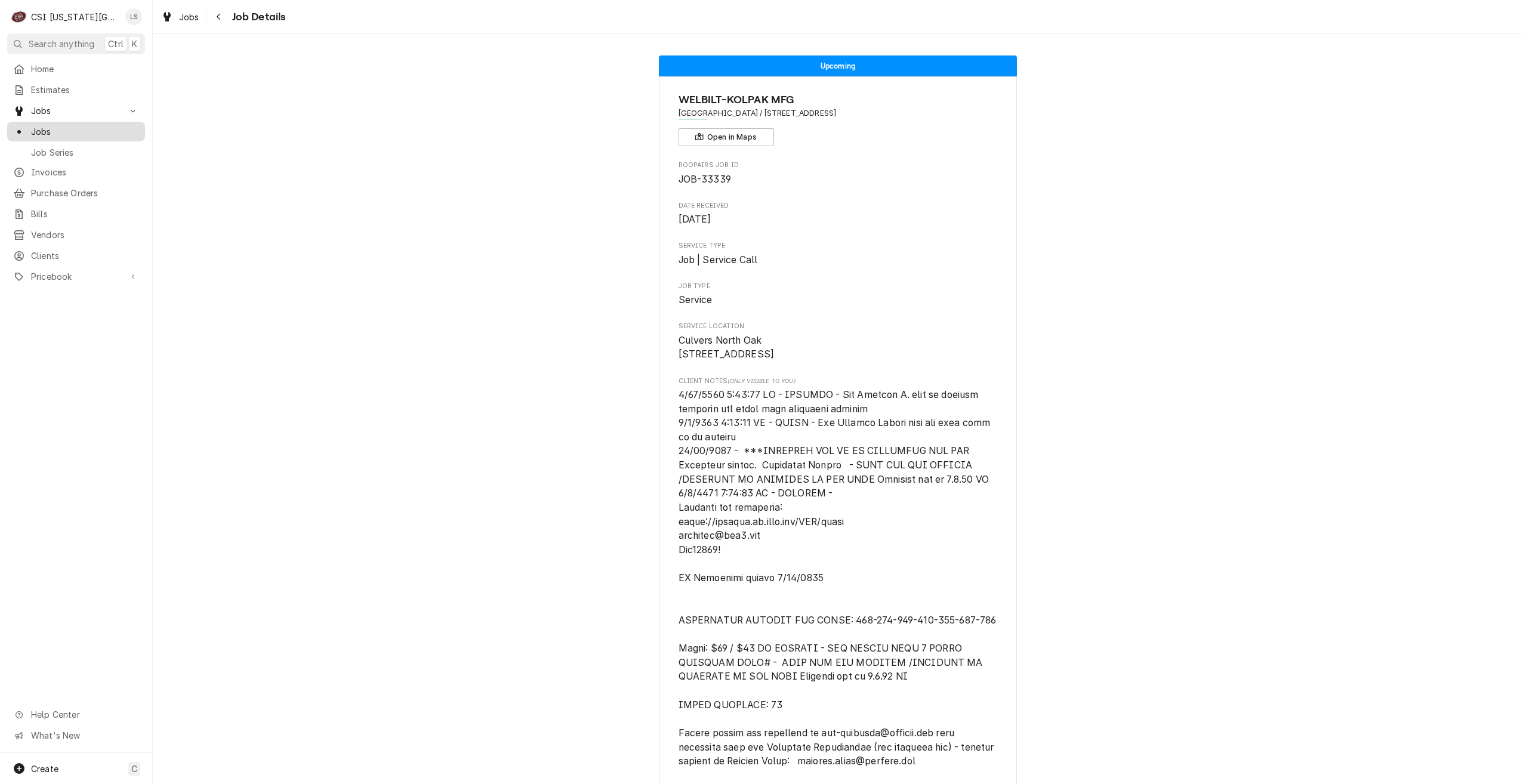
click at [126, 126] on span "Jobs" at bounding box center [85, 131] width 108 height 13
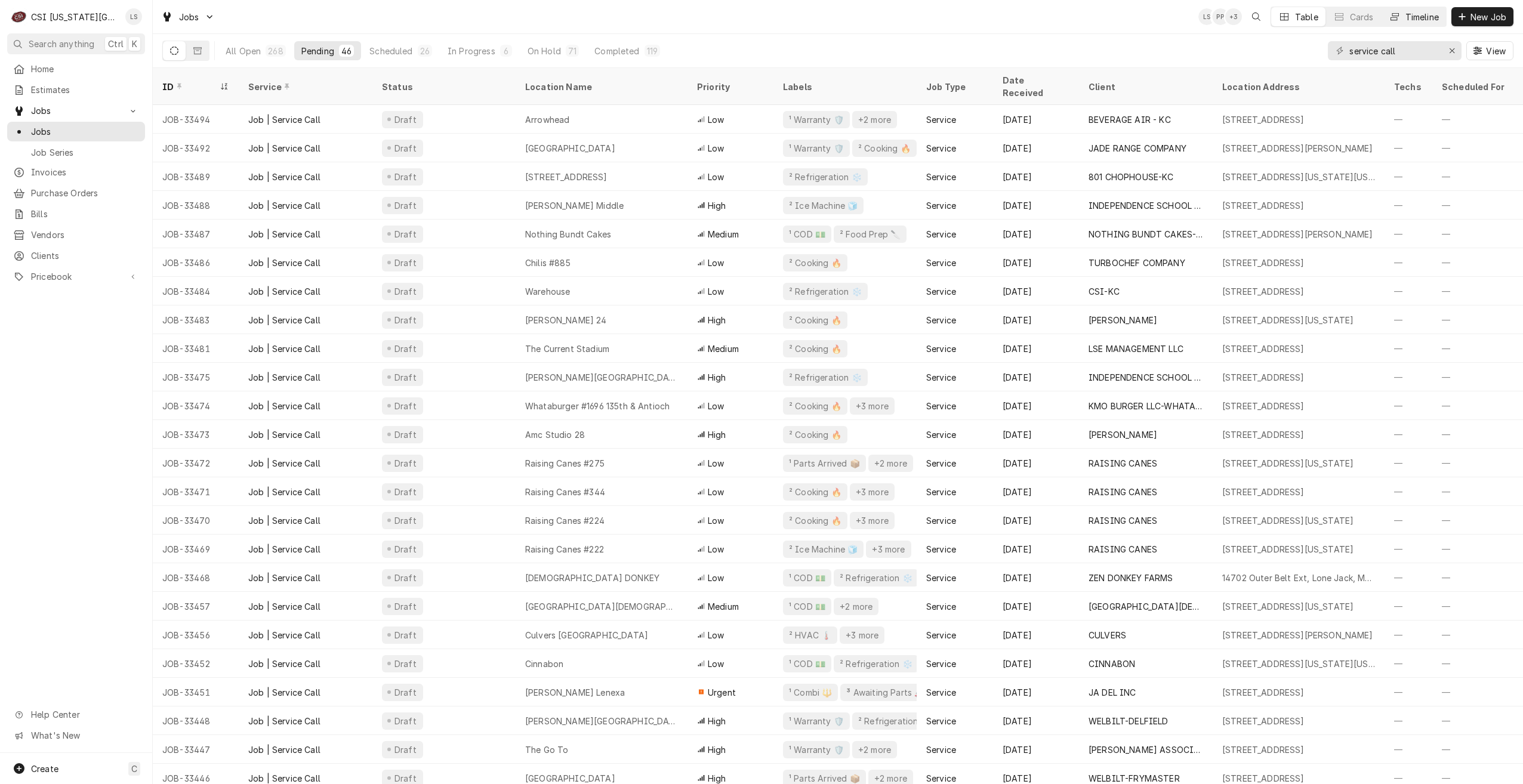
click at [1397, 18] on div "Dynamic Content Wrapper" at bounding box center [1395, 16] width 12 height 12
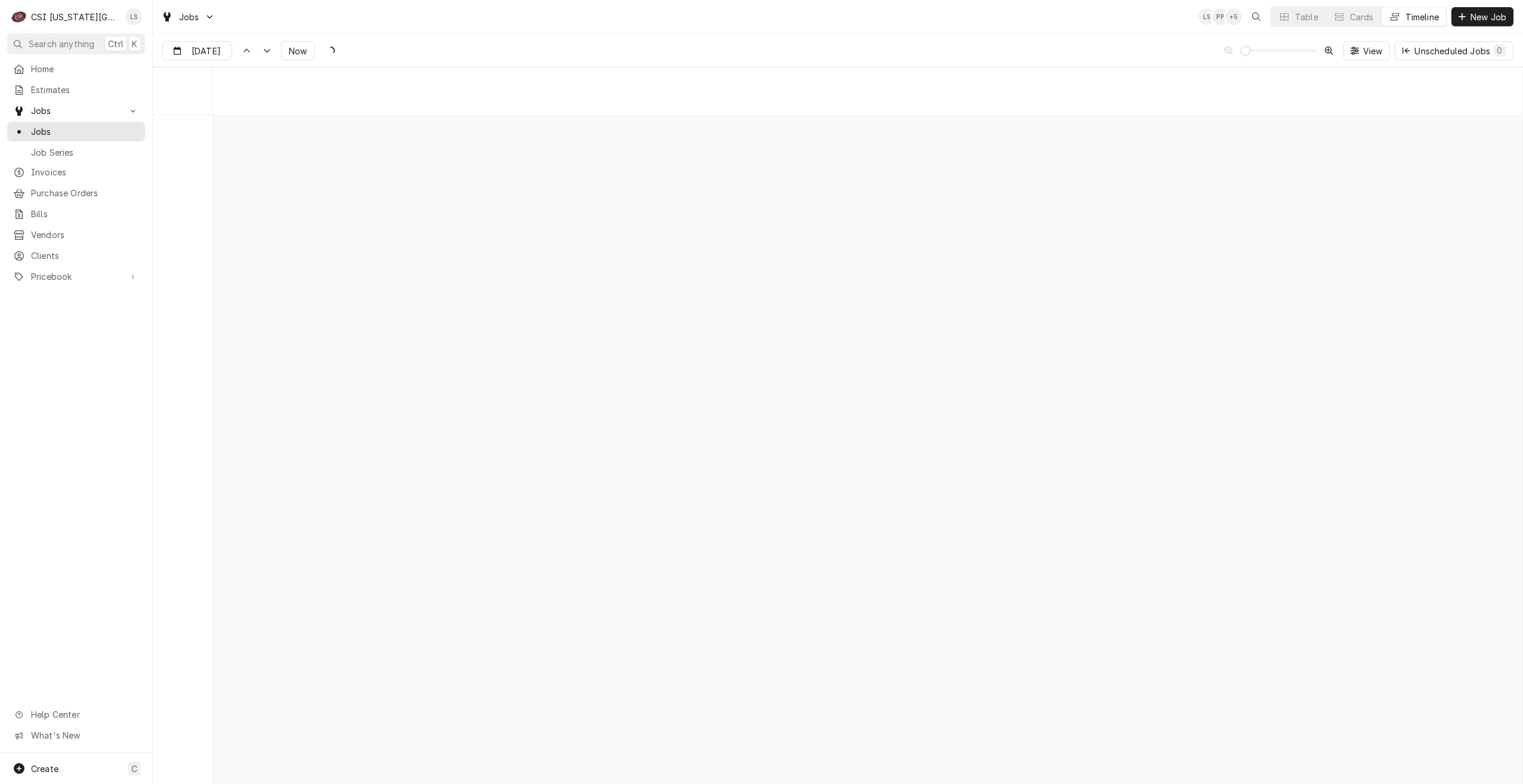
scroll to position [13703, 0]
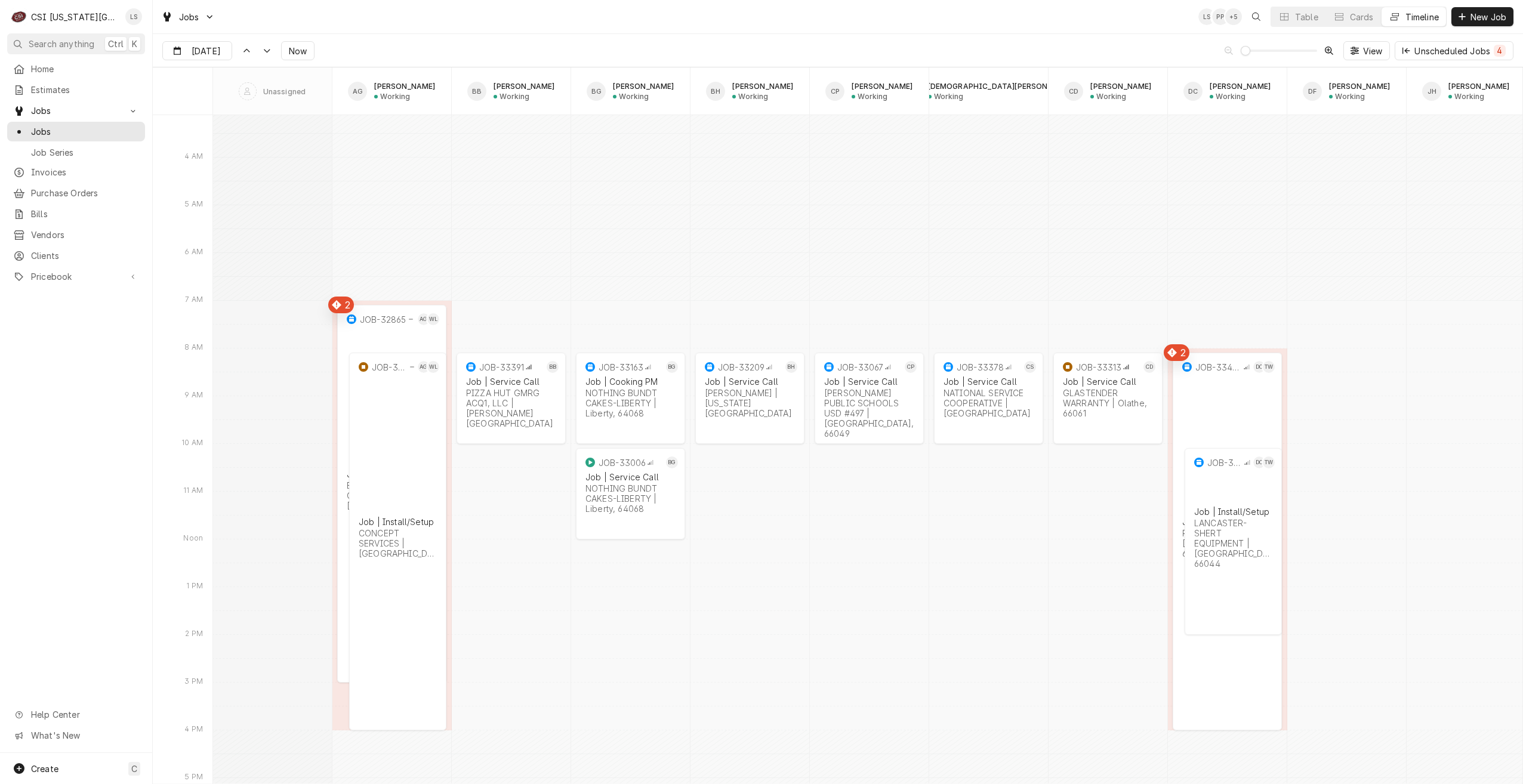
click at [955, 23] on div "Jobs LS PP + 5 Table Cards Timeline New Job" at bounding box center [838, 16] width 1371 height 34
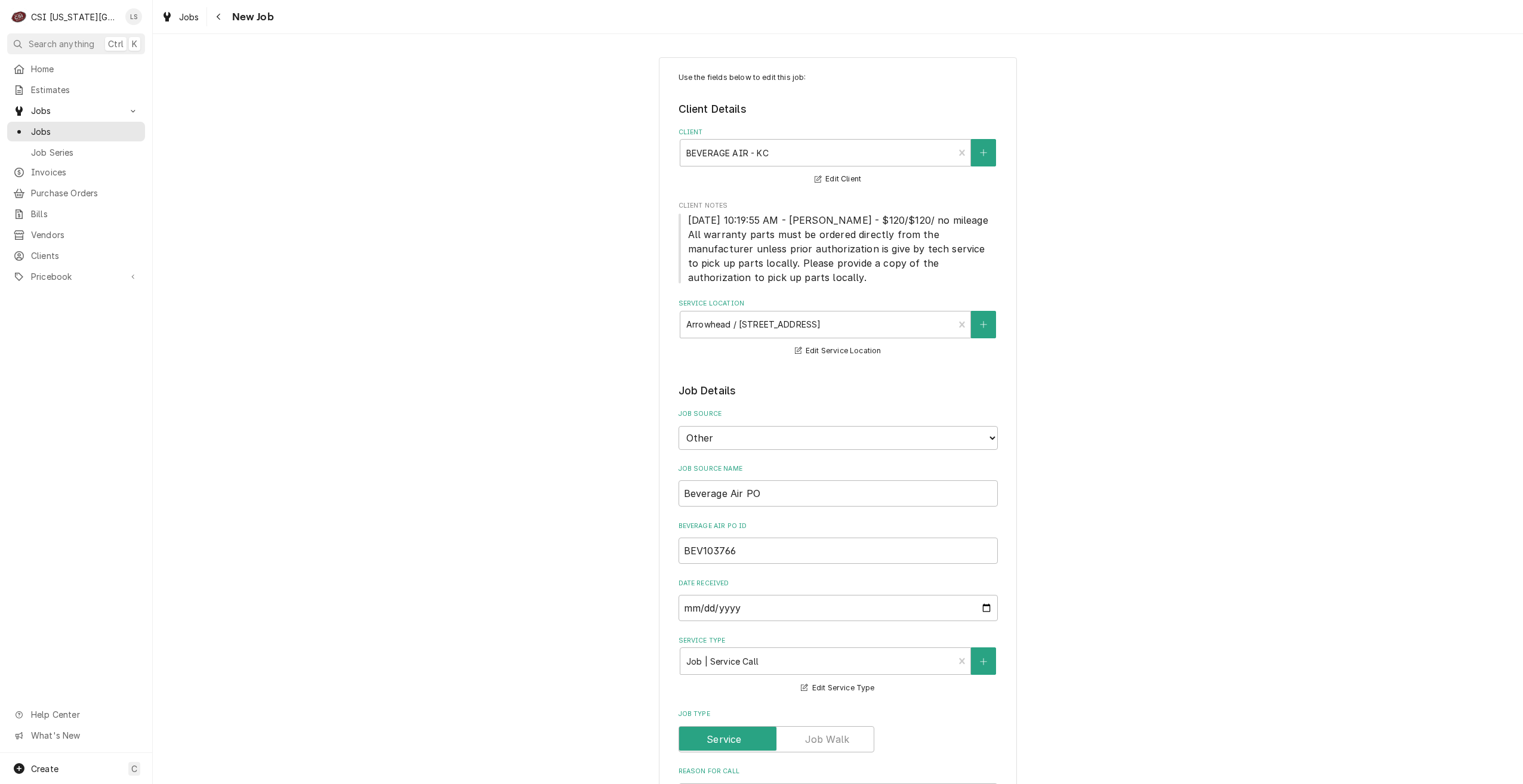
type textarea "x"
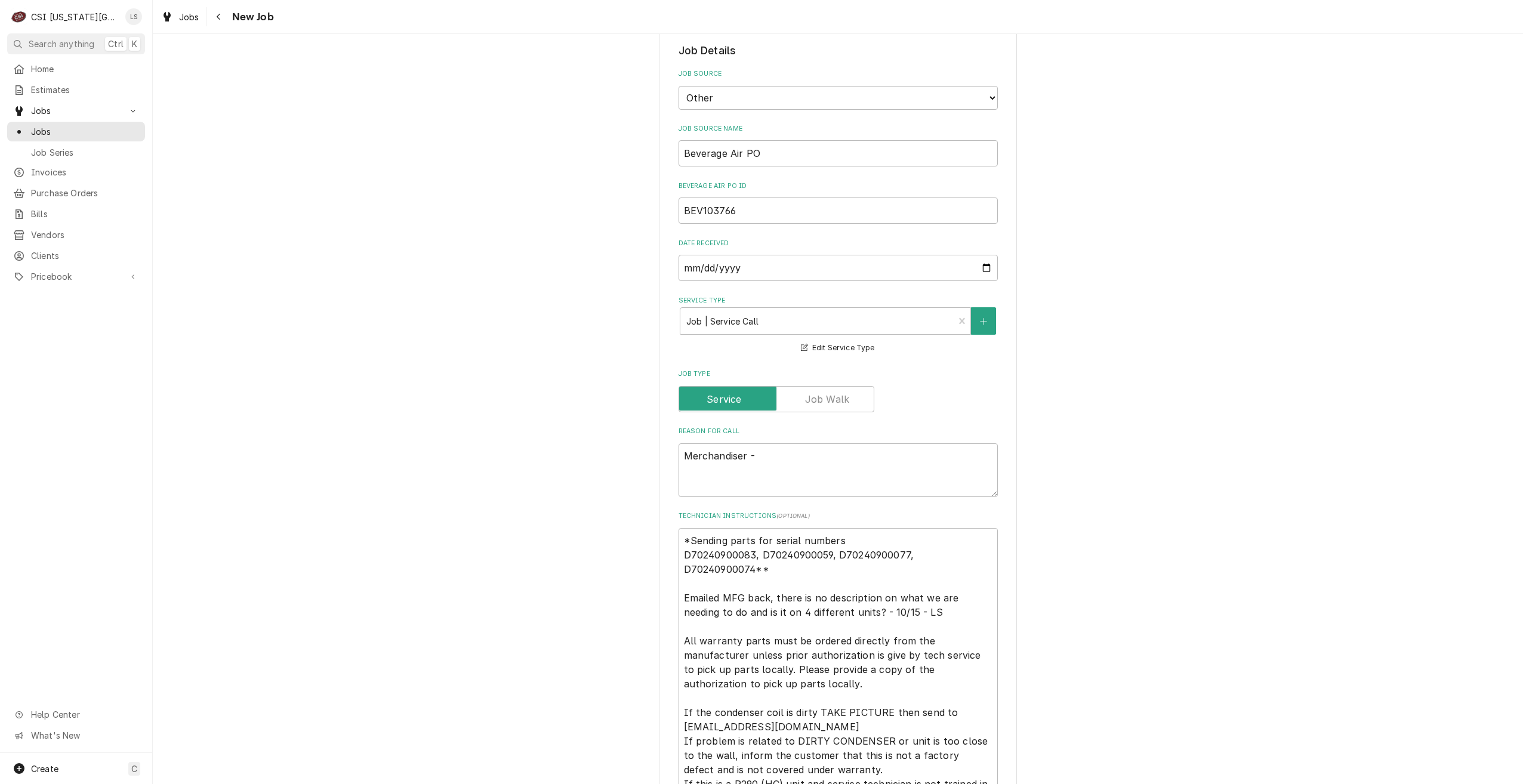
scroll to position [358, 0]
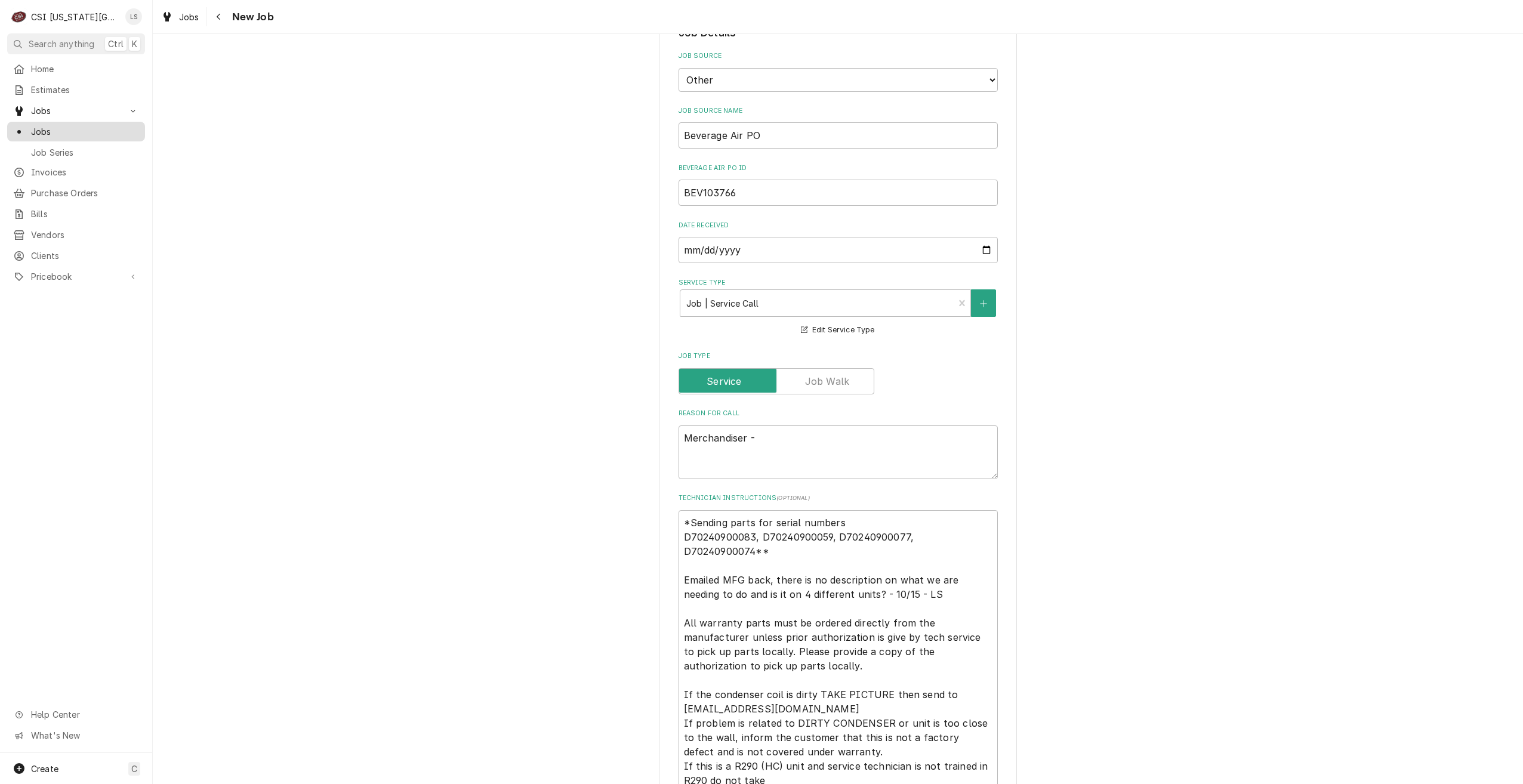
click at [75, 132] on span "Jobs" at bounding box center [85, 131] width 108 height 13
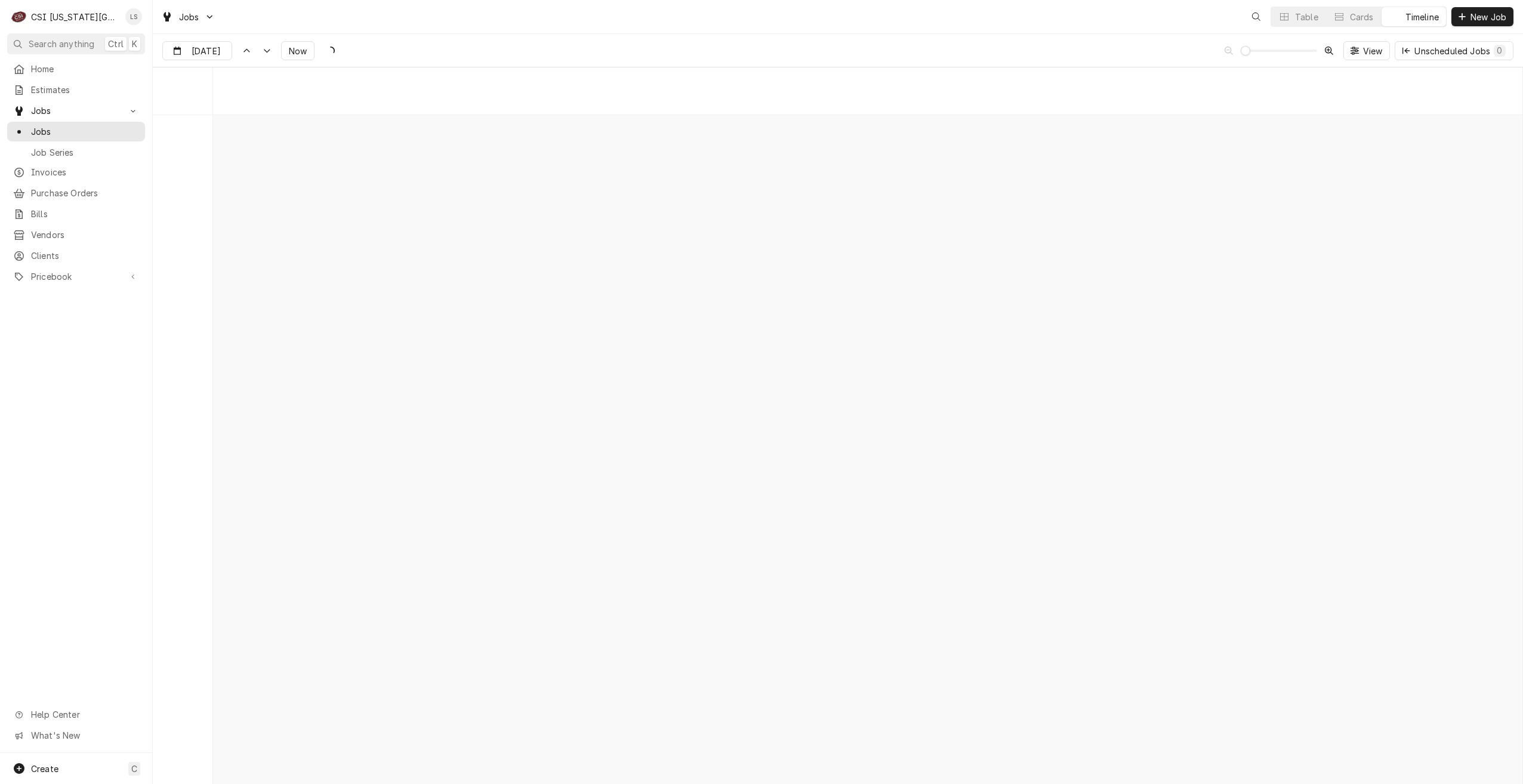
scroll to position [13703, 0]
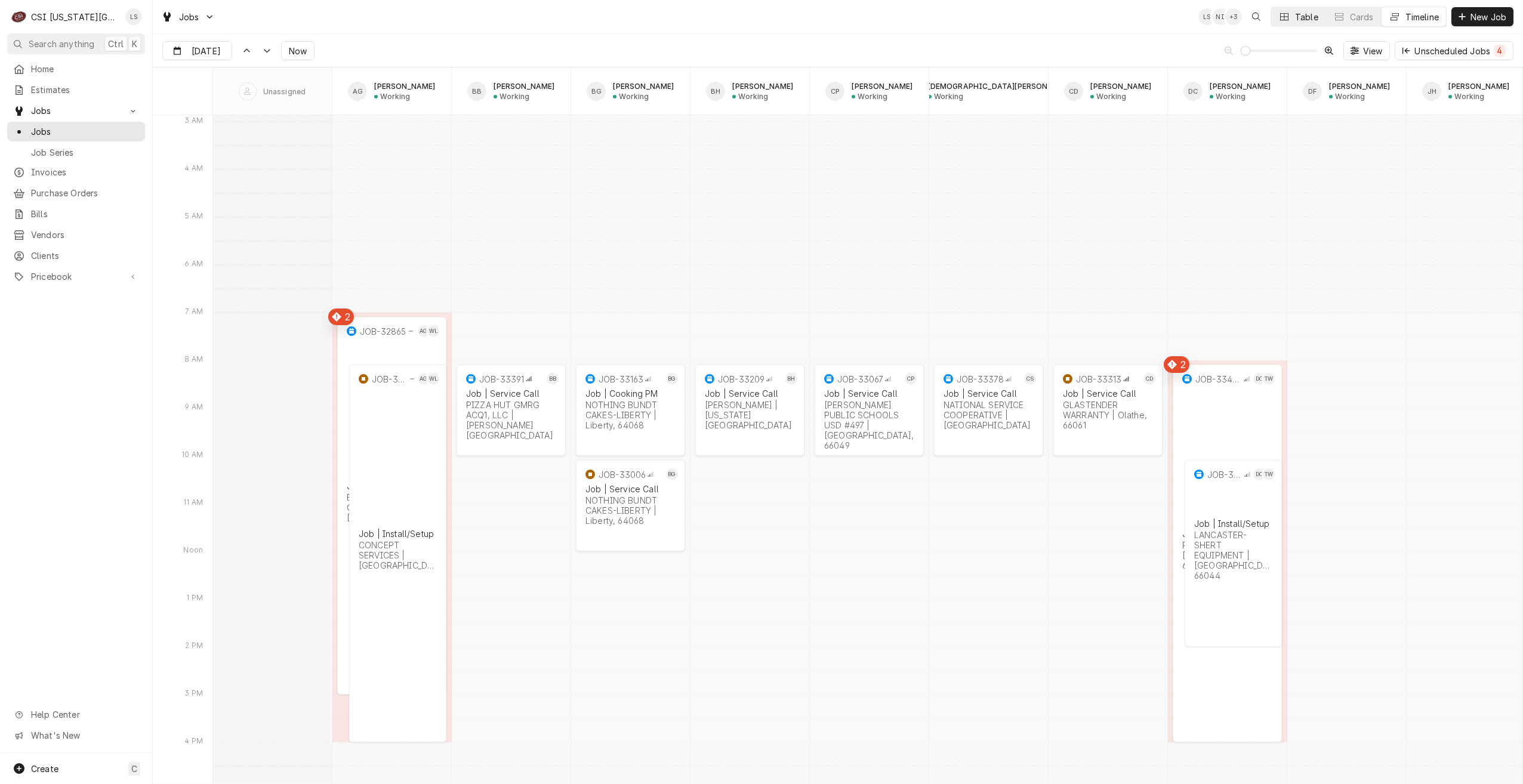
click at [1288, 19] on div "Dynamic Content Wrapper" at bounding box center [1284, 16] width 12 height 12
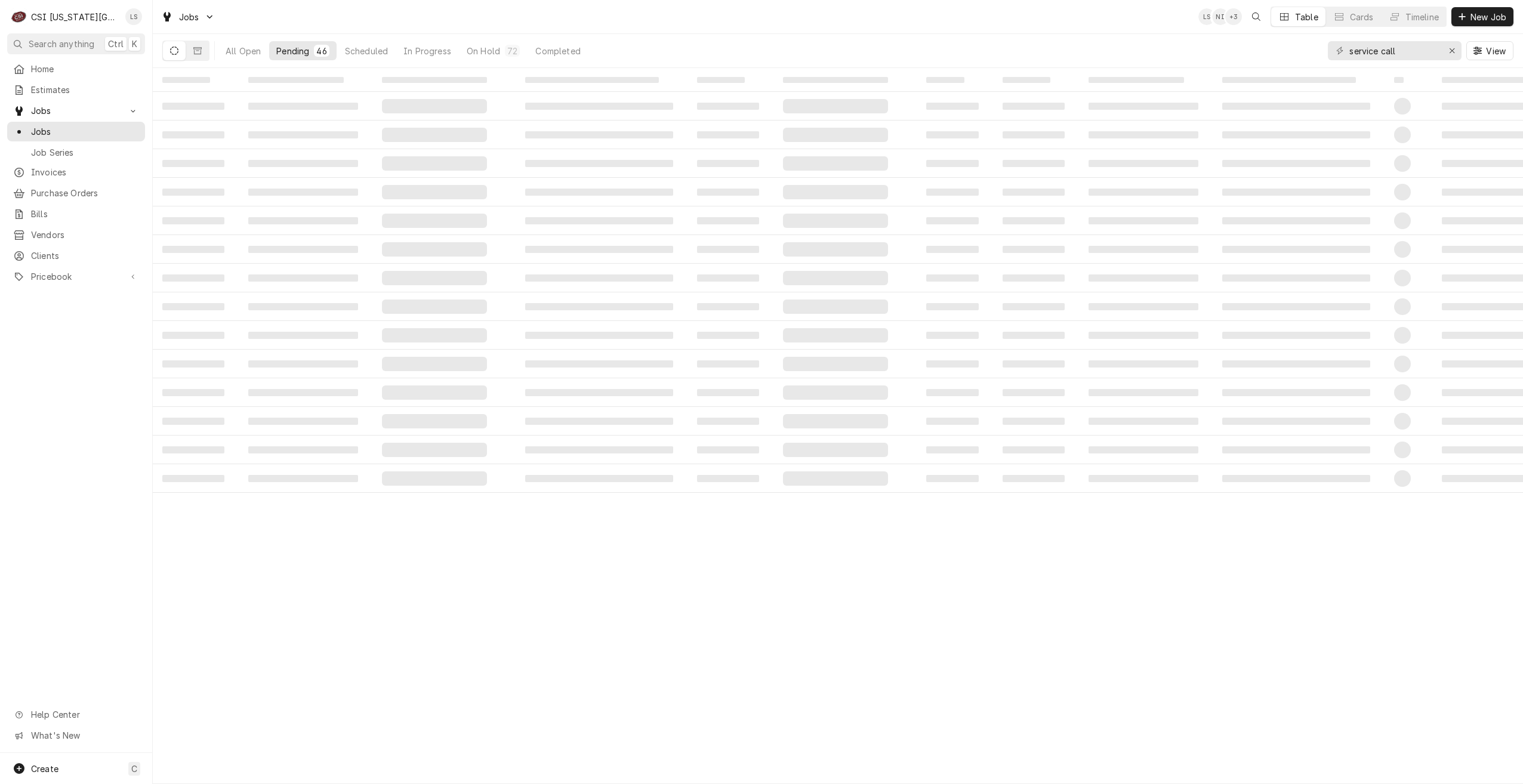
click at [1012, 13] on div "Jobs LS NI + 3 Table Cards Timeline New Job" at bounding box center [838, 16] width 1371 height 34
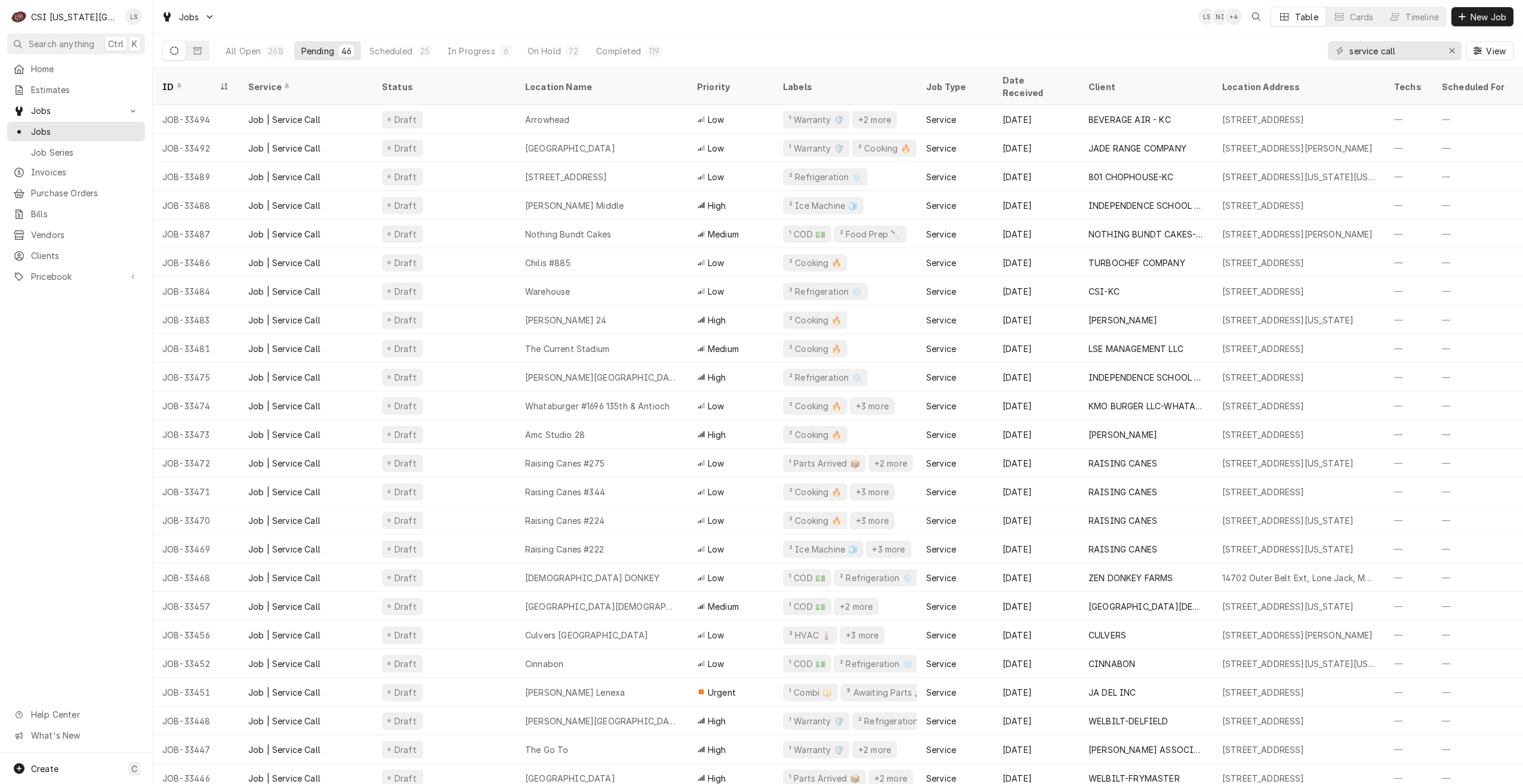
click at [472, 10] on div "Jobs LS NI + 4 Table Cards Timeline New Job" at bounding box center [838, 16] width 1371 height 34
click at [671, 19] on div "Jobs LS NI + 4 Table Cards Timeline New Job" at bounding box center [838, 16] width 1371 height 34
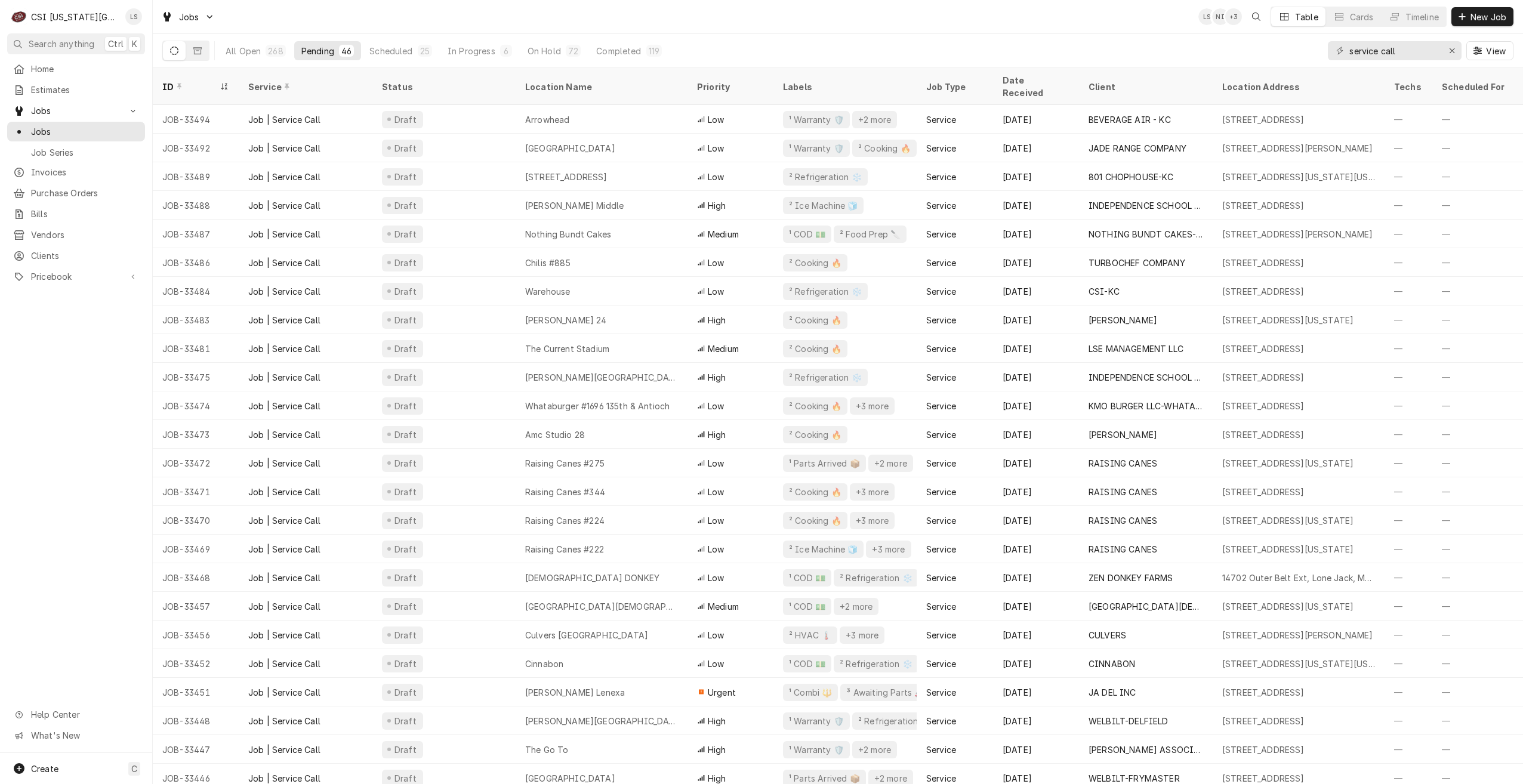
click at [671, 19] on div "Jobs LS NI + 3 Table Cards Timeline New Job" at bounding box center [838, 16] width 1371 height 34
click at [791, 6] on div "Jobs LS NI + 3 Table Cards Timeline New Job" at bounding box center [838, 16] width 1371 height 34
click at [1080, 18] on div "Jobs LS NI + 4 Table Cards Timeline New Job" at bounding box center [838, 16] width 1371 height 34
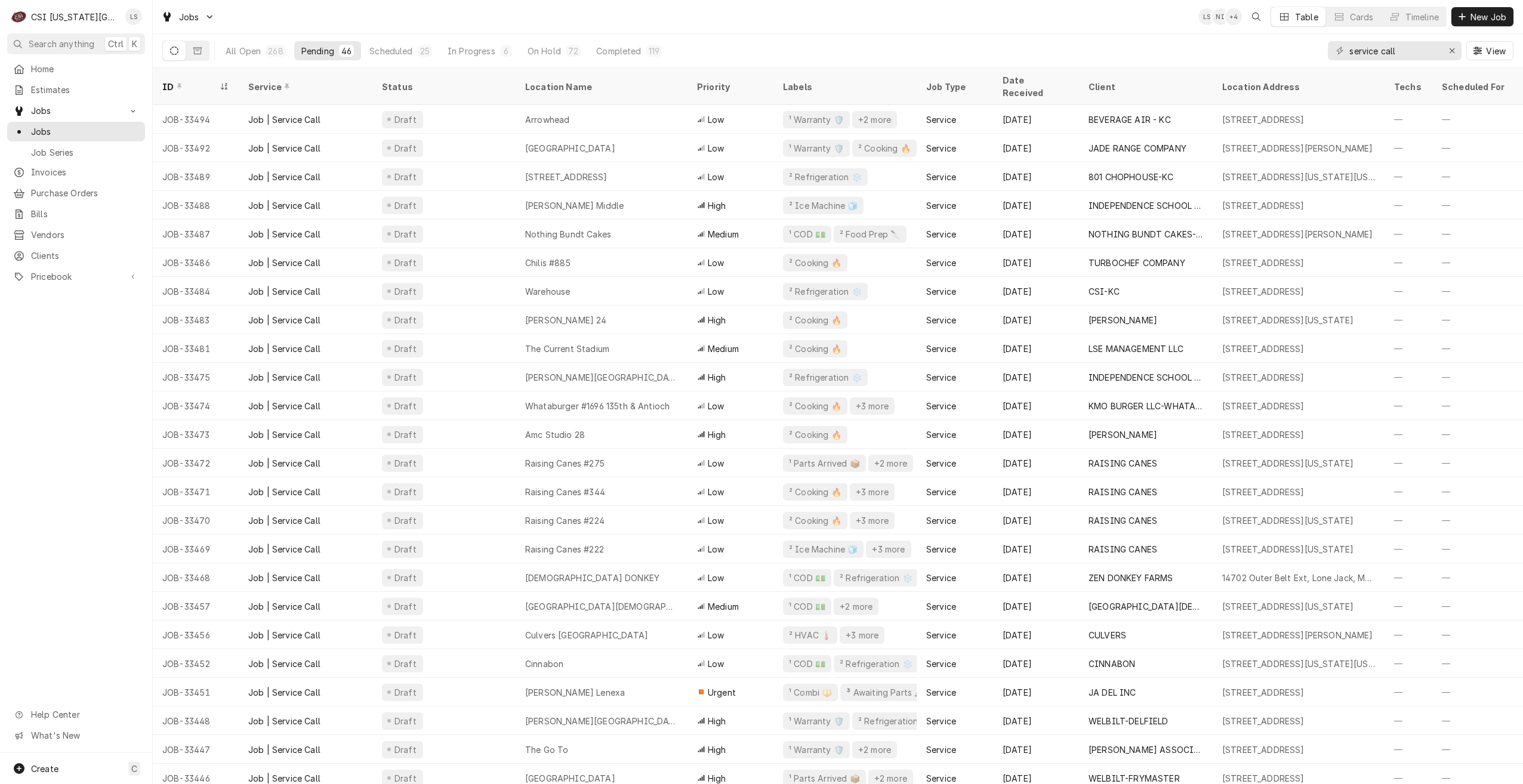
click at [1080, 18] on div "Jobs LS NI + 4 Table Cards Timeline New Job" at bounding box center [838, 16] width 1371 height 34
click at [1081, 17] on div "Jobs LS NI + 4 Table Cards Timeline New Job" at bounding box center [838, 16] width 1371 height 34
click at [1081, 17] on div "Jobs LS NI + 3 Table Cards Timeline New Job" at bounding box center [838, 16] width 1371 height 34
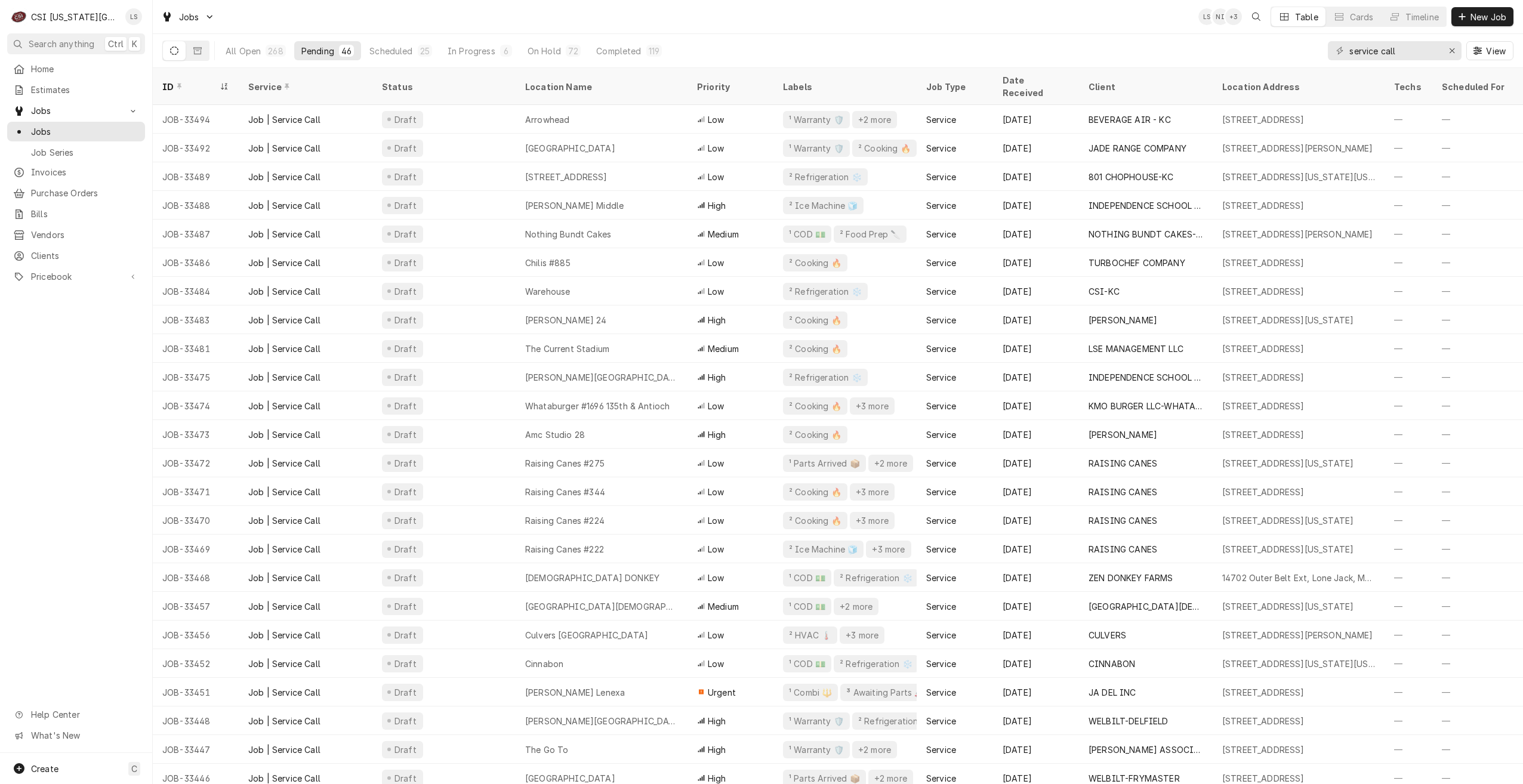
click at [440, 22] on div "Jobs LS NI + 3 Table Cards Timeline New Job" at bounding box center [838, 16] width 1371 height 34
